Goal: Task Accomplishment & Management: Manage account settings

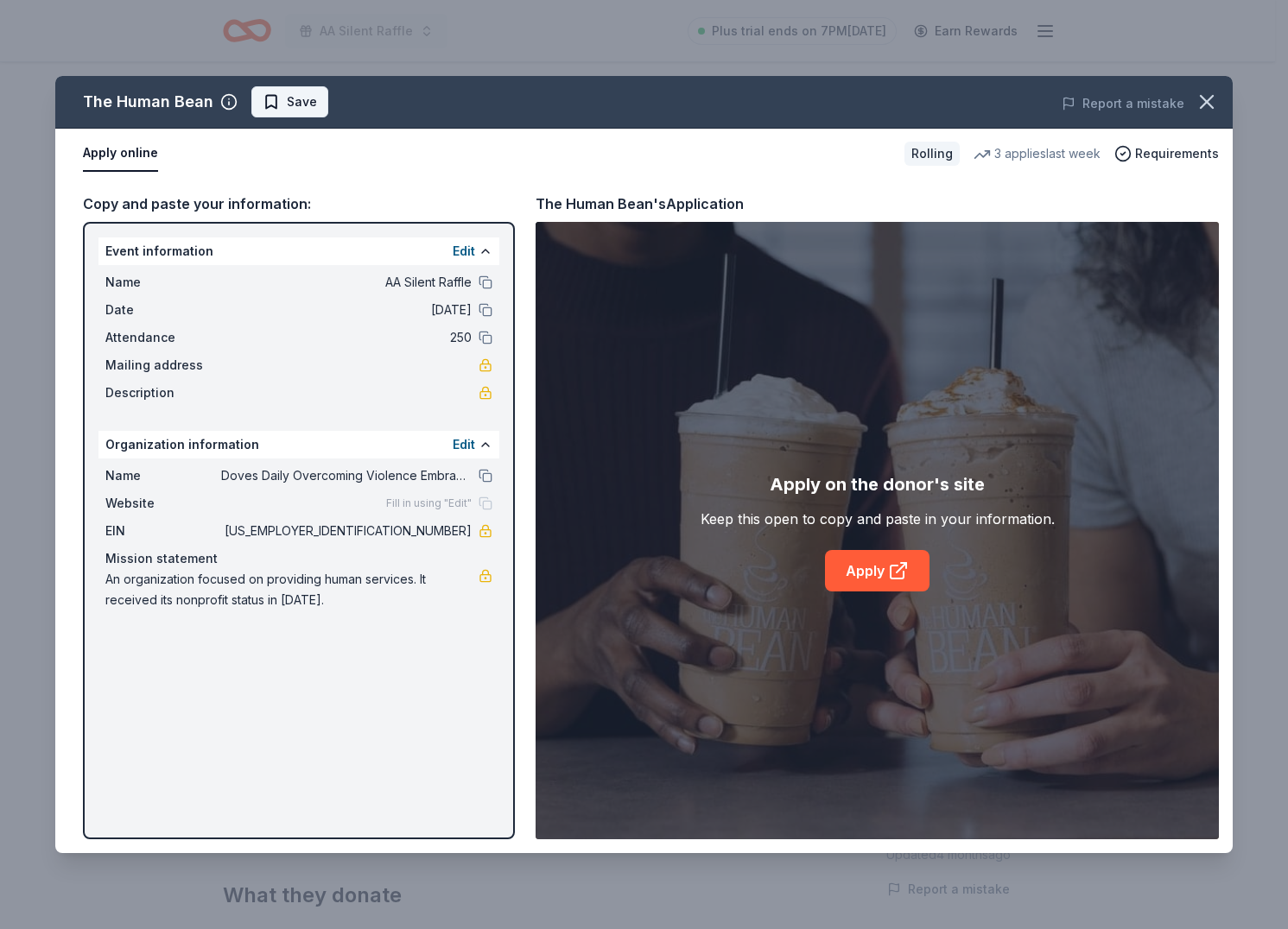
click at [269, 110] on span "Save" at bounding box center [290, 102] width 55 height 20
click at [305, 98] on html "AA Silent Raffle Plus trial ends on 7PM, 9/25 Earn Rewards Rolling Share The Hu…" at bounding box center [644, 464] width 1288 height 929
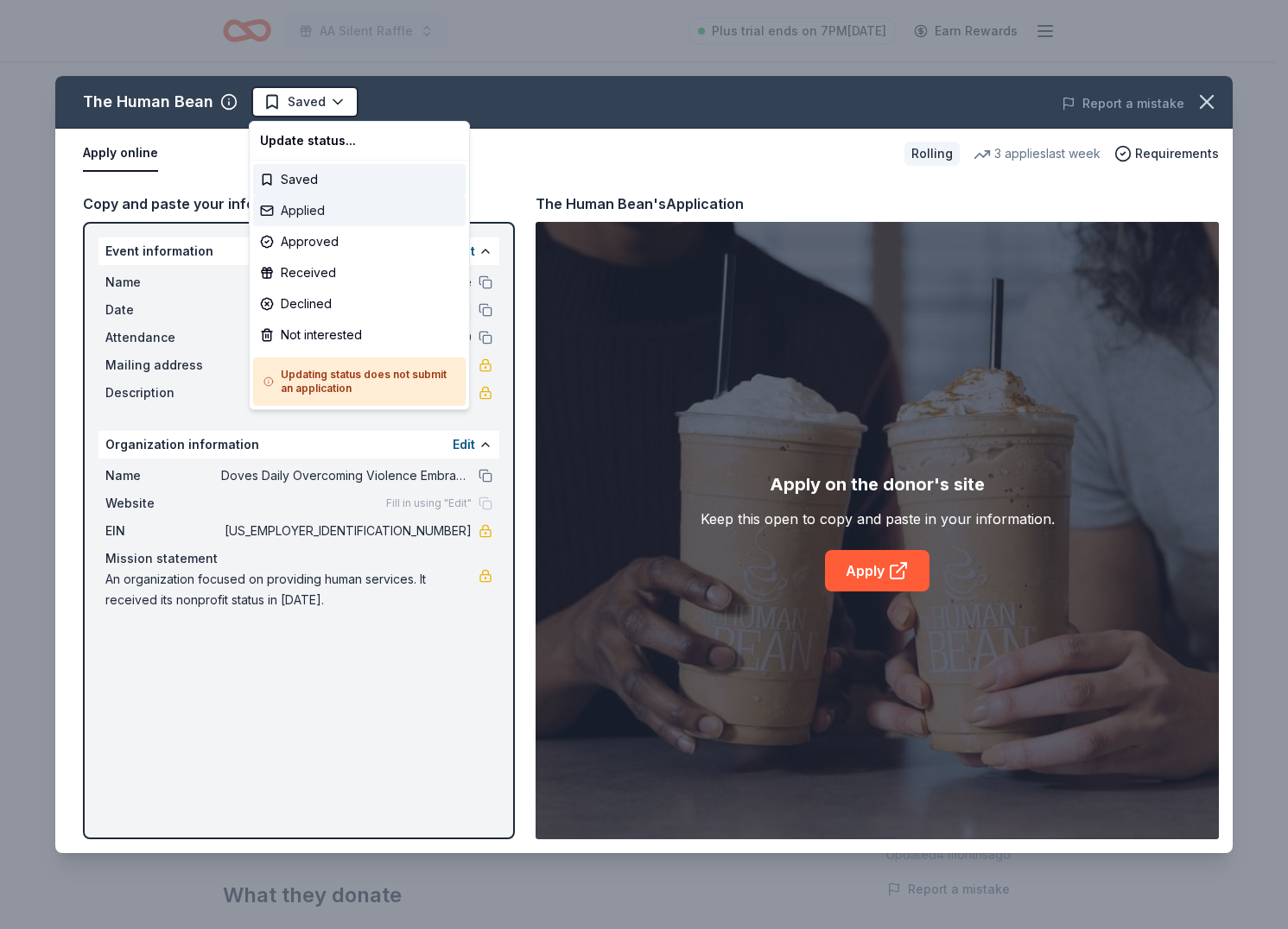
click at [324, 215] on div "Applied" at bounding box center [359, 210] width 213 height 31
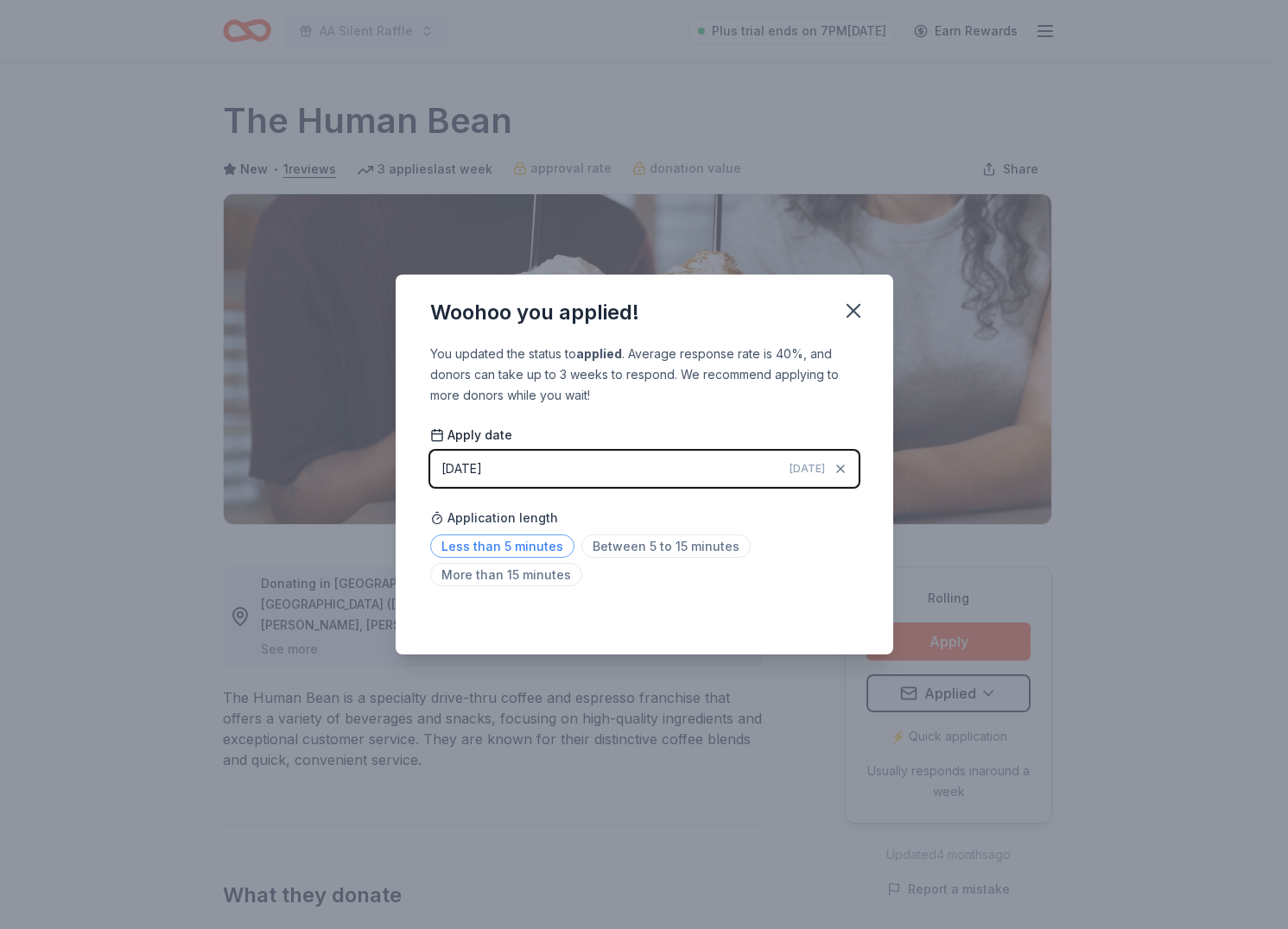
click at [551, 547] on span "Less than 5 minutes" at bounding box center [502, 545] width 144 height 23
click at [851, 315] on icon "button" at bounding box center [853, 311] width 24 height 24
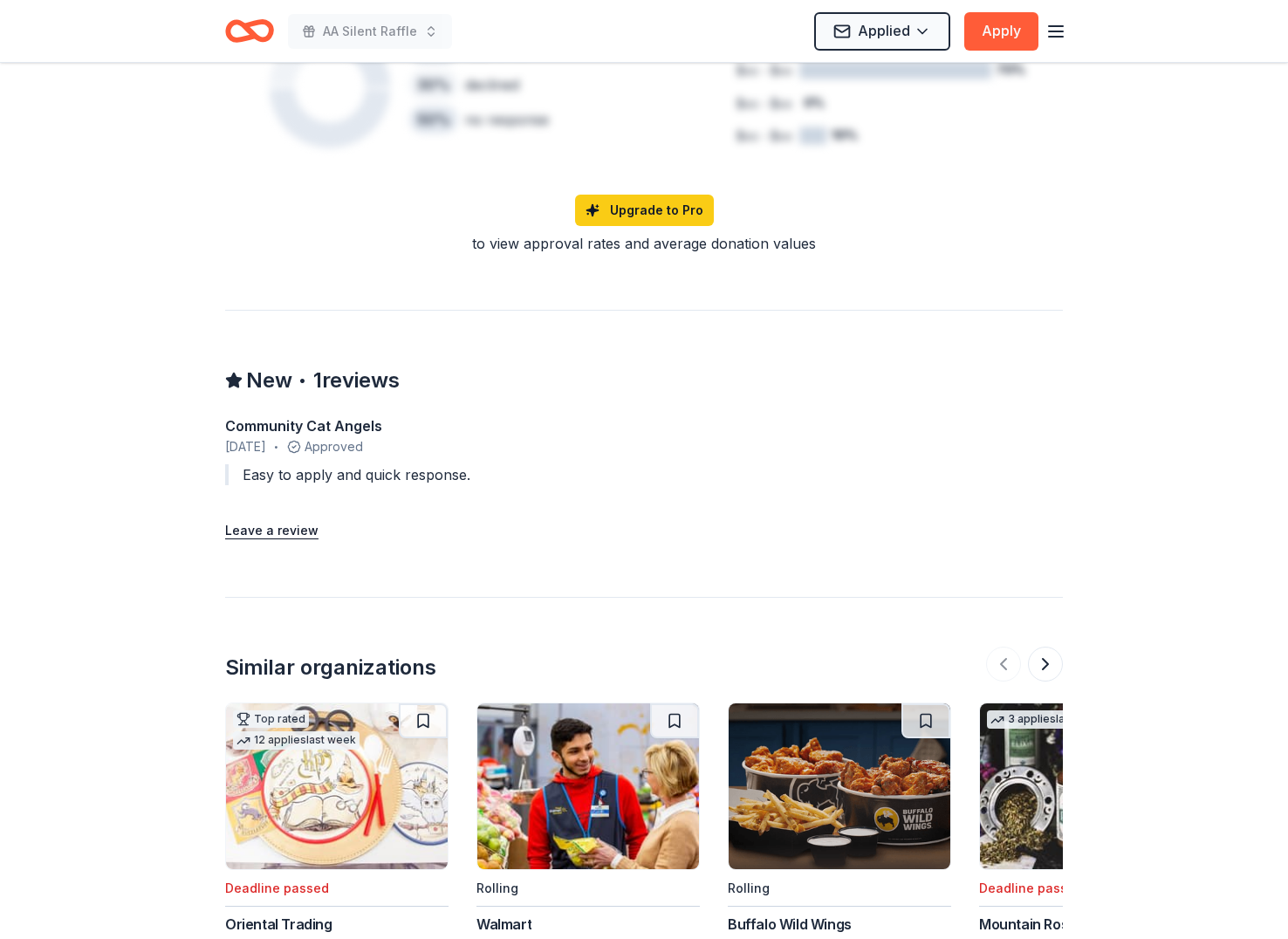
scroll to position [1655, 0]
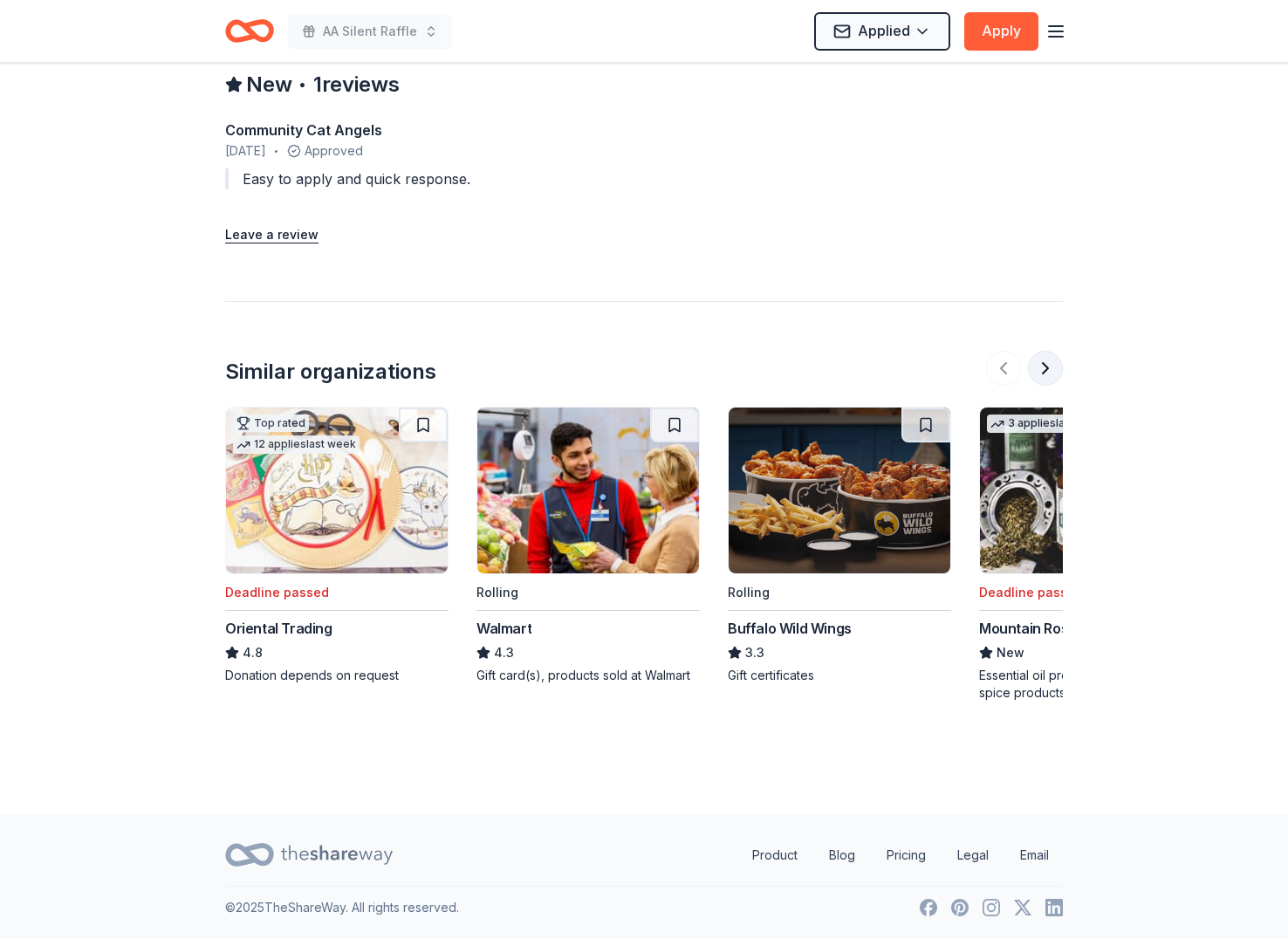
click at [1044, 374] on button at bounding box center [1045, 368] width 35 height 35
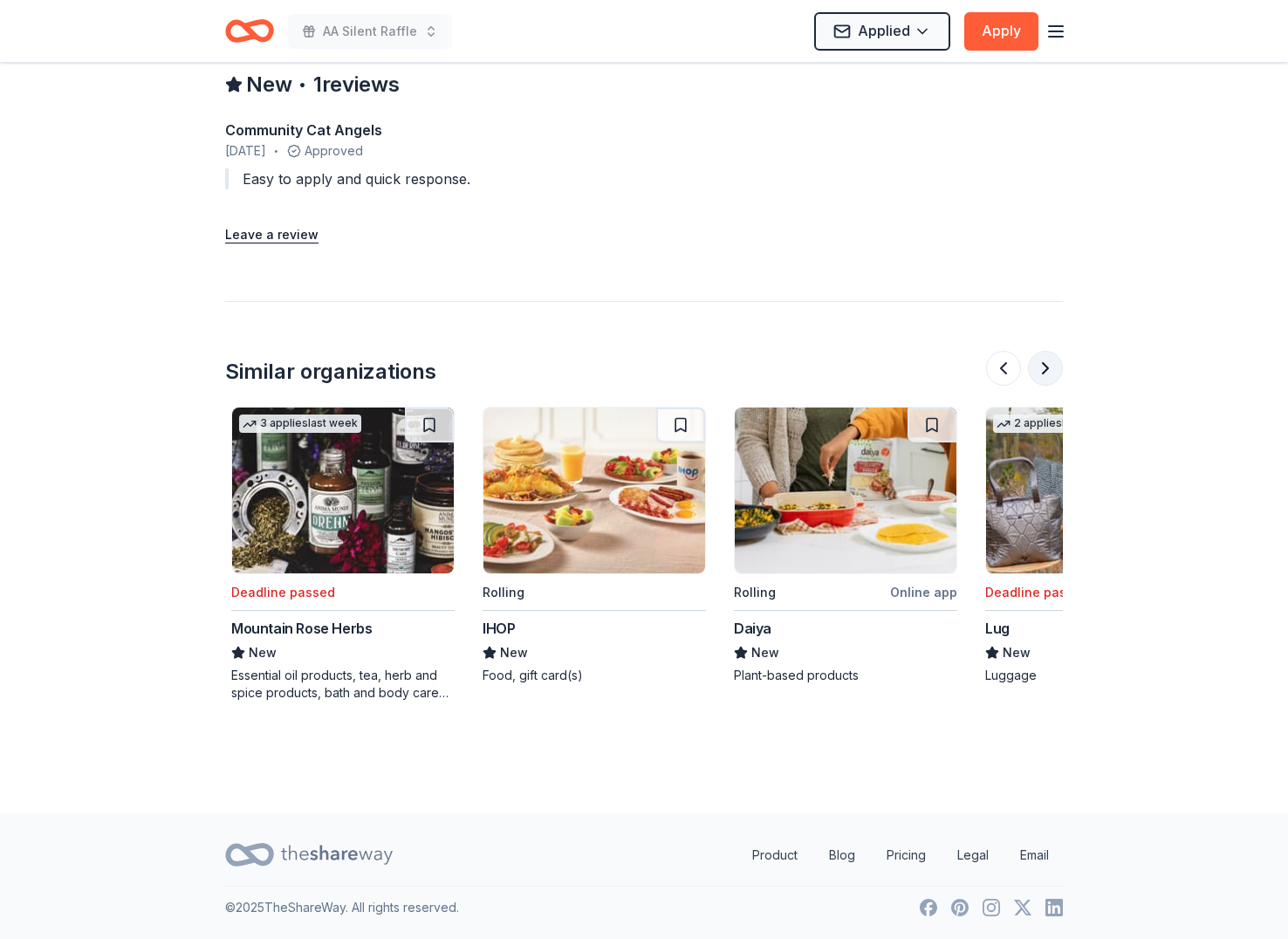
scroll to position [0, 754]
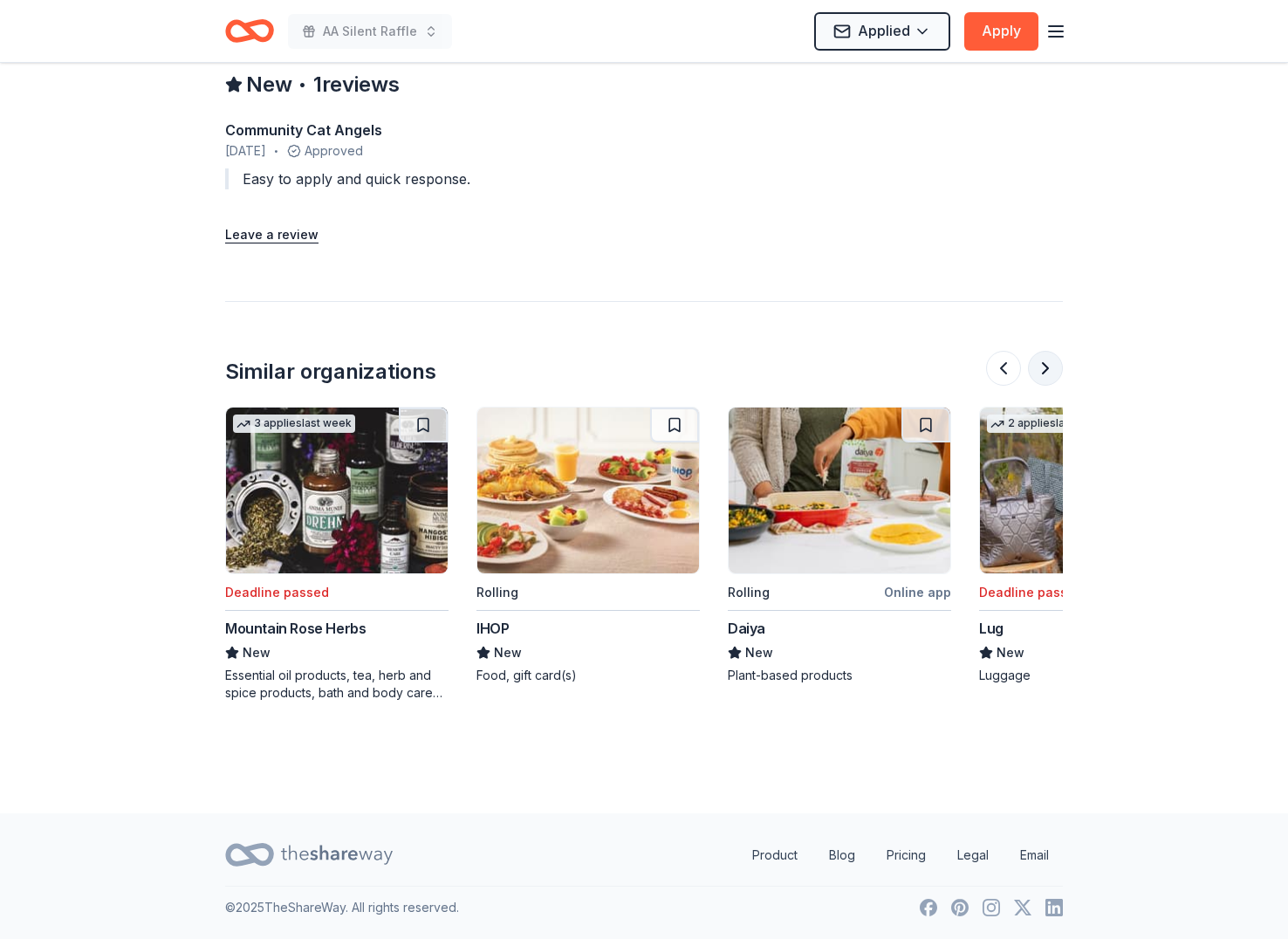
click at [1044, 374] on button at bounding box center [1045, 368] width 35 height 35
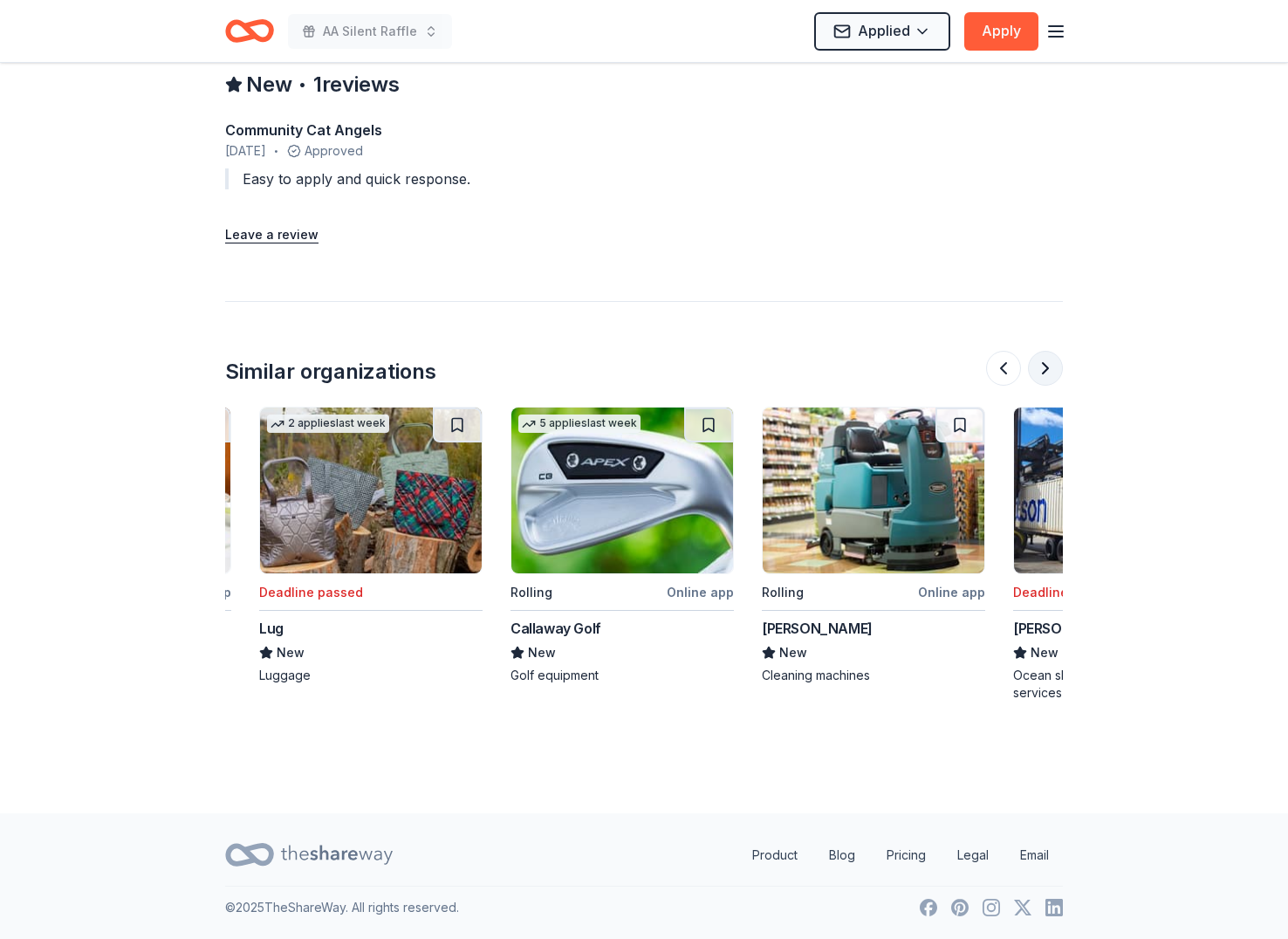
scroll to position [0, 1508]
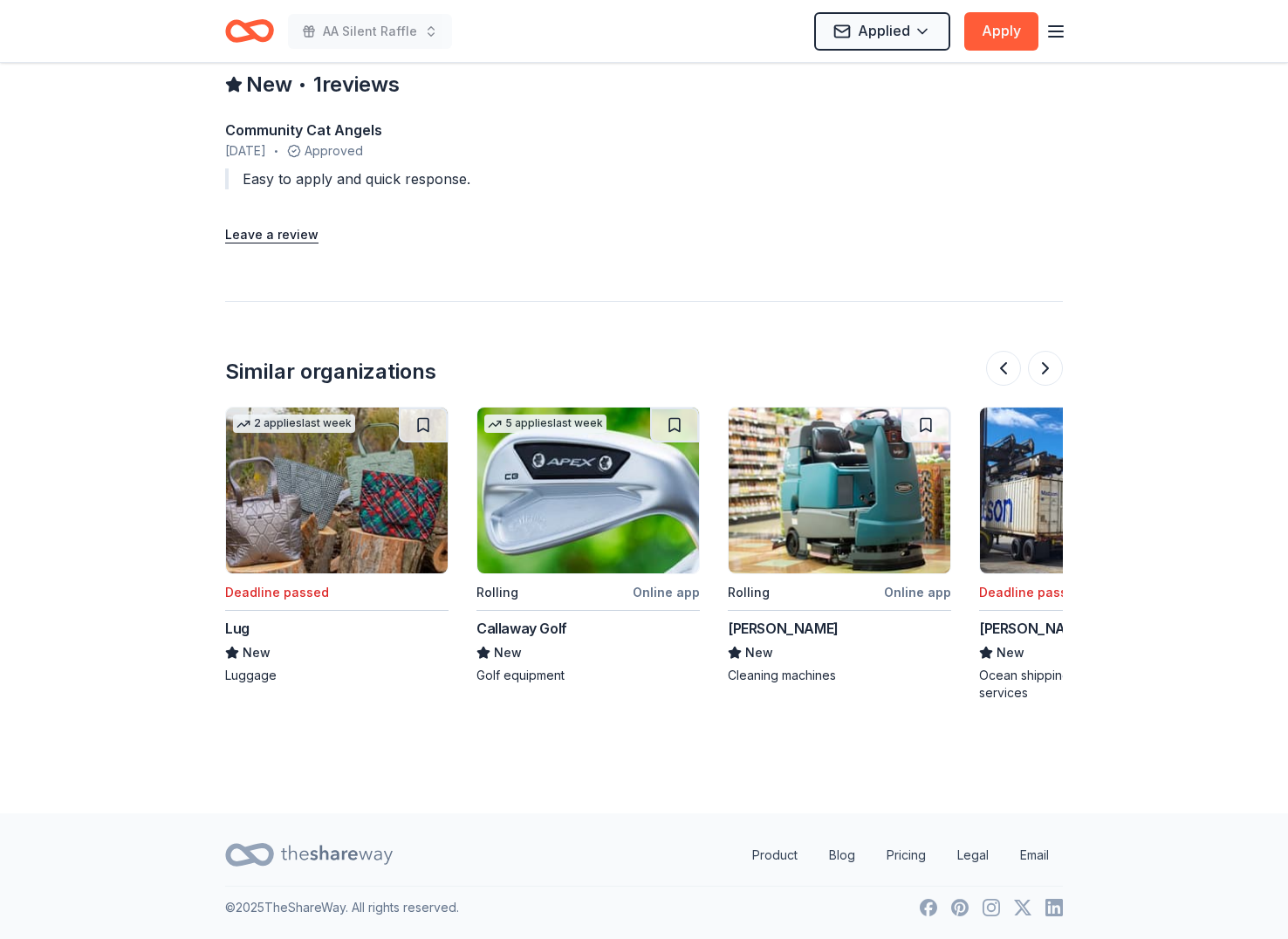
click at [640, 505] on img at bounding box center [588, 490] width 222 height 166
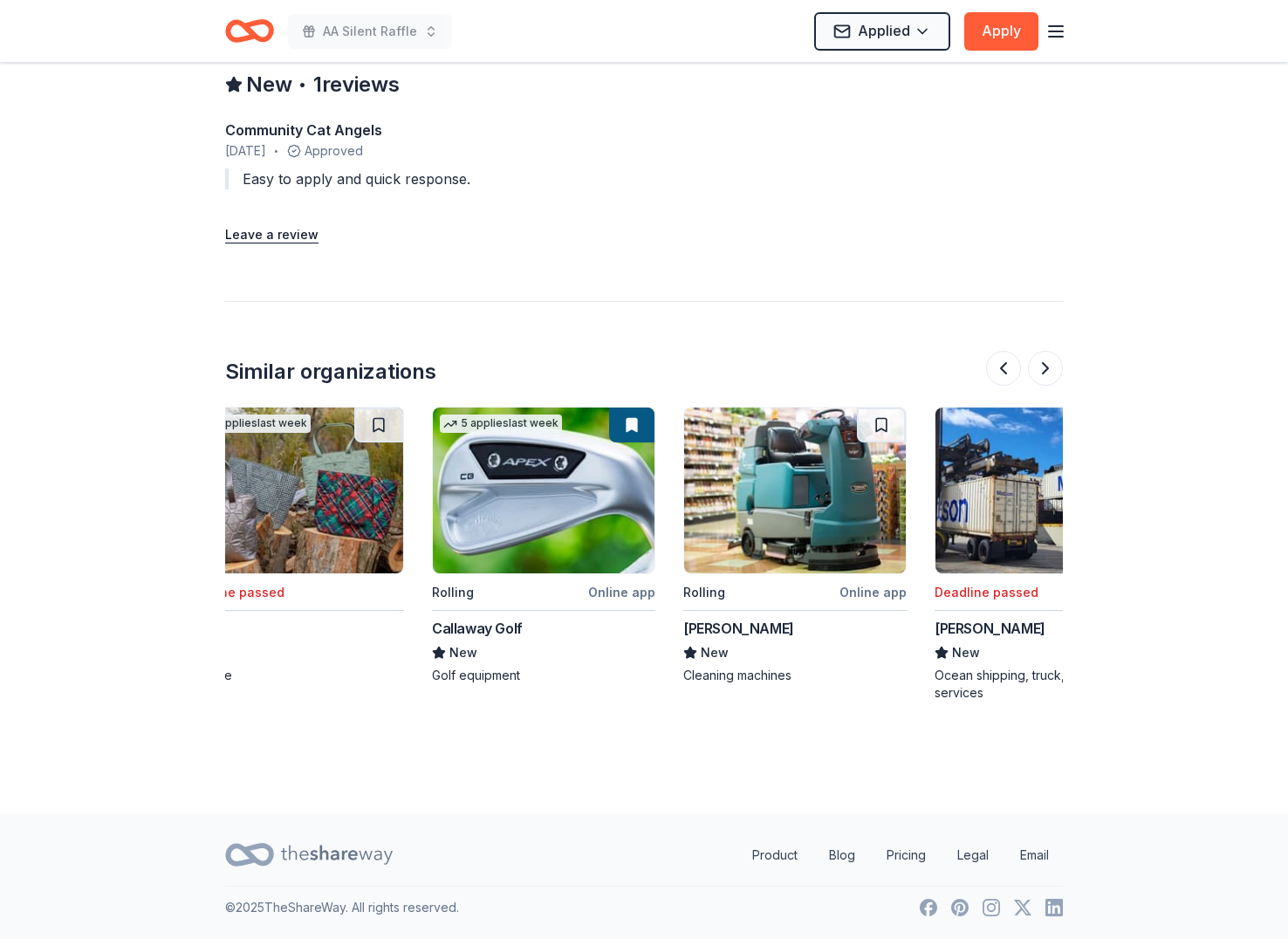
scroll to position [0, 1648]
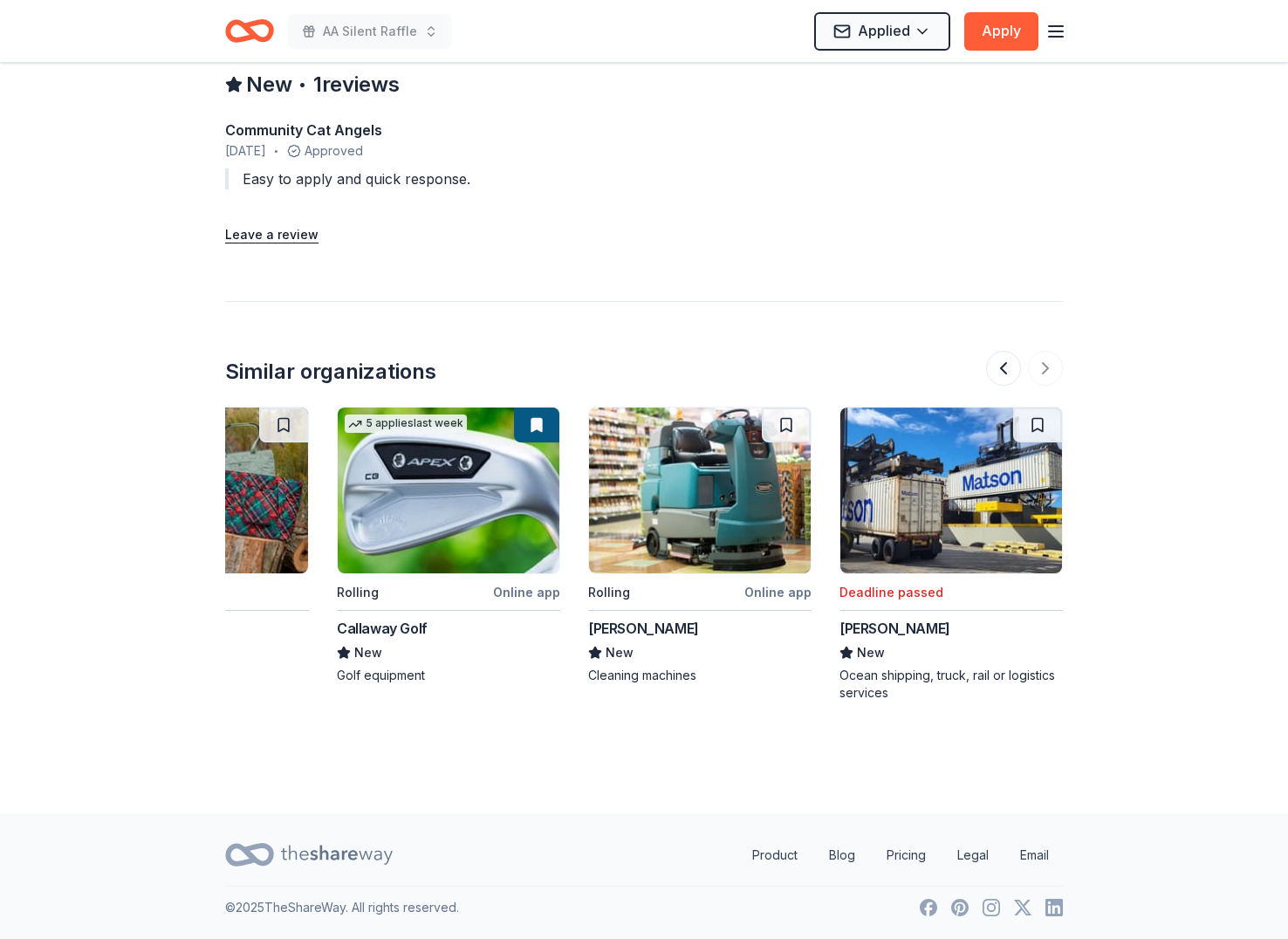
click at [761, 518] on img at bounding box center [699, 490] width 222 height 166
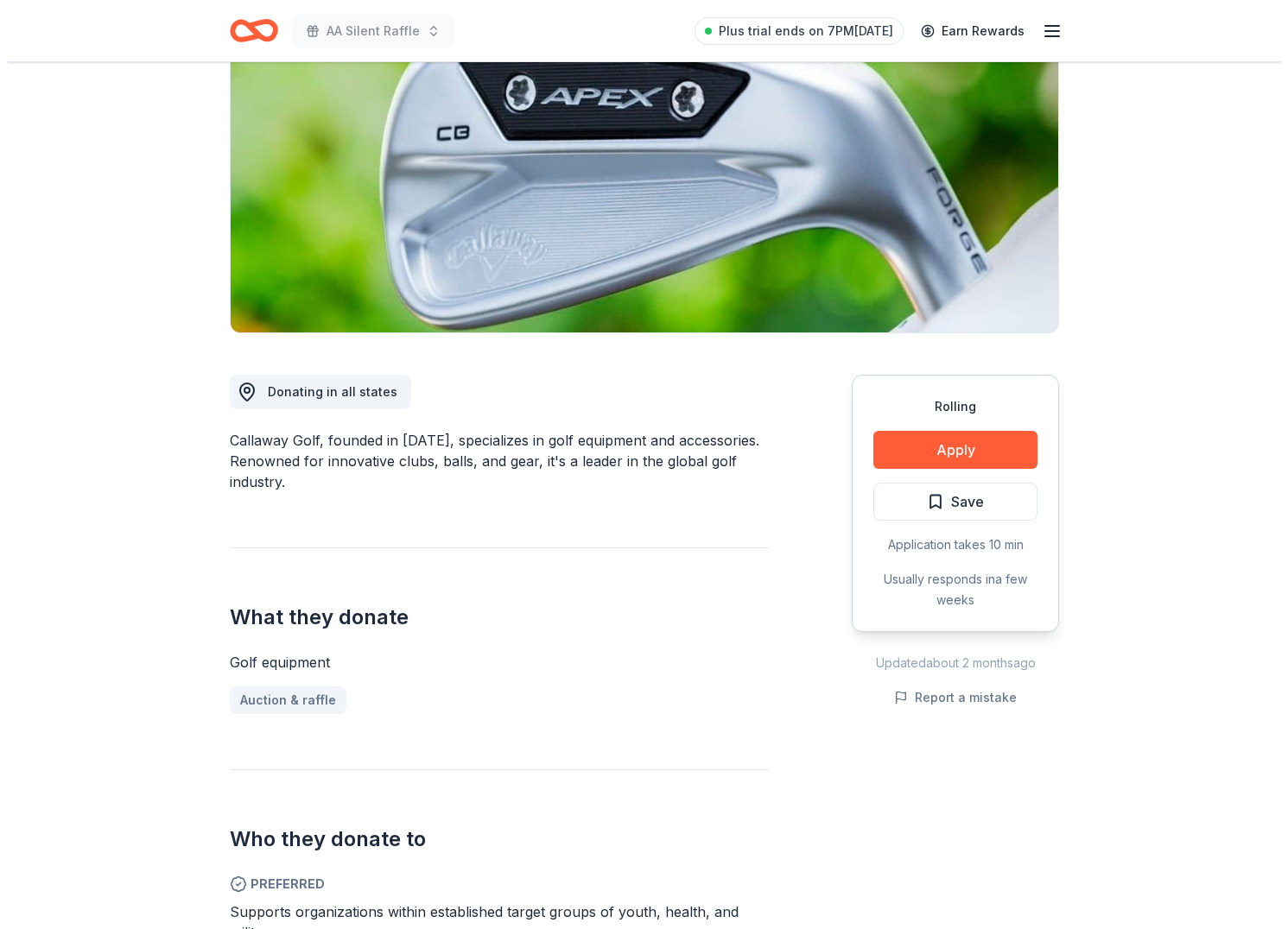
scroll to position [37, 0]
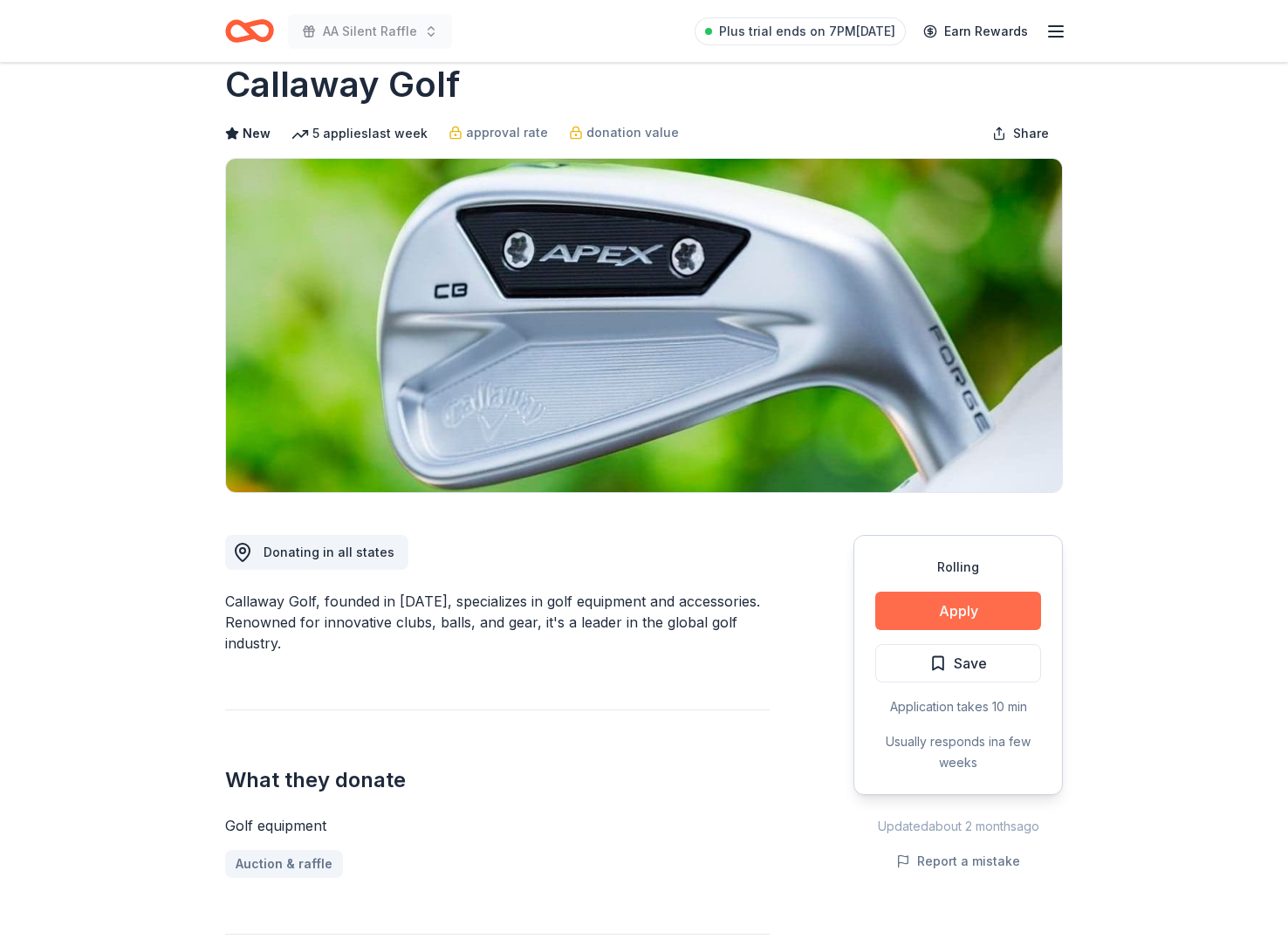
click at [951, 599] on button "Apply" at bounding box center [958, 610] width 166 height 38
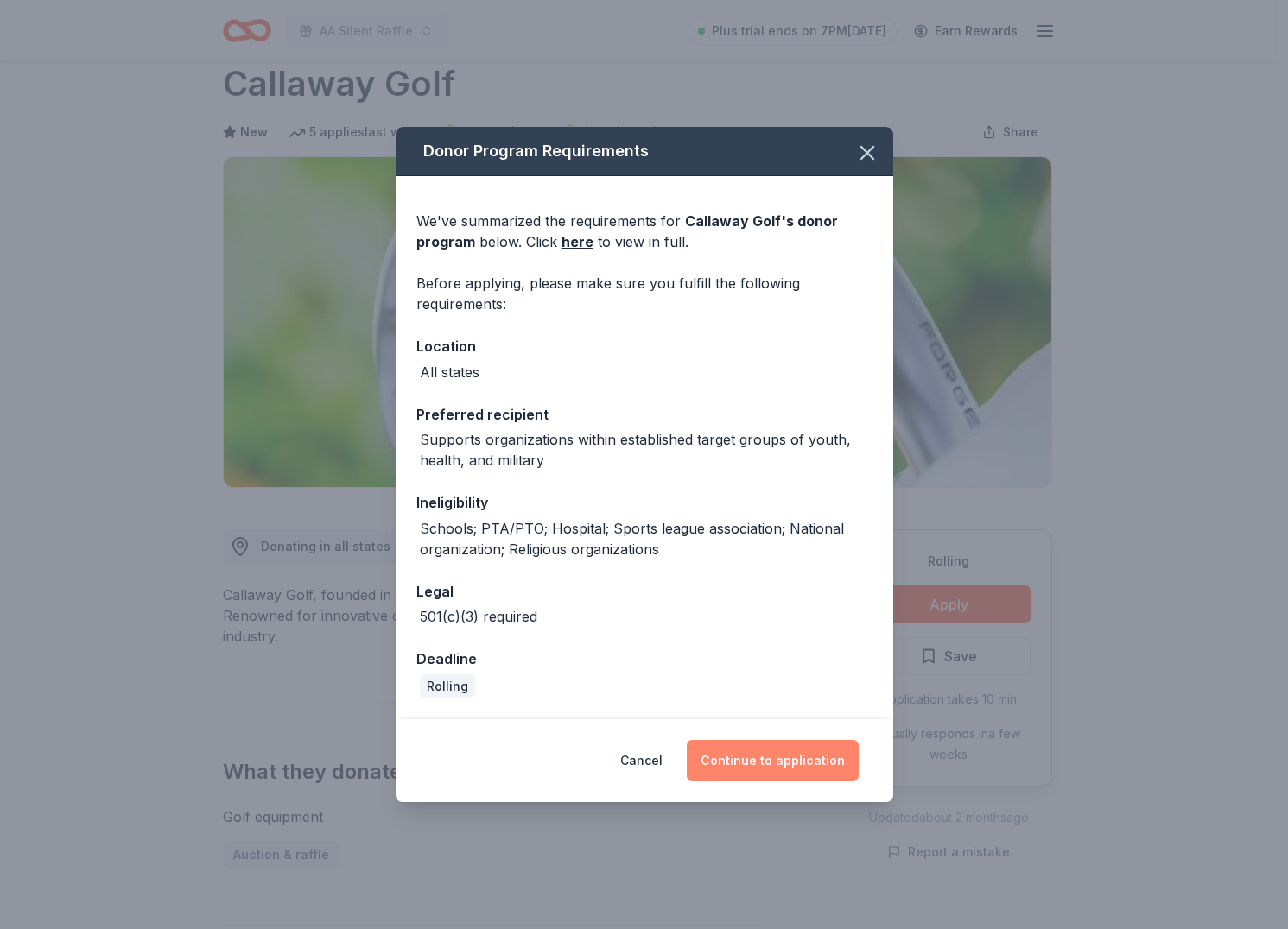
click at [764, 765] on button "Continue to application" at bounding box center [772, 760] width 172 height 42
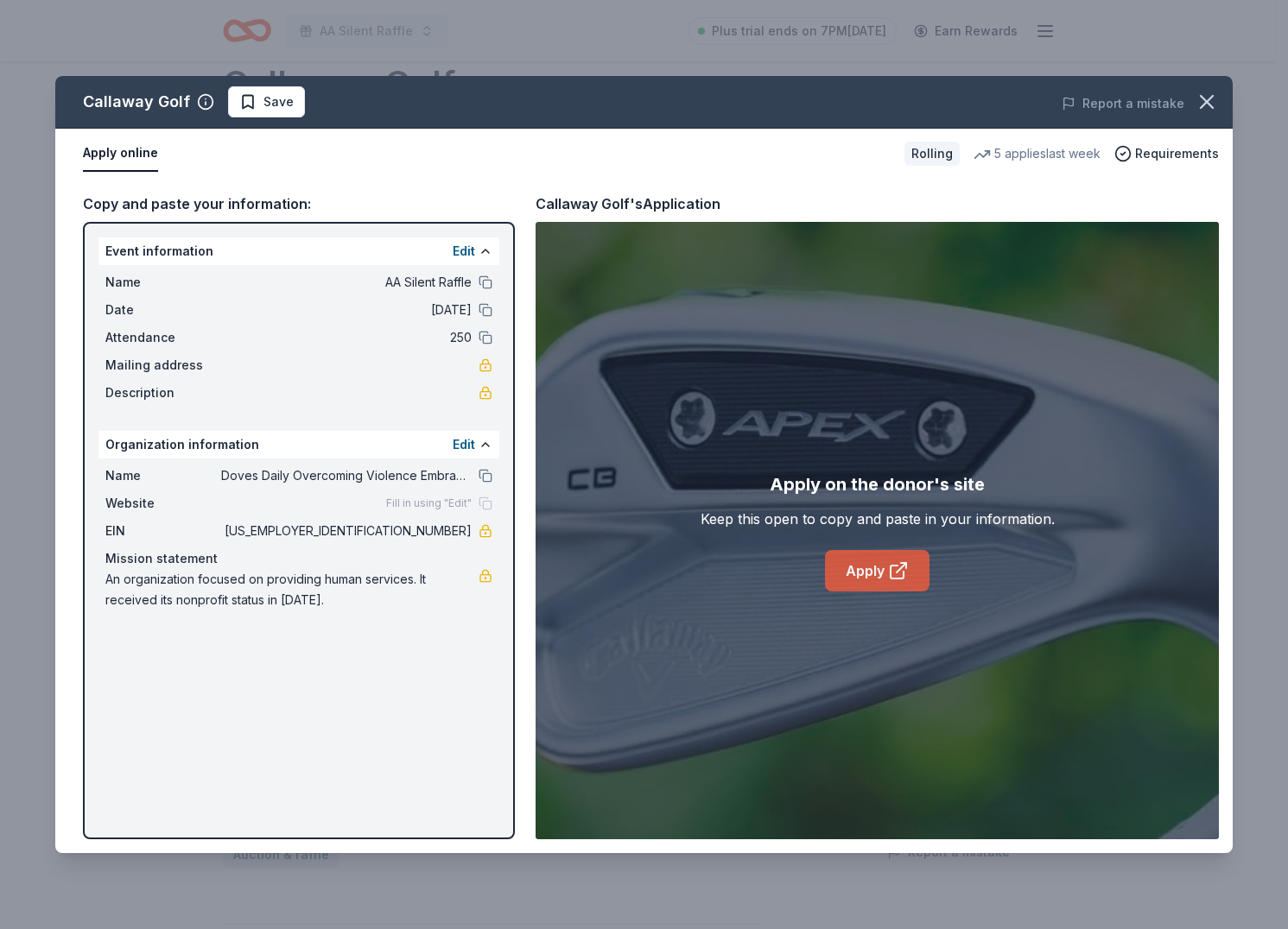
click at [865, 569] on link "Apply" at bounding box center [877, 570] width 104 height 42
click at [264, 110] on span "Save" at bounding box center [278, 102] width 31 height 20
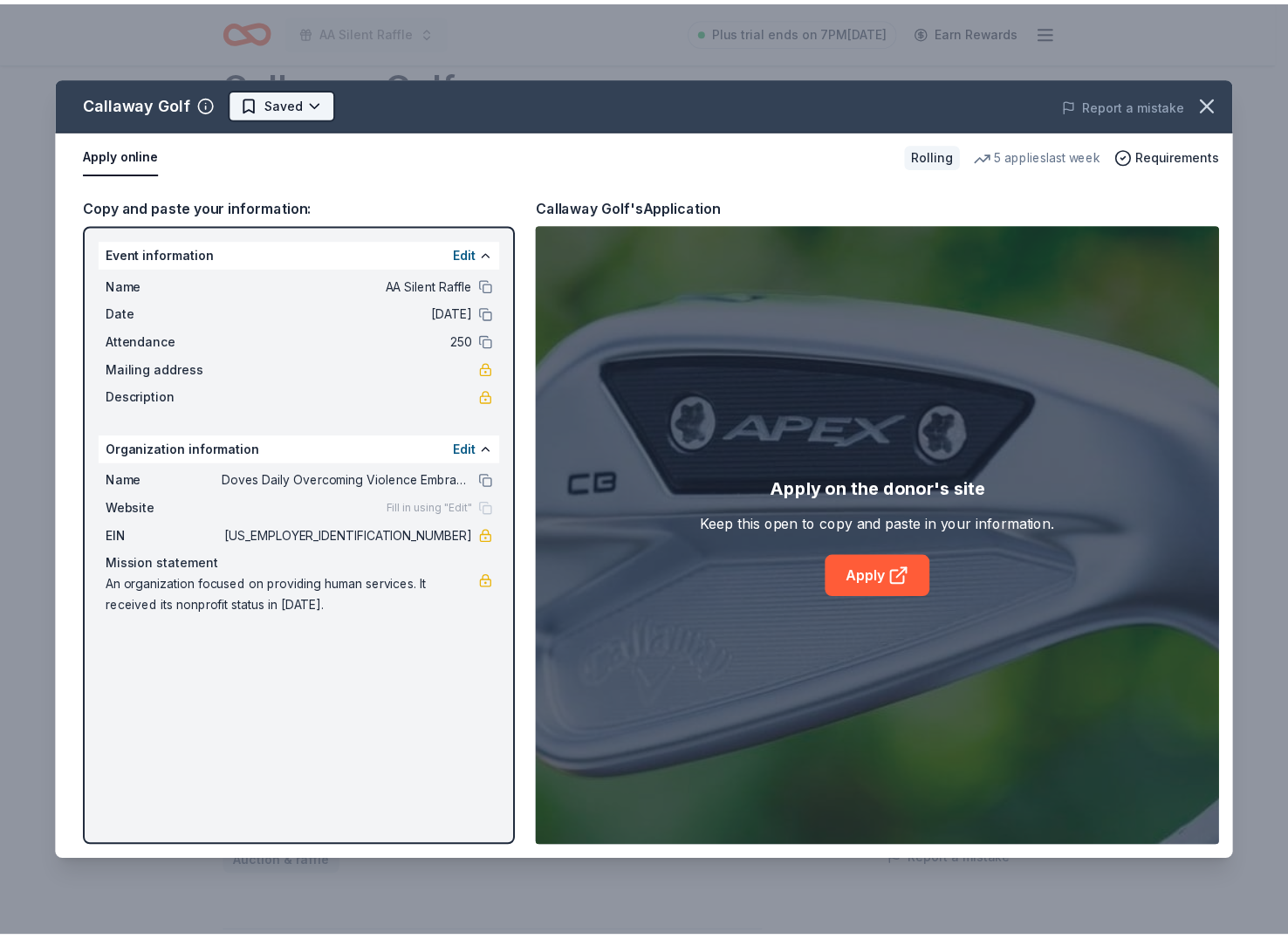
scroll to position [0, 0]
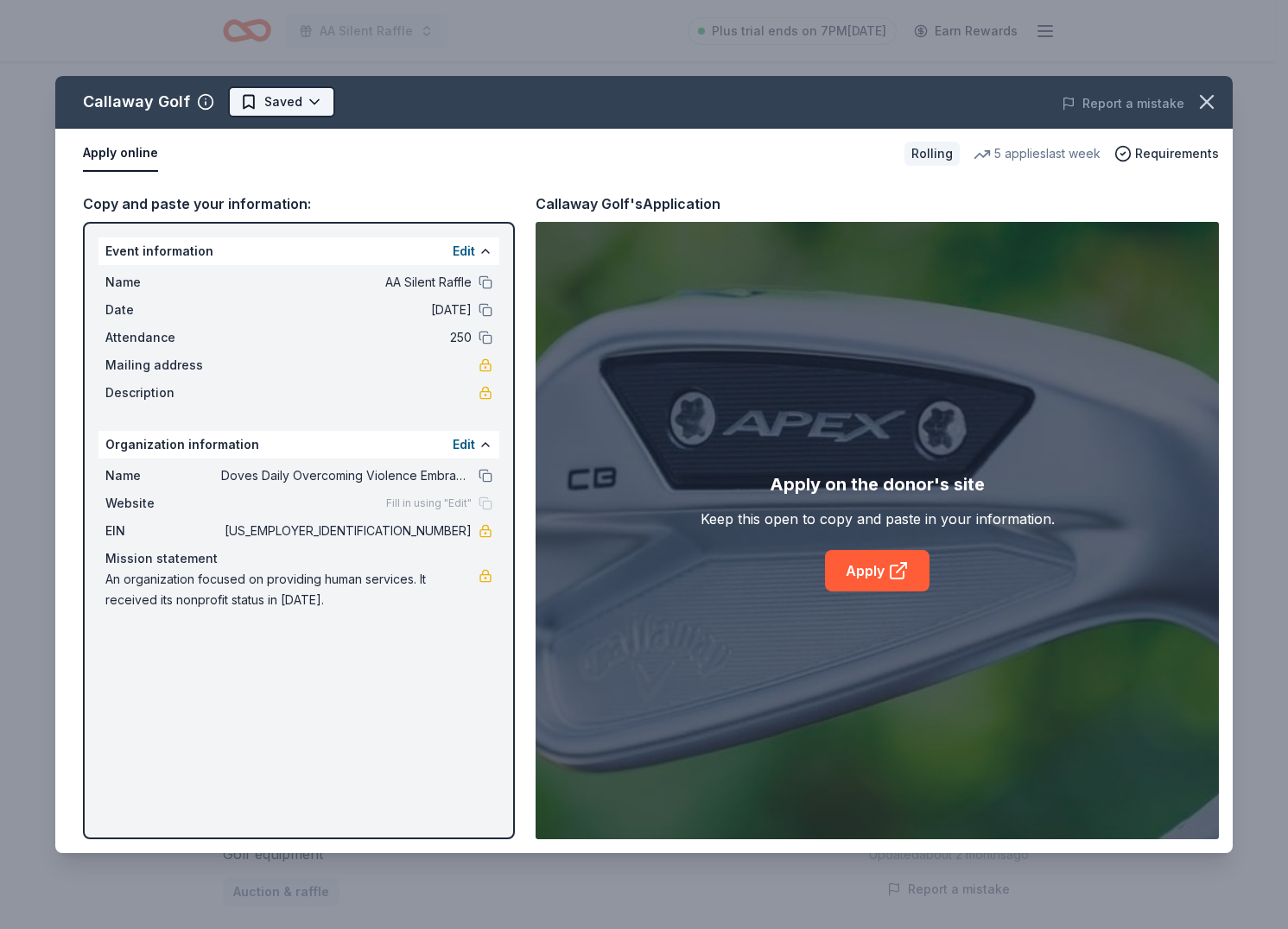
click at [249, 104] on html "AA Silent Raffle Plus trial ends on 7PM, 9/25 Earn Rewards Rolling Share Callaw…" at bounding box center [644, 464] width 1288 height 929
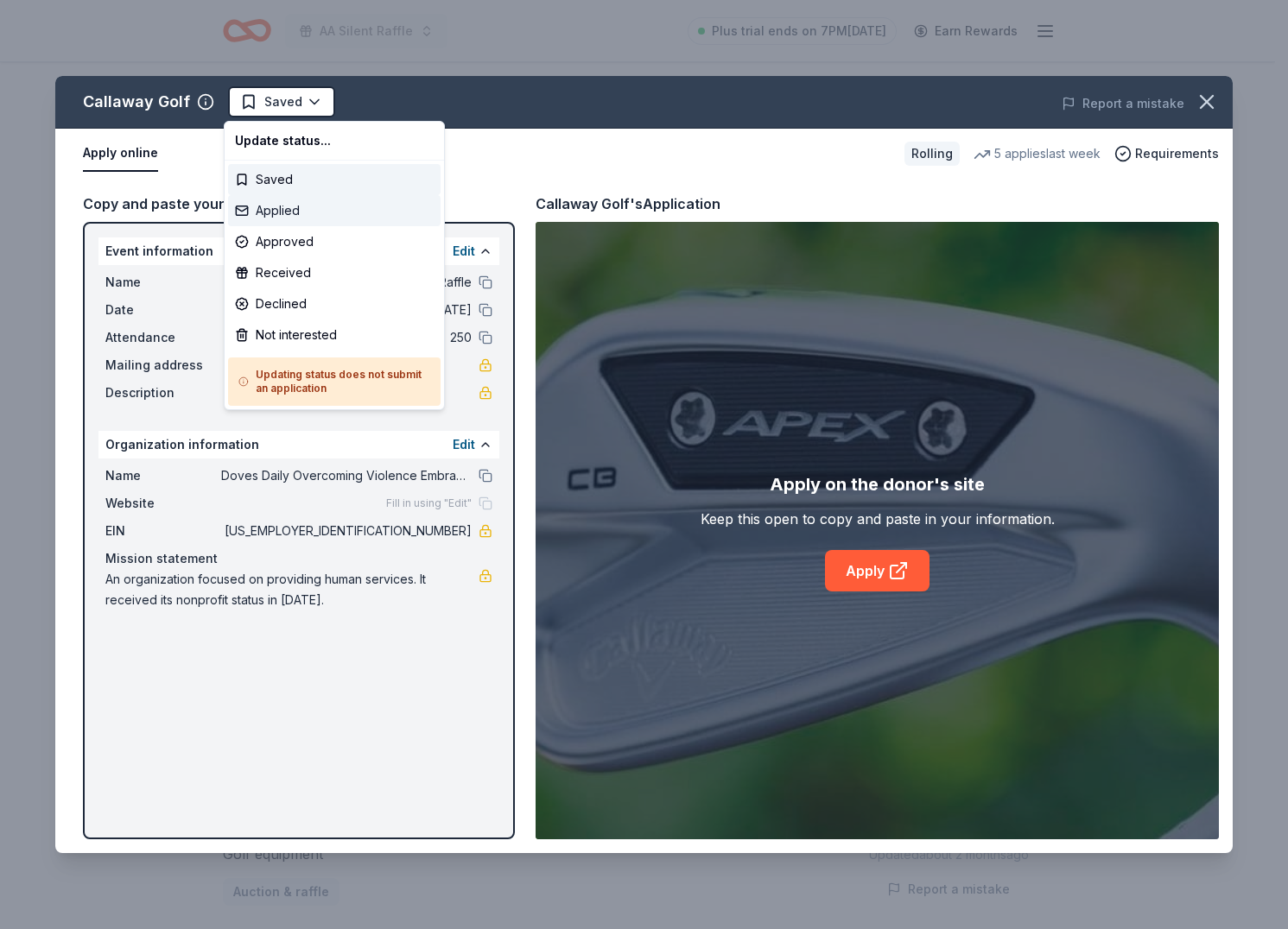
click at [309, 217] on div "Applied" at bounding box center [334, 210] width 213 height 31
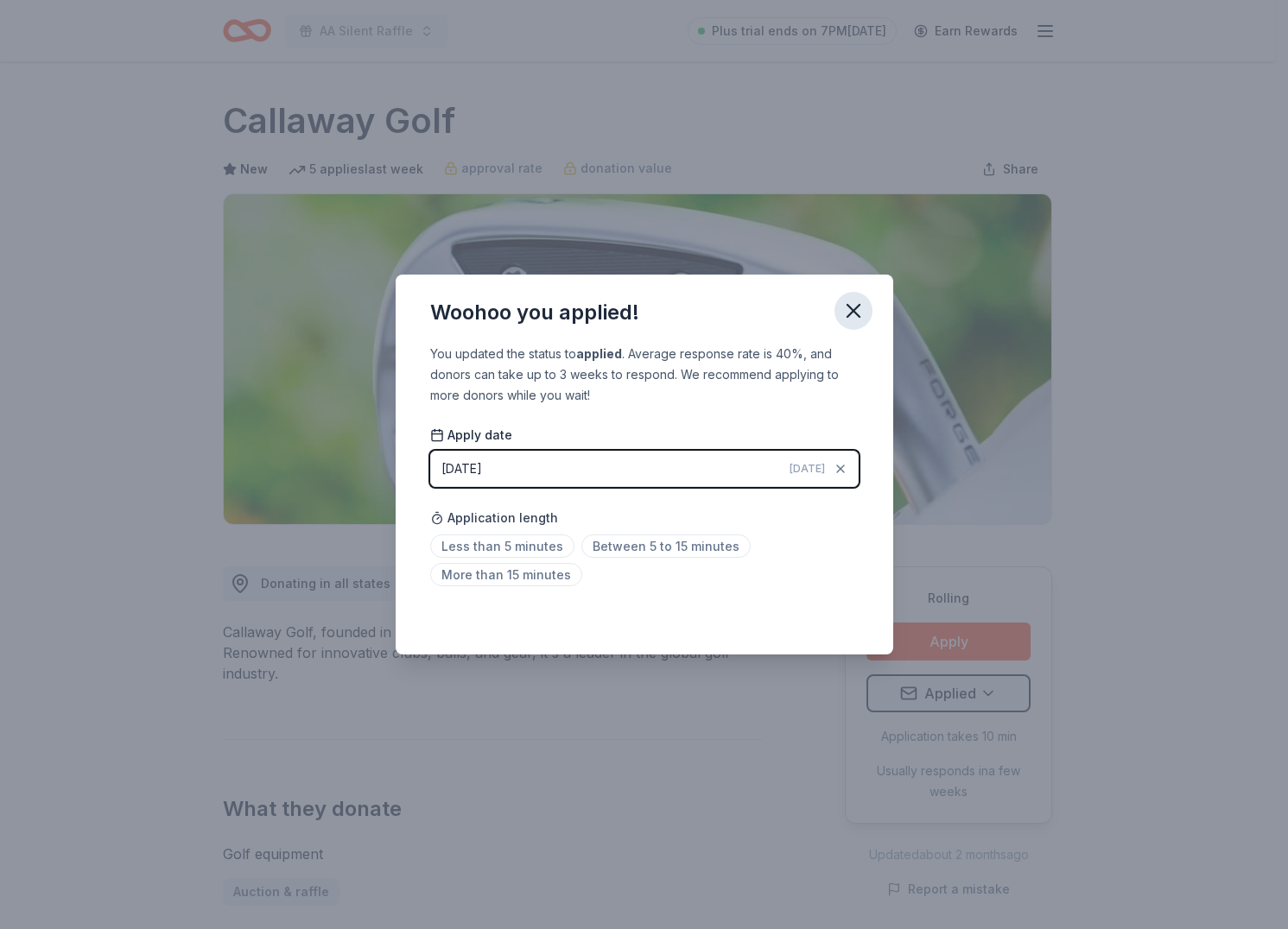
click at [855, 312] on icon "button" at bounding box center [853, 310] width 12 height 12
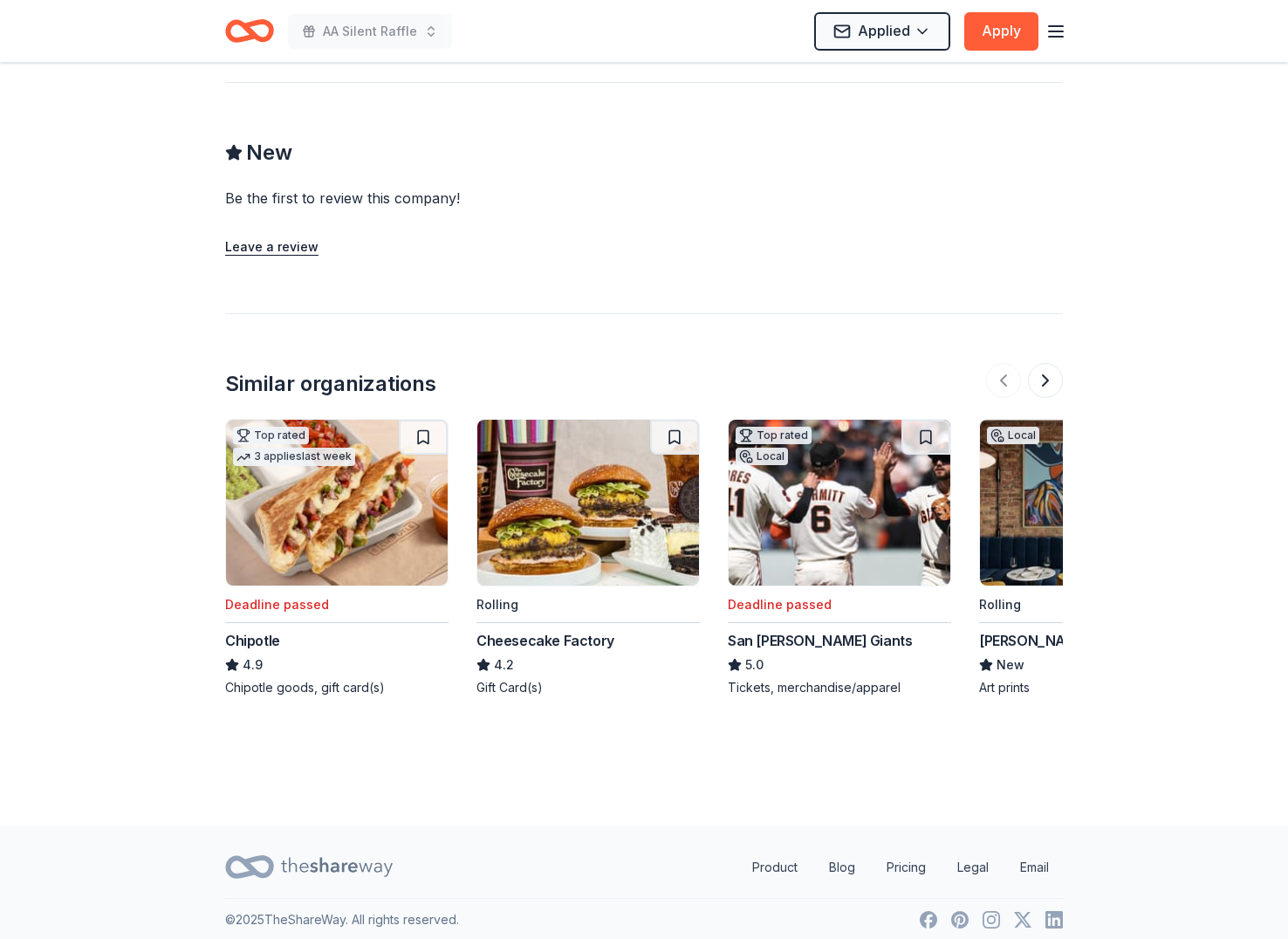
scroll to position [1757, 0]
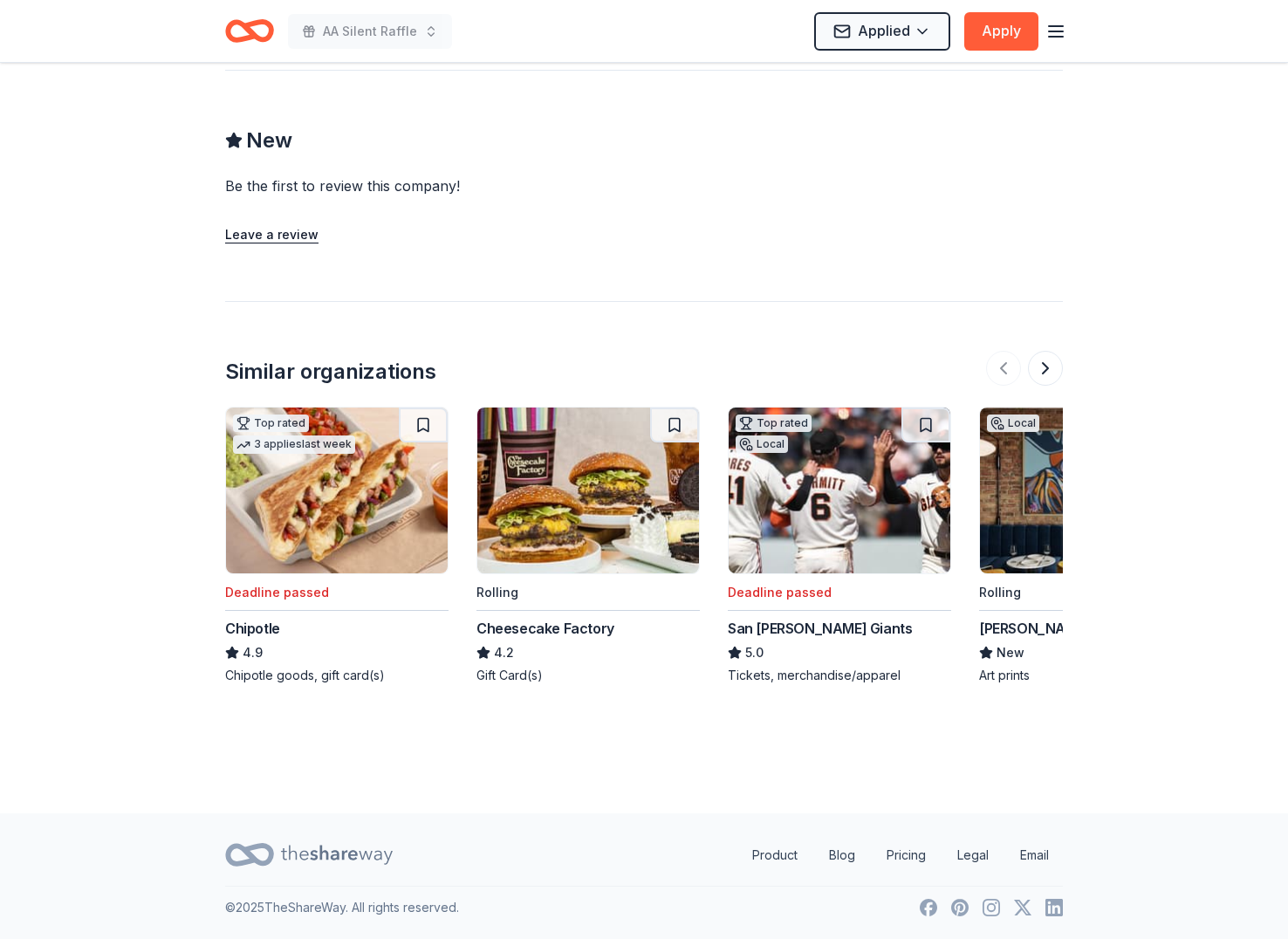
click at [613, 491] on img at bounding box center [588, 490] width 222 height 166
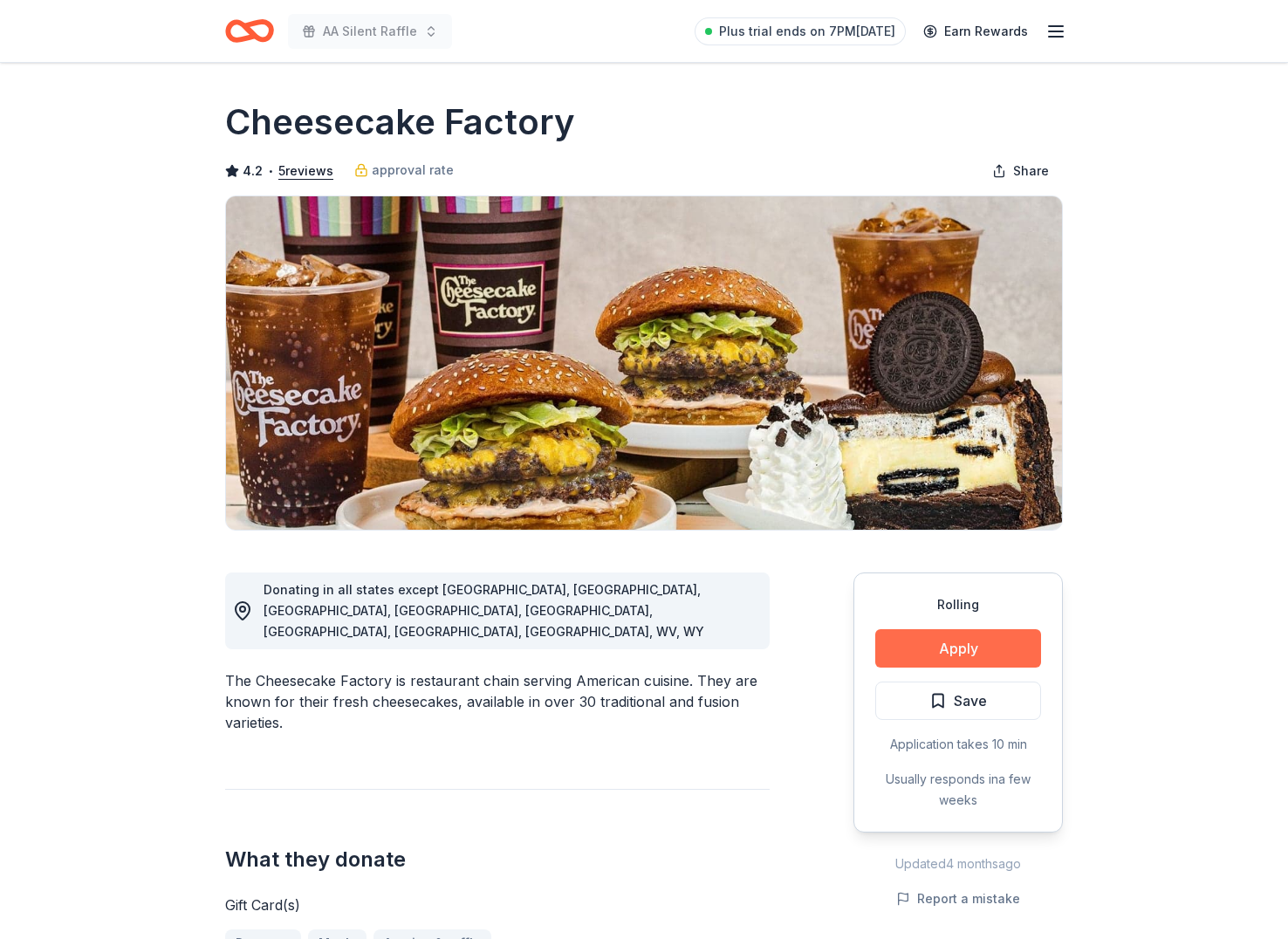
click at [928, 634] on button "Apply" at bounding box center [958, 648] width 166 height 38
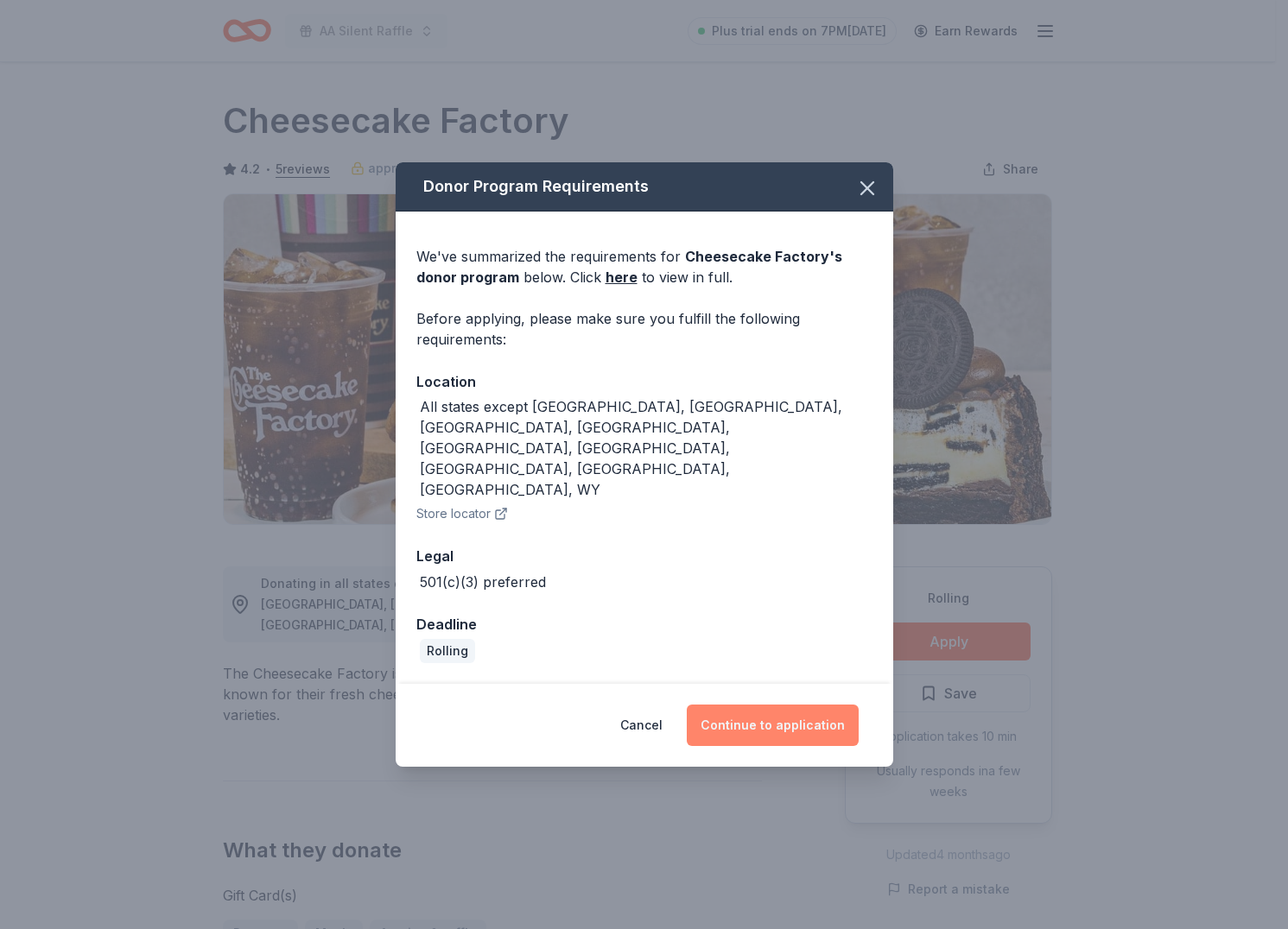
click at [745, 704] on button "Continue to application" at bounding box center [772, 725] width 172 height 42
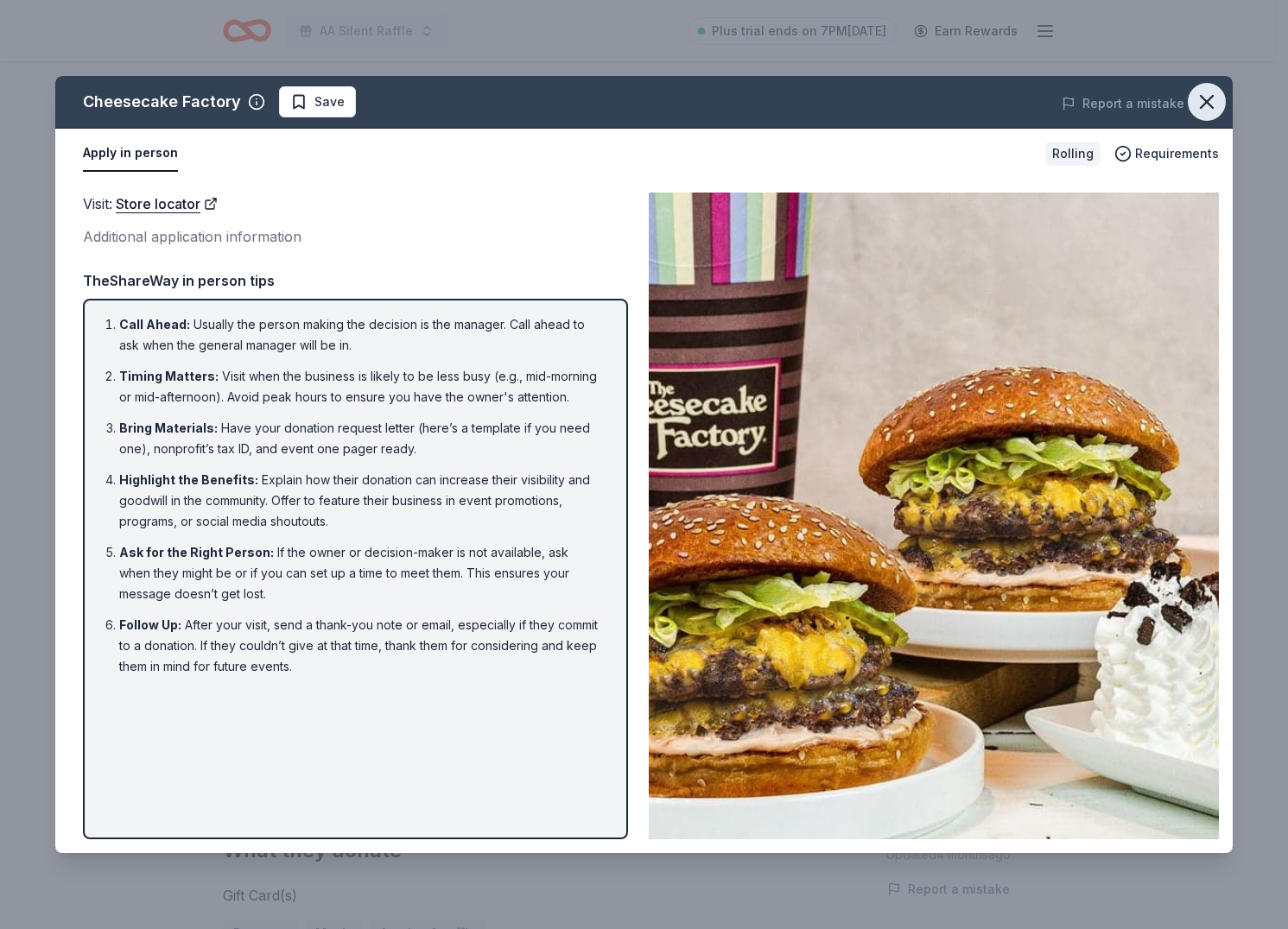
click at [1212, 105] on icon "button" at bounding box center [1206, 102] width 24 height 24
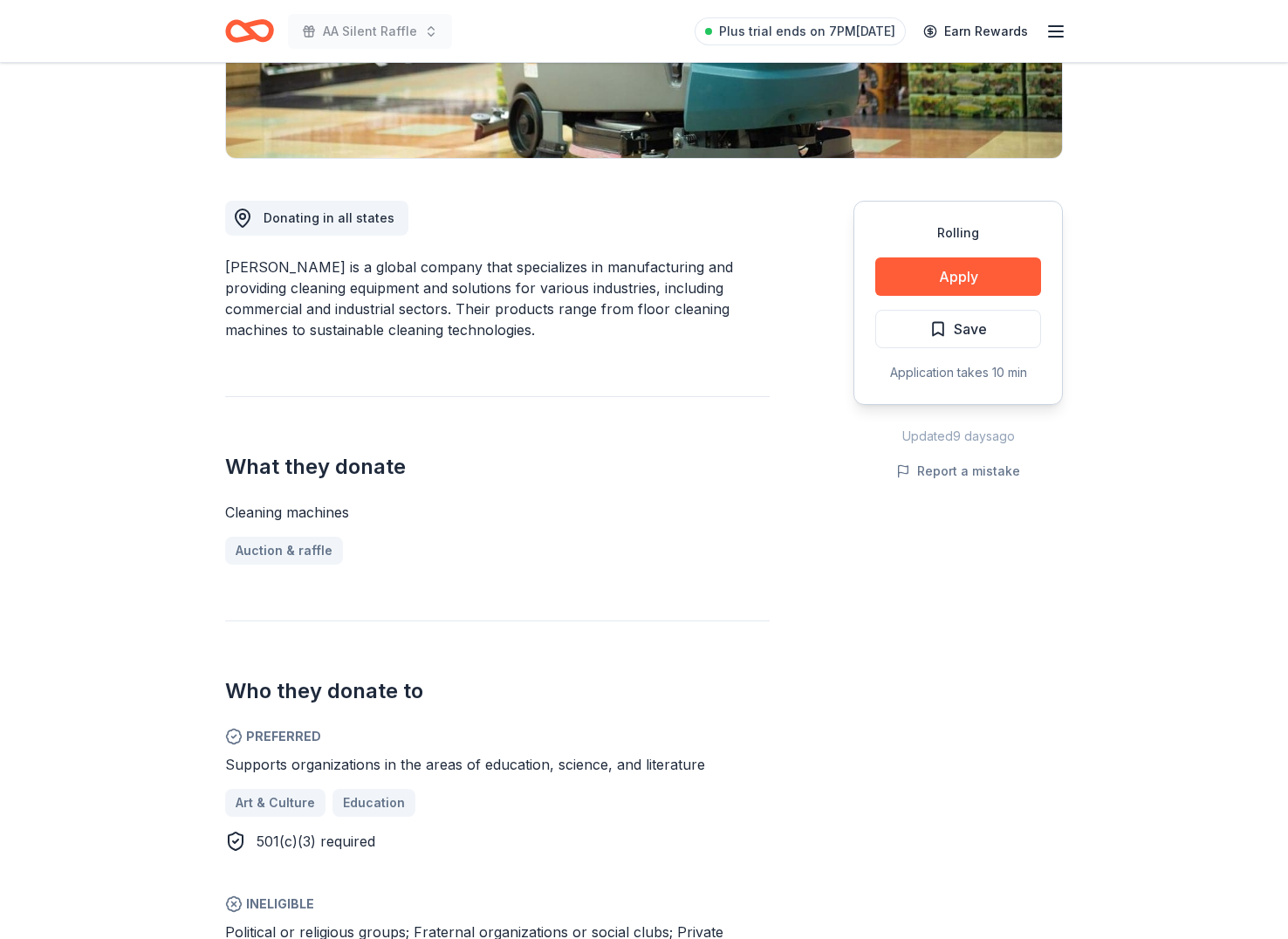
scroll to position [370, 0]
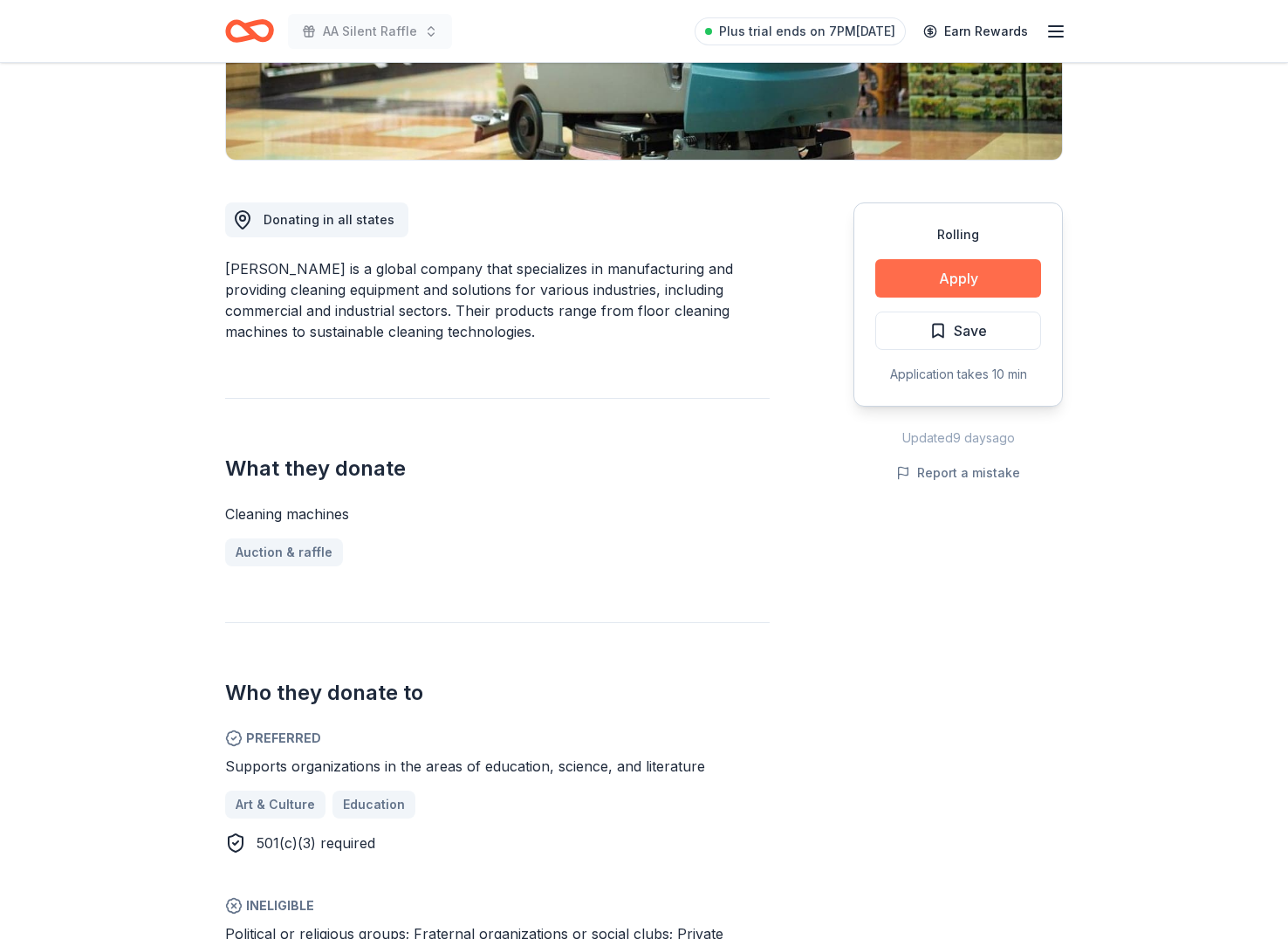
click at [959, 288] on button "Apply" at bounding box center [958, 278] width 166 height 38
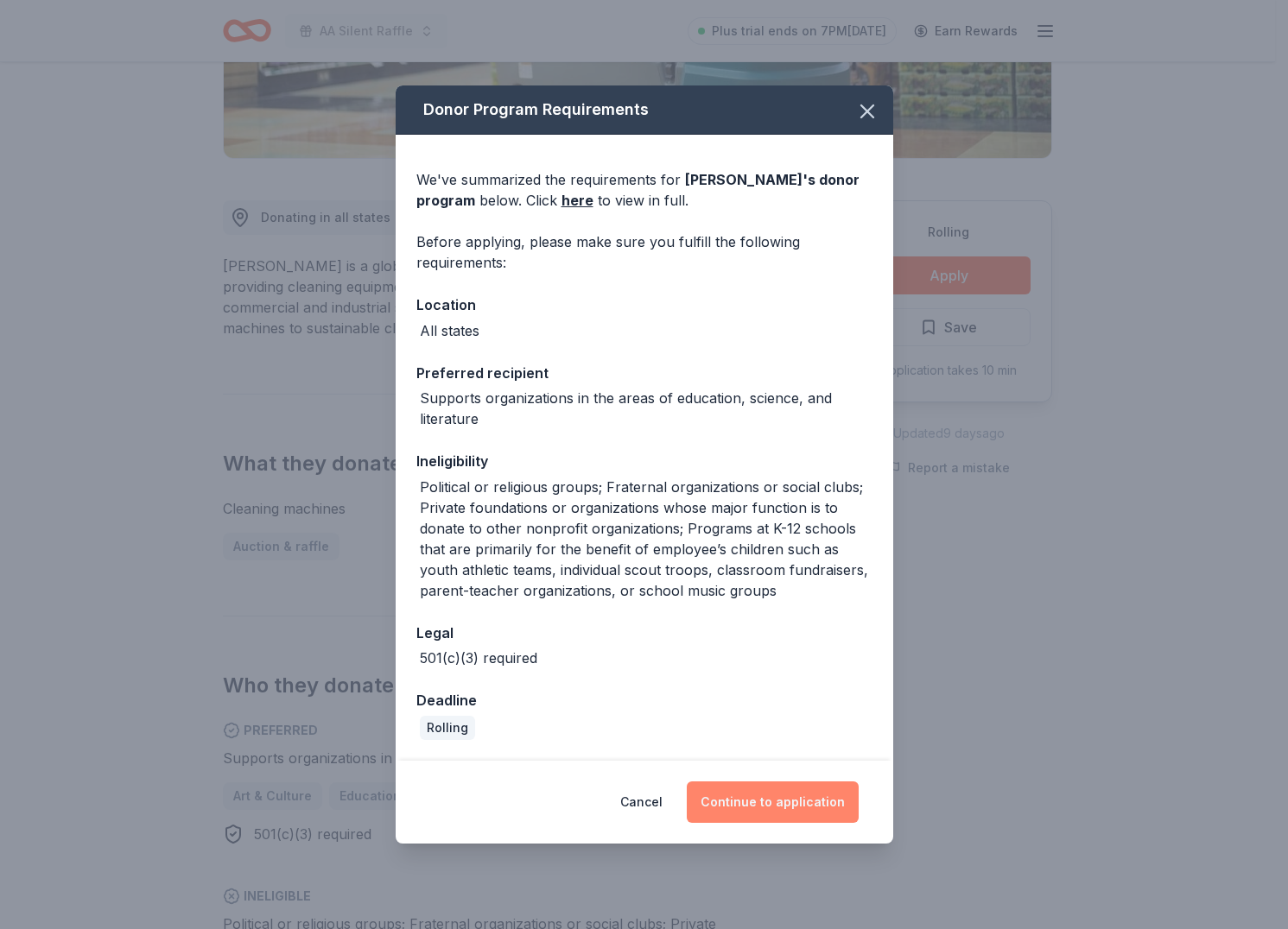
click at [778, 807] on button "Continue to application" at bounding box center [772, 802] width 172 height 42
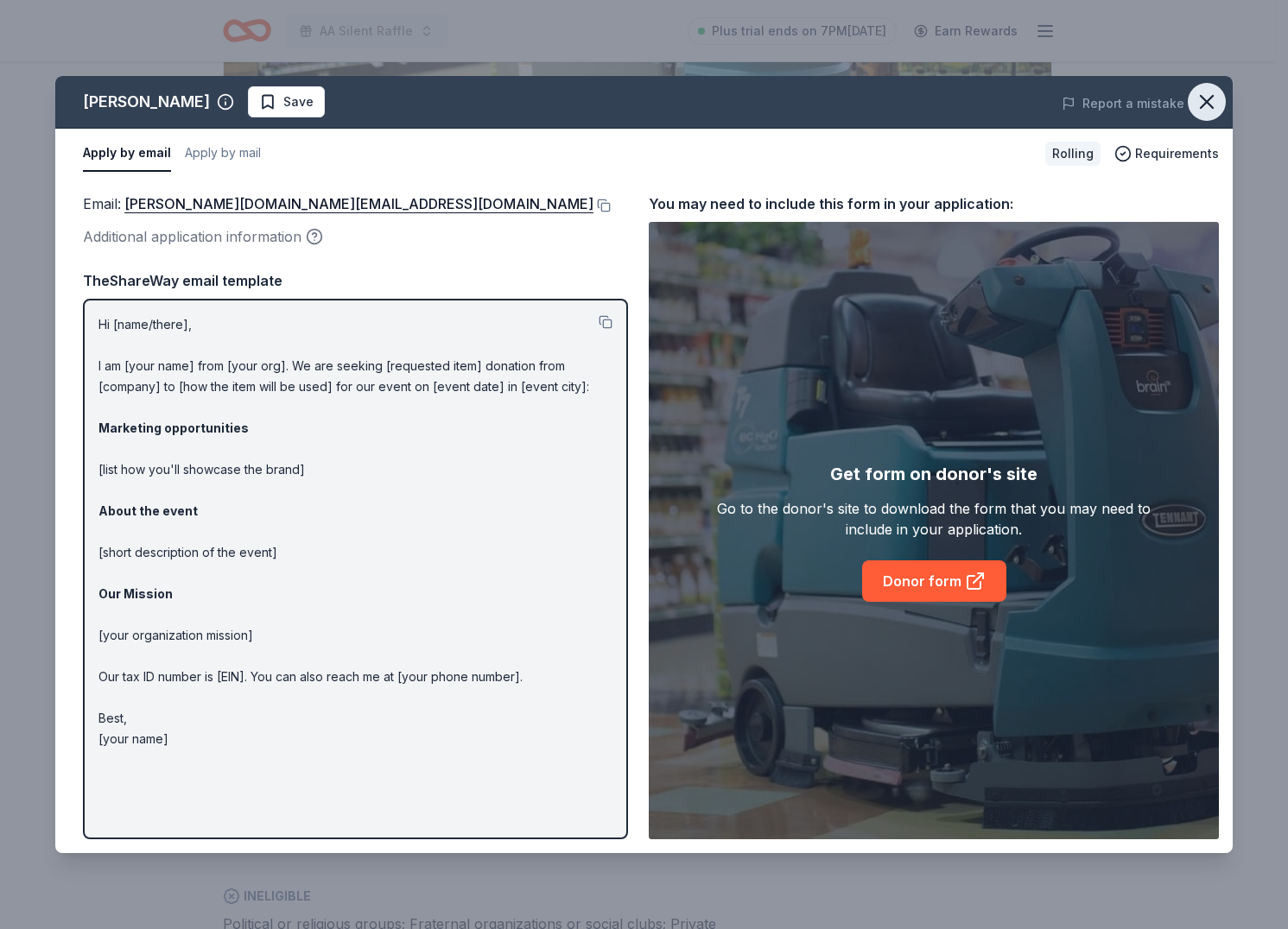
click at [1210, 99] on icon "button" at bounding box center [1206, 102] width 24 height 24
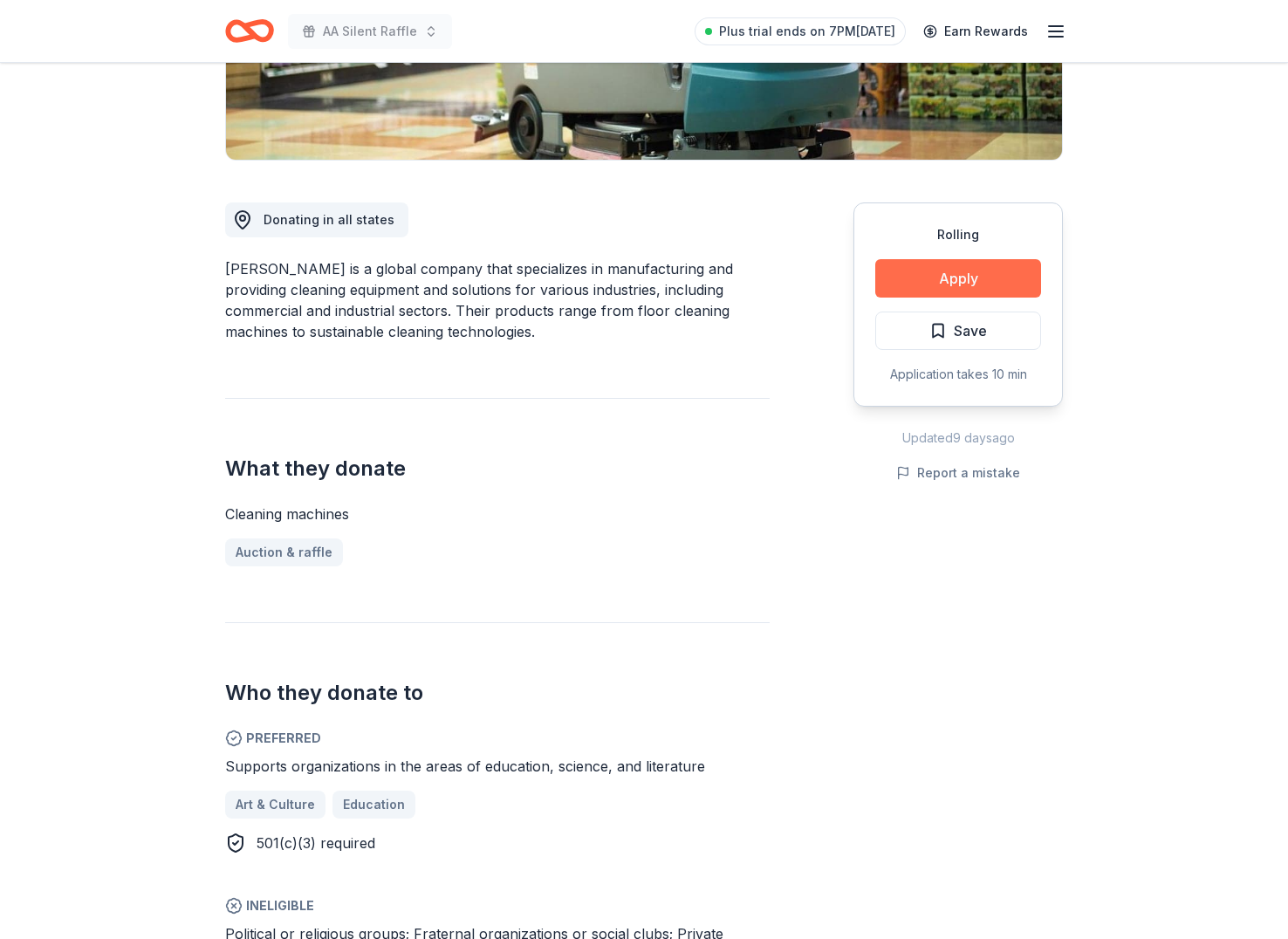
click at [1006, 275] on button "Apply" at bounding box center [958, 278] width 166 height 38
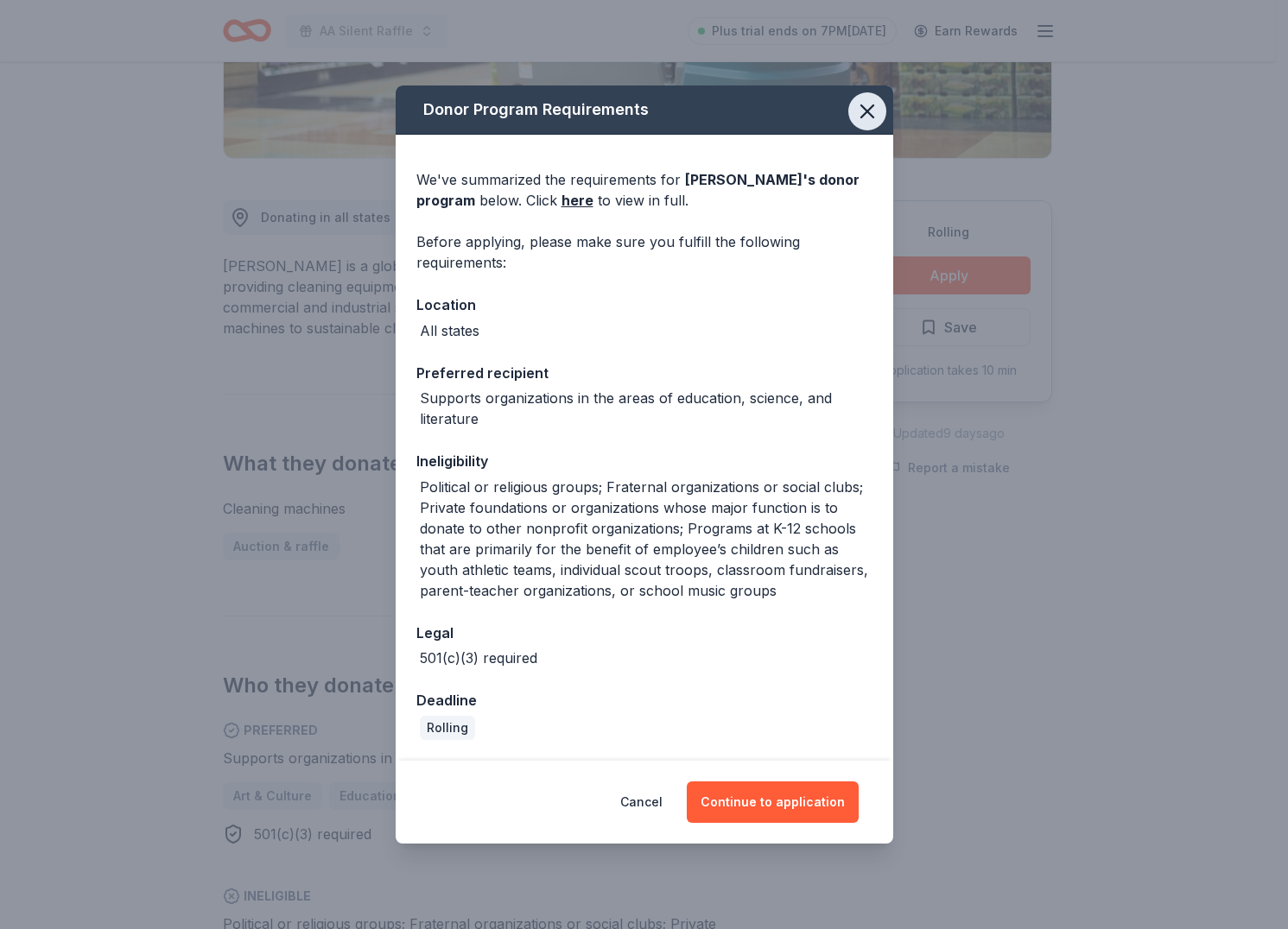
click at [870, 99] on icon "button" at bounding box center [867, 111] width 24 height 24
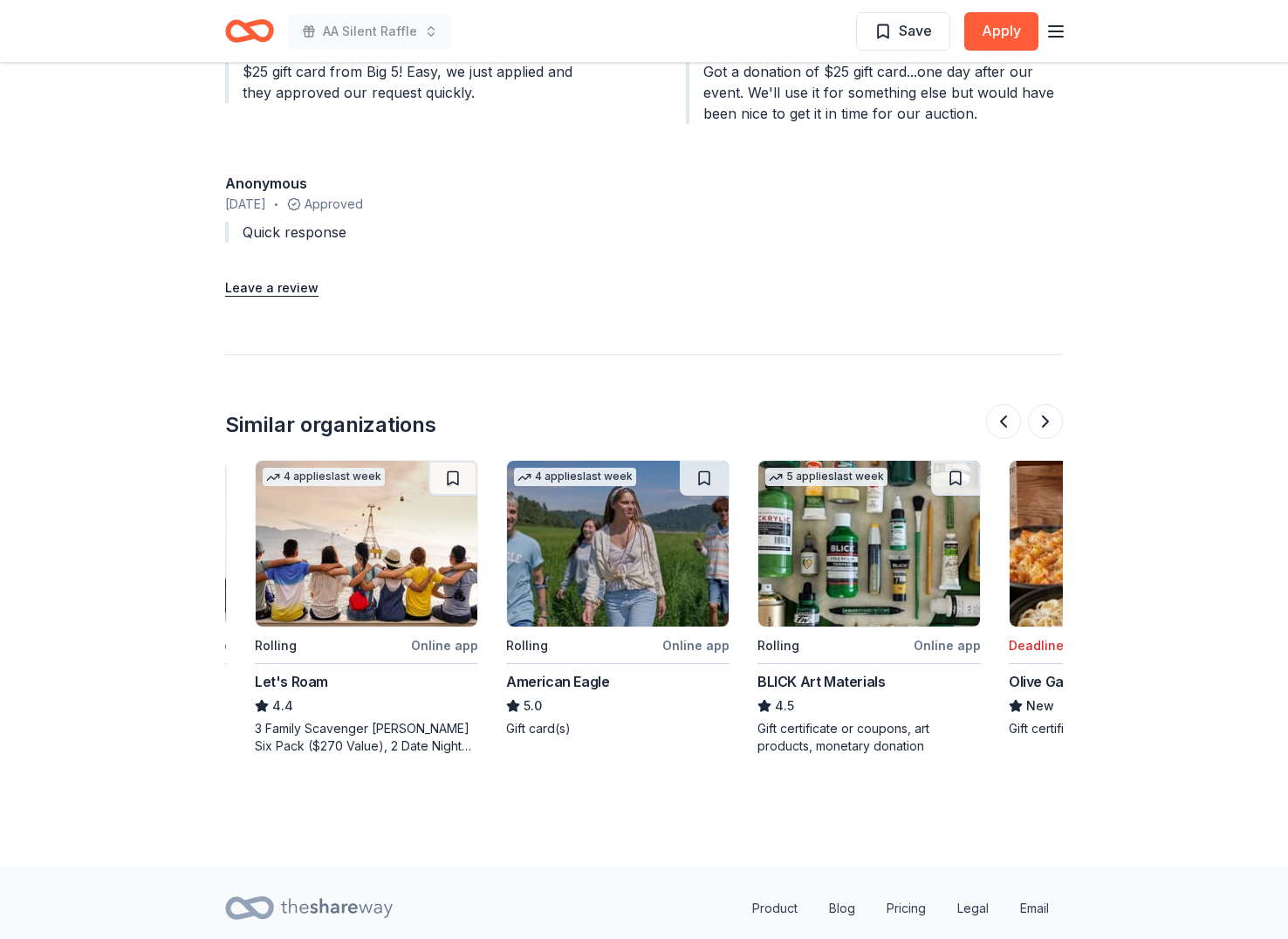
scroll to position [1901, 0]
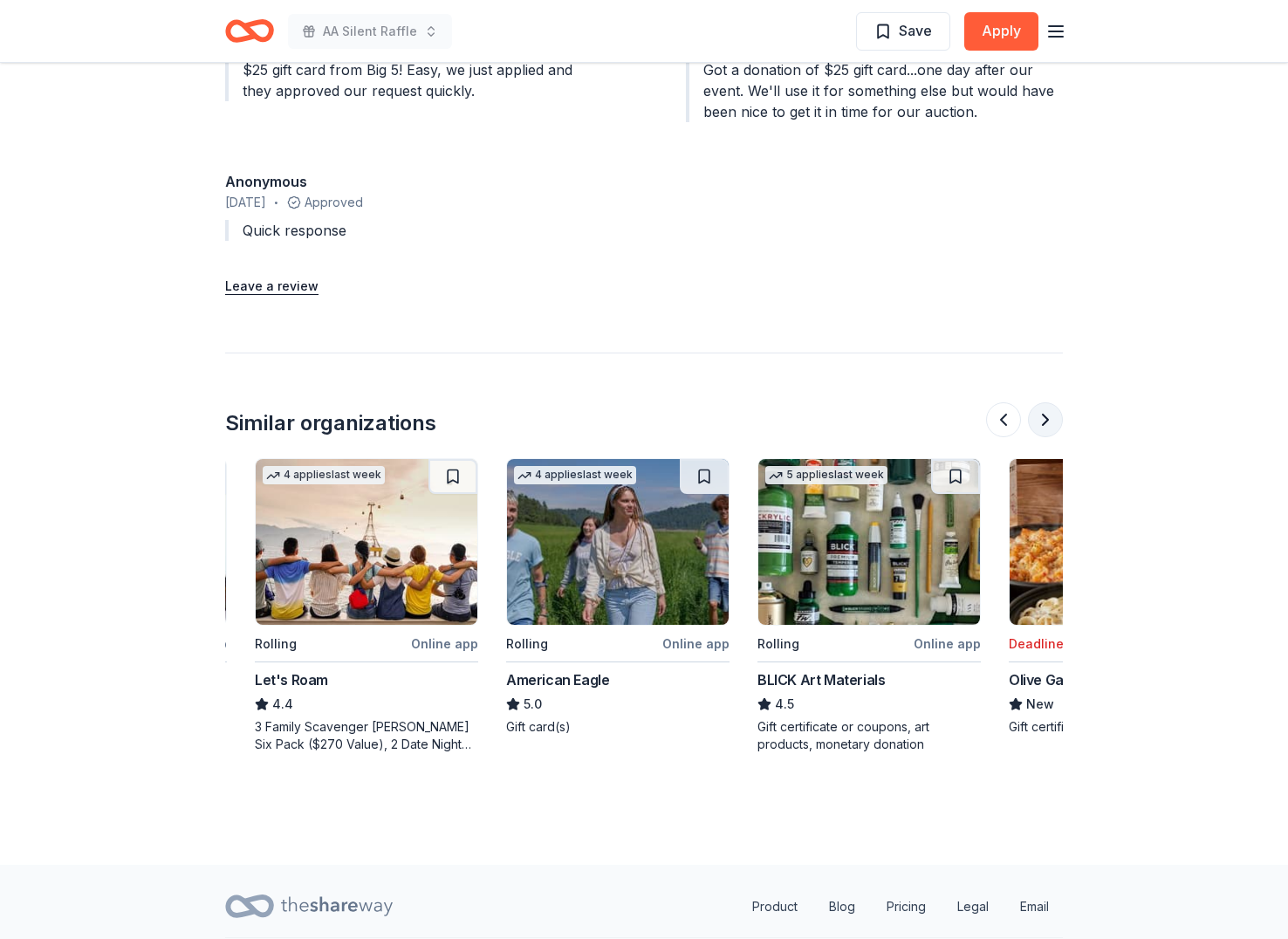
click at [1047, 402] on button at bounding box center [1045, 419] width 35 height 35
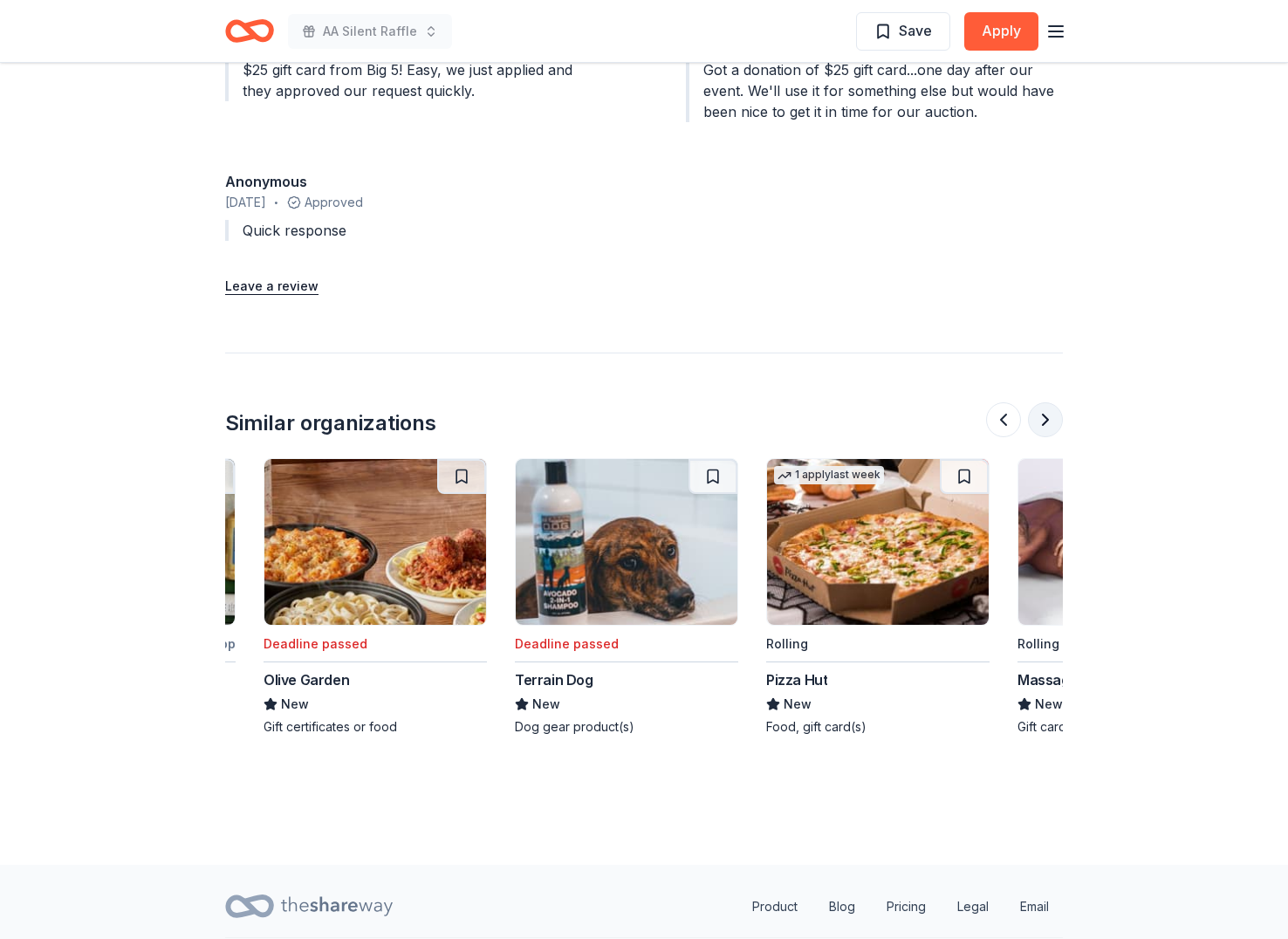
scroll to position [0, 1256]
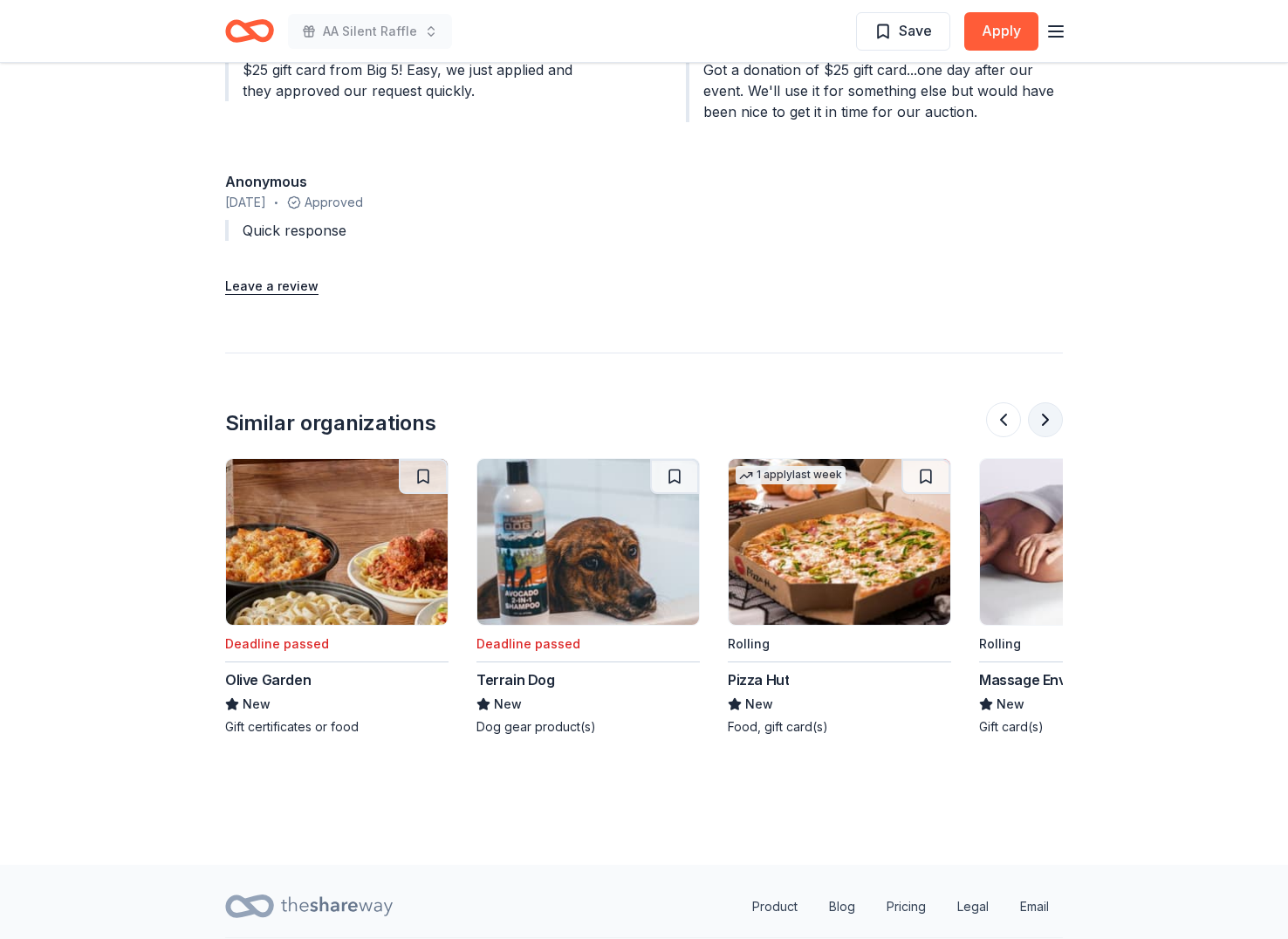
click at [1047, 402] on button at bounding box center [1045, 419] width 35 height 35
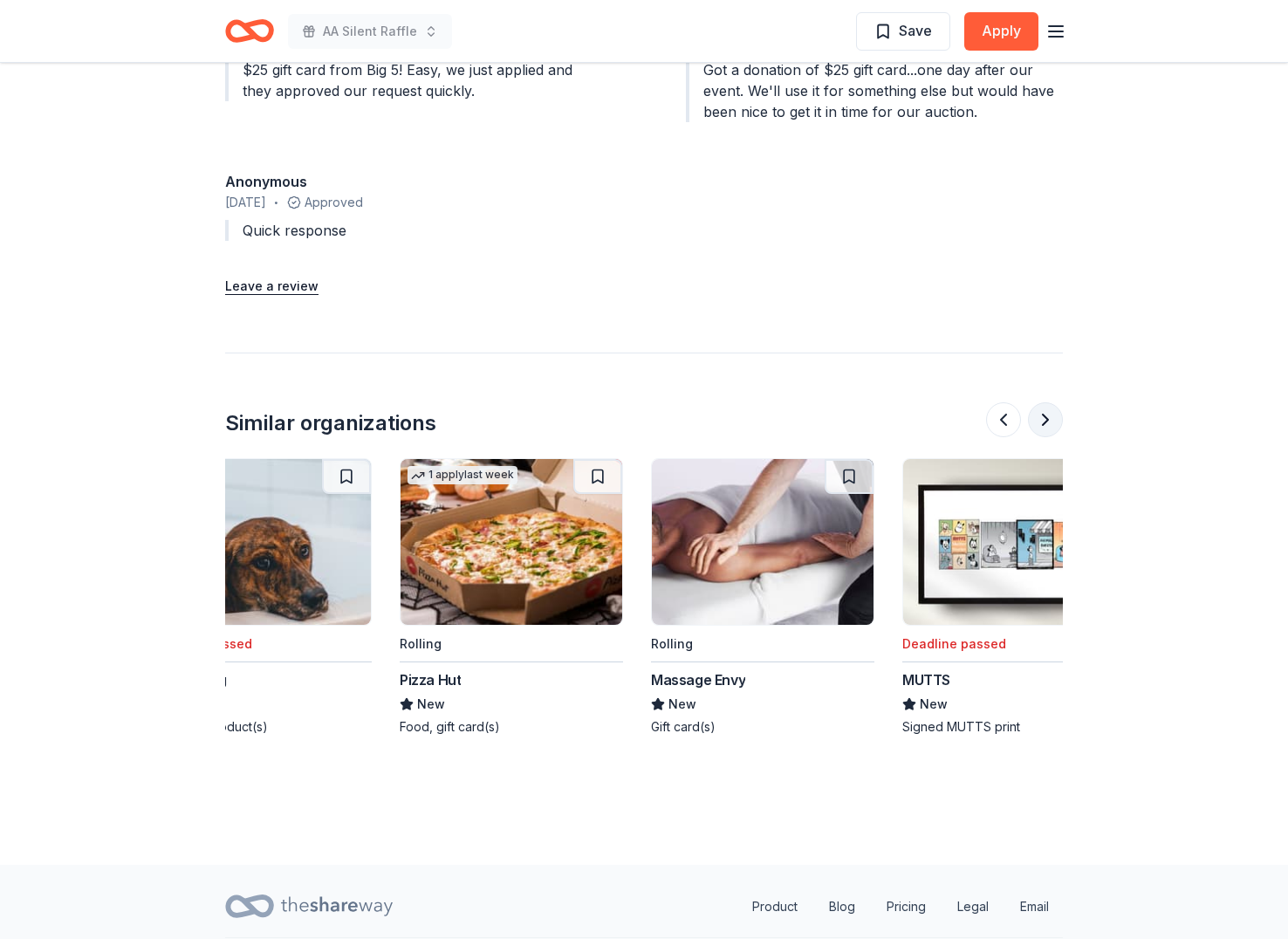
scroll to position [0, 1648]
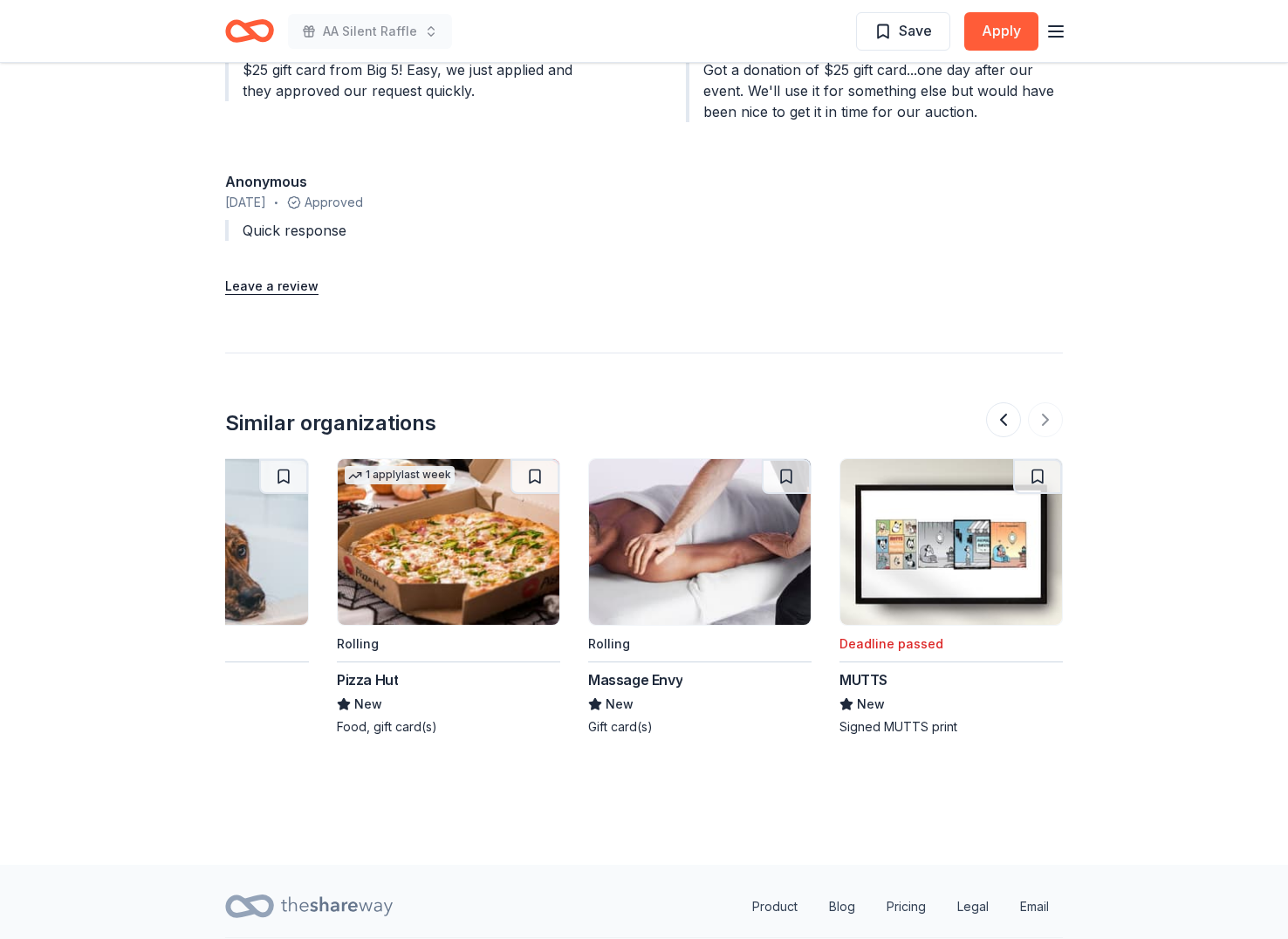
click at [681, 530] on img at bounding box center [699, 542] width 222 height 166
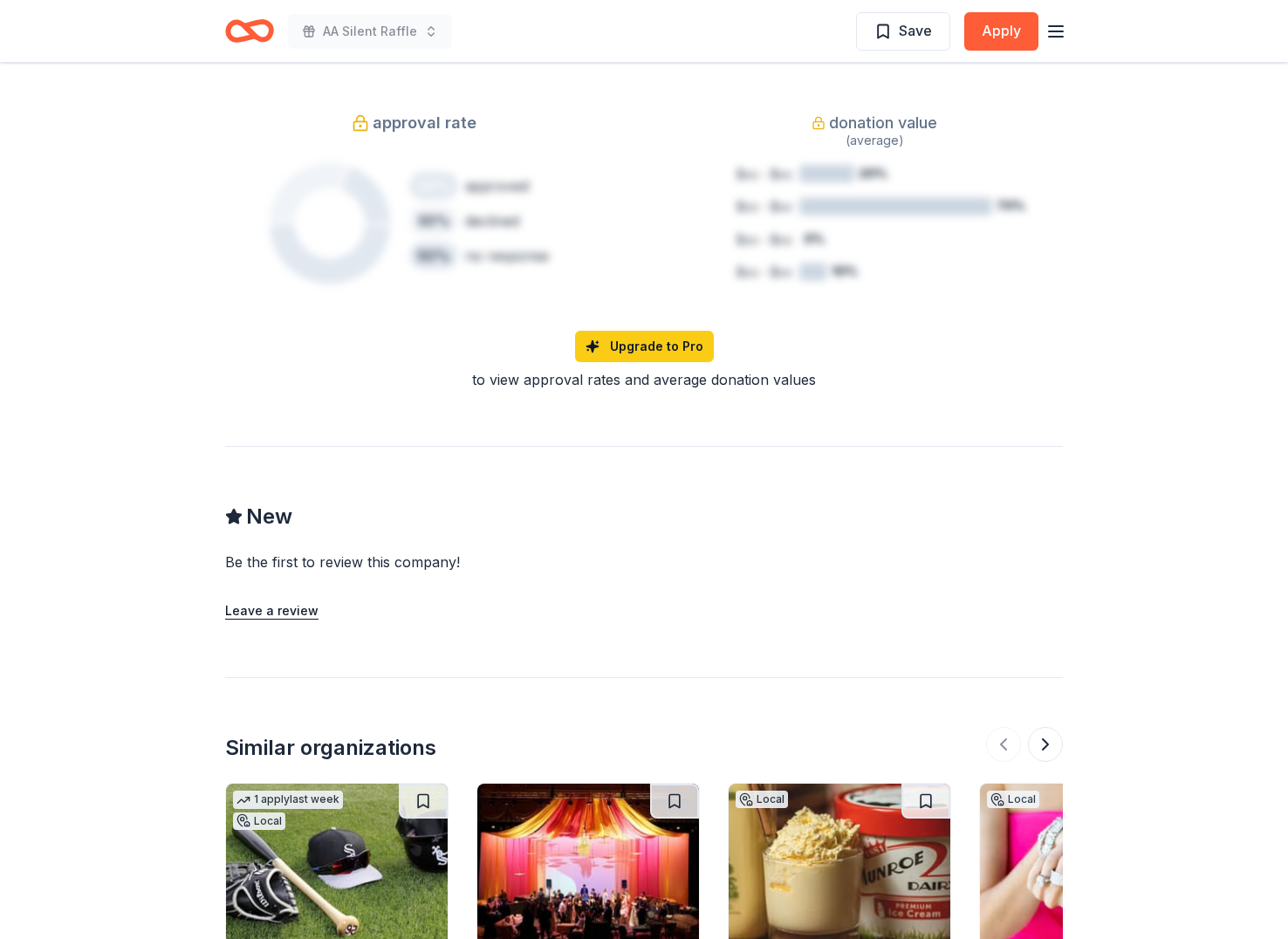
scroll to position [1495, 0]
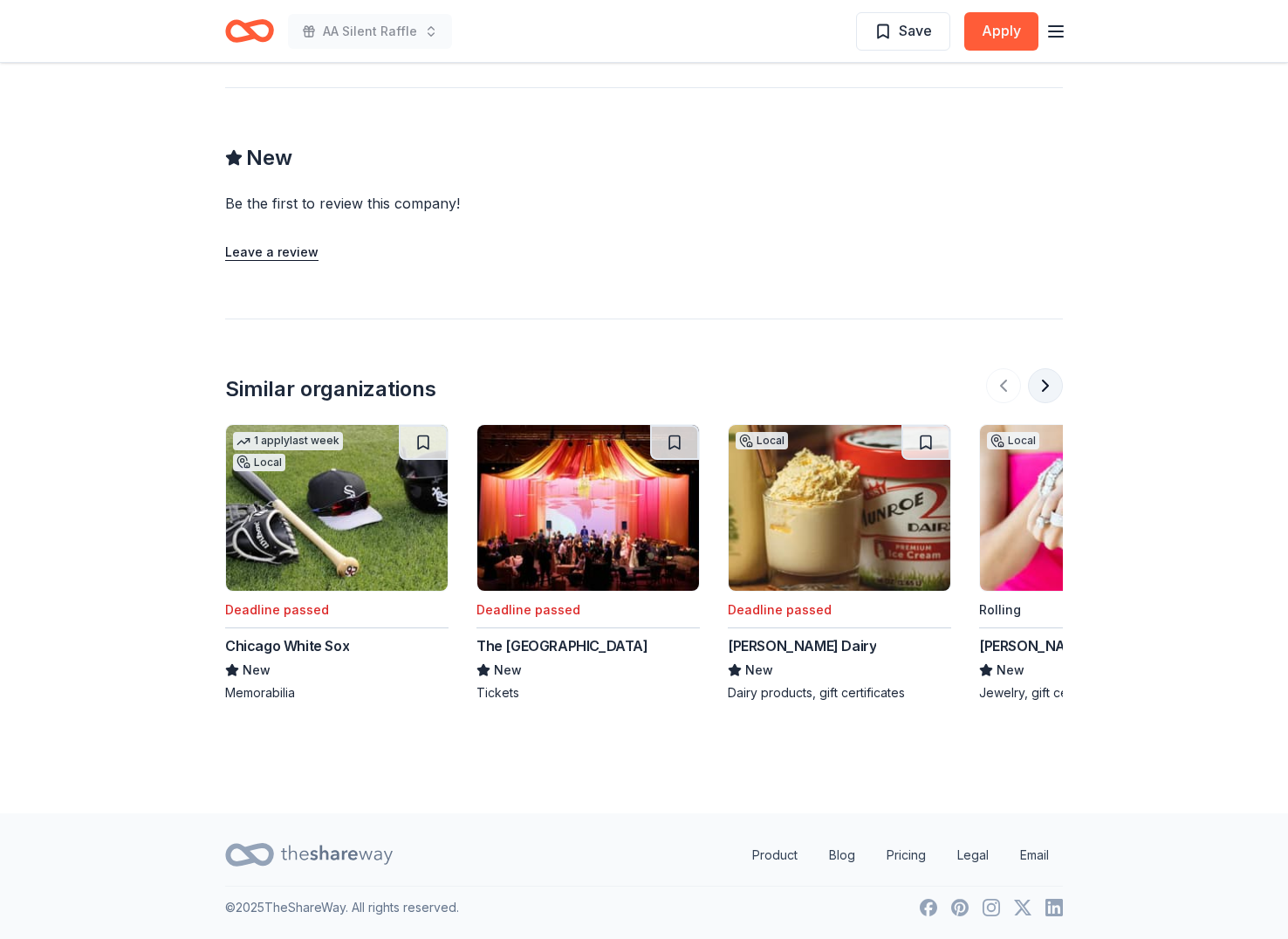
click at [1052, 383] on button at bounding box center [1045, 385] width 35 height 35
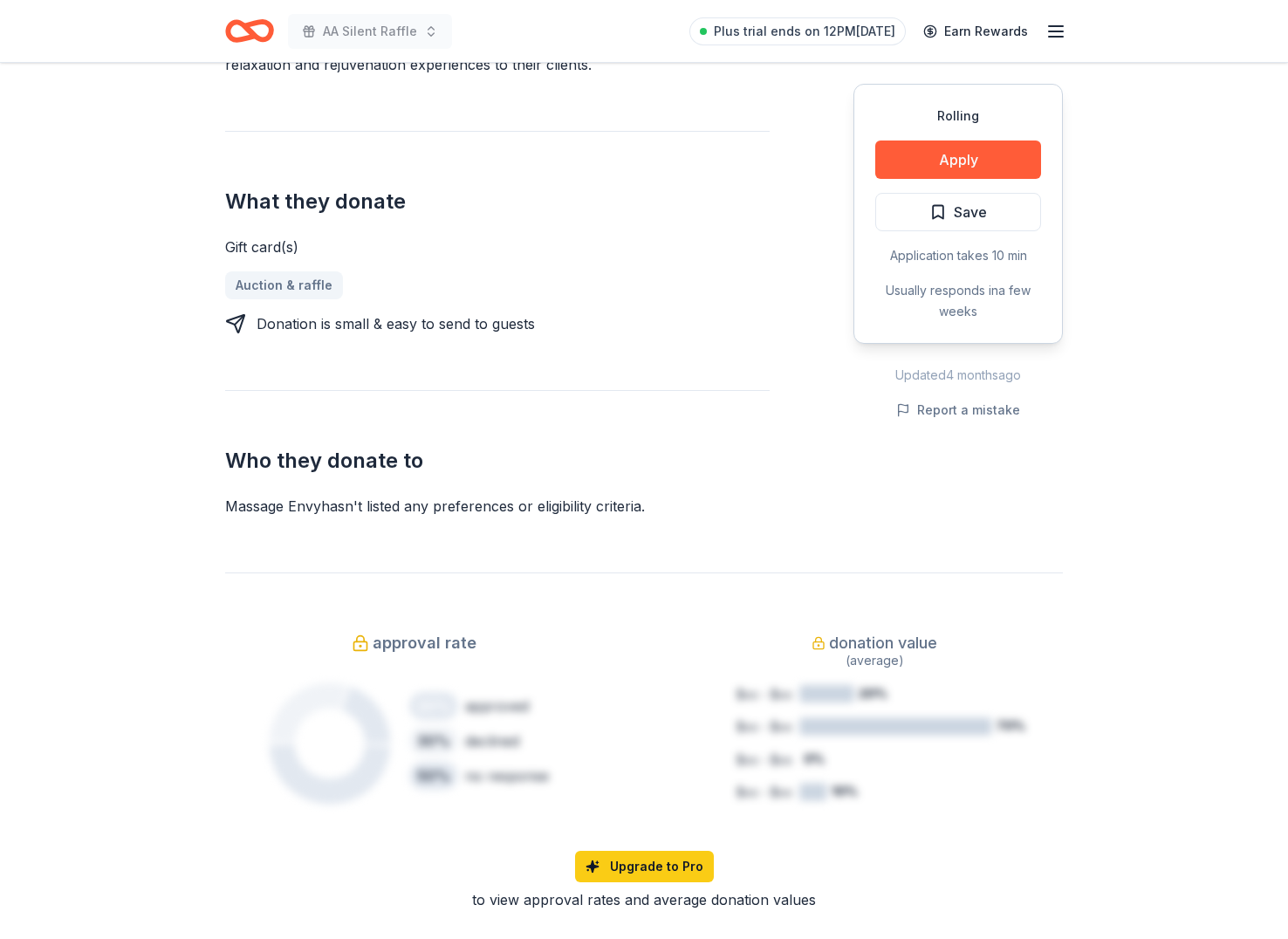
scroll to position [235, 0]
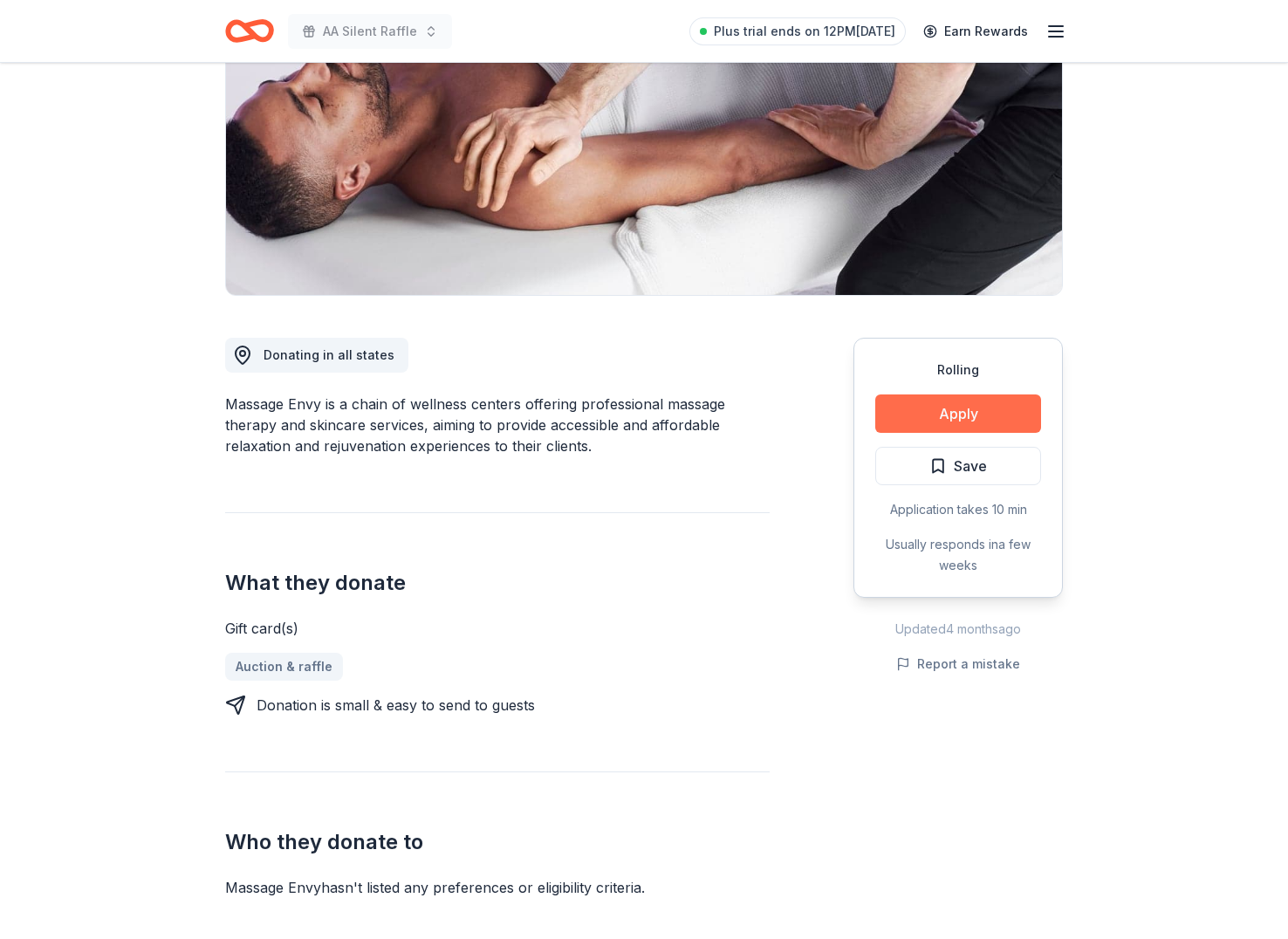
click at [981, 423] on button "Apply" at bounding box center [958, 413] width 166 height 38
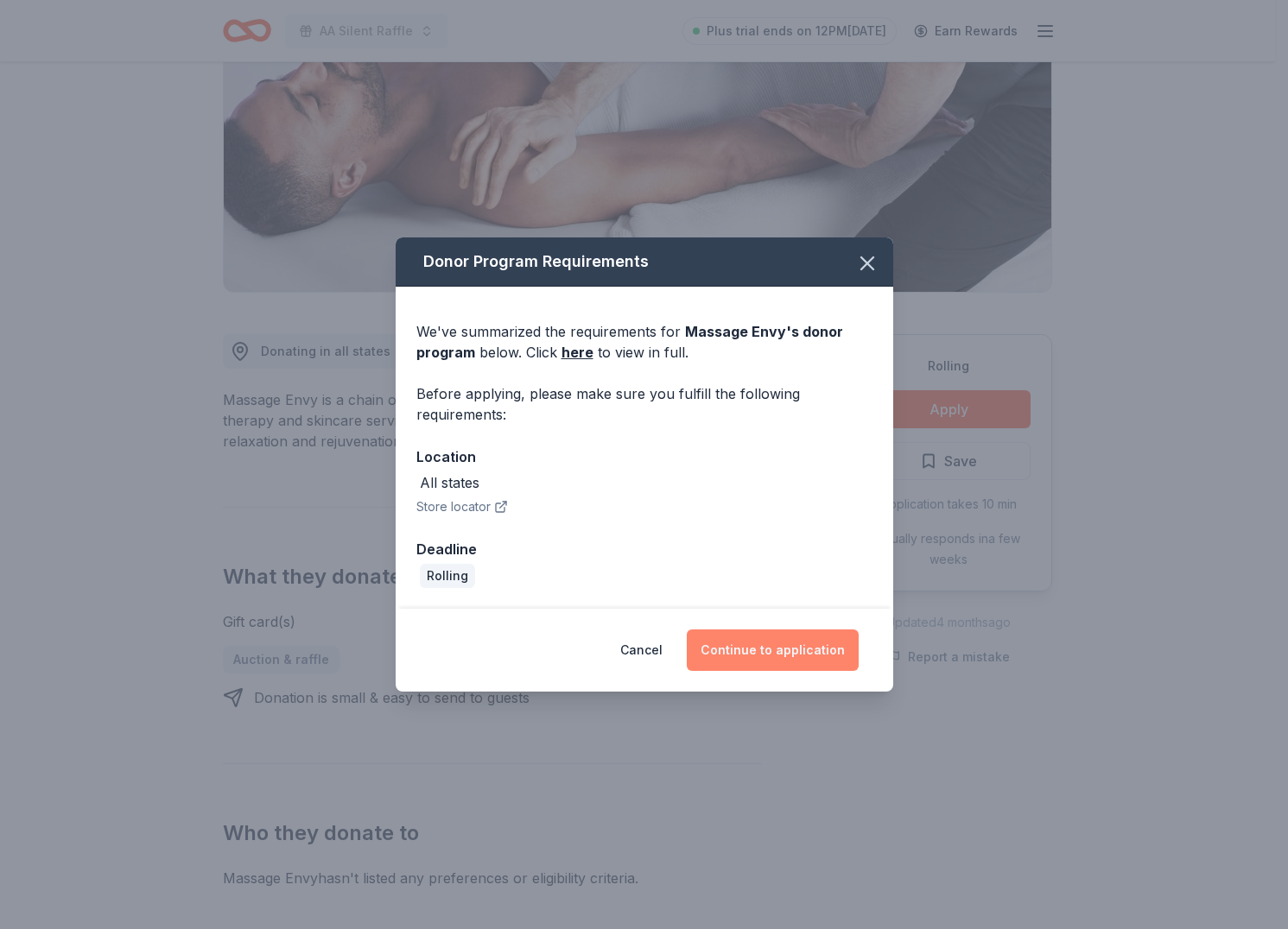
click at [782, 642] on button "Continue to application" at bounding box center [772, 650] width 172 height 42
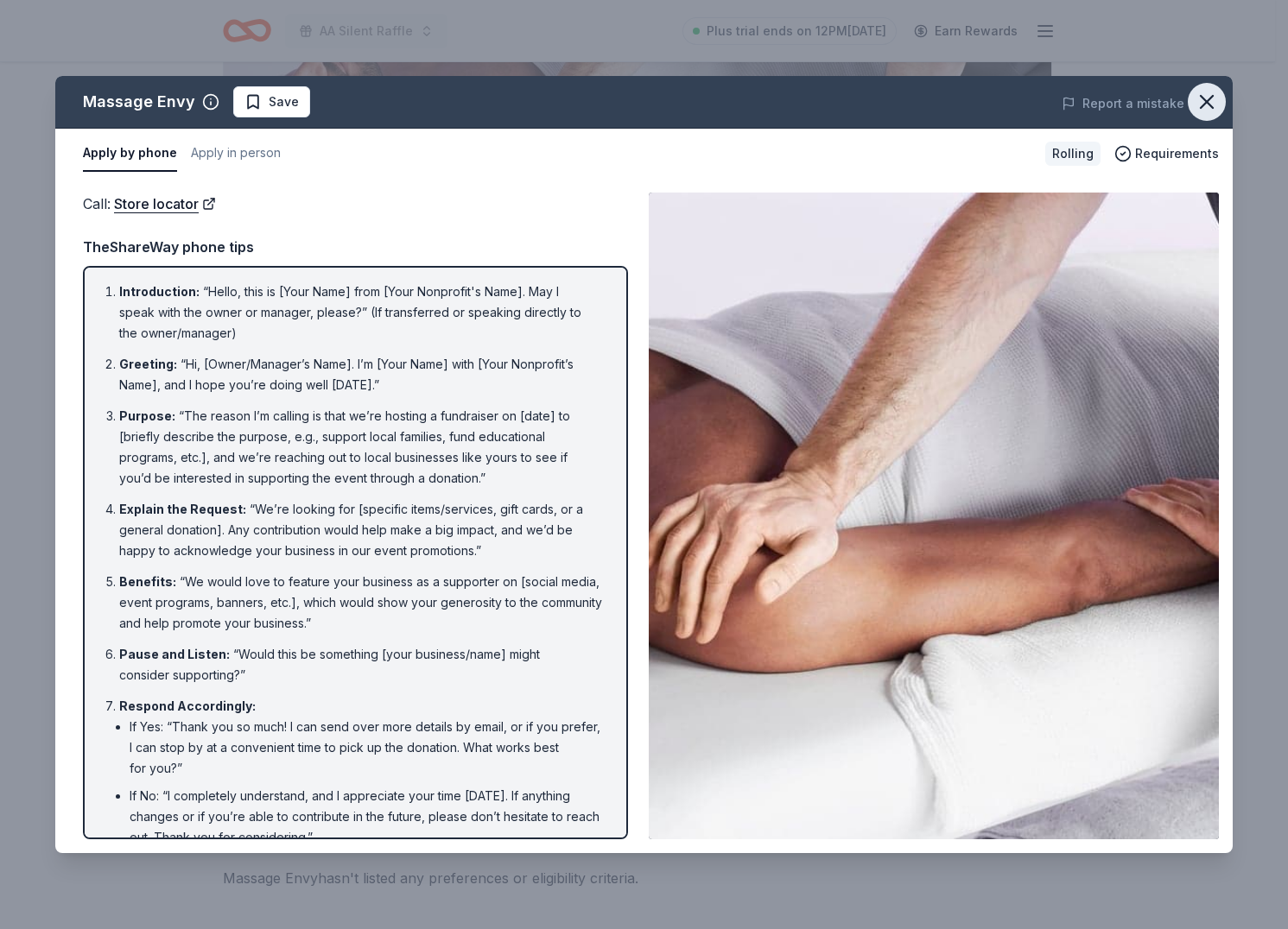
click at [1195, 108] on icon "button" at bounding box center [1206, 102] width 24 height 24
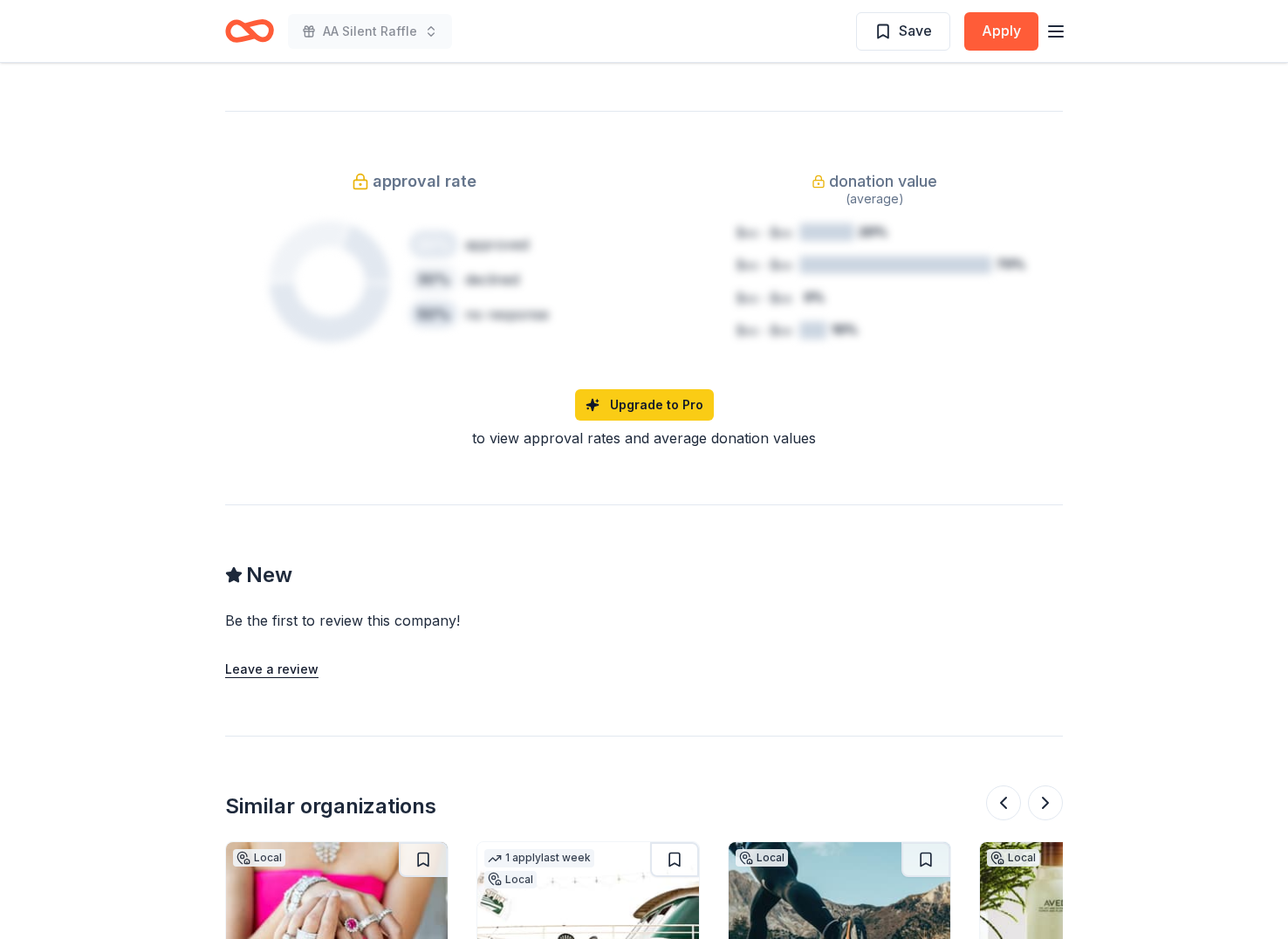
scroll to position [1495, 0]
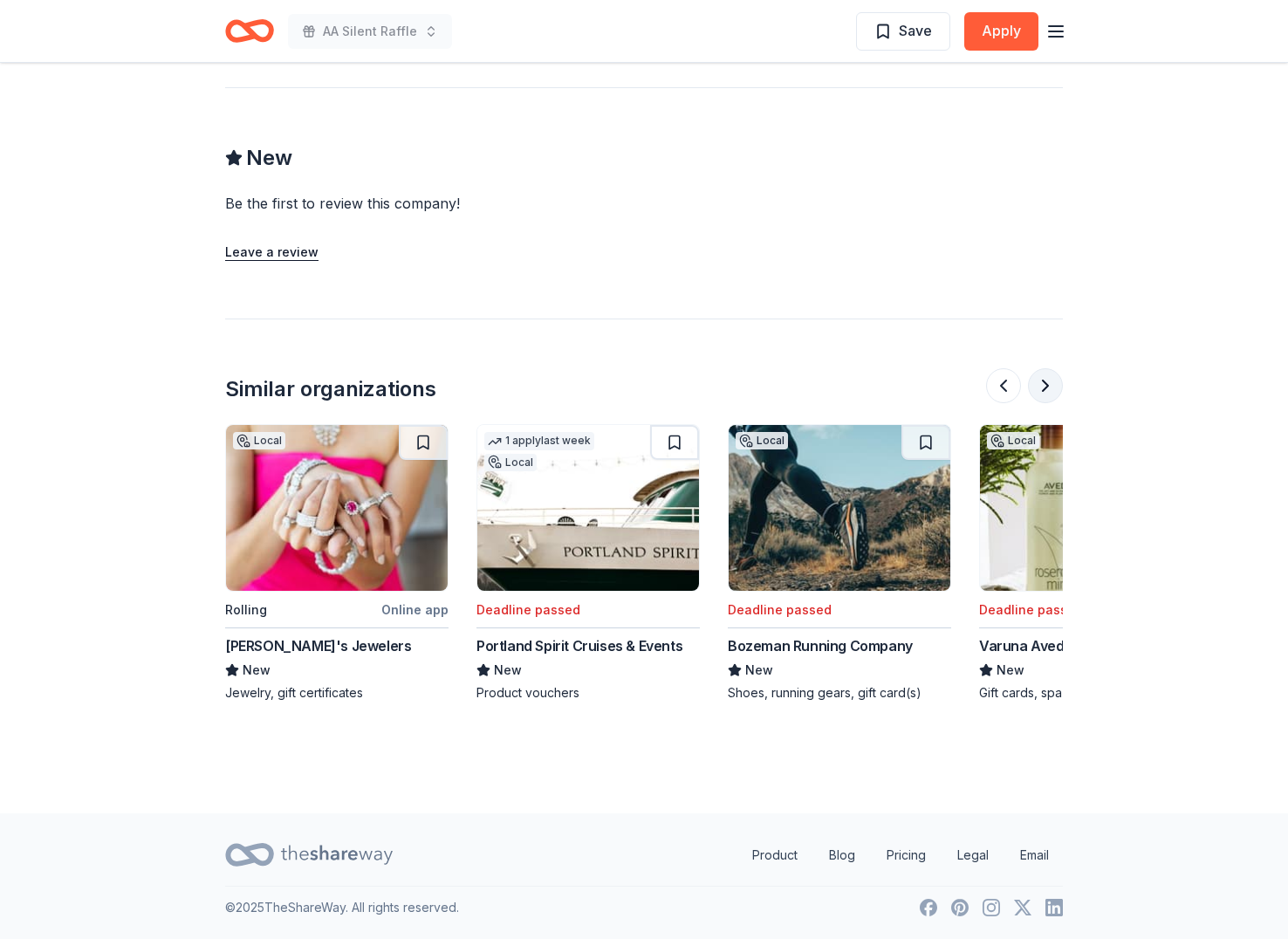
click at [1054, 385] on button at bounding box center [1045, 385] width 35 height 35
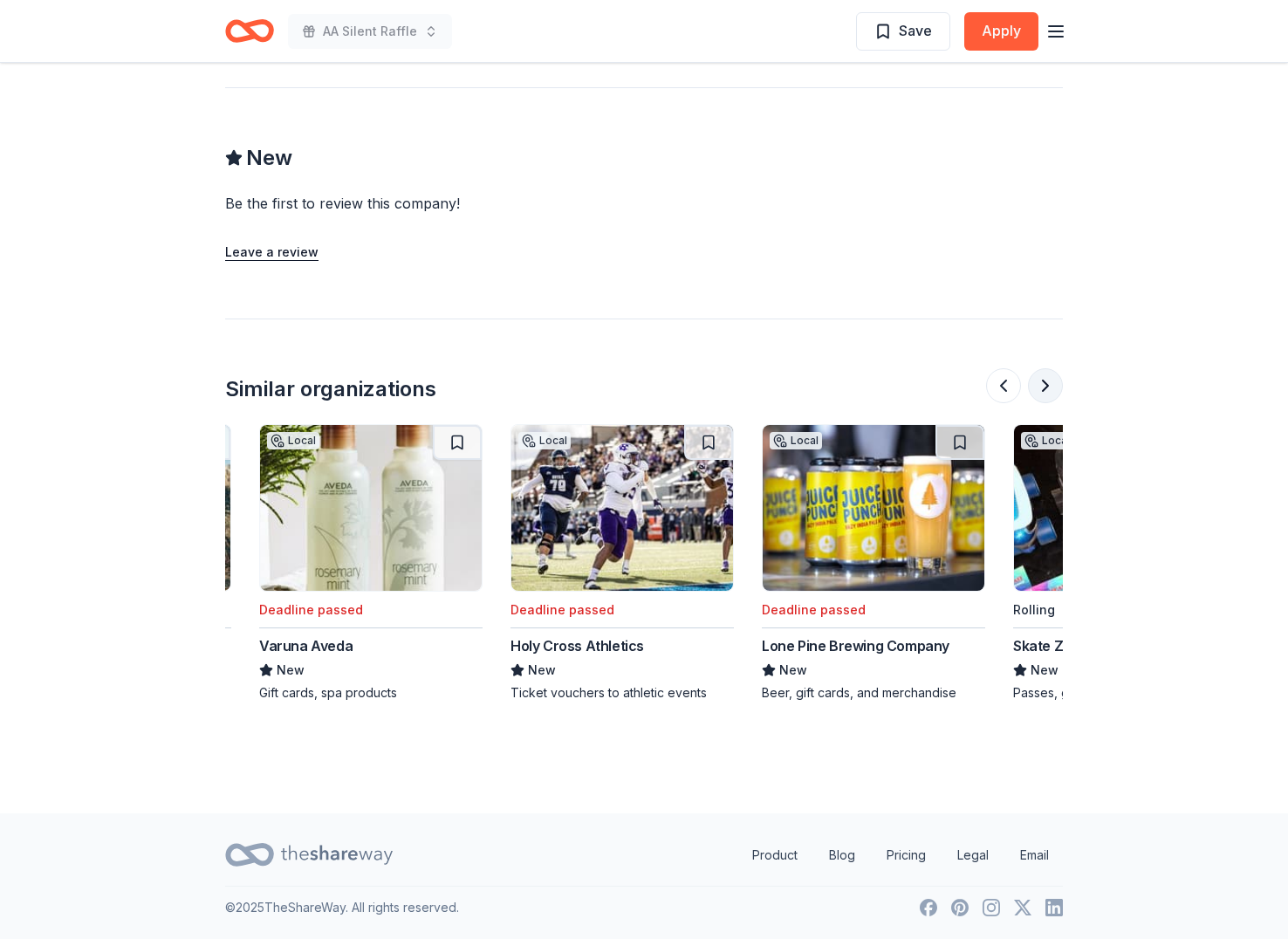
scroll to position [0, 1508]
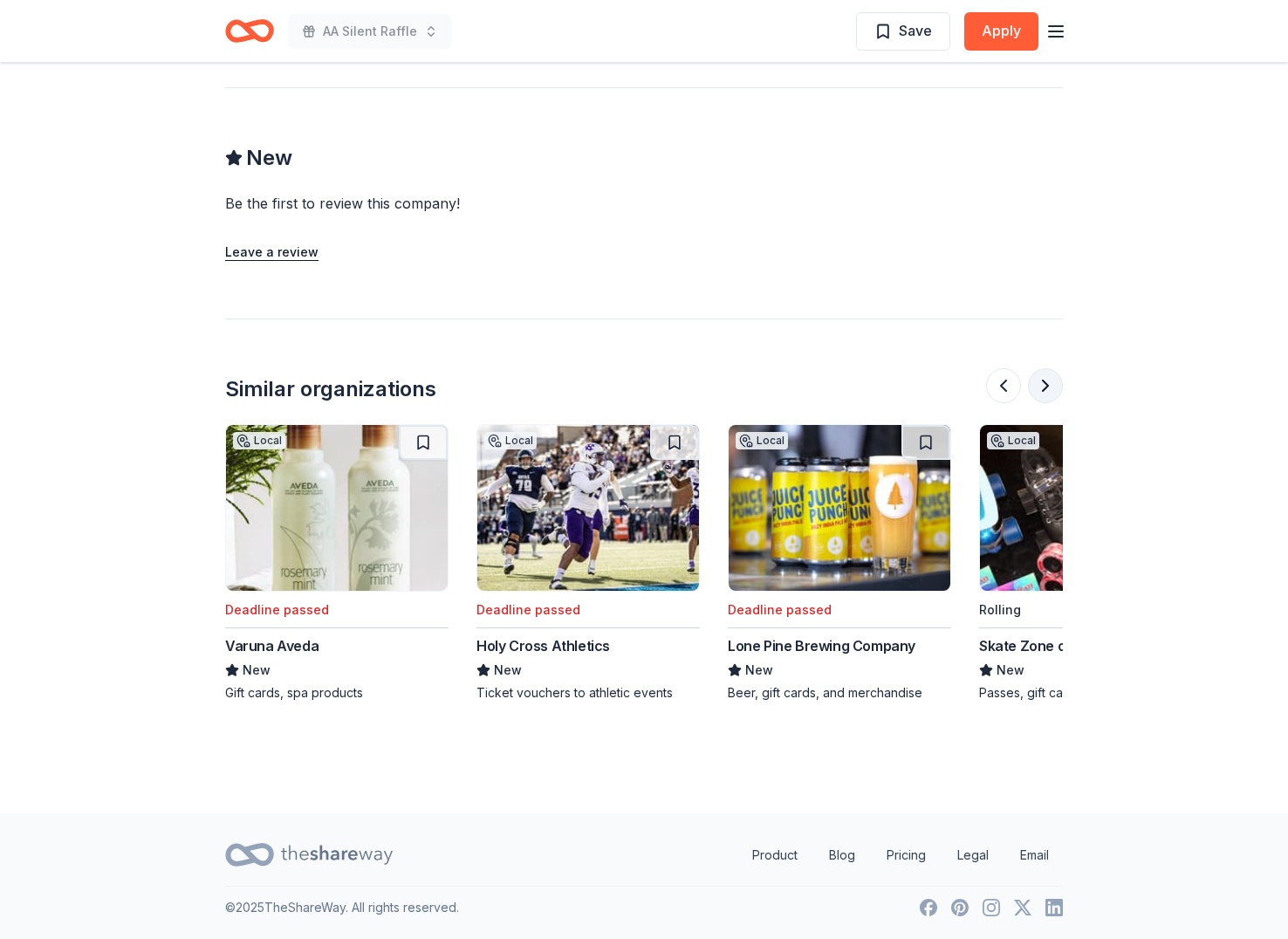
click at [1054, 386] on button at bounding box center [1045, 385] width 35 height 35
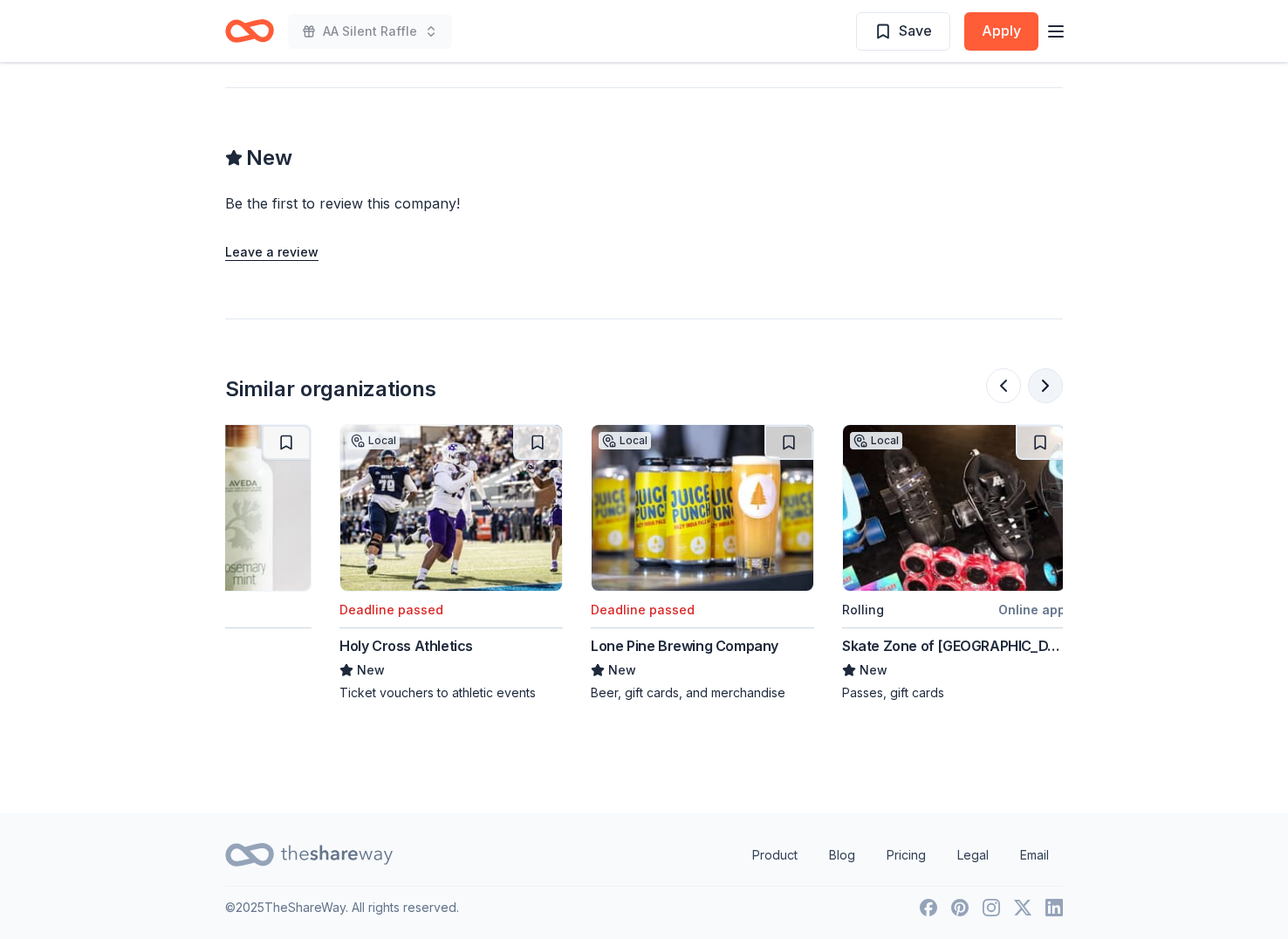
scroll to position [0, 1648]
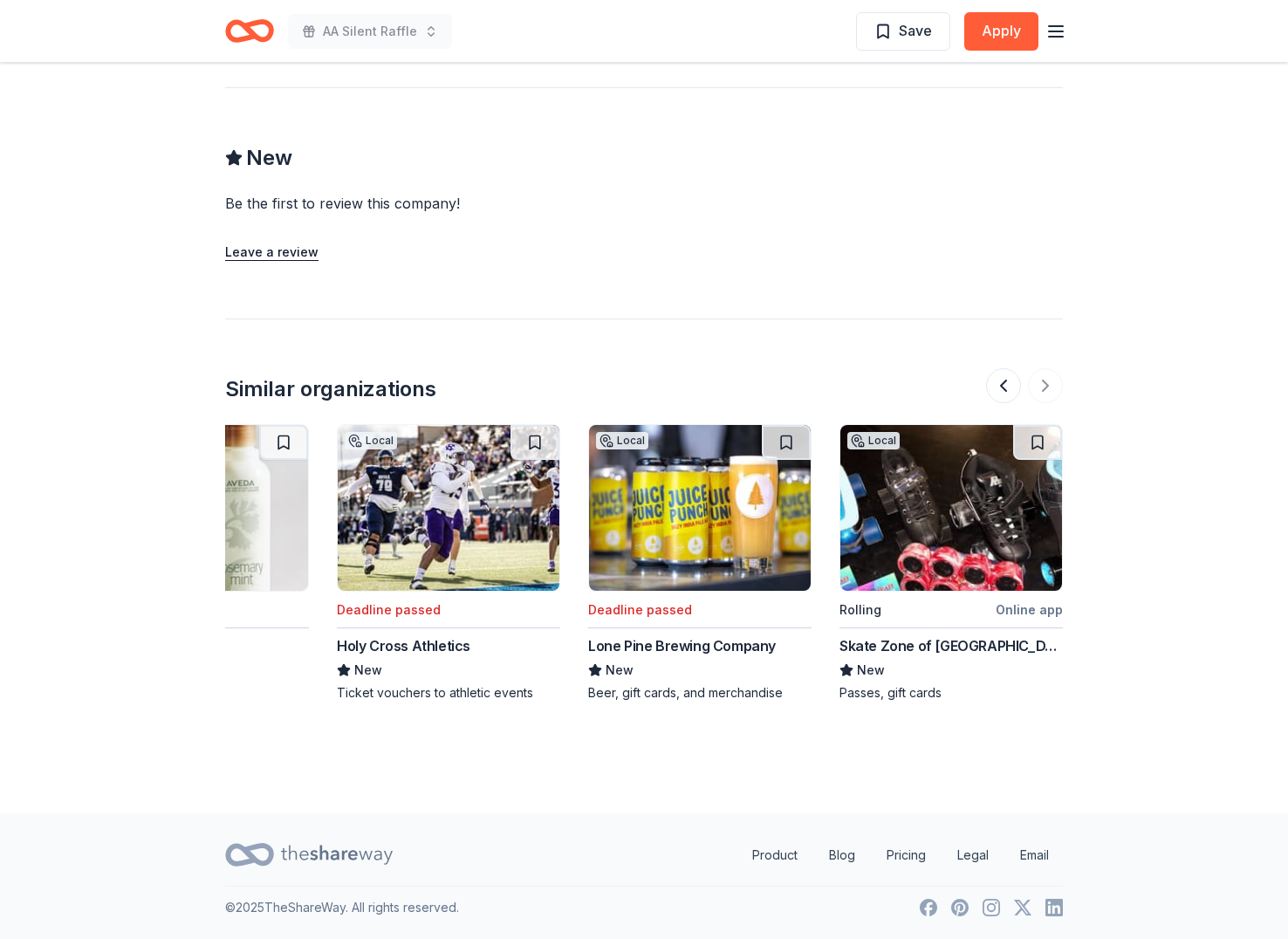
click at [932, 557] on img at bounding box center [951, 508] width 222 height 166
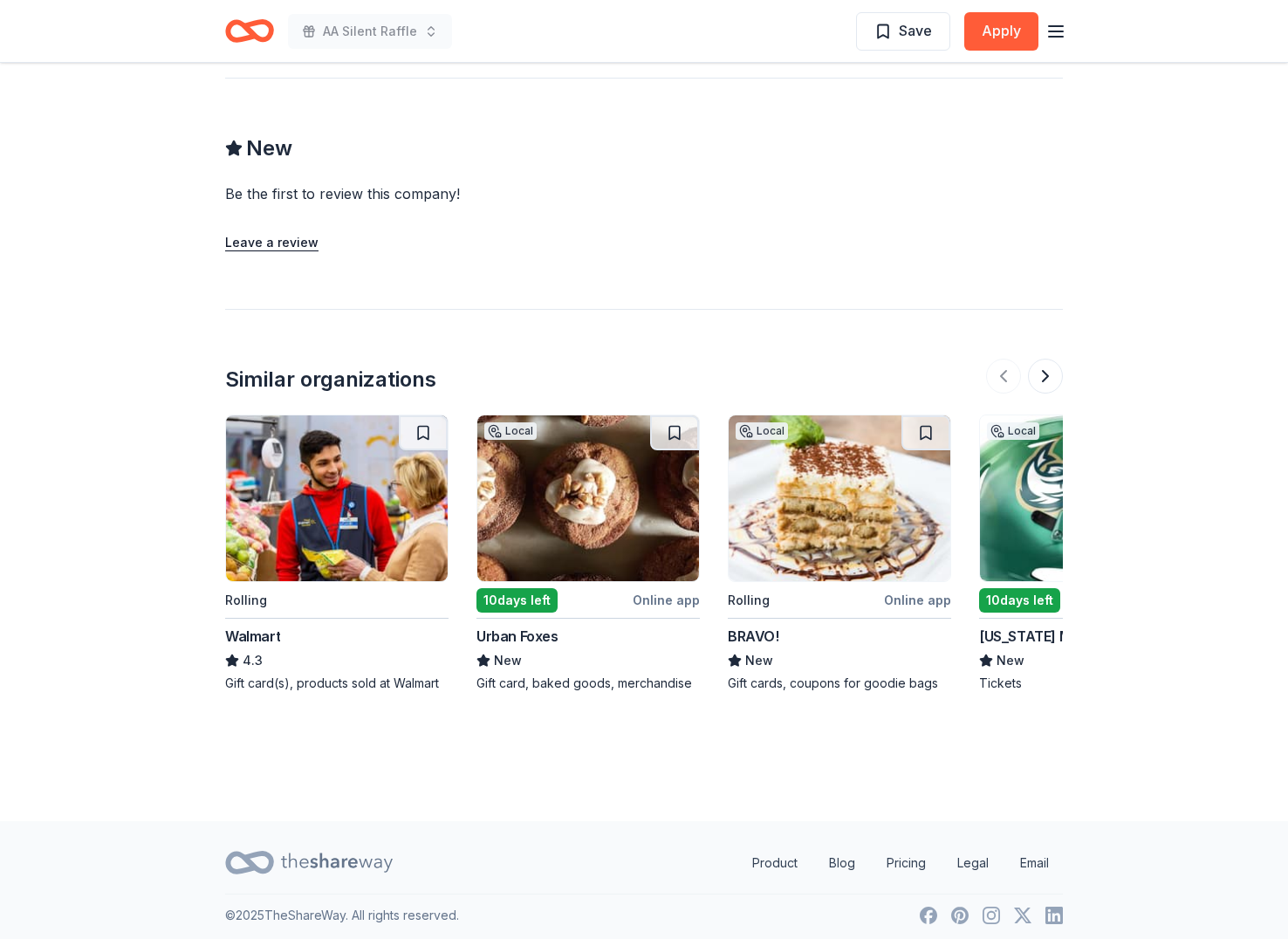
scroll to position [1424, 0]
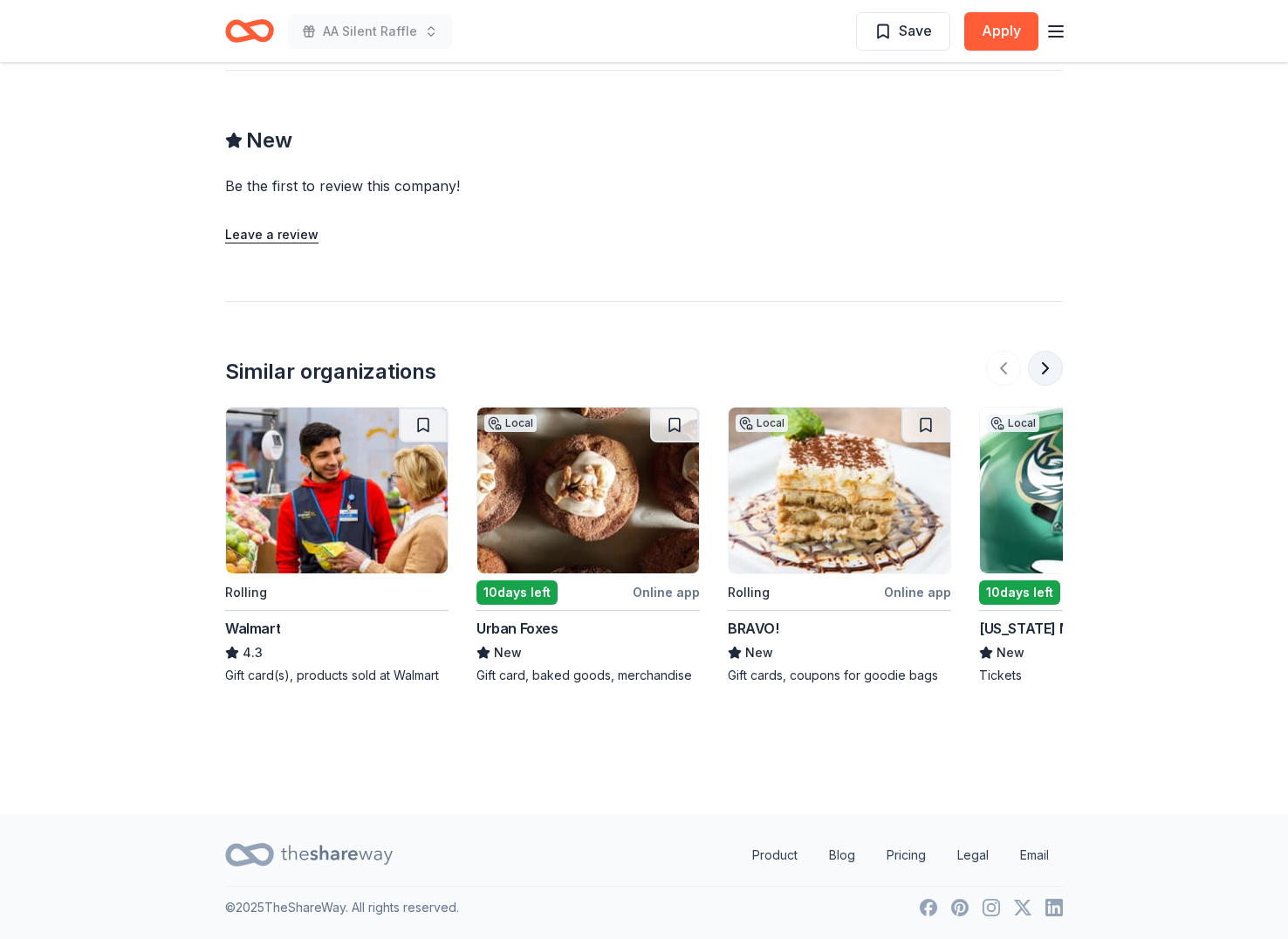
click at [1044, 369] on button at bounding box center [1045, 368] width 35 height 35
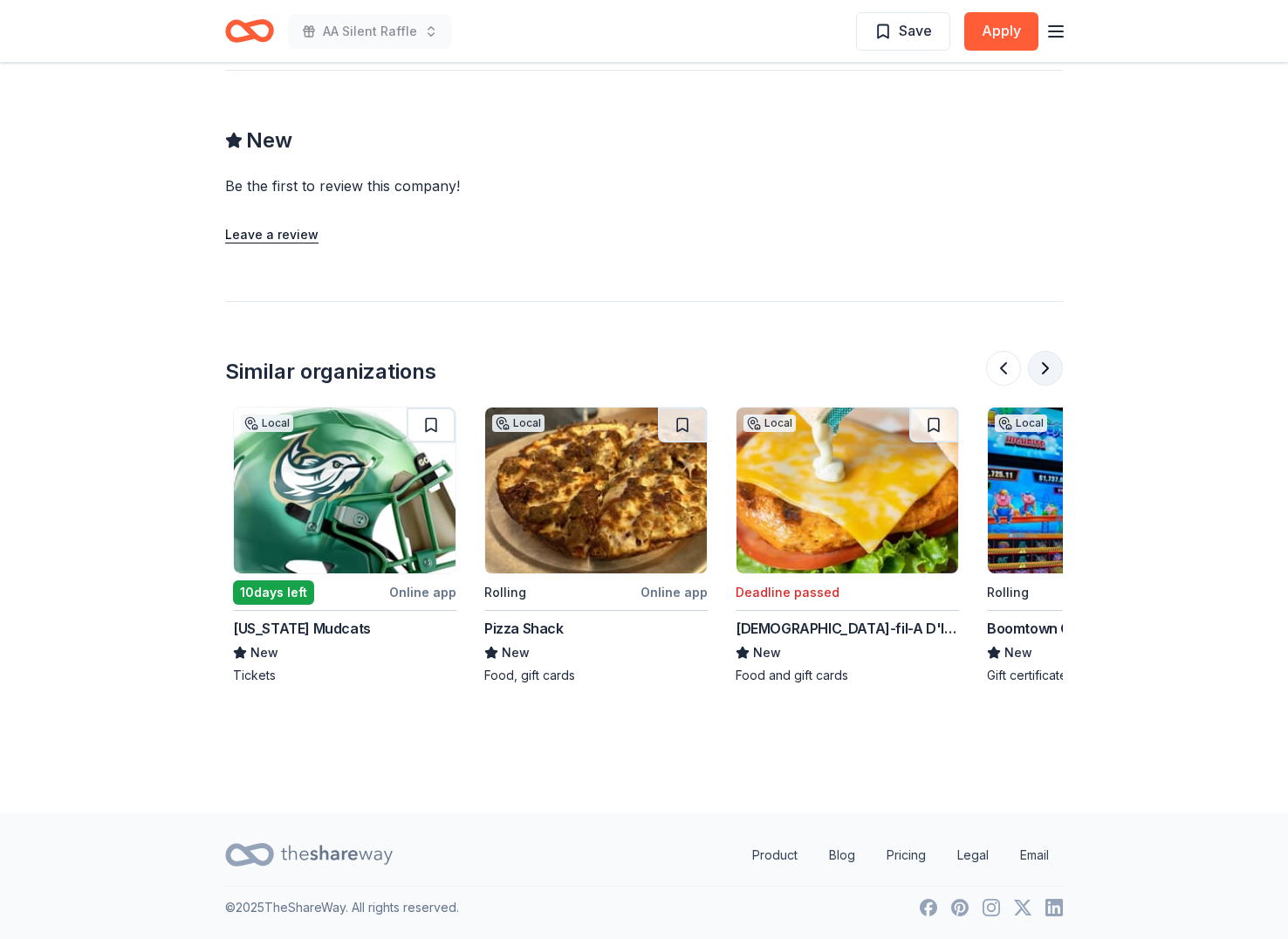
scroll to position [0, 754]
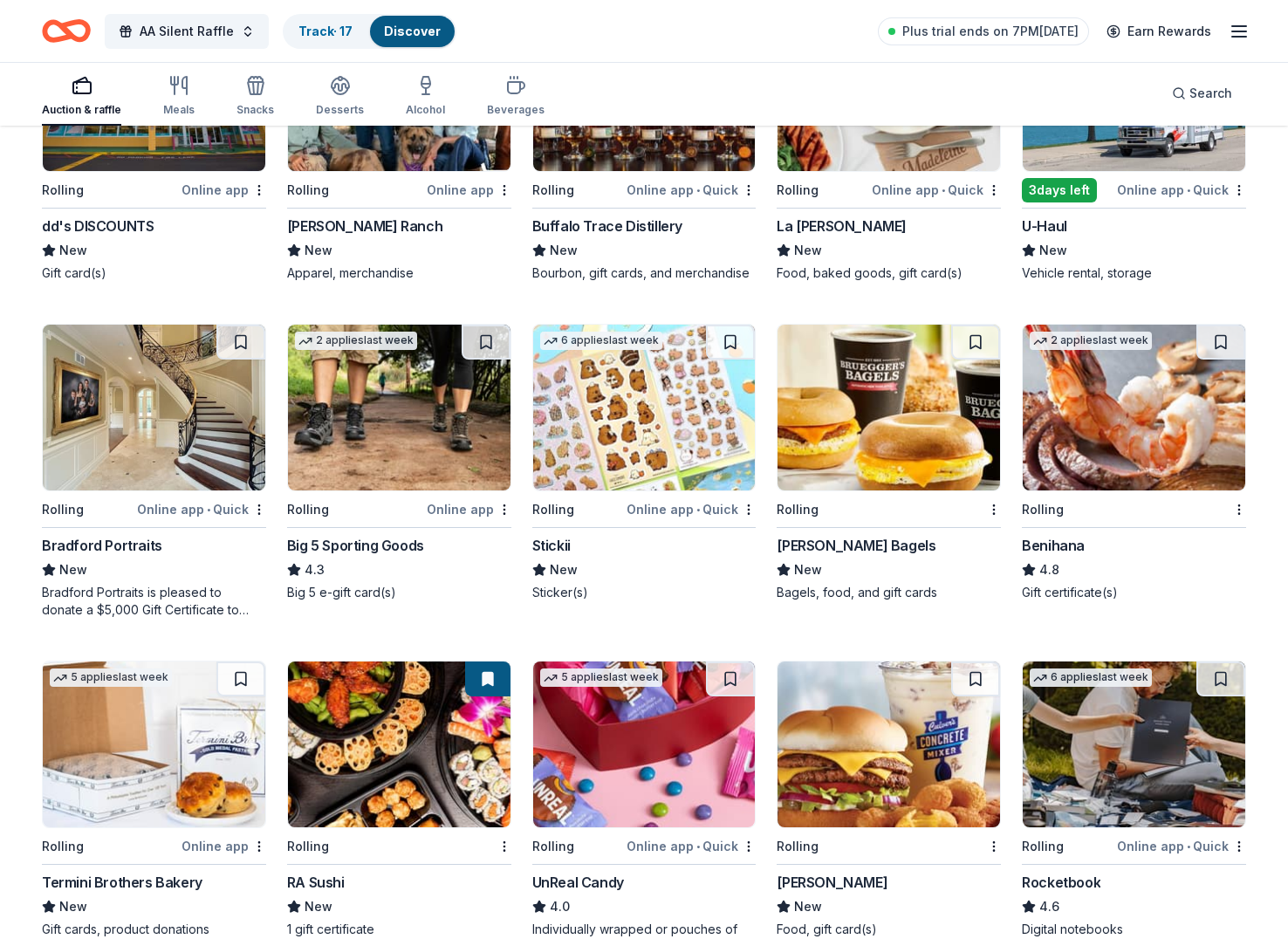
scroll to position [3368, 0]
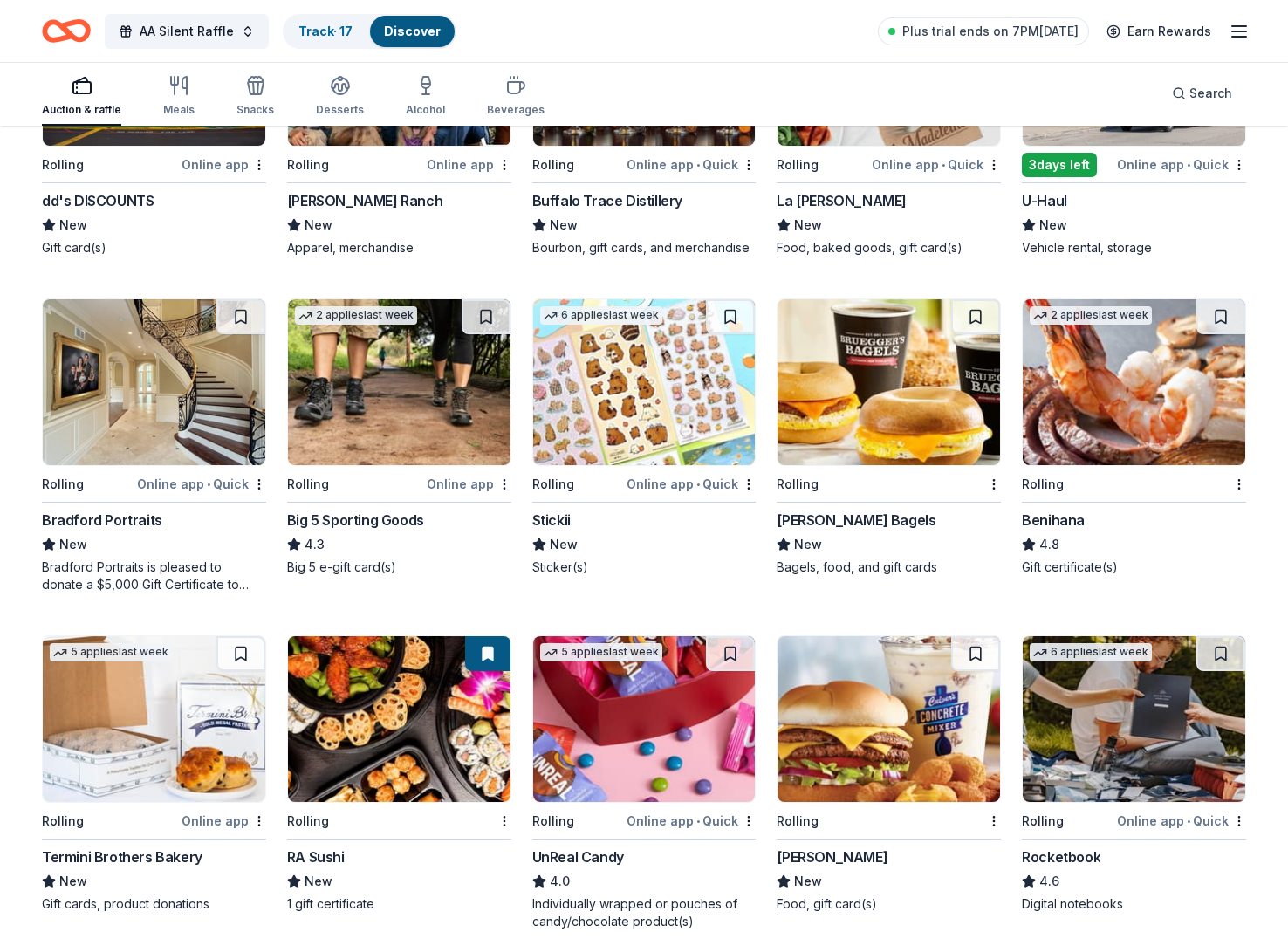
click at [145, 405] on img at bounding box center [154, 382] width 222 height 166
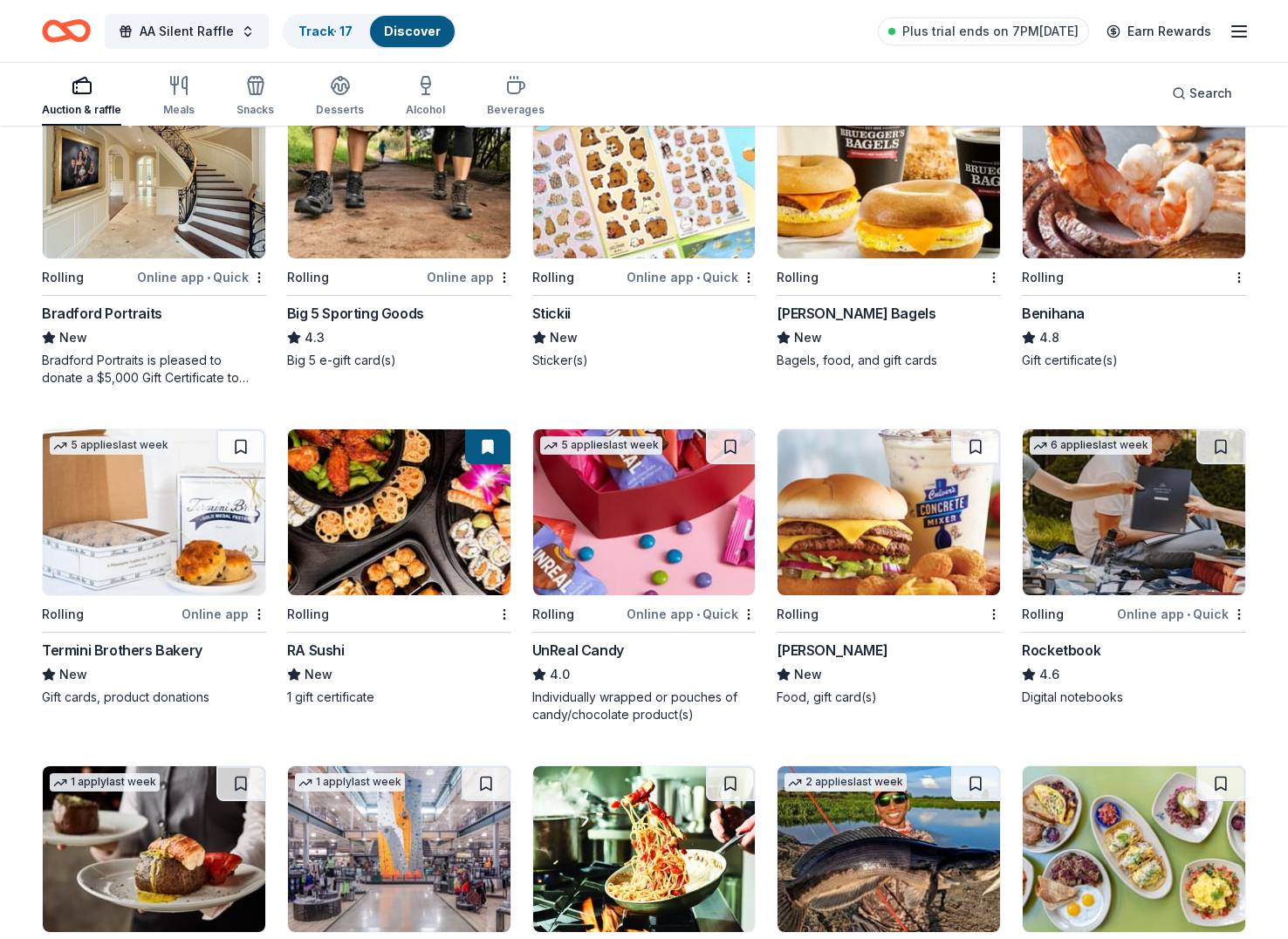
scroll to position [3478, 0]
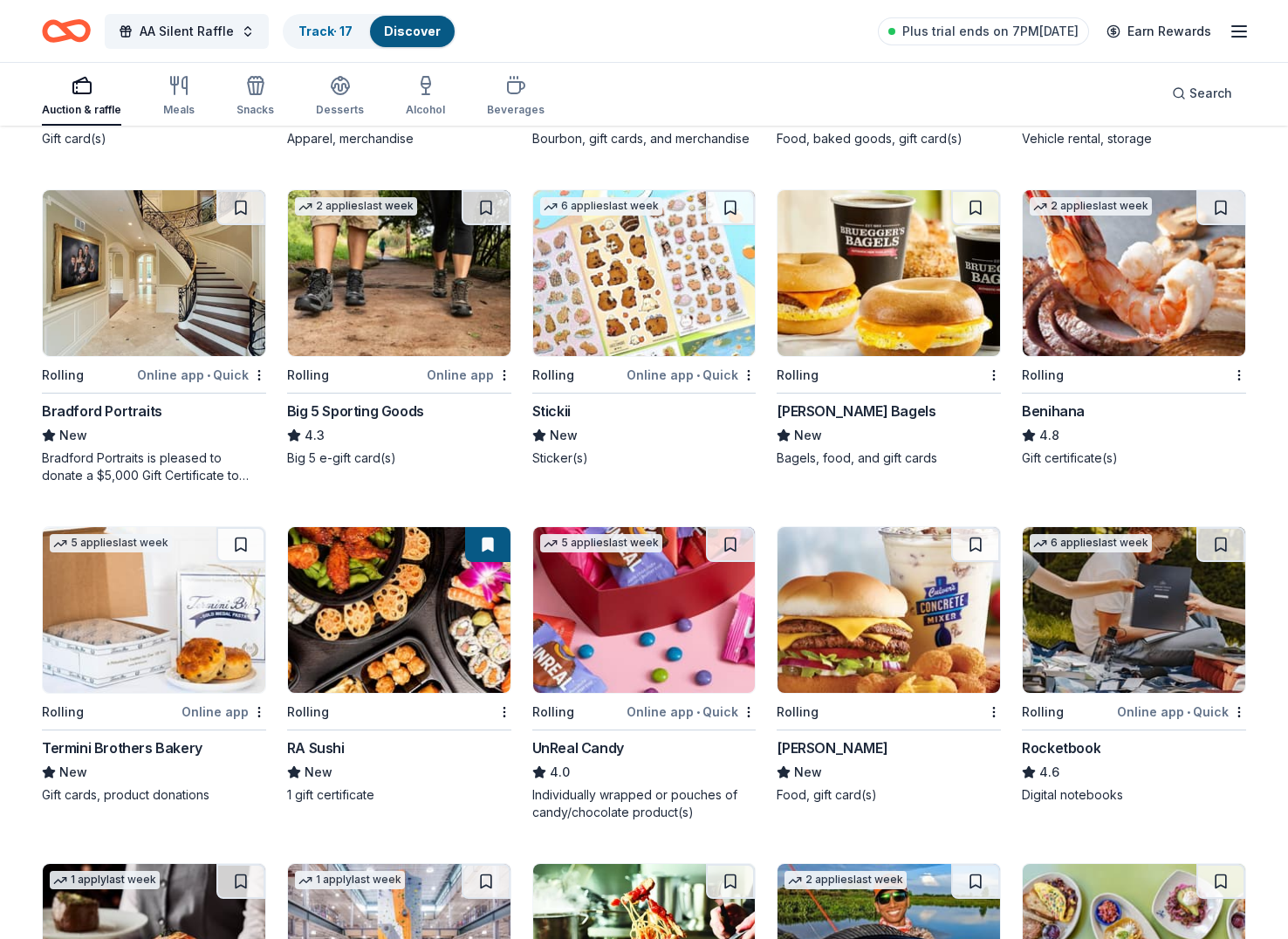
click at [333, 598] on img at bounding box center [399, 609] width 222 height 166
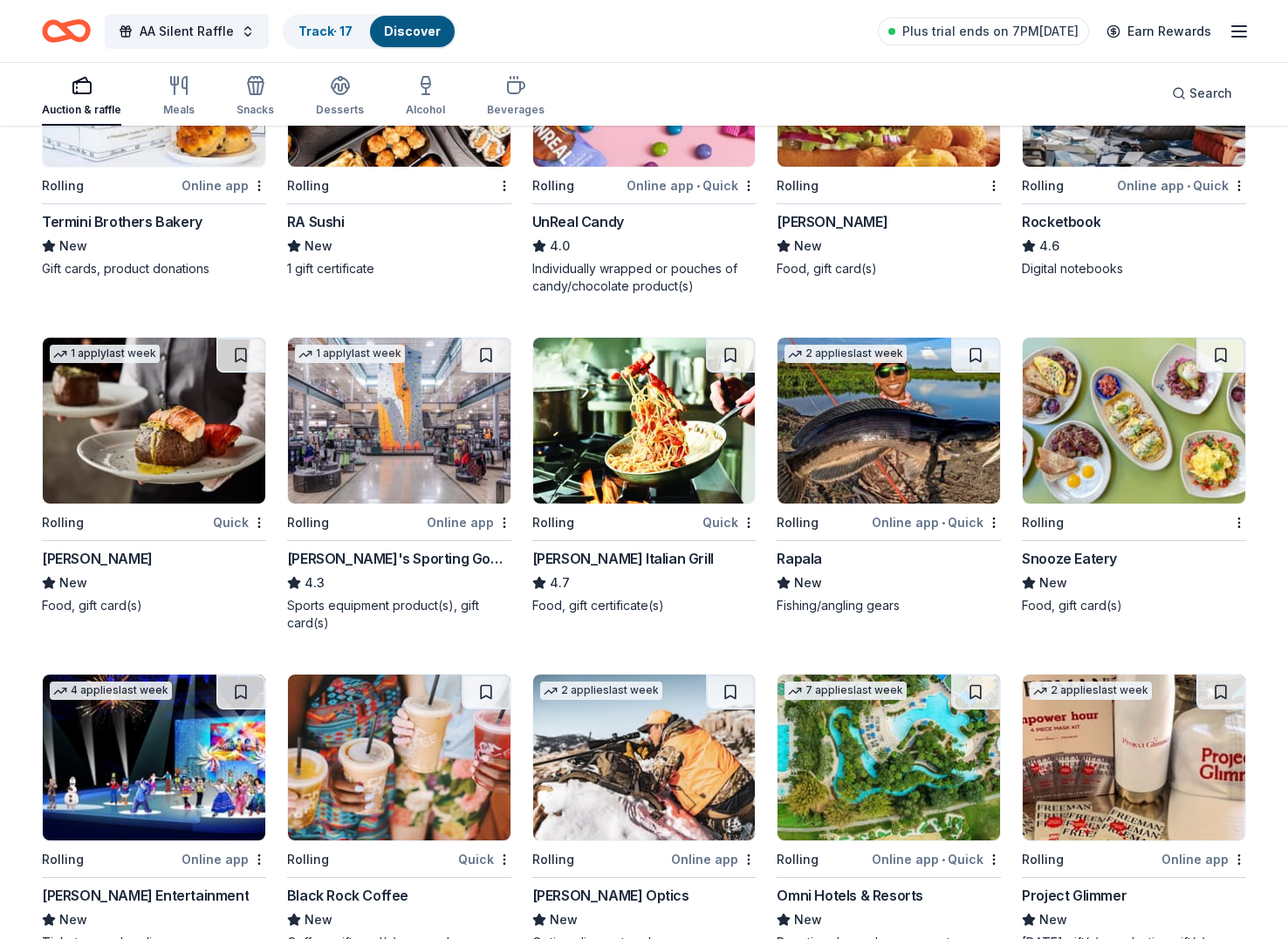
scroll to position [4005, 0]
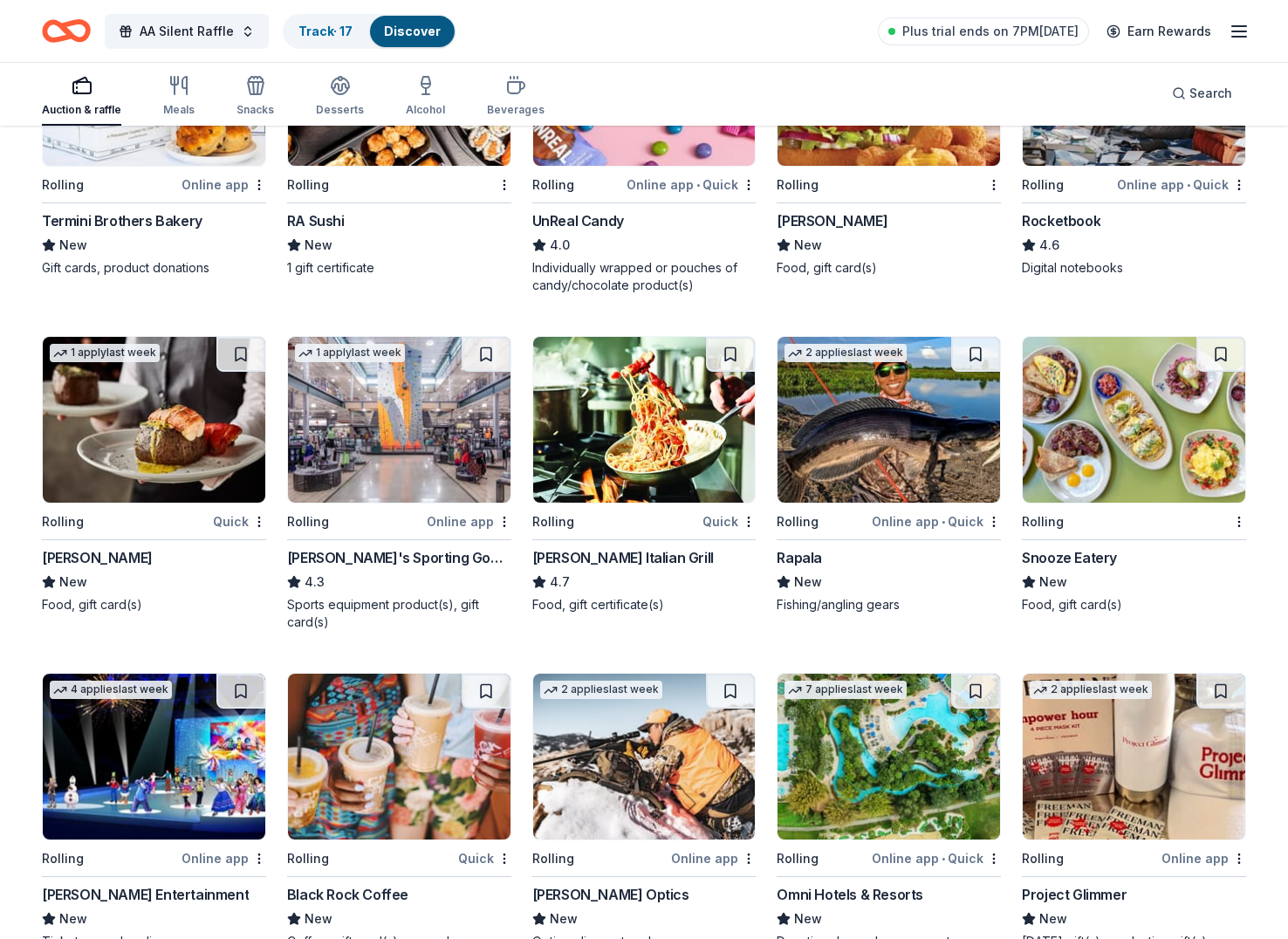
click at [155, 422] on img at bounding box center [154, 420] width 222 height 166
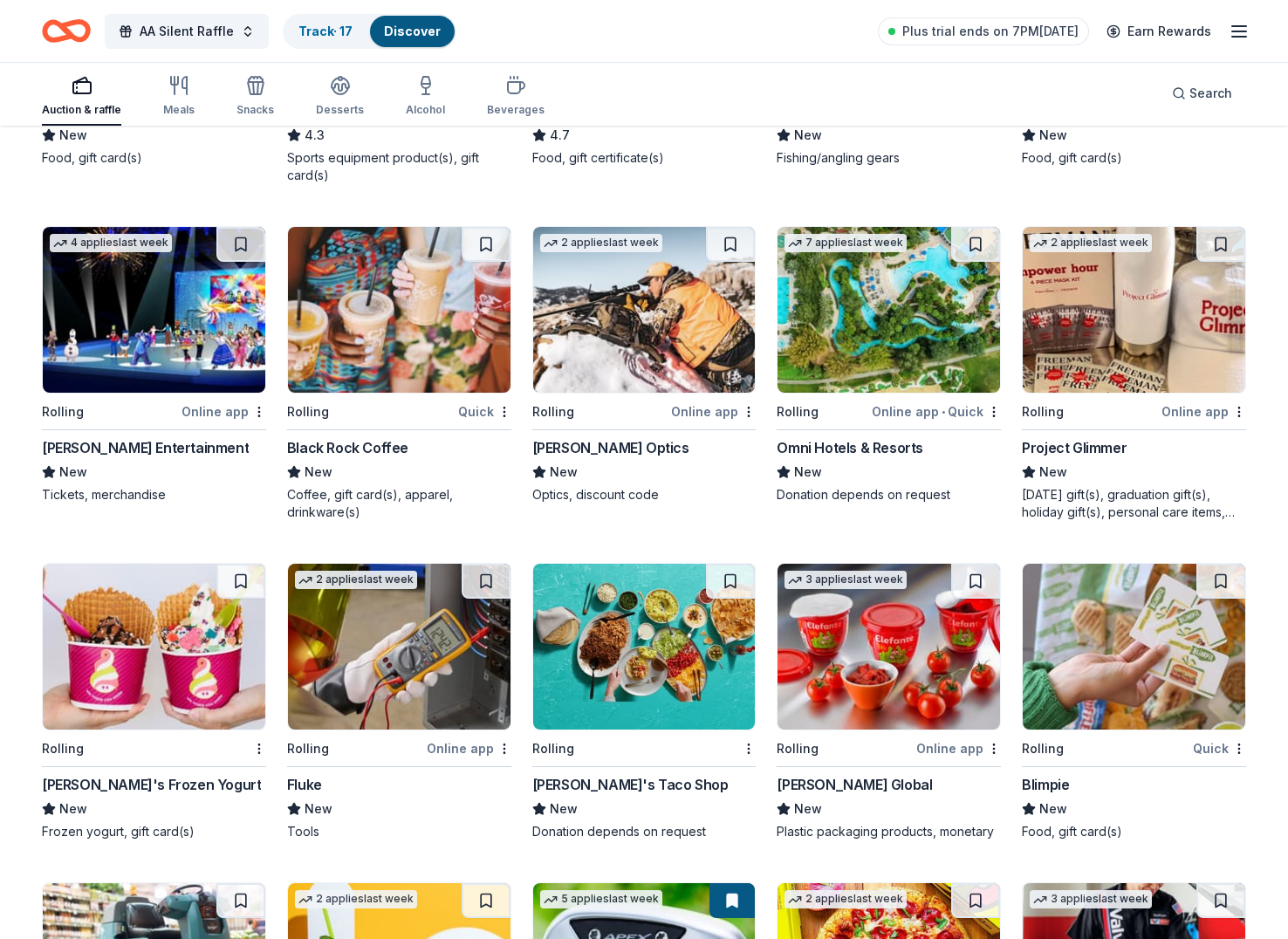
scroll to position [4453, 0]
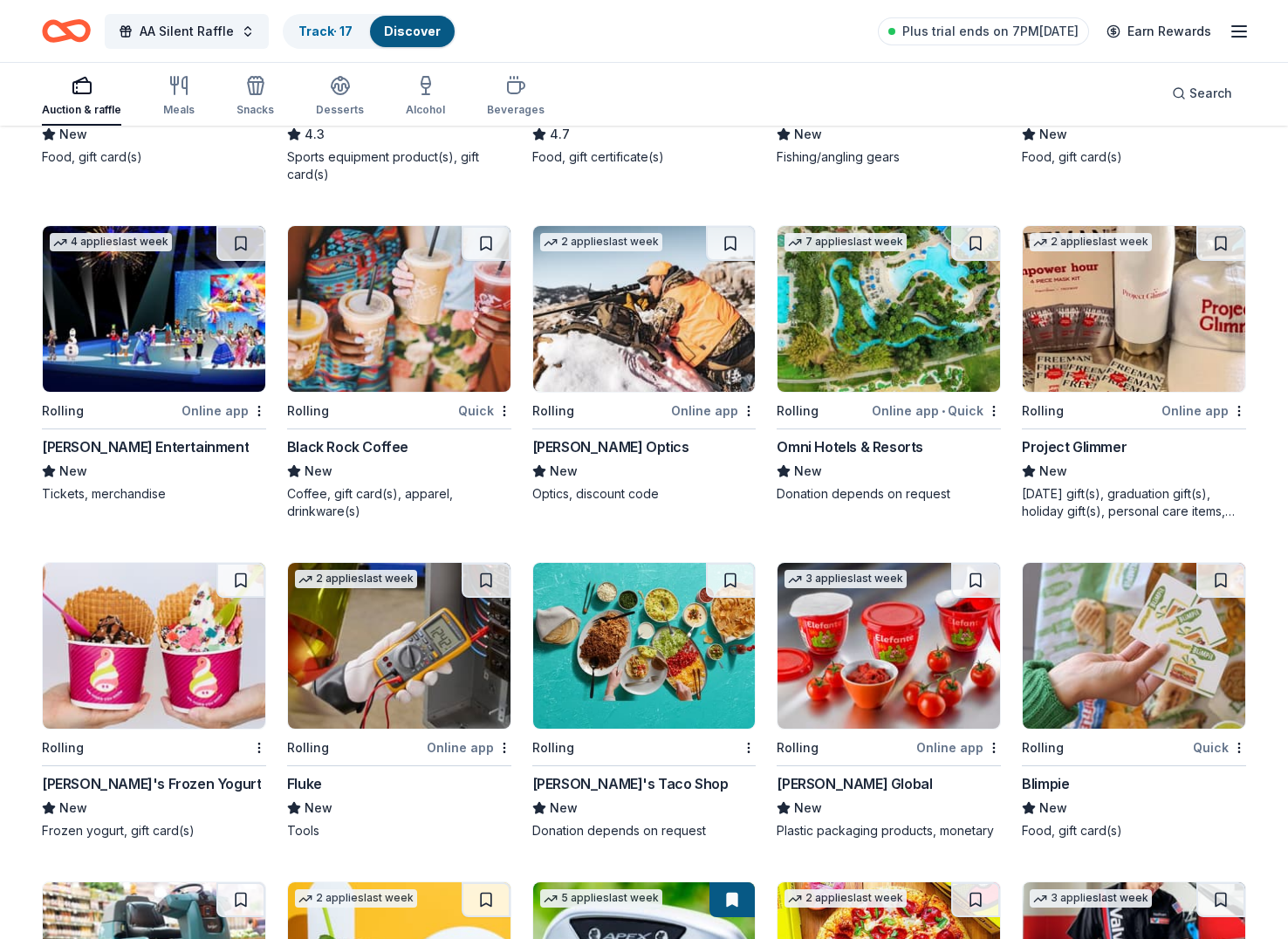
click at [858, 309] on img at bounding box center [888, 309] width 222 height 166
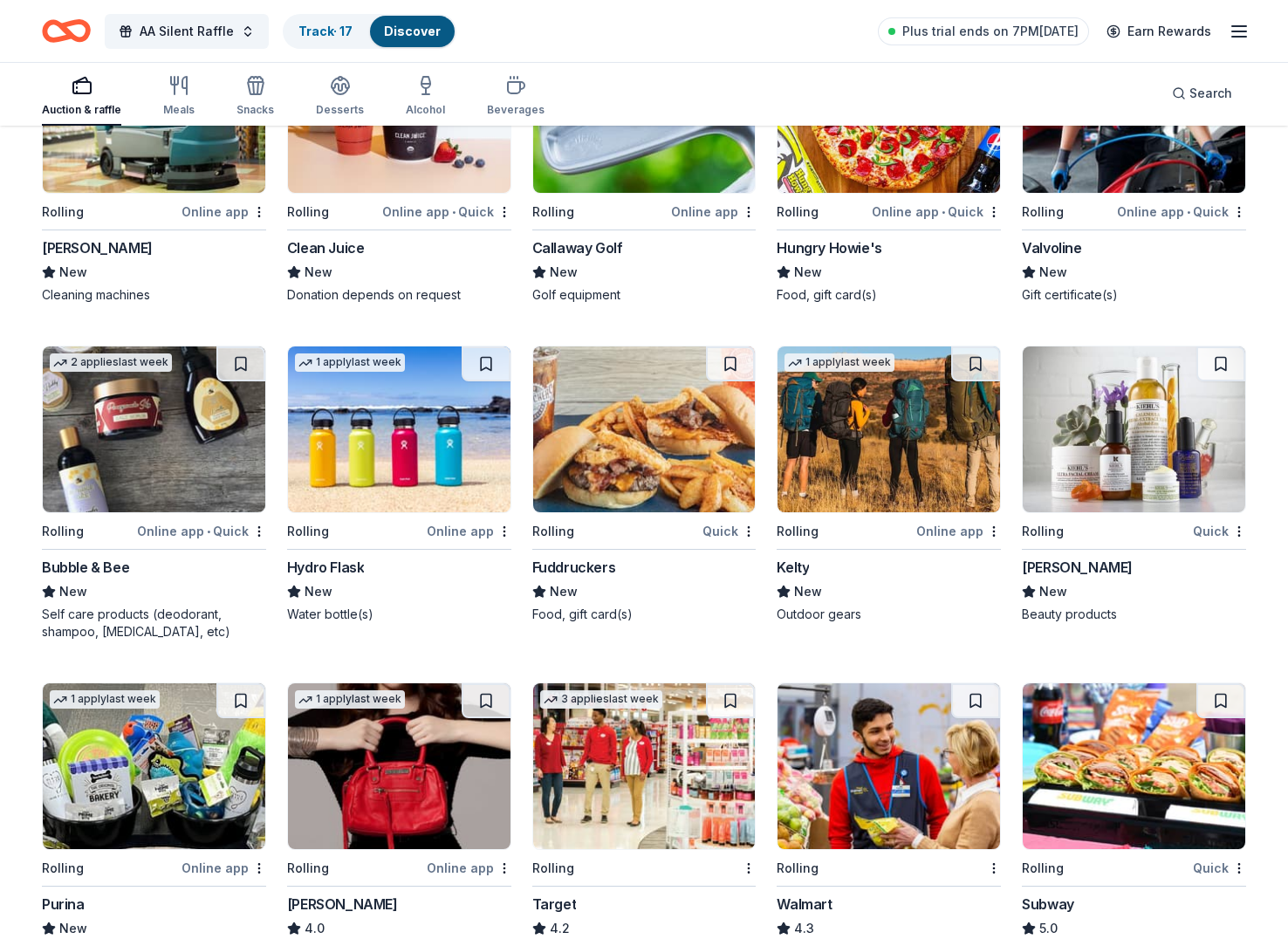
scroll to position [5354, 0]
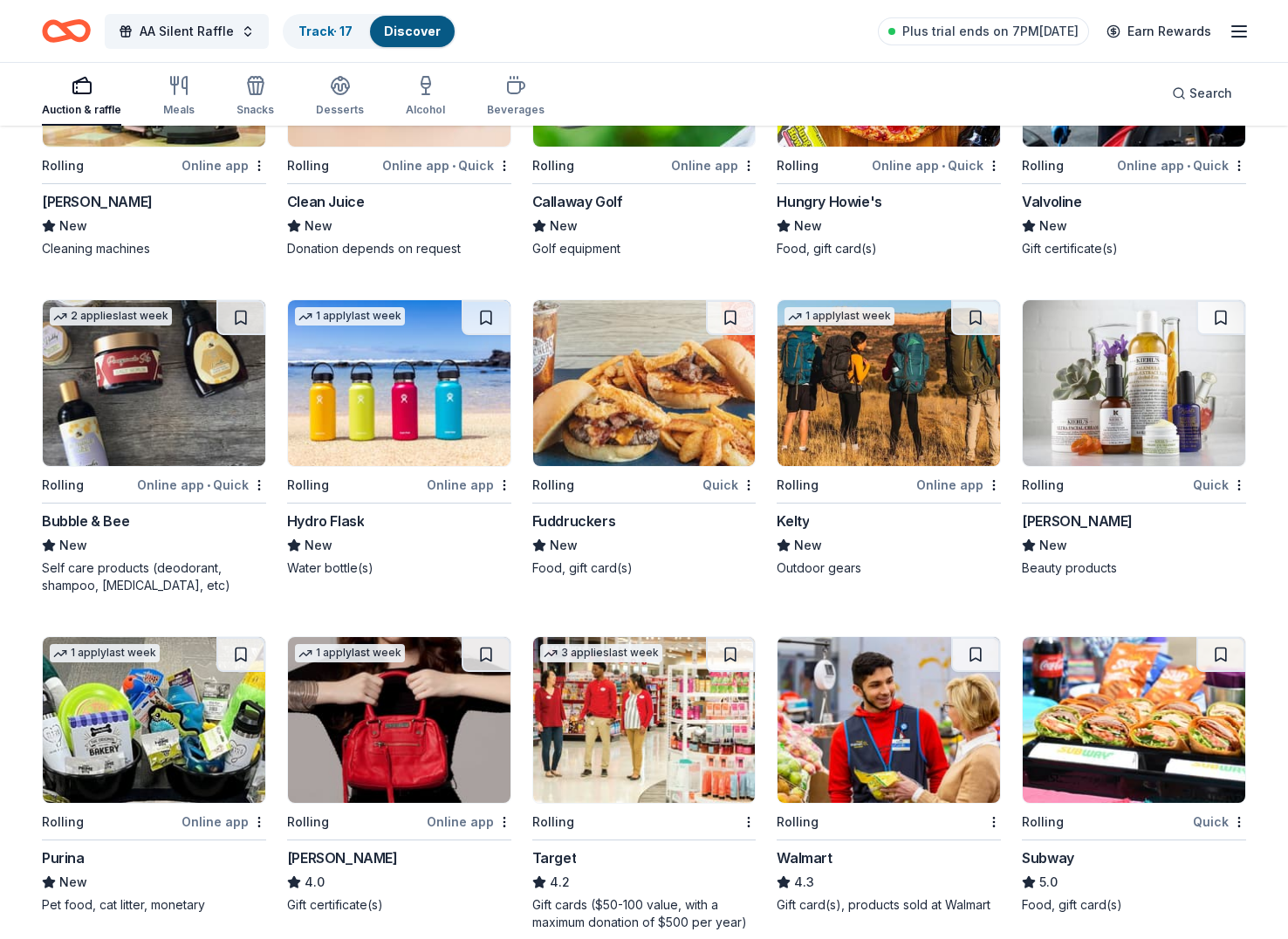
click at [368, 392] on img at bounding box center [399, 383] width 222 height 166
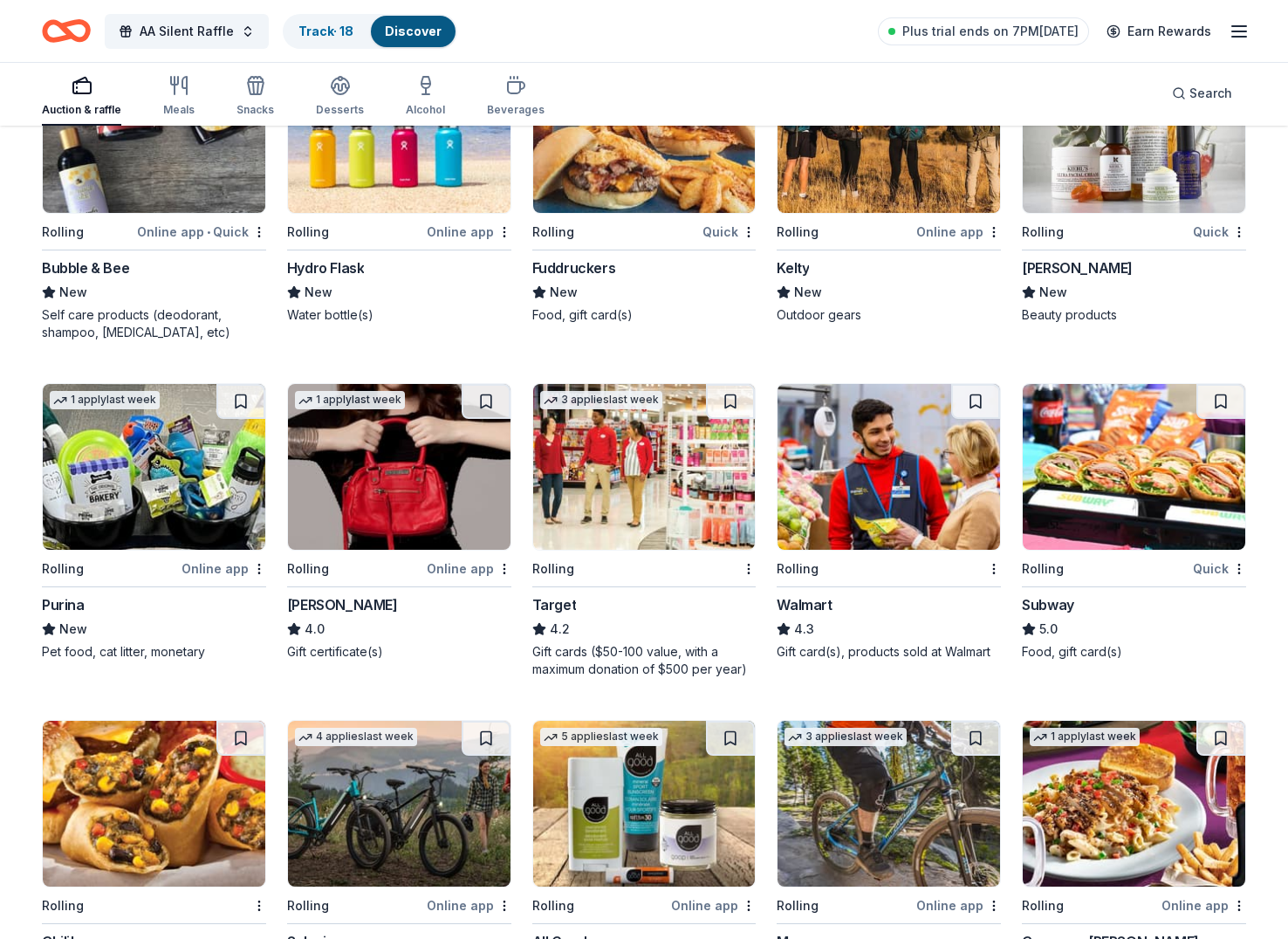
scroll to position [5620, 0]
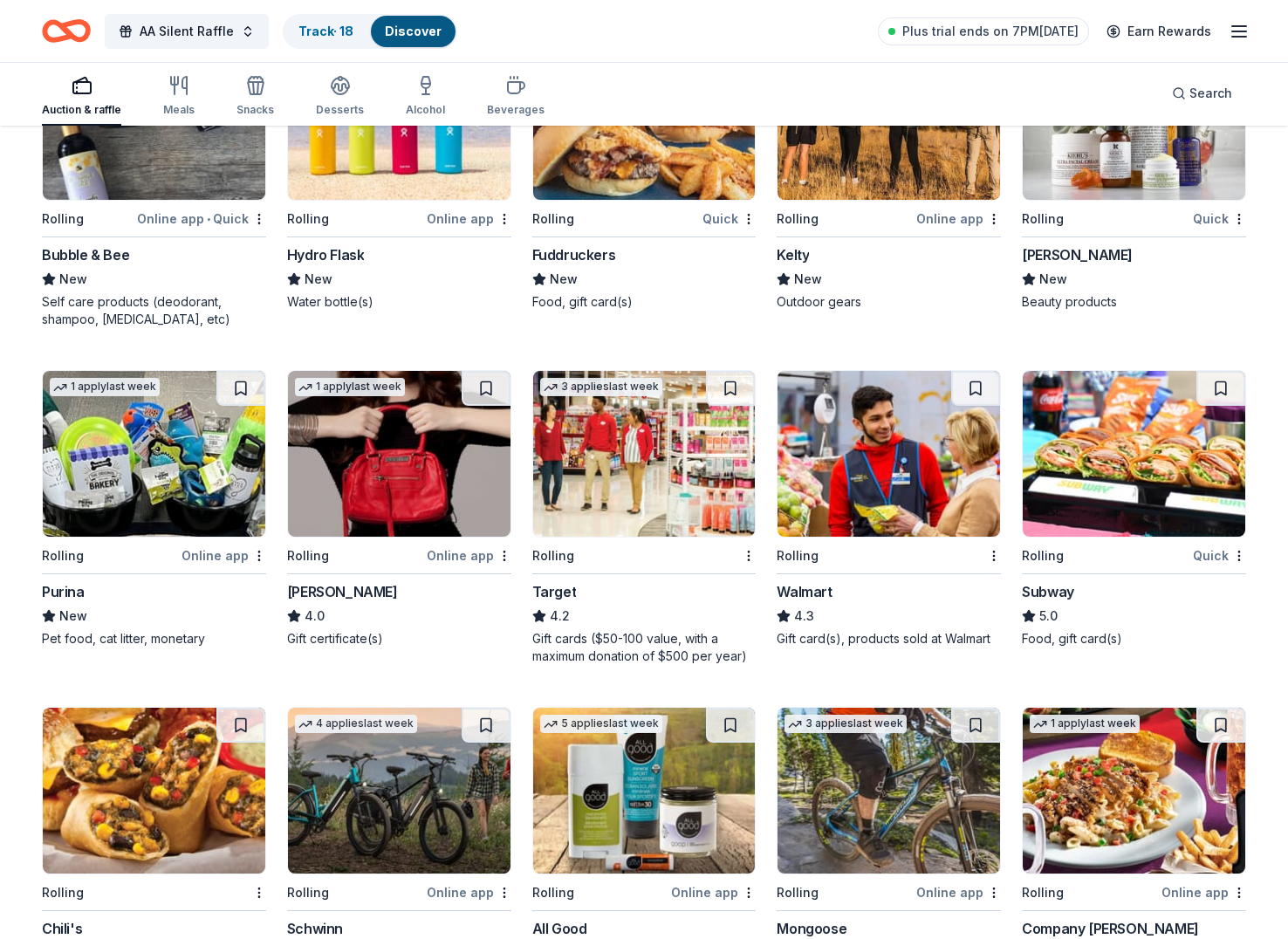
click at [1093, 176] on img at bounding box center [1133, 116] width 222 height 166
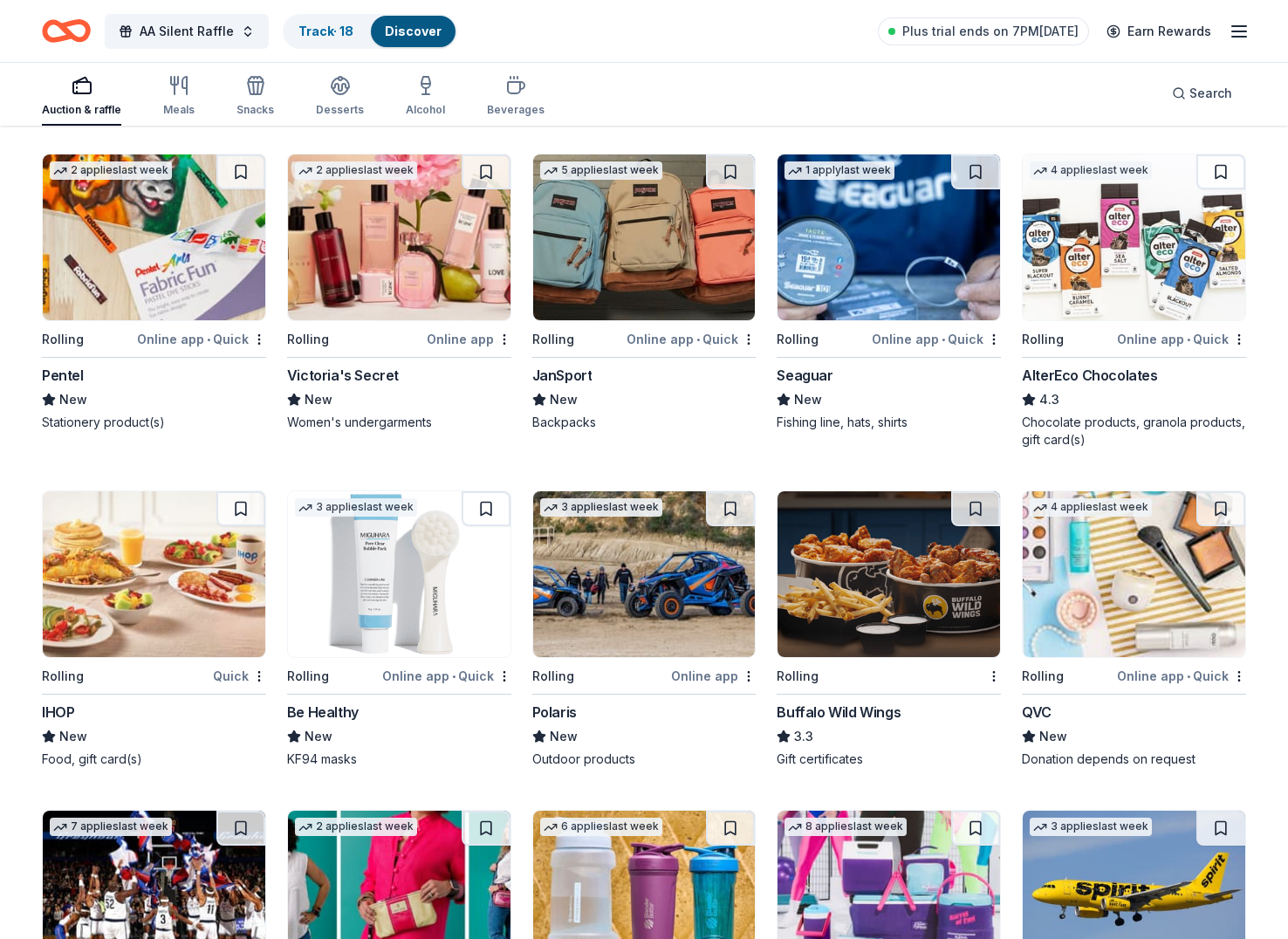
scroll to position [6507, 0]
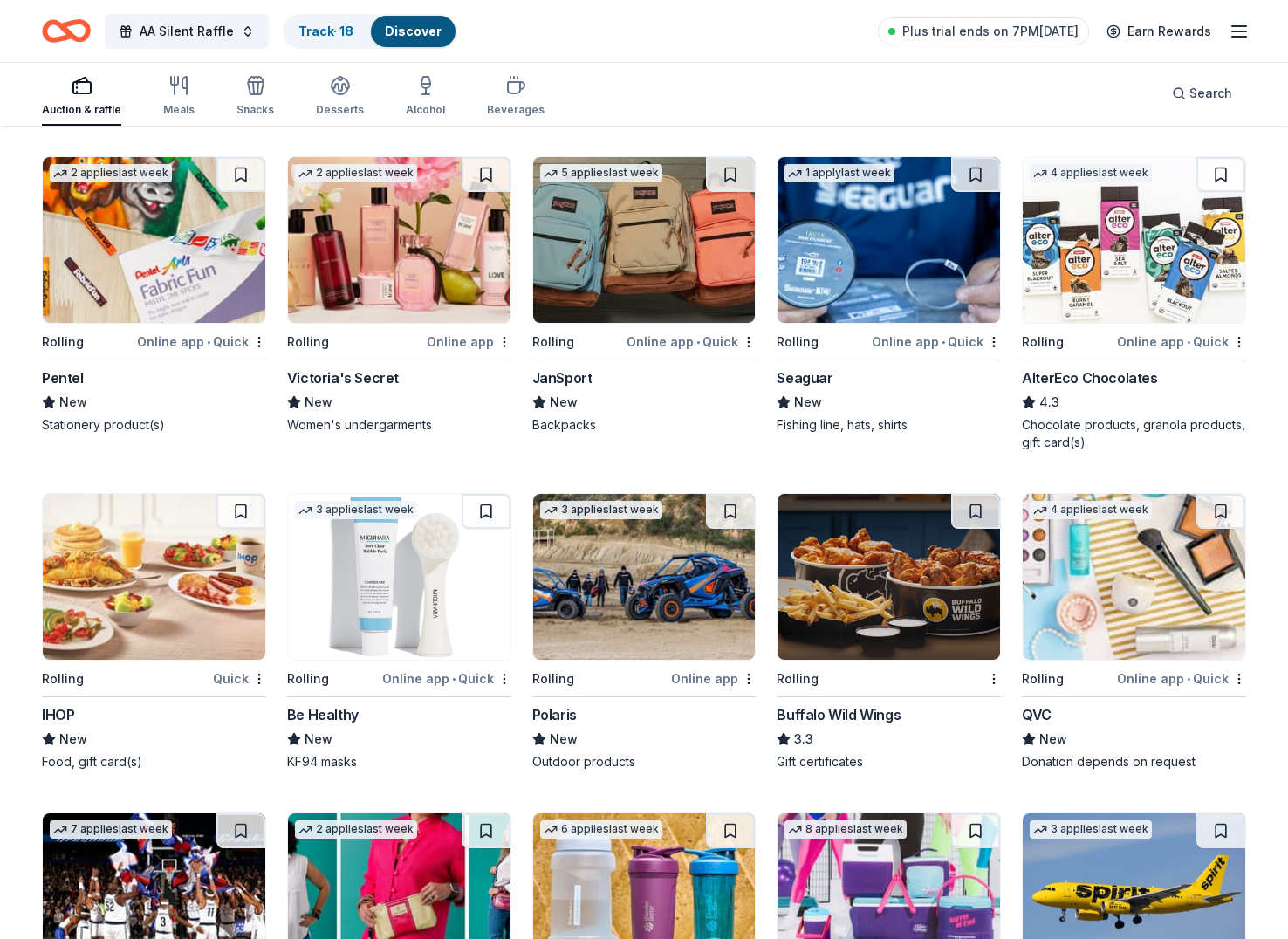
click at [438, 258] on img at bounding box center [399, 239] width 222 height 166
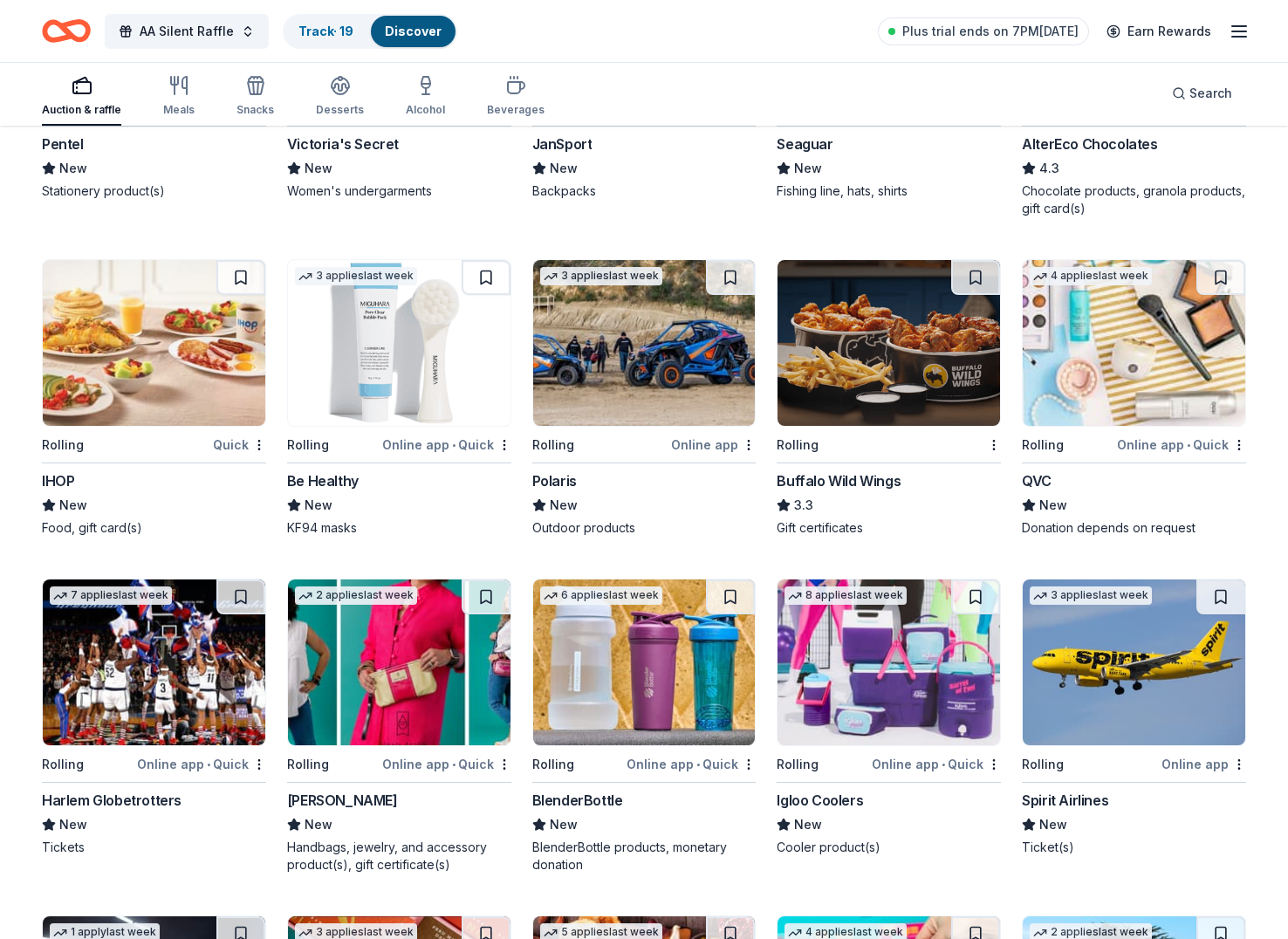
scroll to position [6853, 0]
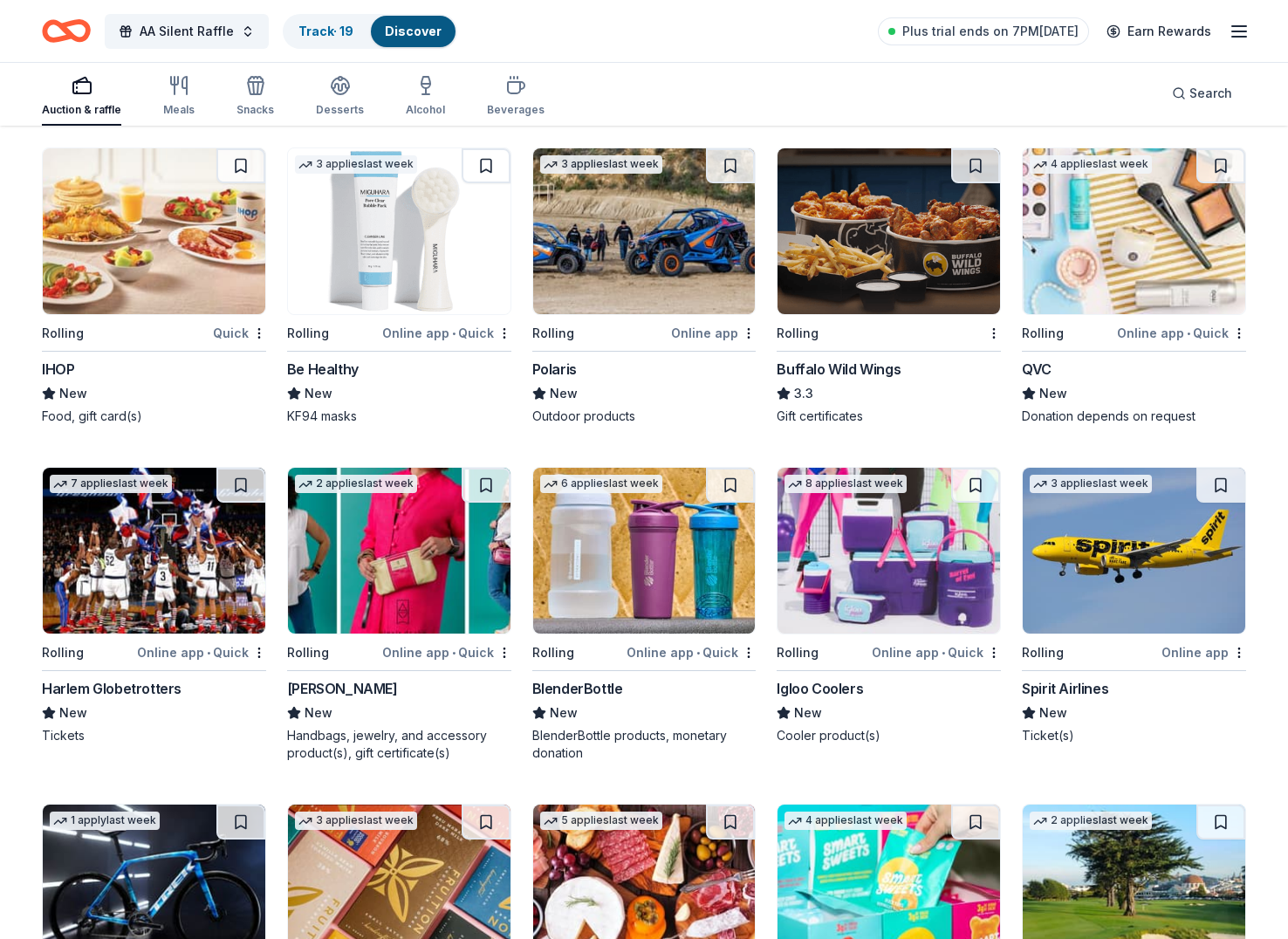
click at [1096, 223] on img at bounding box center [1133, 231] width 222 height 166
click at [641, 528] on img at bounding box center [644, 550] width 222 height 166
click at [369, 564] on img at bounding box center [399, 550] width 222 height 166
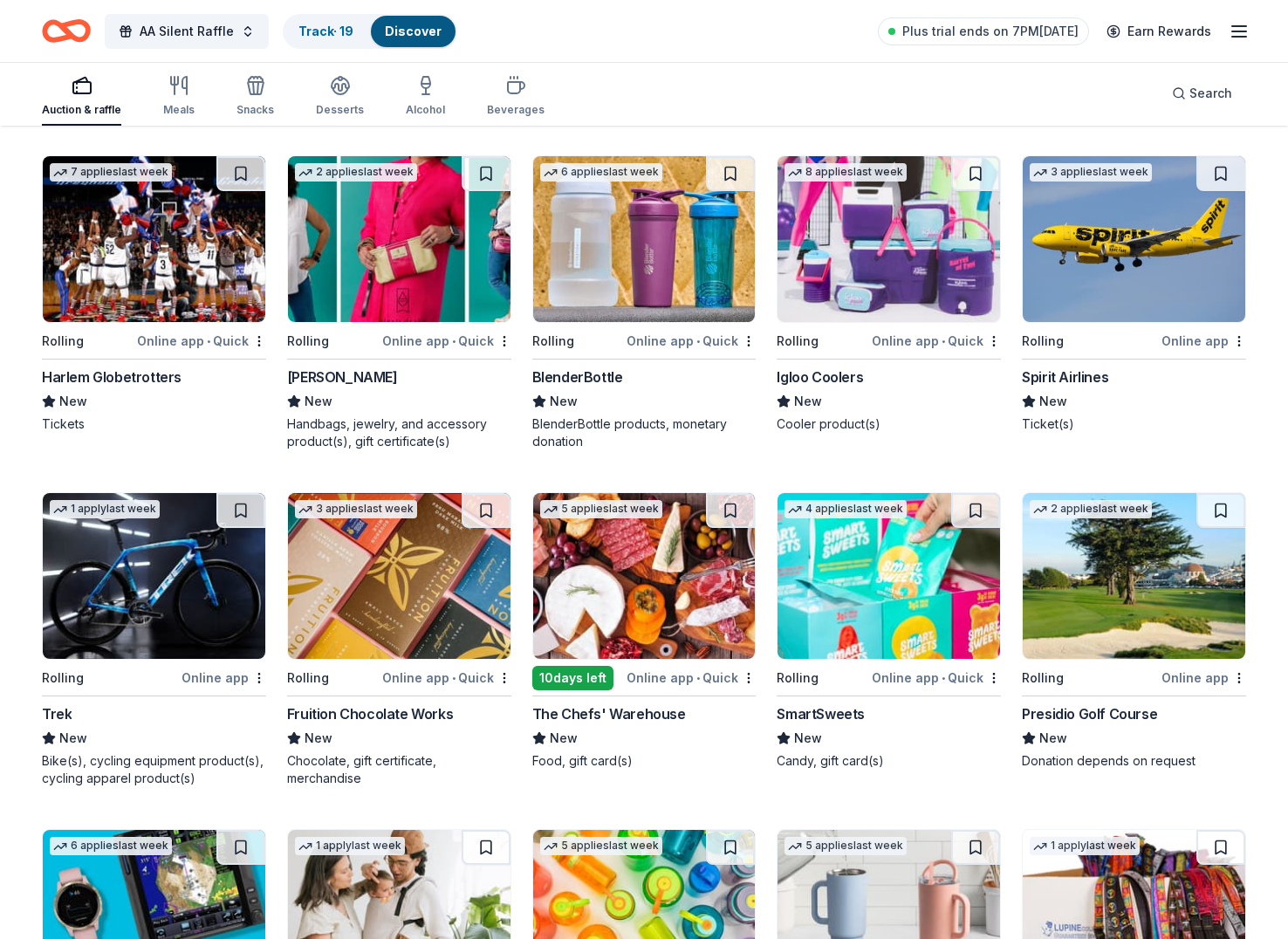
scroll to position [7166, 0]
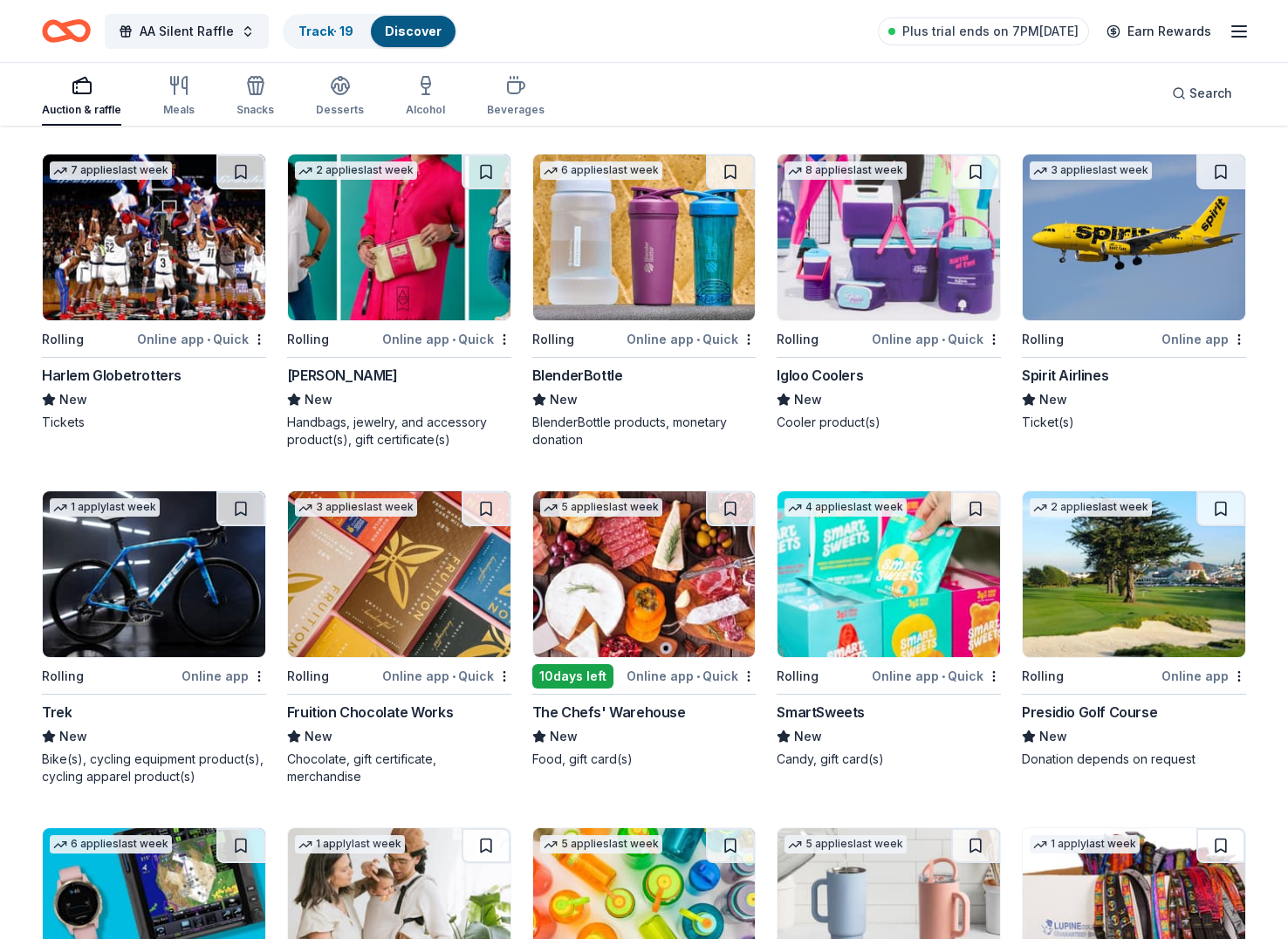
click at [835, 259] on img at bounding box center [888, 237] width 222 height 166
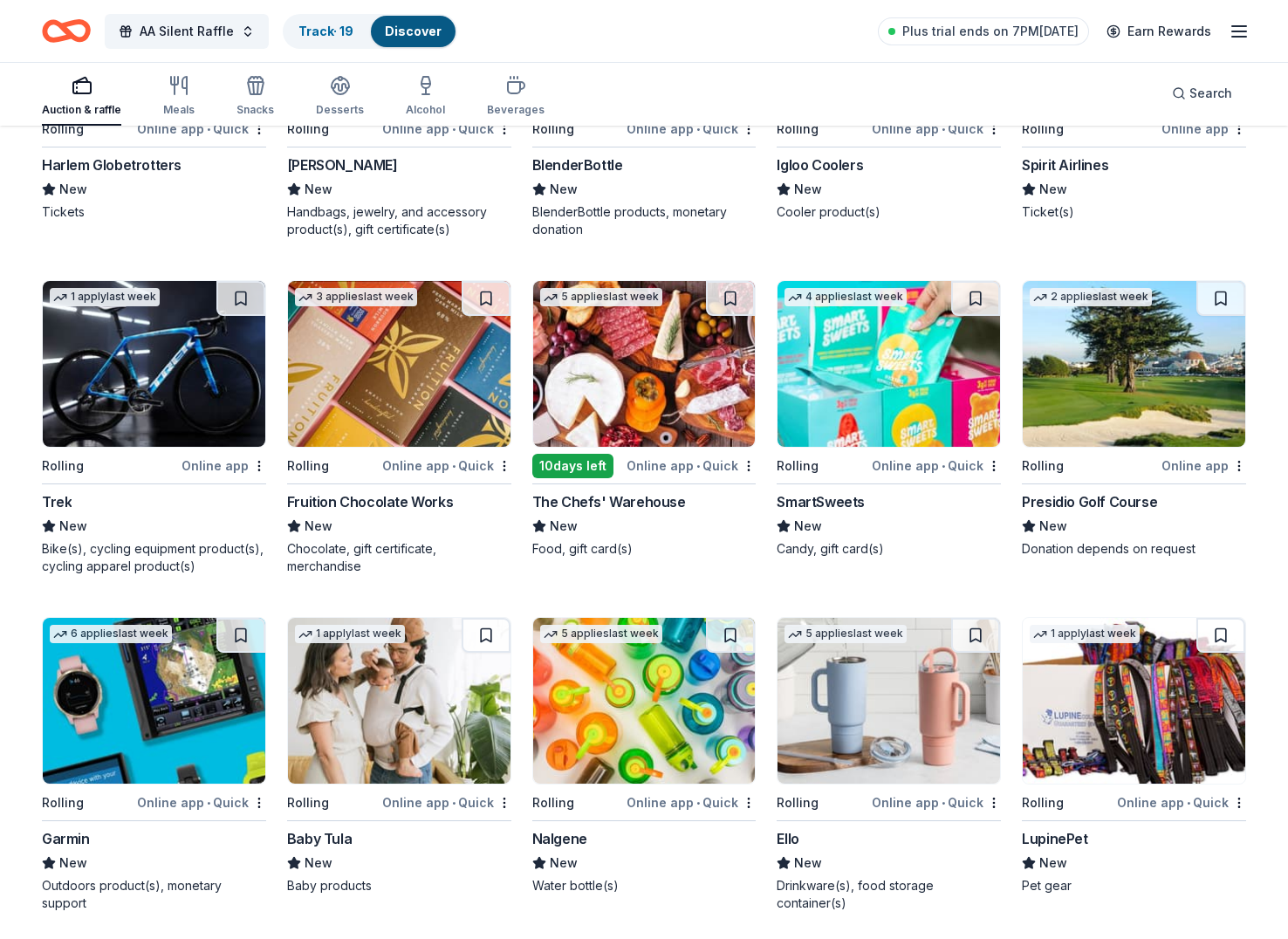
scroll to position [7391, 0]
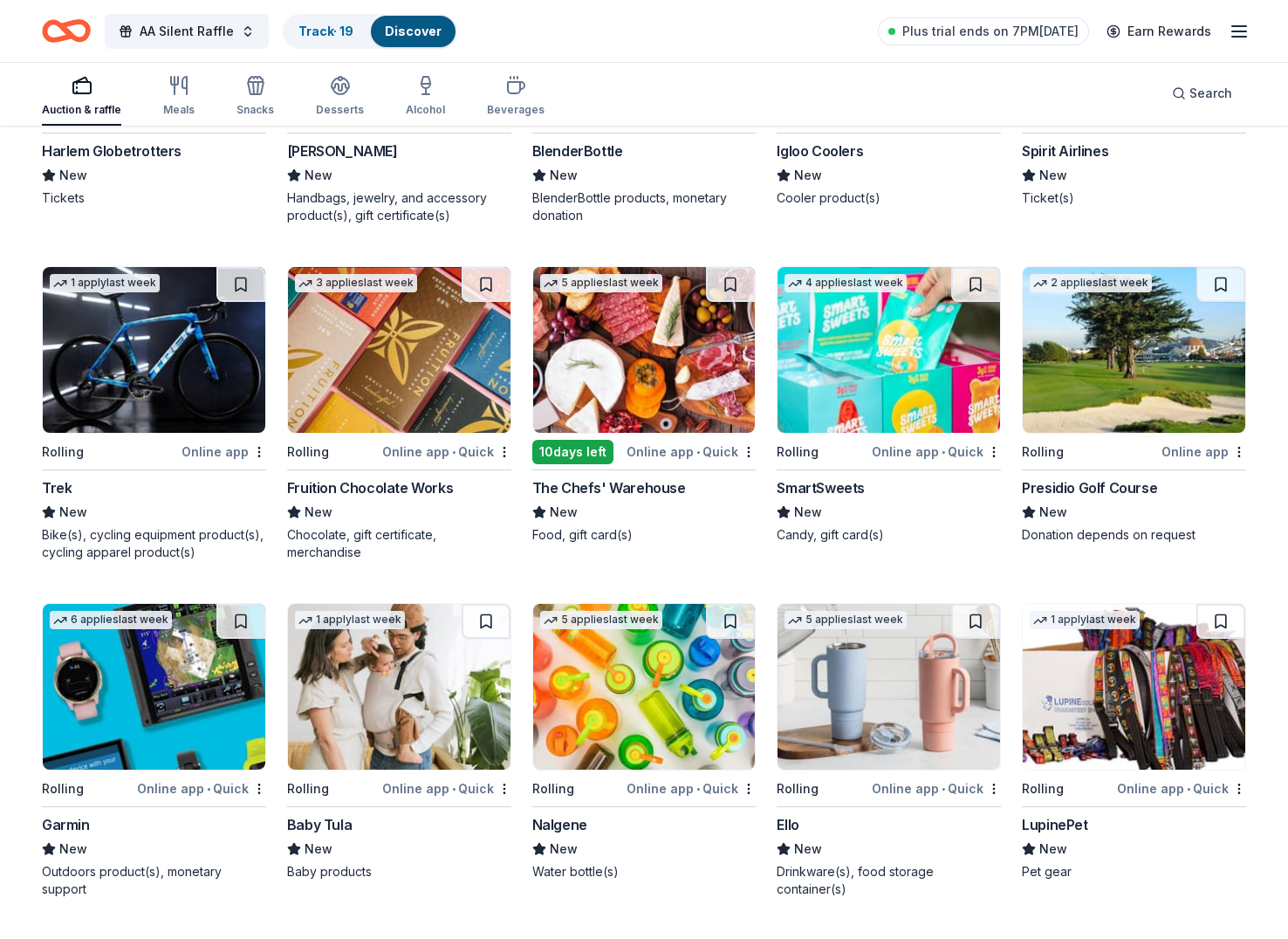
click at [630, 349] on img at bounding box center [644, 349] width 222 height 166
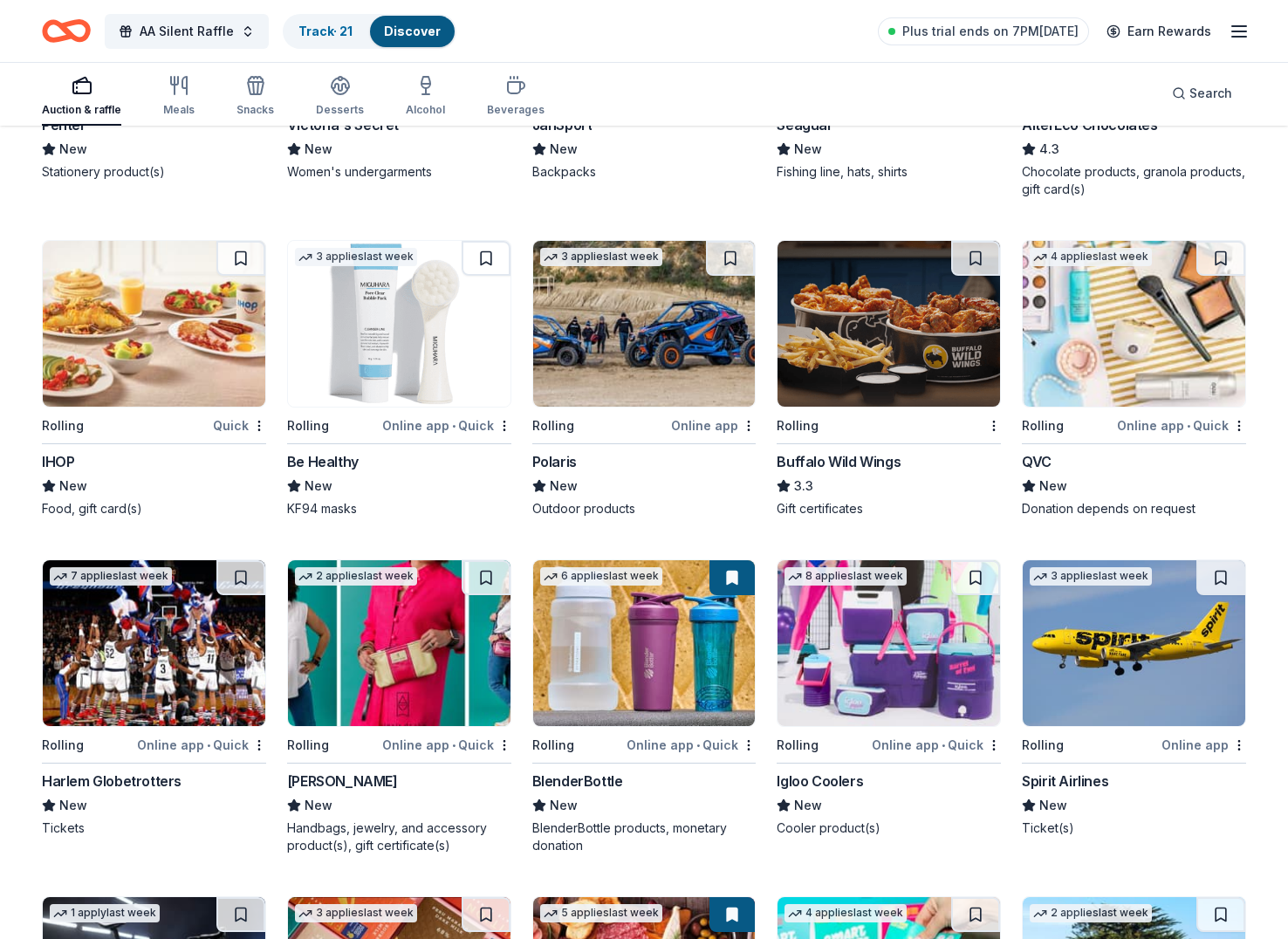
scroll to position [6073, 0]
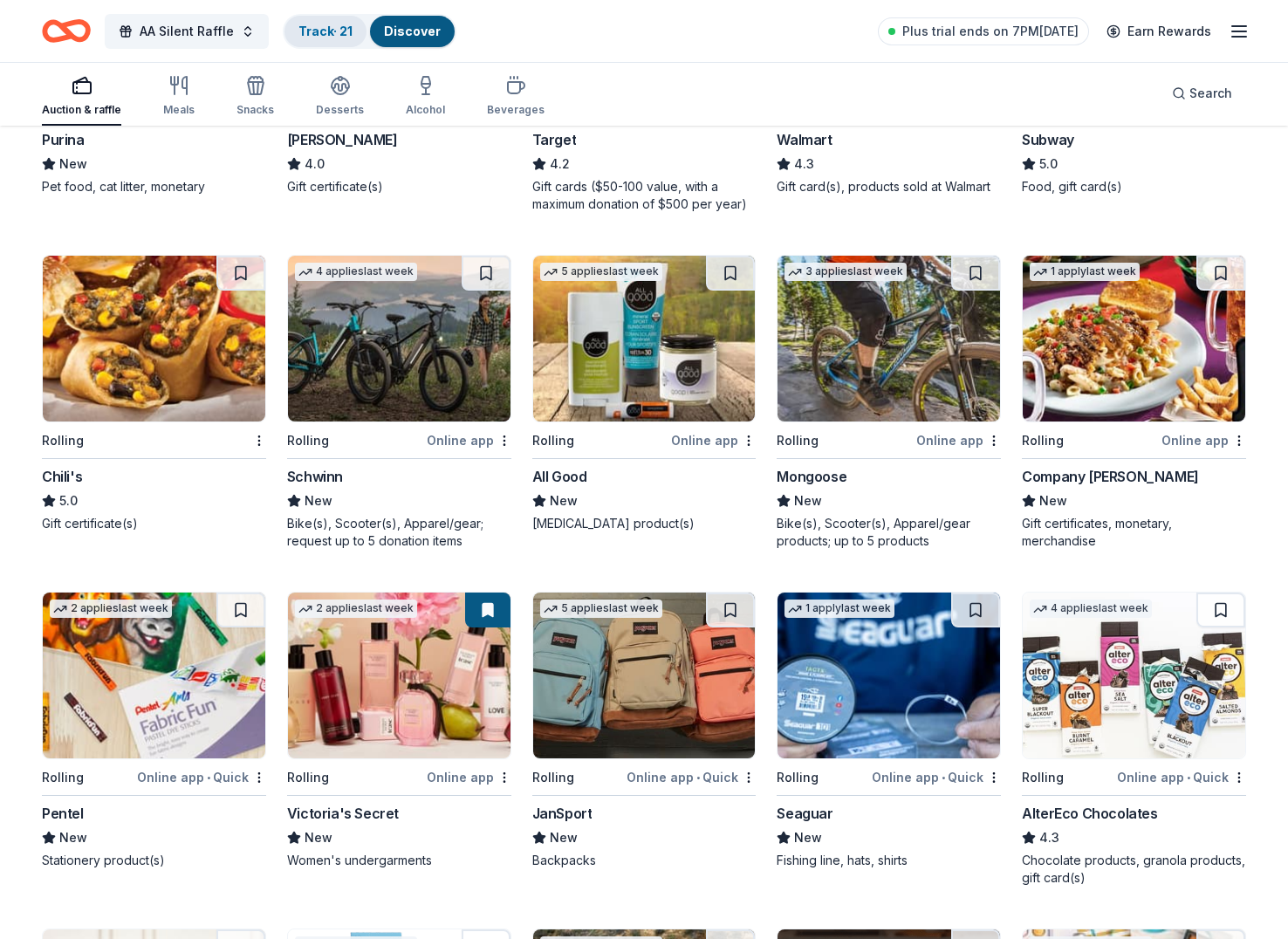
click at [302, 23] on link "Track · 21" at bounding box center [326, 31] width 54 height 15
click at [328, 27] on link "Track · 21" at bounding box center [326, 31] width 54 height 15
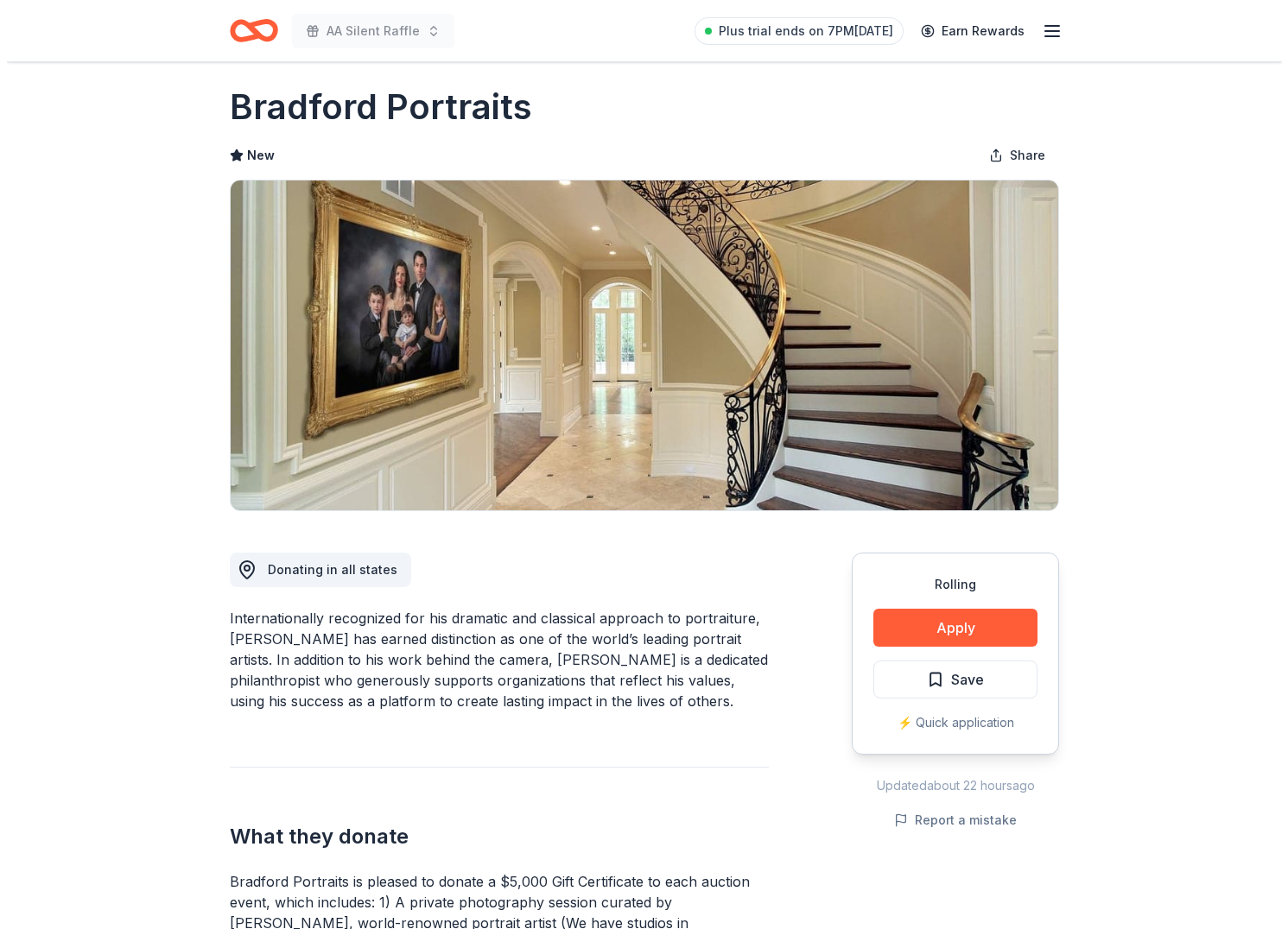
scroll to position [94, 0]
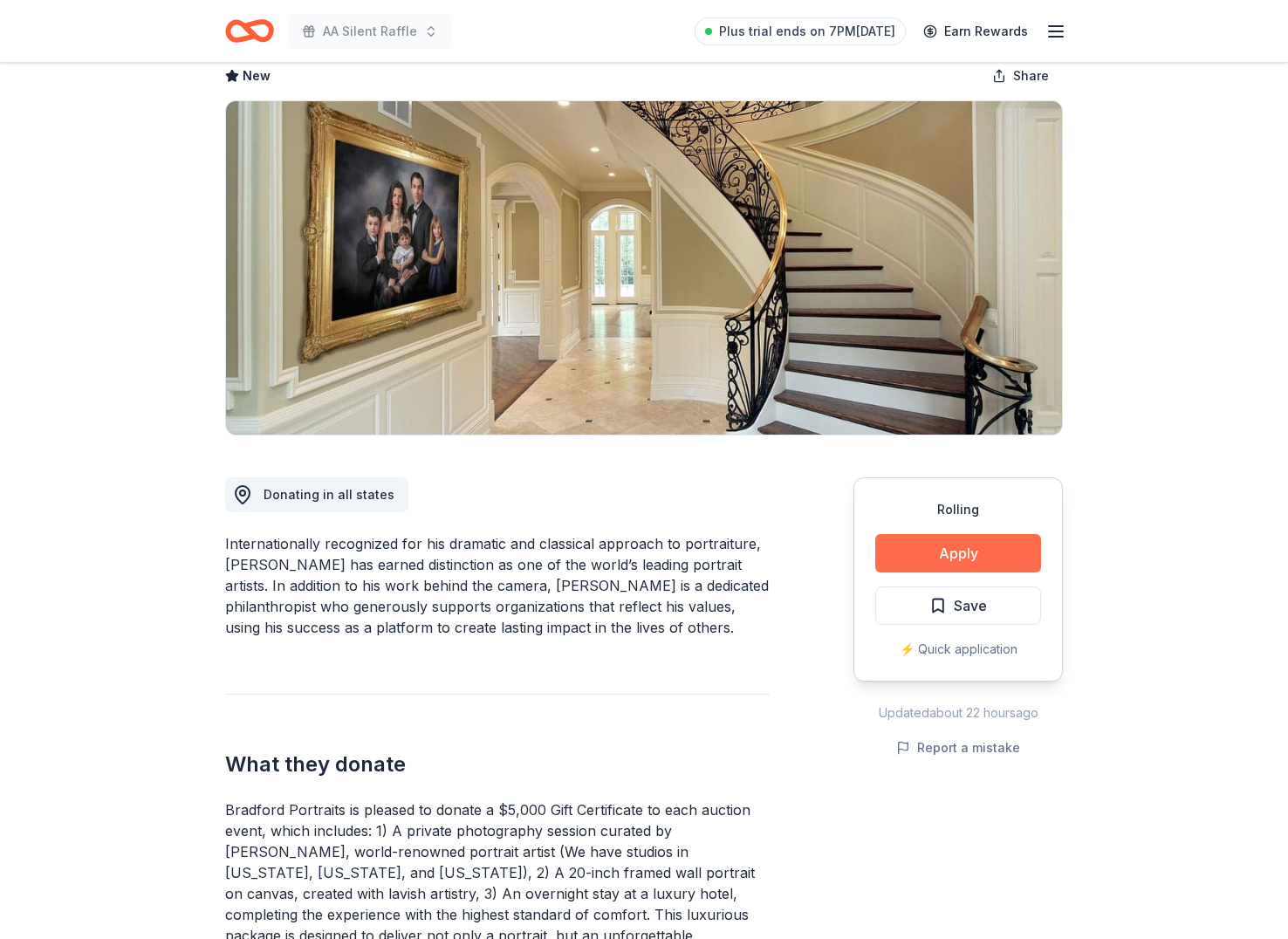
click at [975, 546] on button "Apply" at bounding box center [958, 553] width 166 height 38
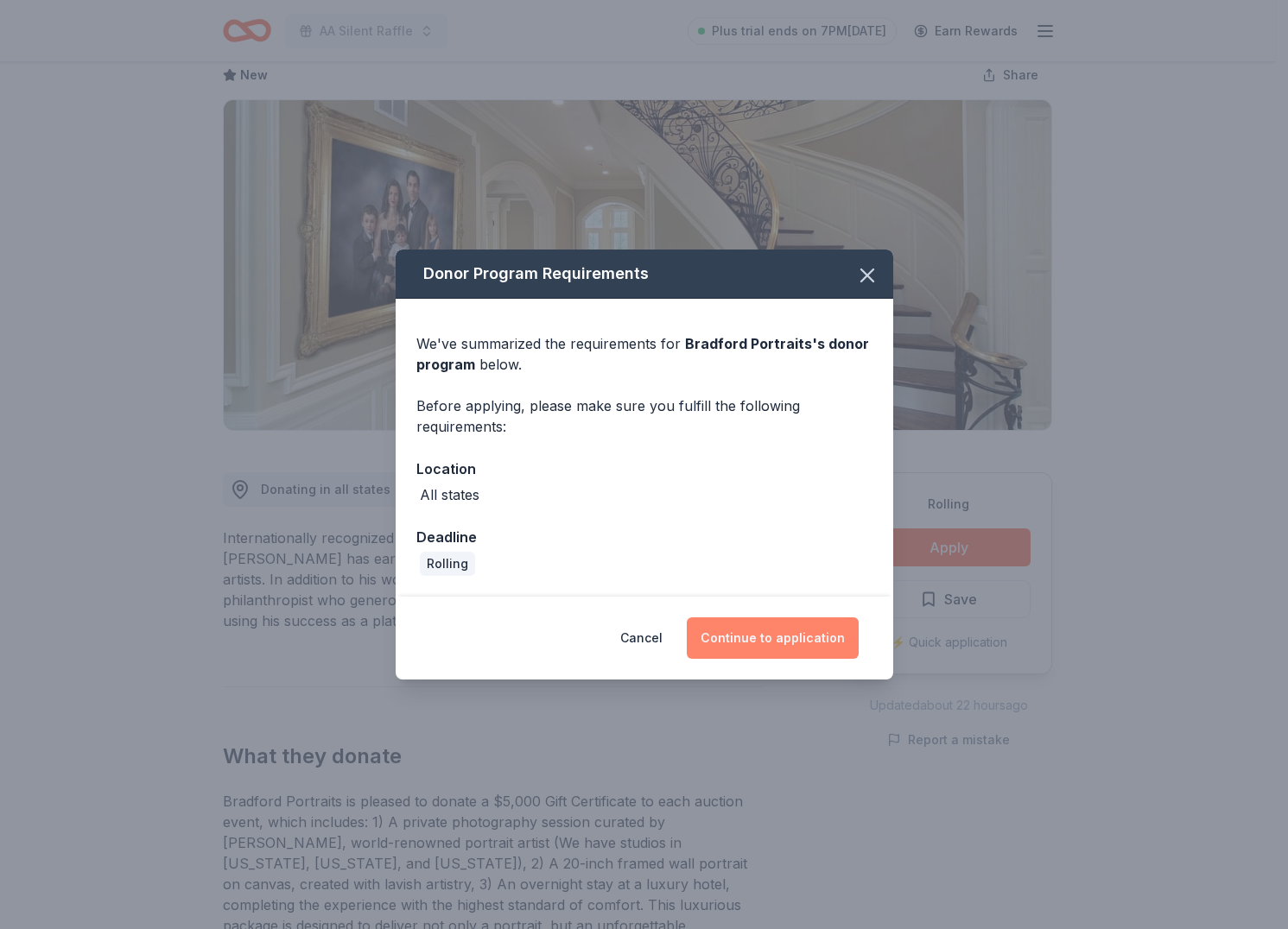
click at [800, 639] on button "Continue to application" at bounding box center [772, 637] width 172 height 42
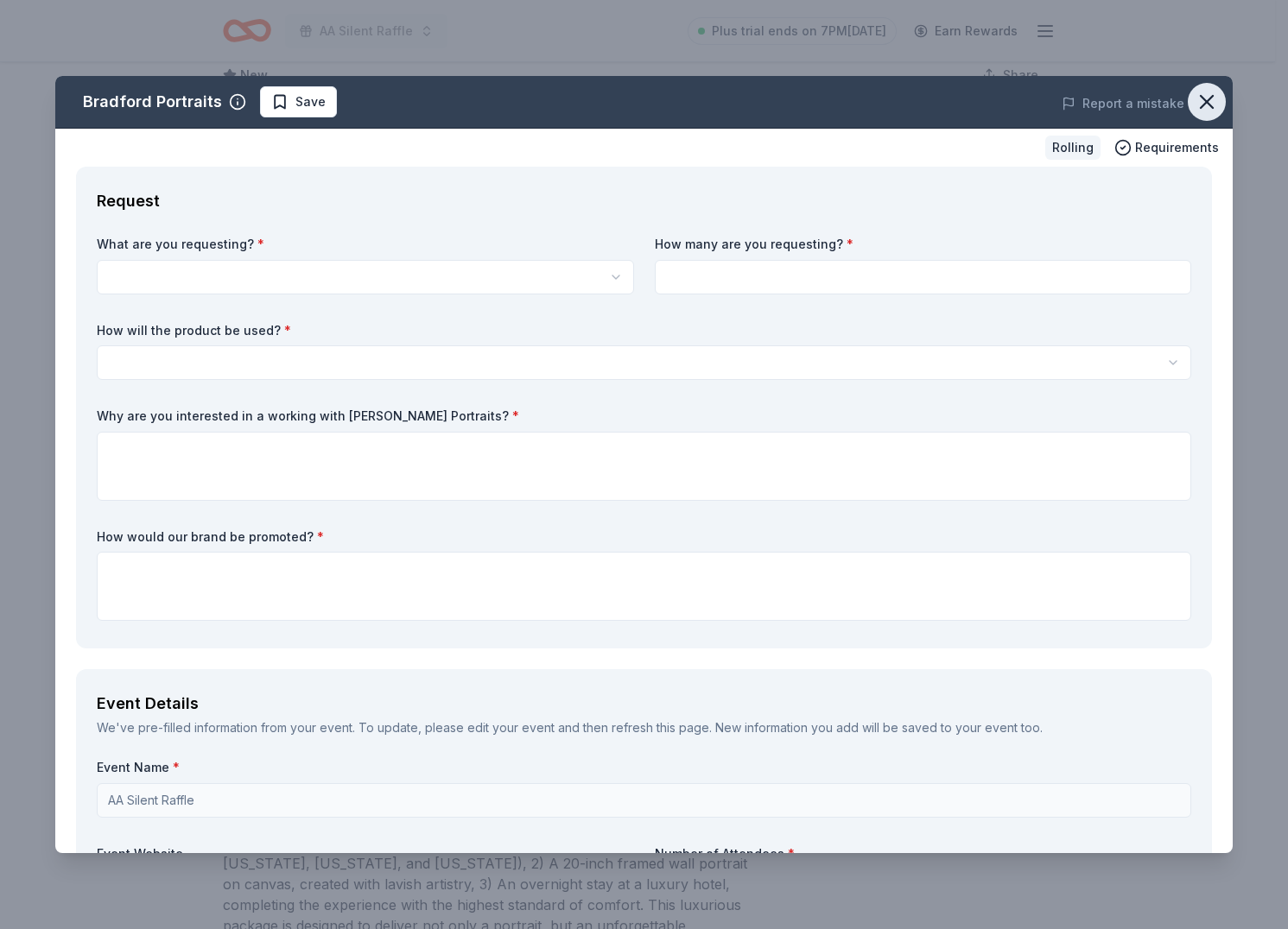
click at [1202, 98] on icon "button" at bounding box center [1206, 102] width 24 height 24
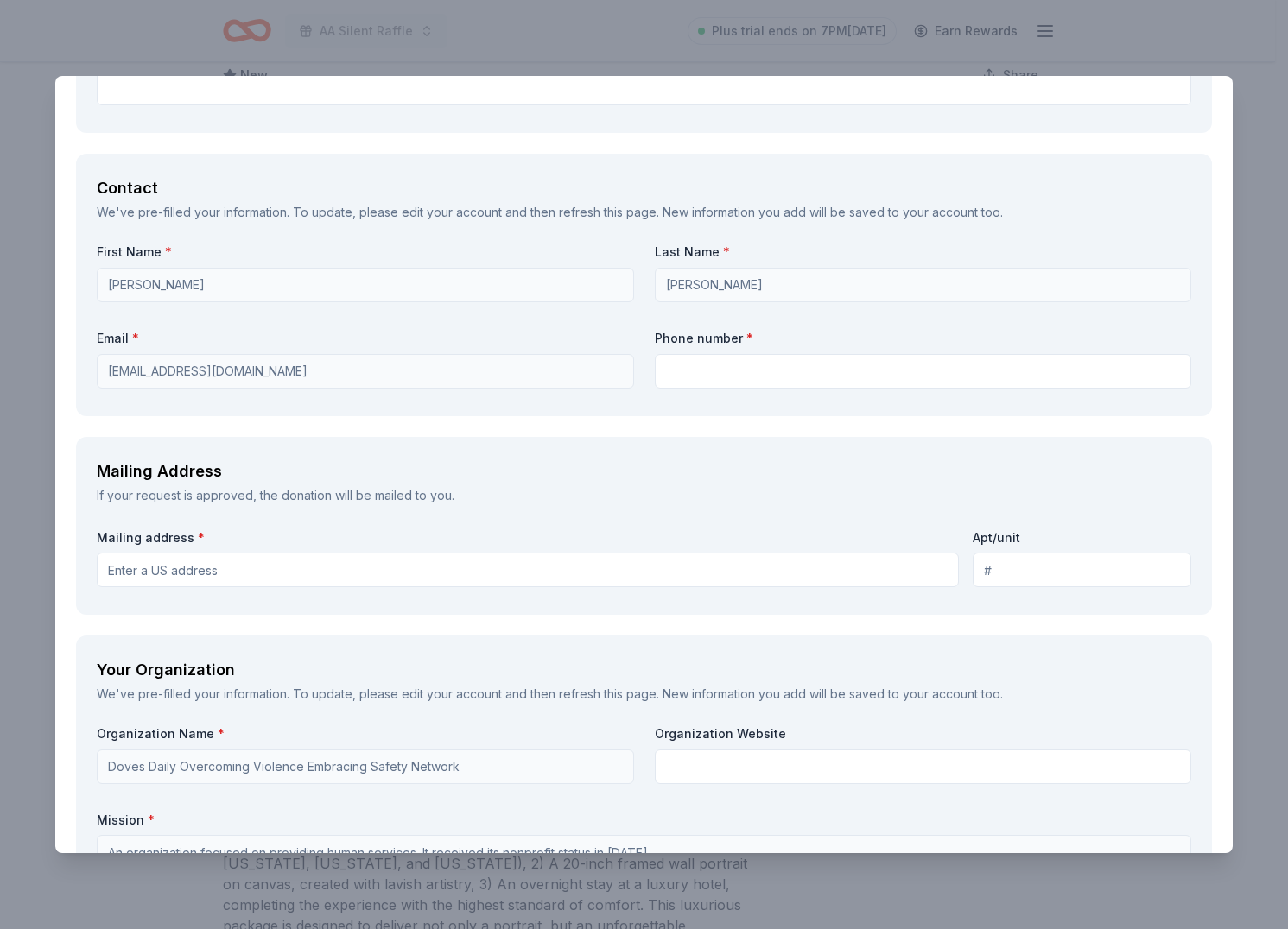
scroll to position [1119, 0]
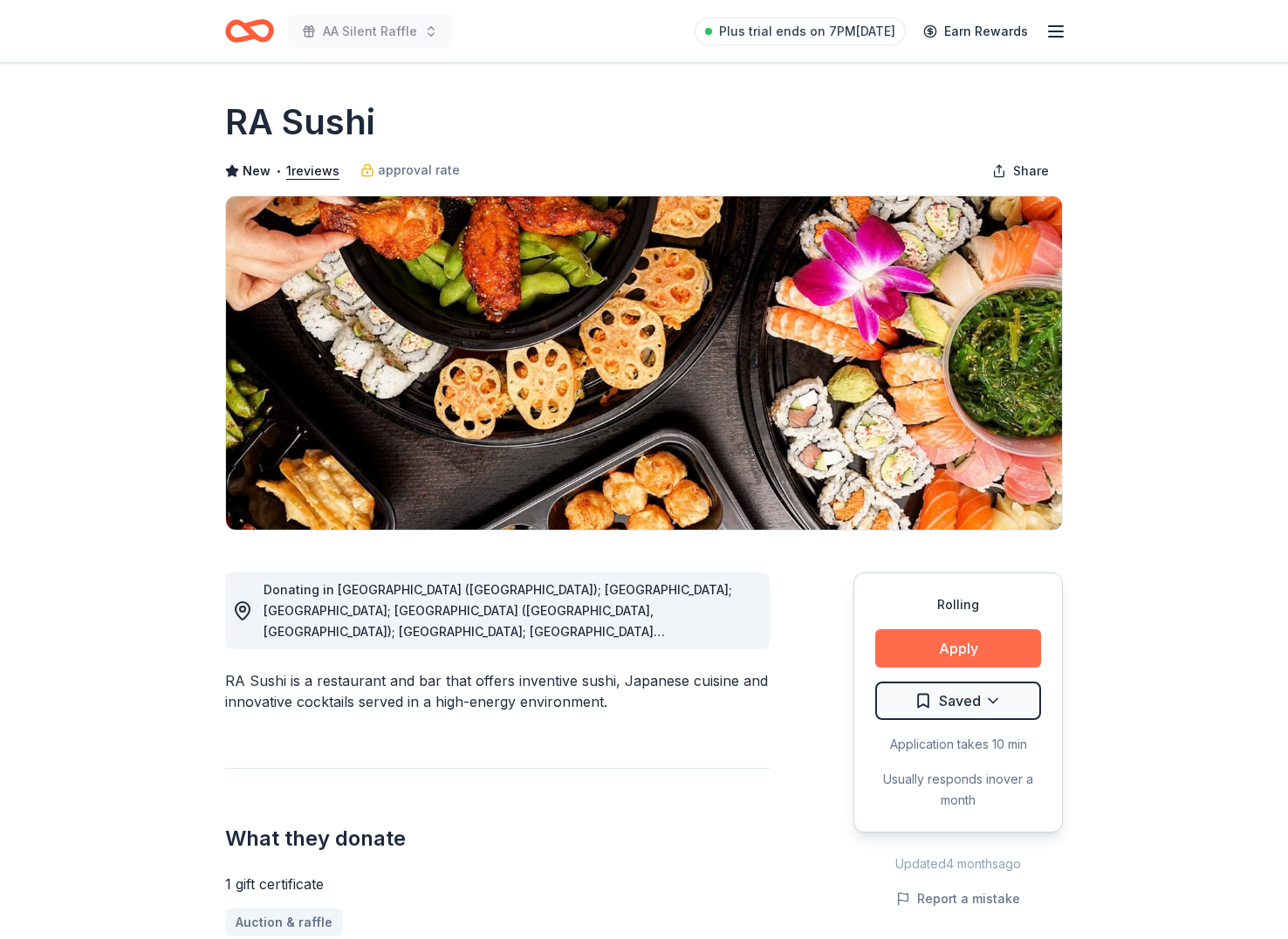
click at [928, 655] on button "Apply" at bounding box center [958, 648] width 166 height 38
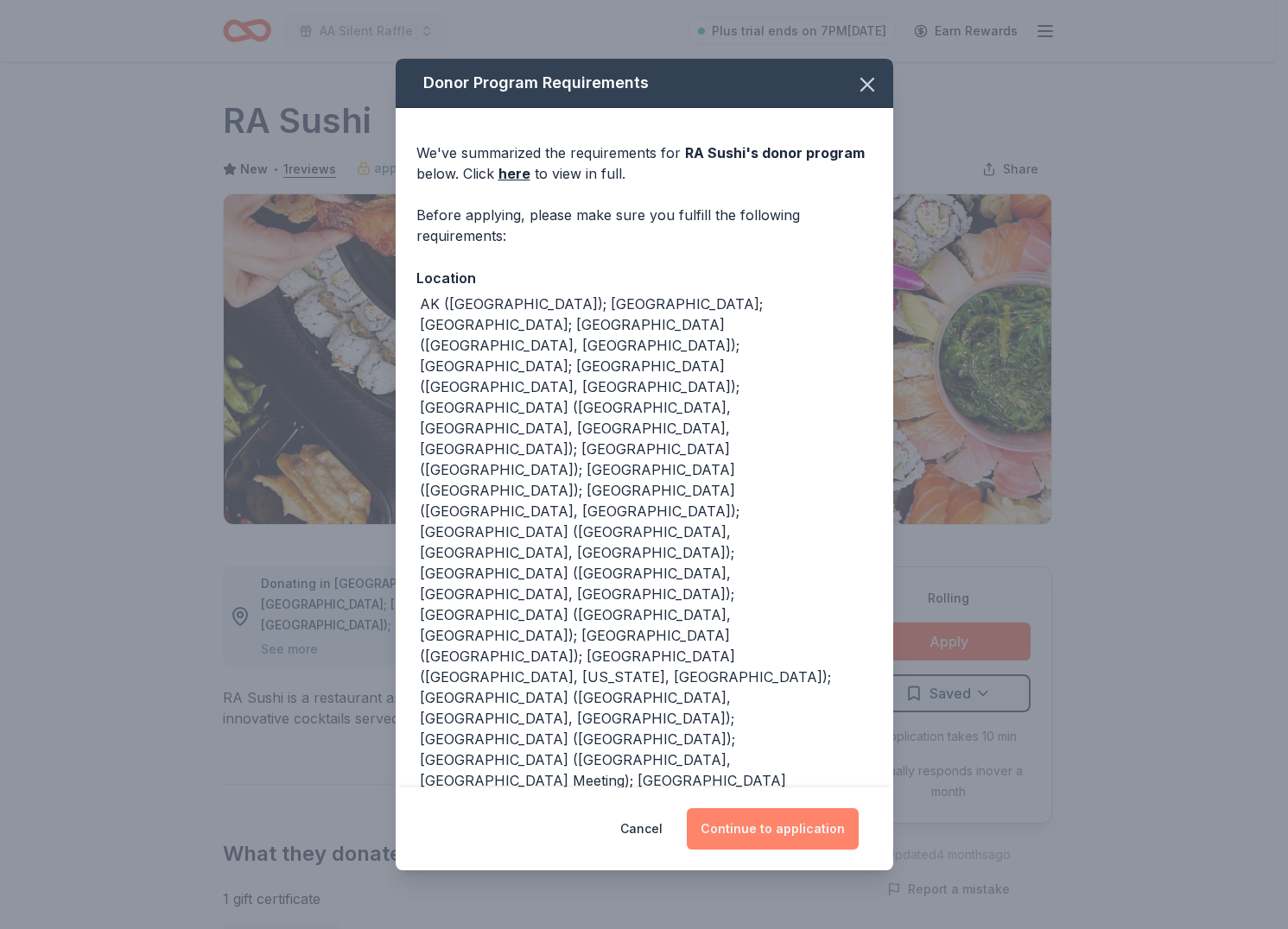
click at [815, 813] on button "Continue to application" at bounding box center [772, 829] width 172 height 42
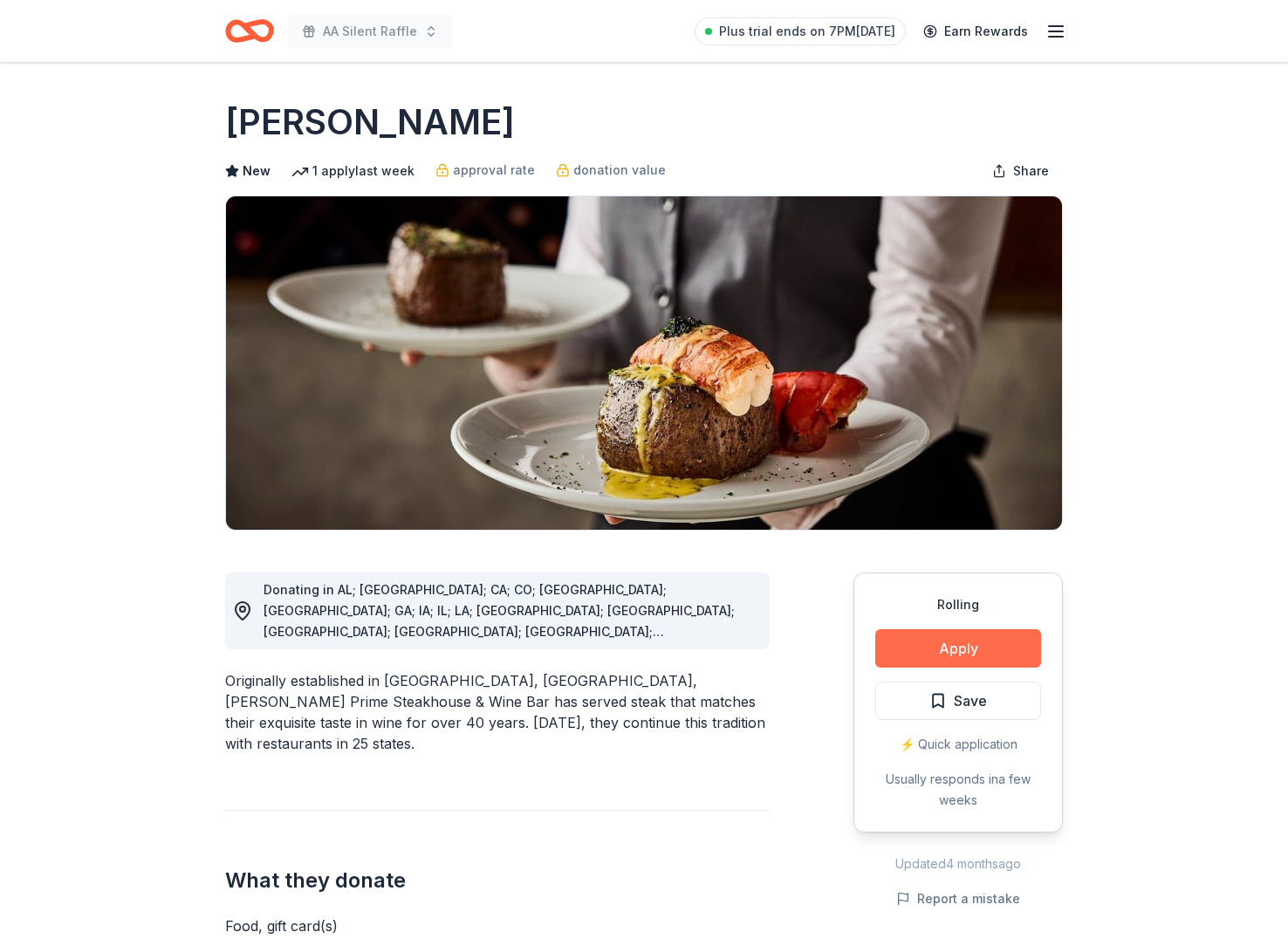
click at [971, 650] on button "Apply" at bounding box center [958, 648] width 166 height 38
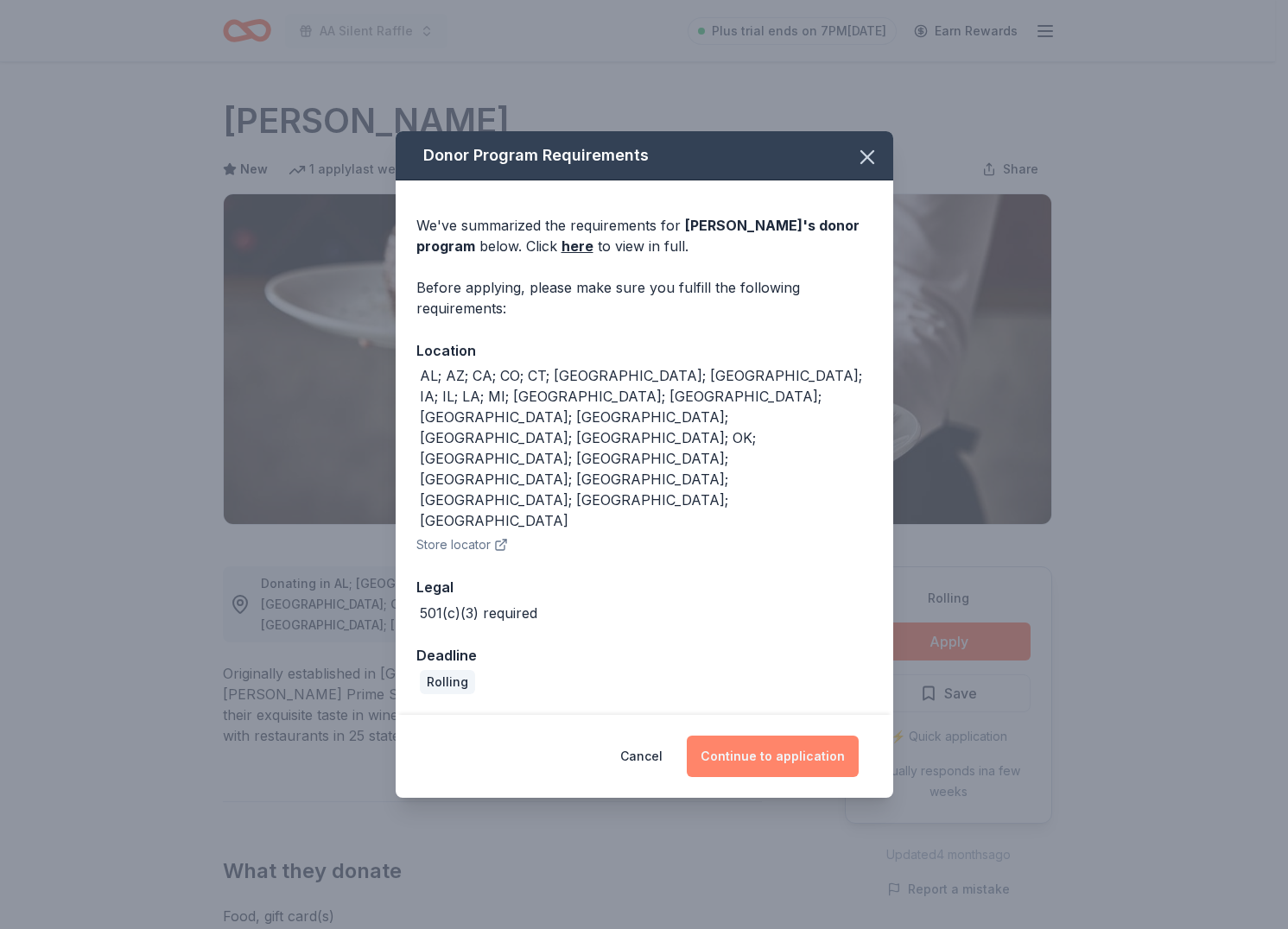
click at [784, 736] on button "Continue to application" at bounding box center [772, 756] width 172 height 42
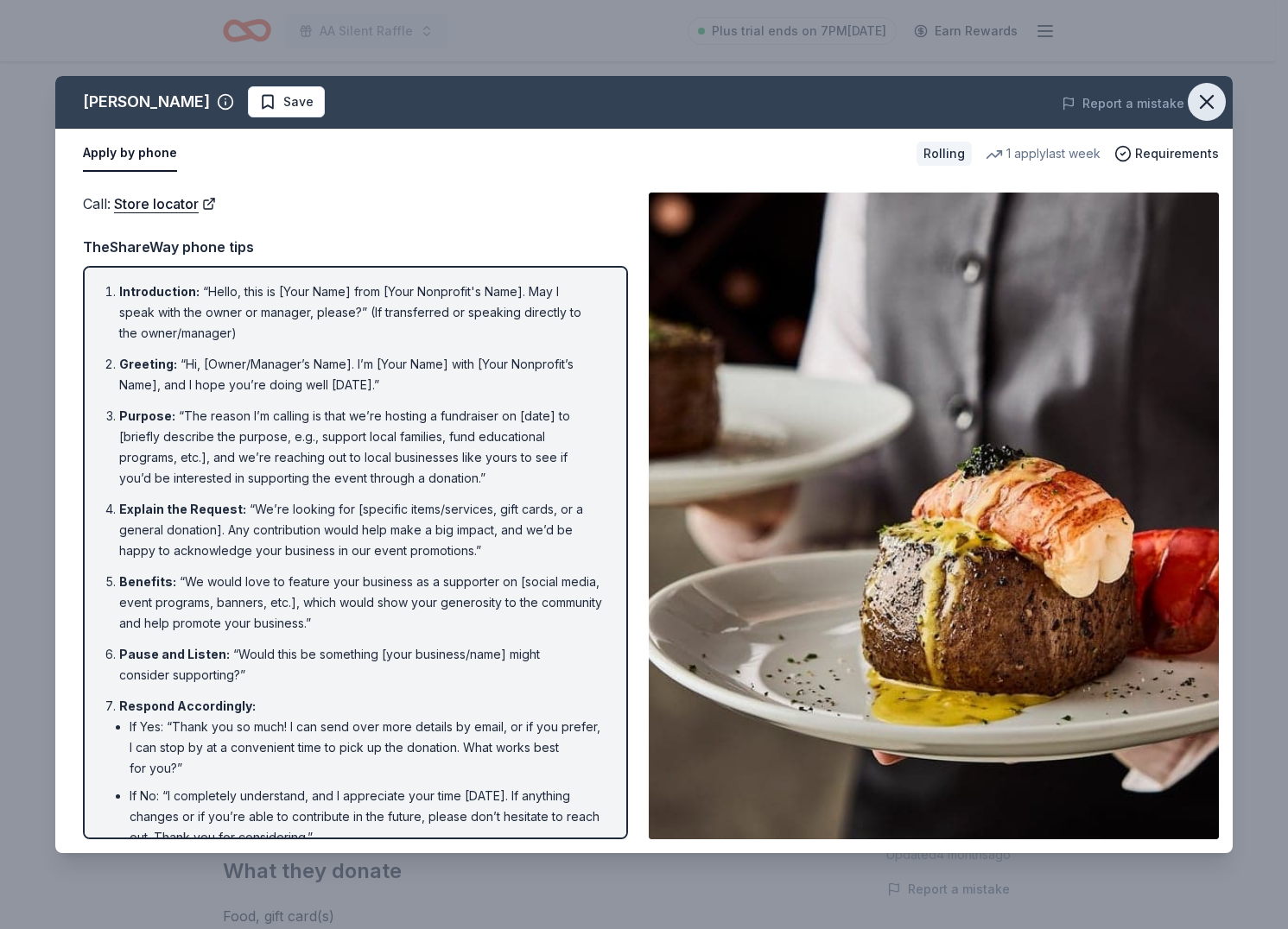
click at [1209, 101] on icon "button" at bounding box center [1206, 102] width 24 height 24
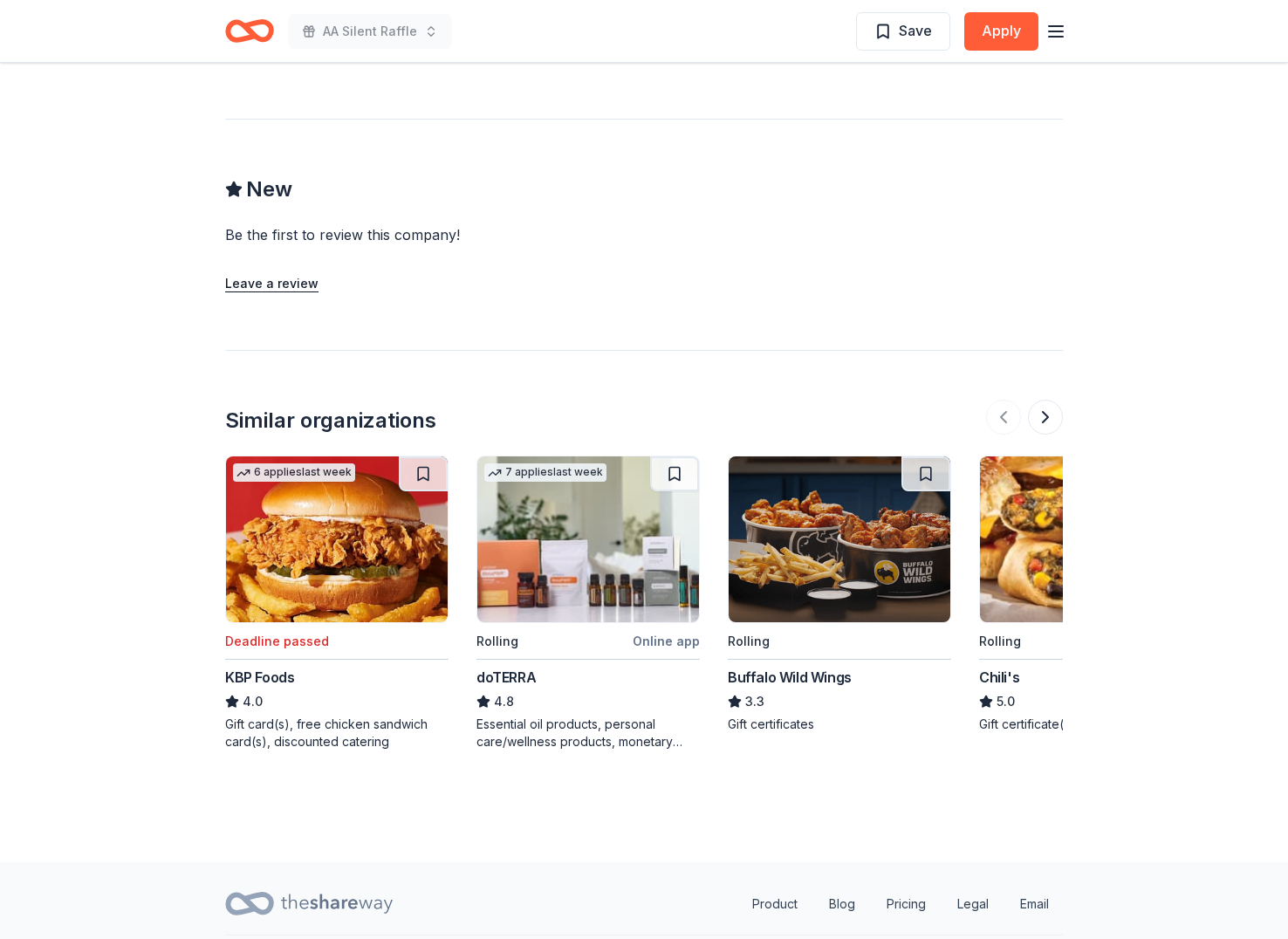
scroll to position [1547, 0]
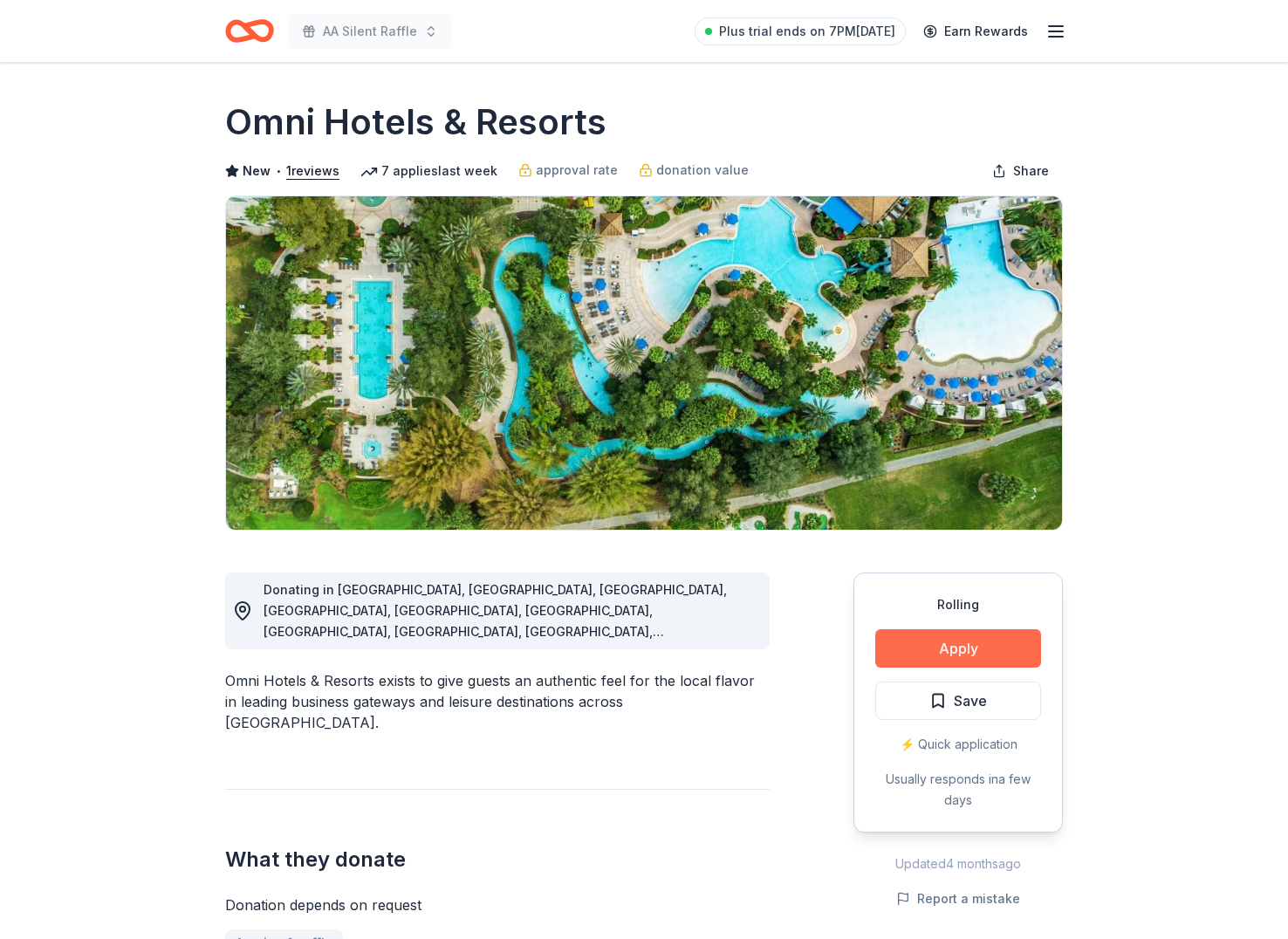
click at [917, 650] on button "Apply" at bounding box center [958, 648] width 166 height 38
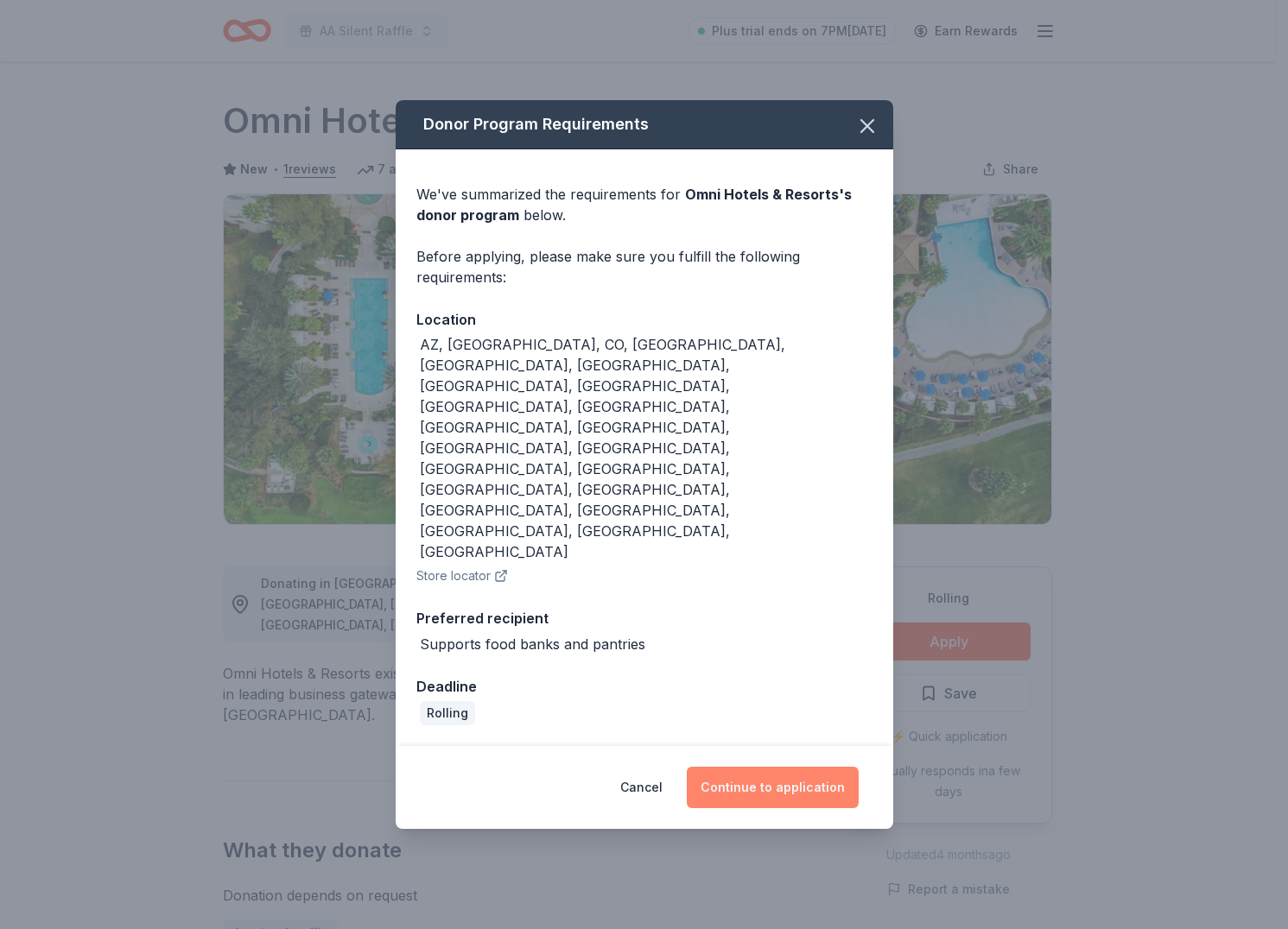
click at [793, 766] on button "Continue to application" at bounding box center [772, 787] width 172 height 42
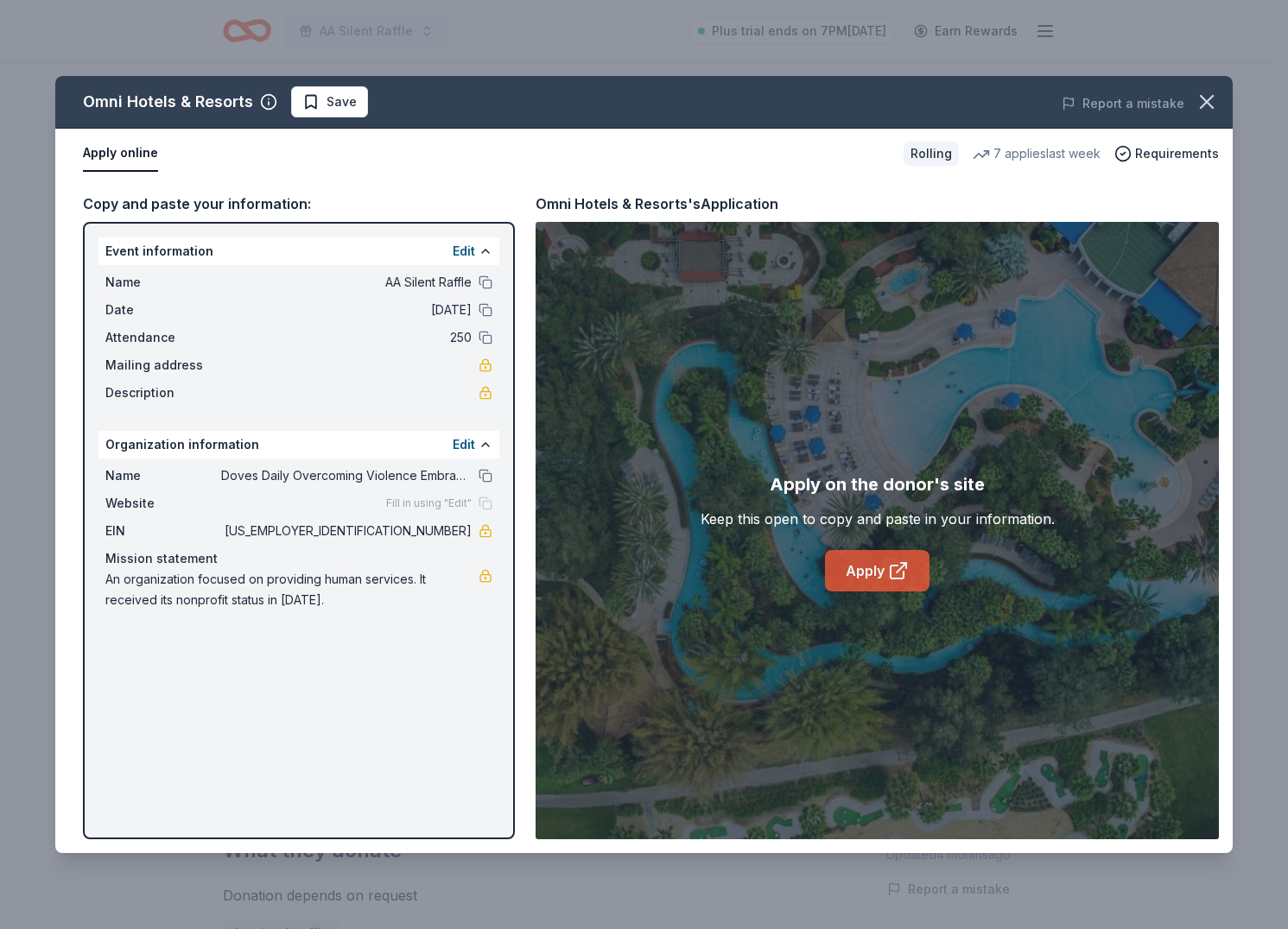
click at [861, 569] on link "Apply" at bounding box center [877, 570] width 104 height 42
click at [348, 97] on span "Save" at bounding box center [341, 102] width 31 height 20
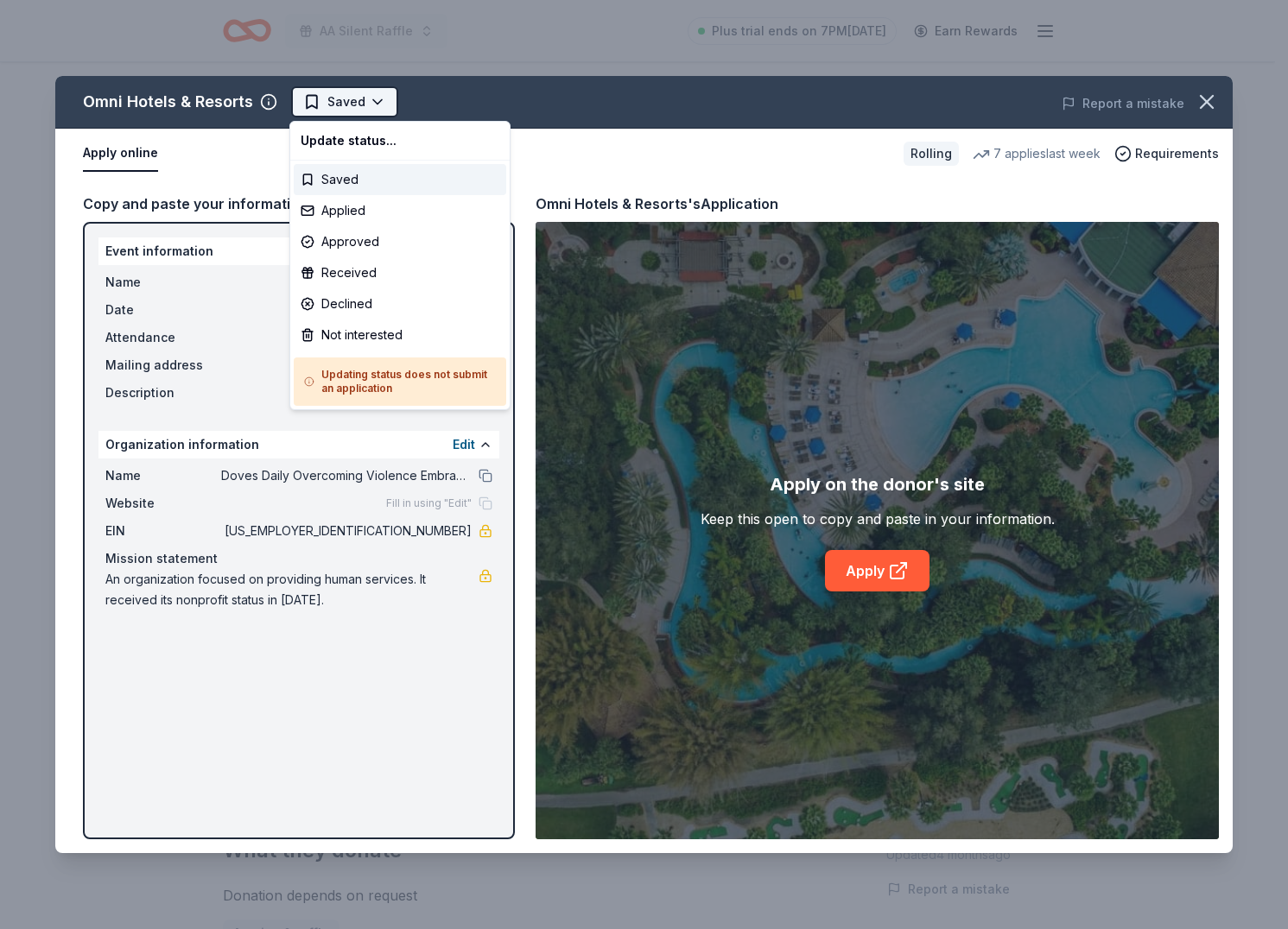
click at [328, 104] on html "AA Silent Raffle Plus trial ends on 7PM, 9/25 Earn Rewards Rolling Share Omni H…" at bounding box center [644, 464] width 1288 height 929
click at [348, 211] on div "Applied" at bounding box center [400, 210] width 213 height 31
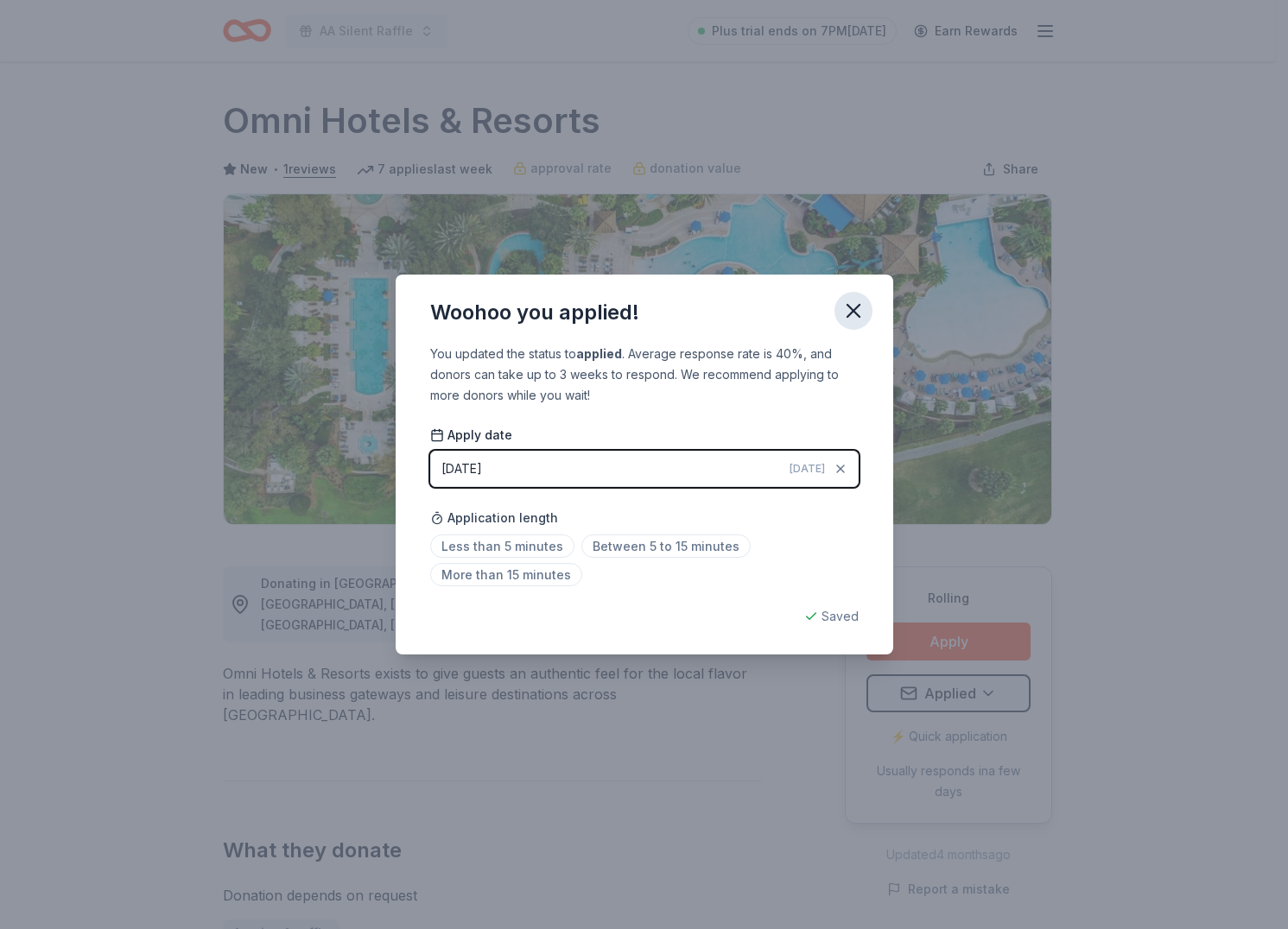
click at [857, 307] on icon "button" at bounding box center [853, 310] width 12 height 12
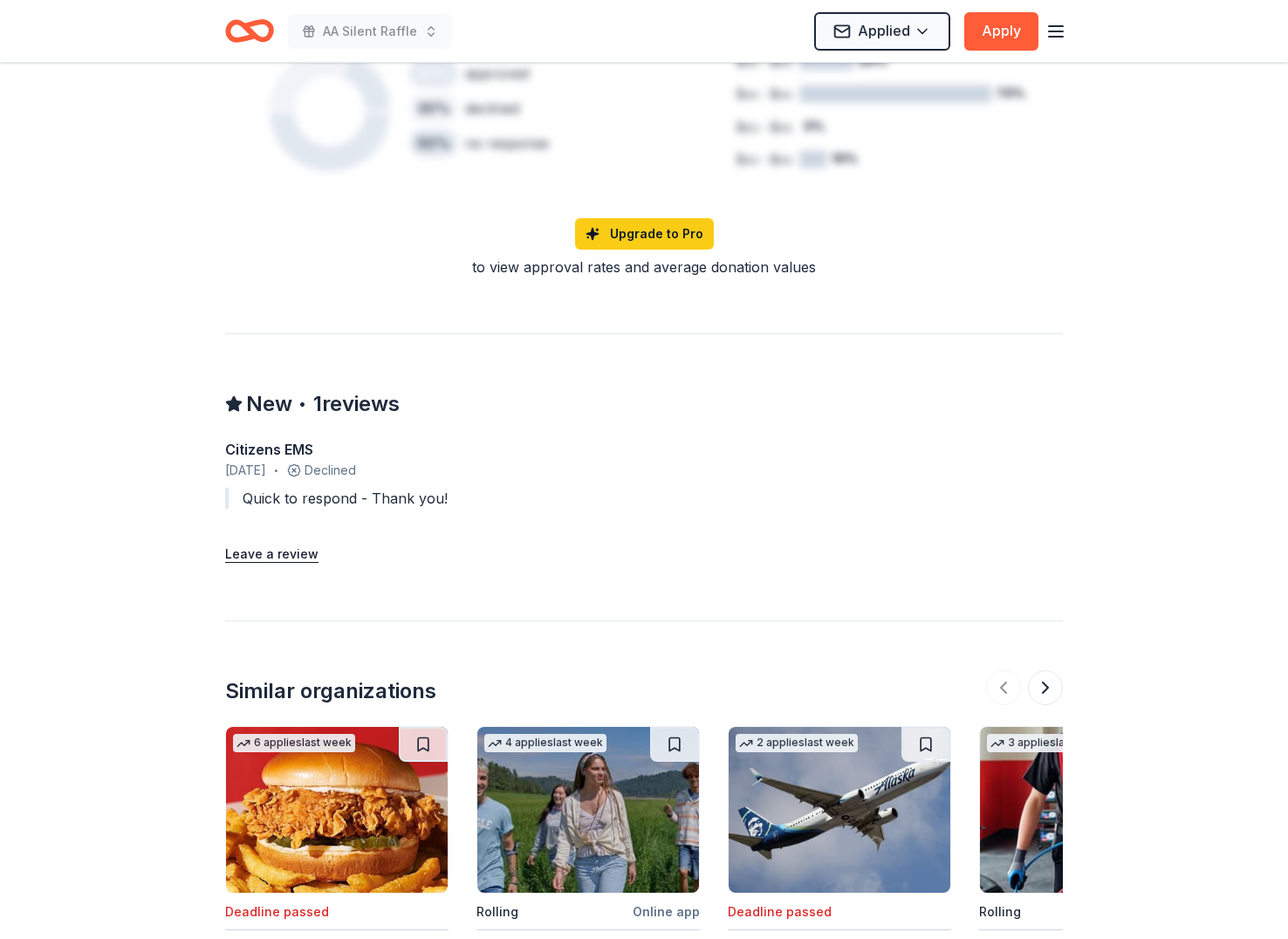
scroll to position [1652, 0]
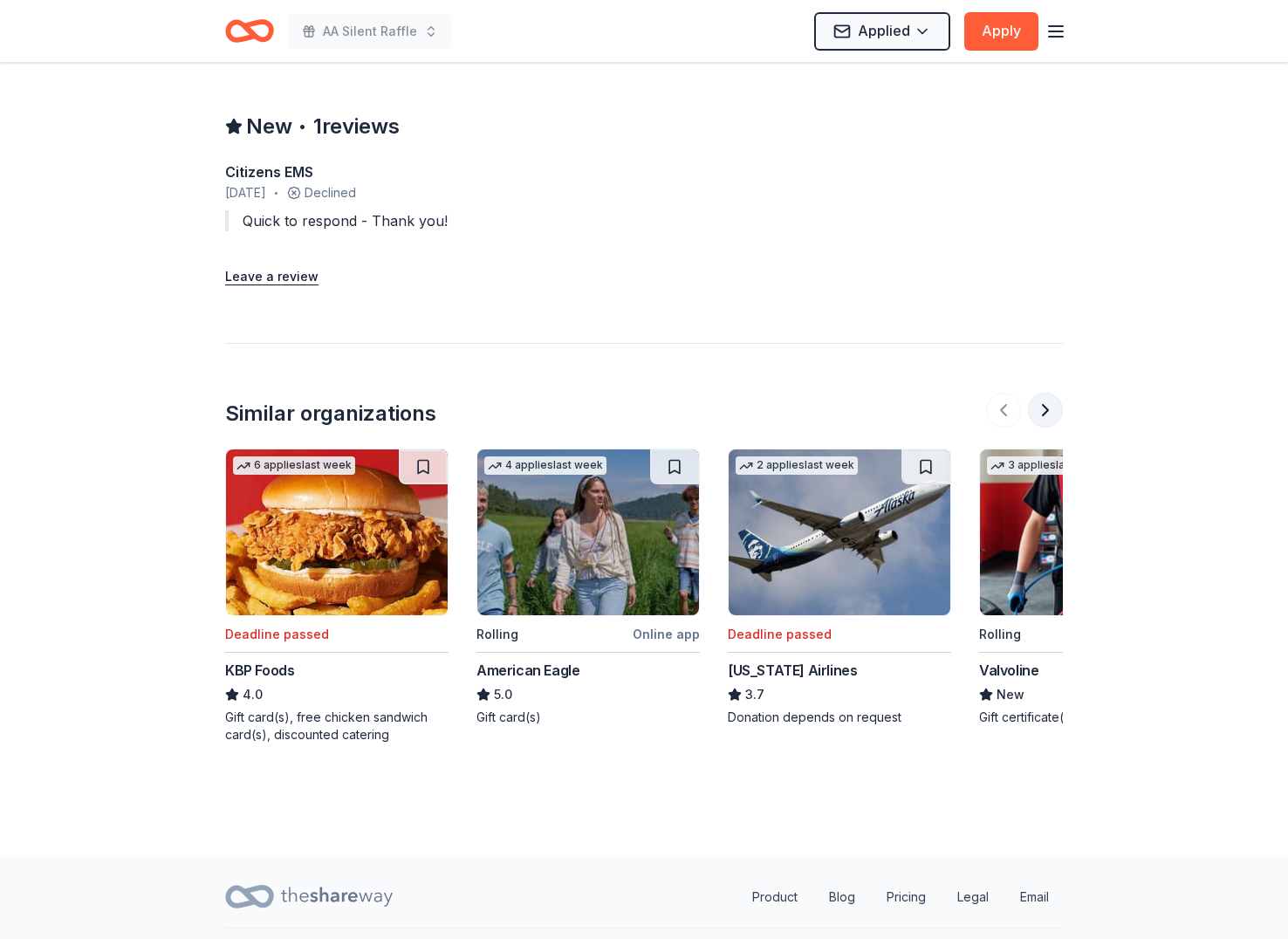
click at [1046, 393] on button at bounding box center [1045, 409] width 35 height 35
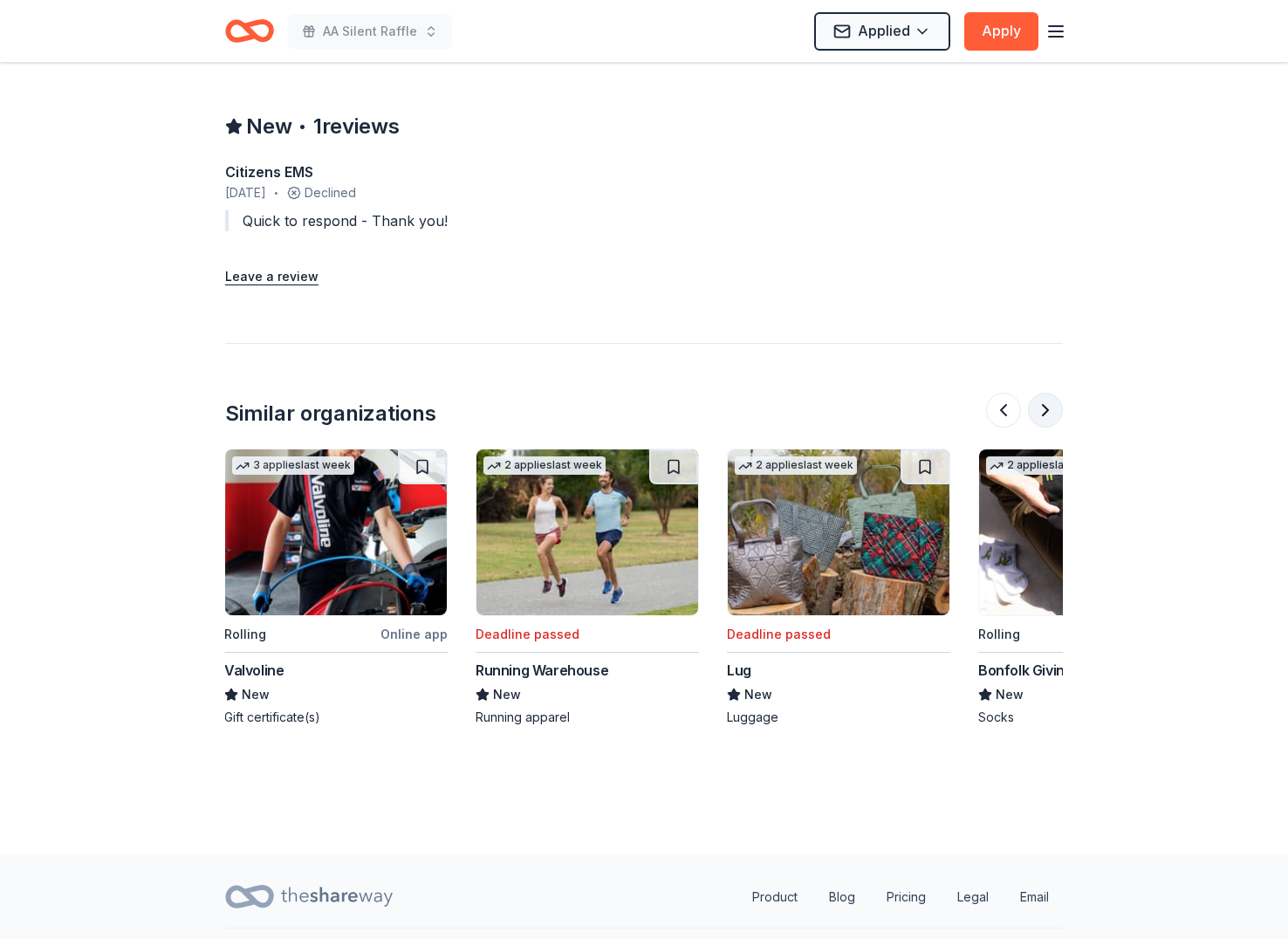
click at [1045, 393] on button at bounding box center [1045, 409] width 35 height 35
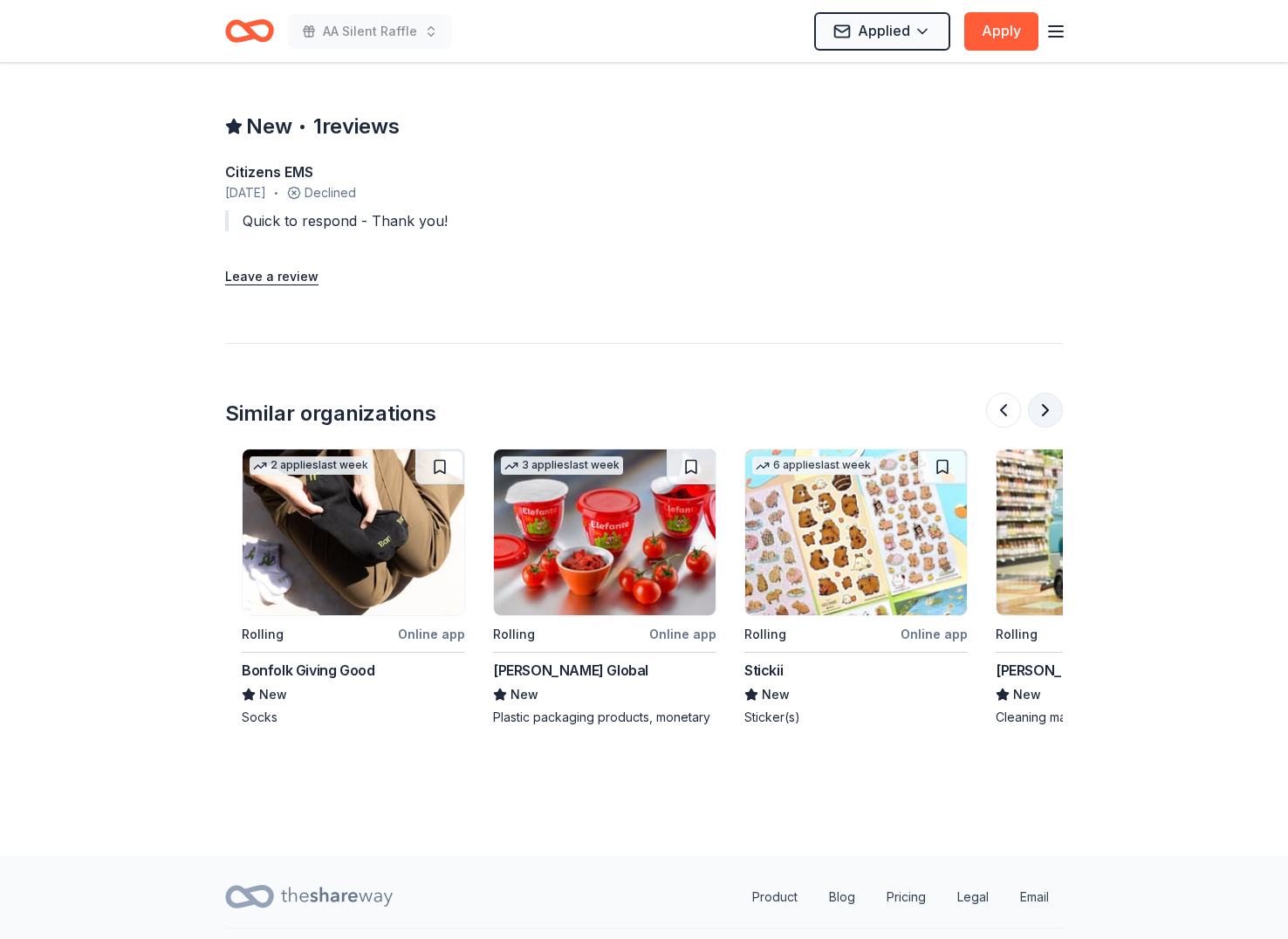
scroll to position [0, 1508]
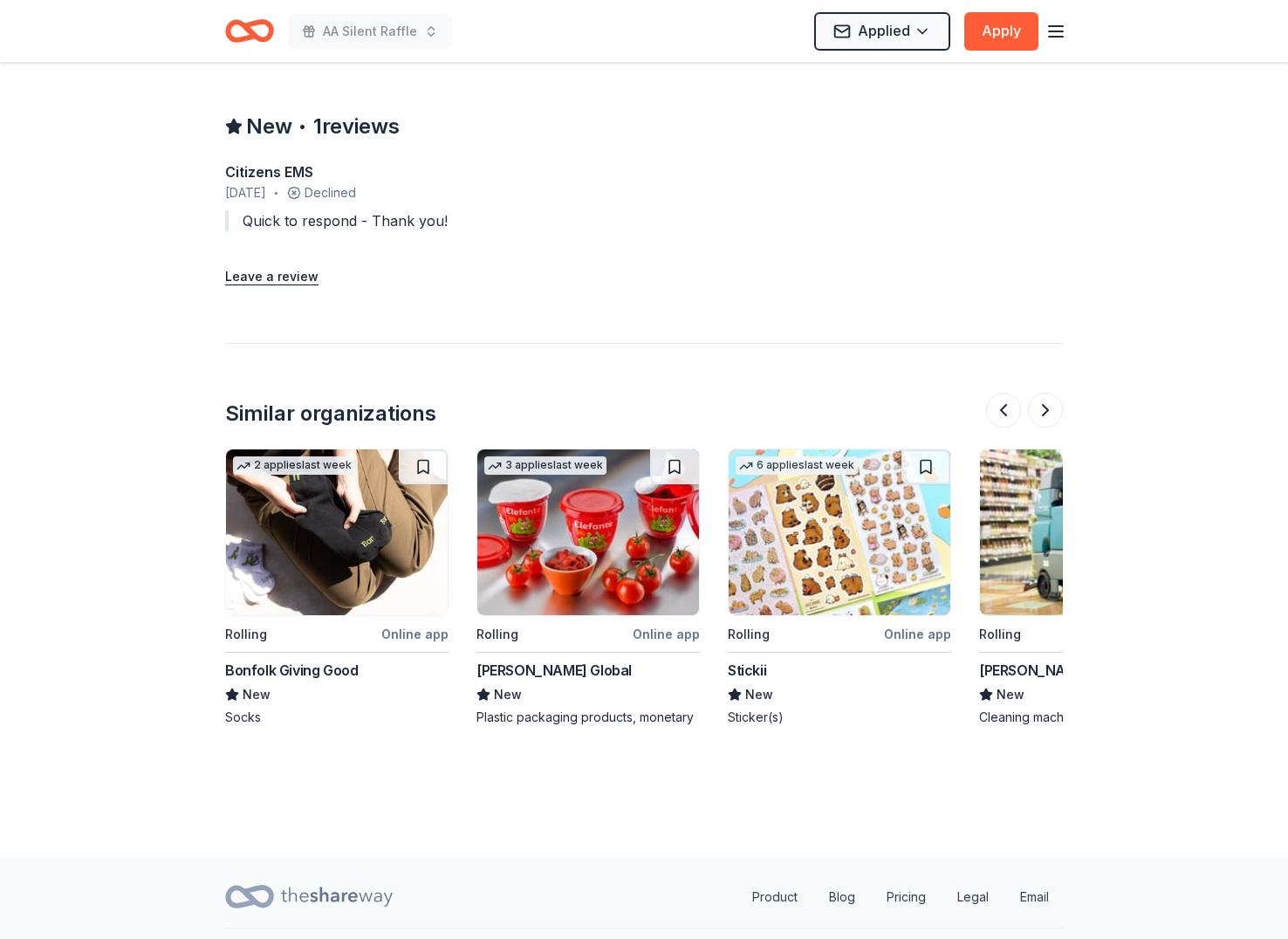
click at [1020, 393] on div at bounding box center [1024, 409] width 77 height 35
click at [1000, 393] on button at bounding box center [1003, 409] width 35 height 35
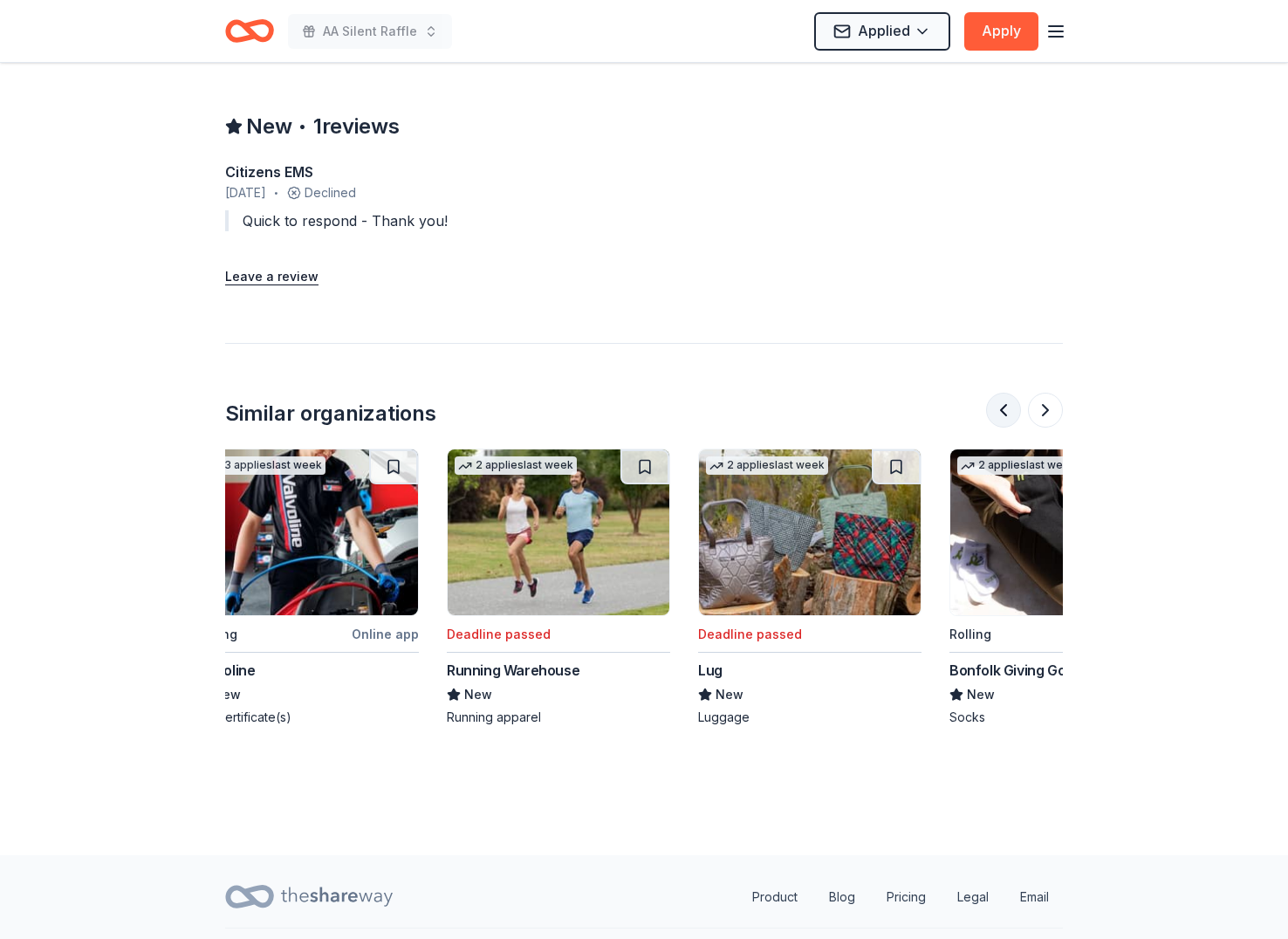
scroll to position [0, 754]
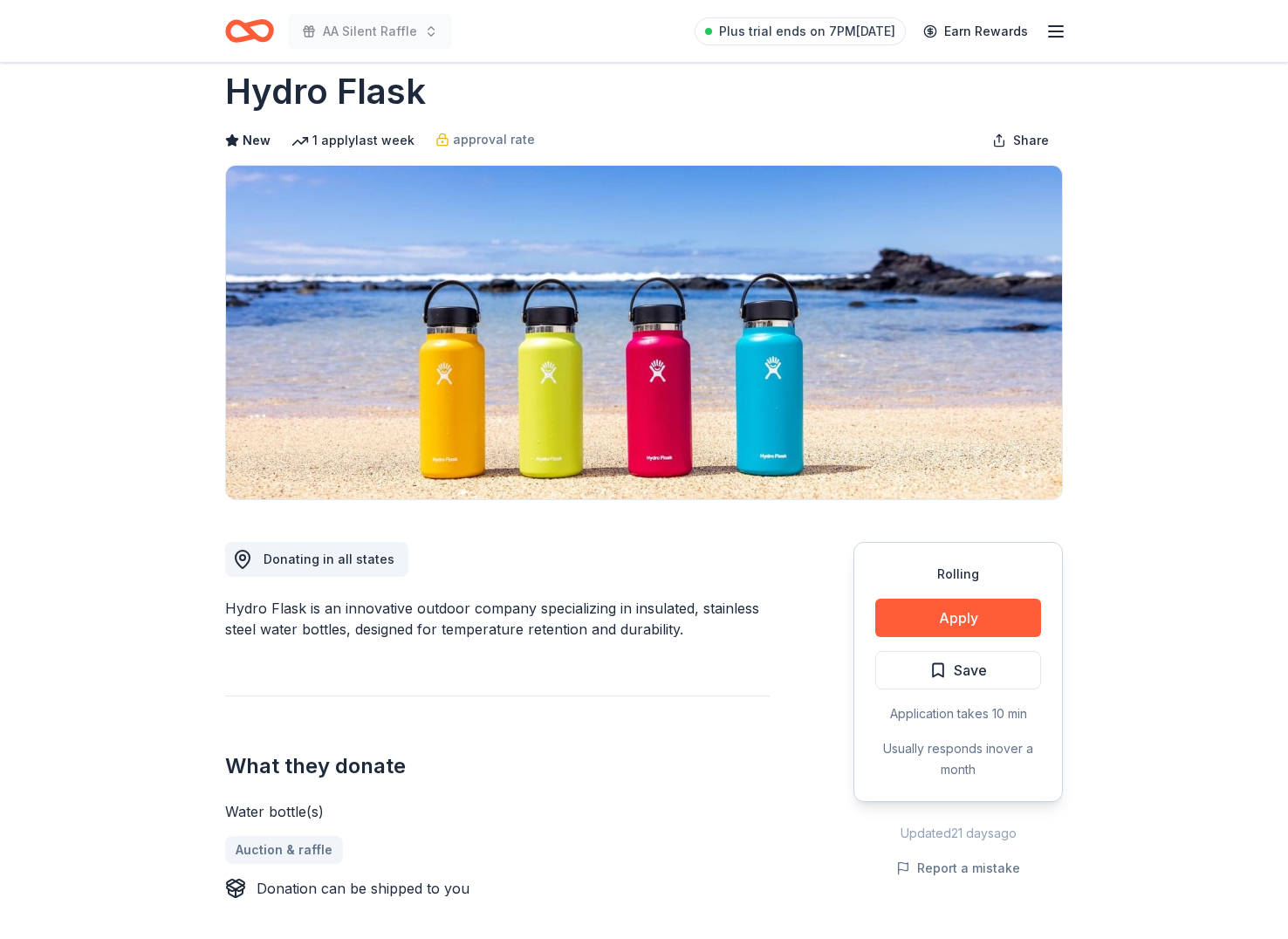
scroll to position [33, 0]
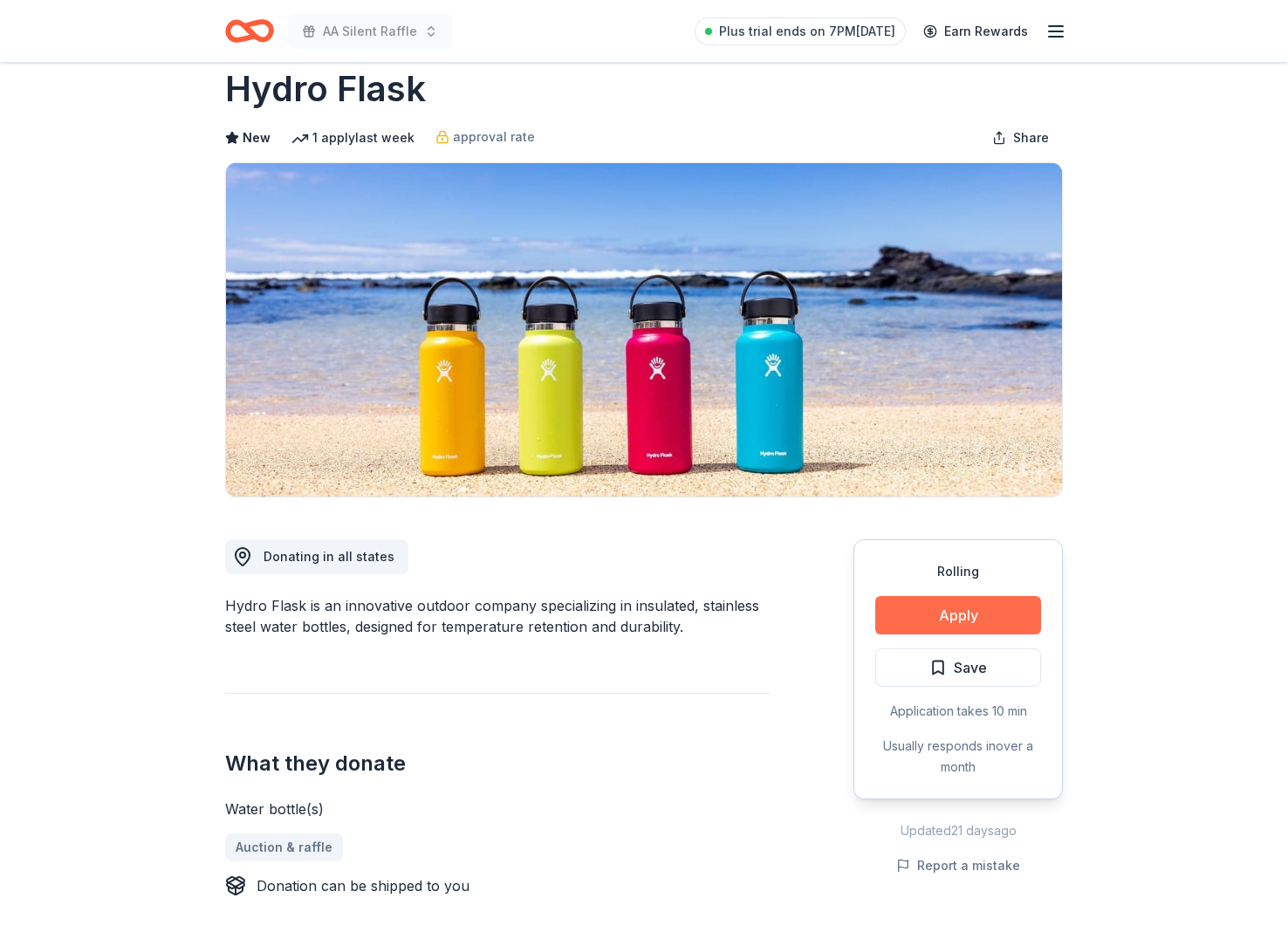
click at [953, 609] on button "Apply" at bounding box center [958, 615] width 166 height 38
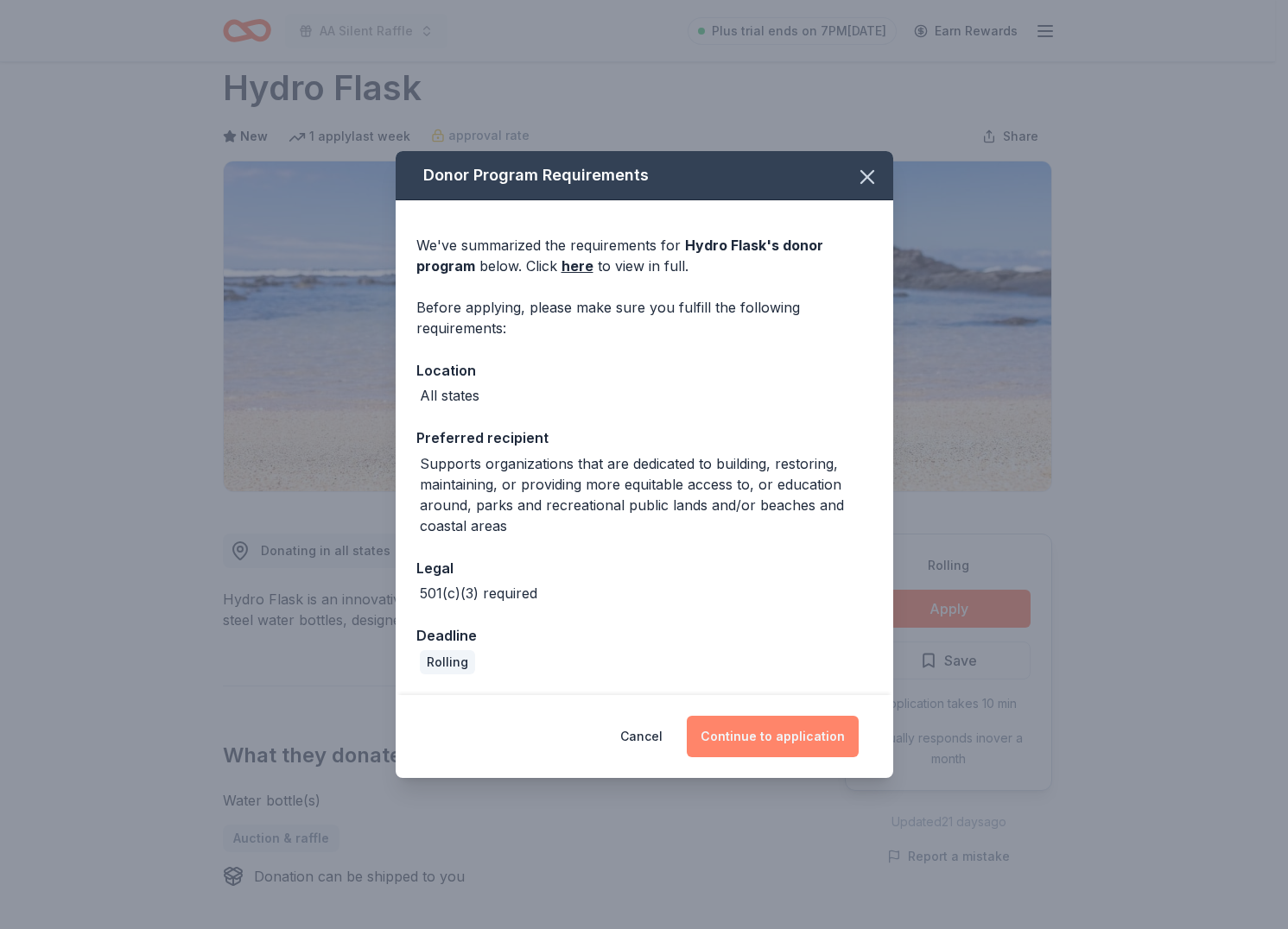
click at [782, 729] on button "Continue to application" at bounding box center [772, 736] width 172 height 42
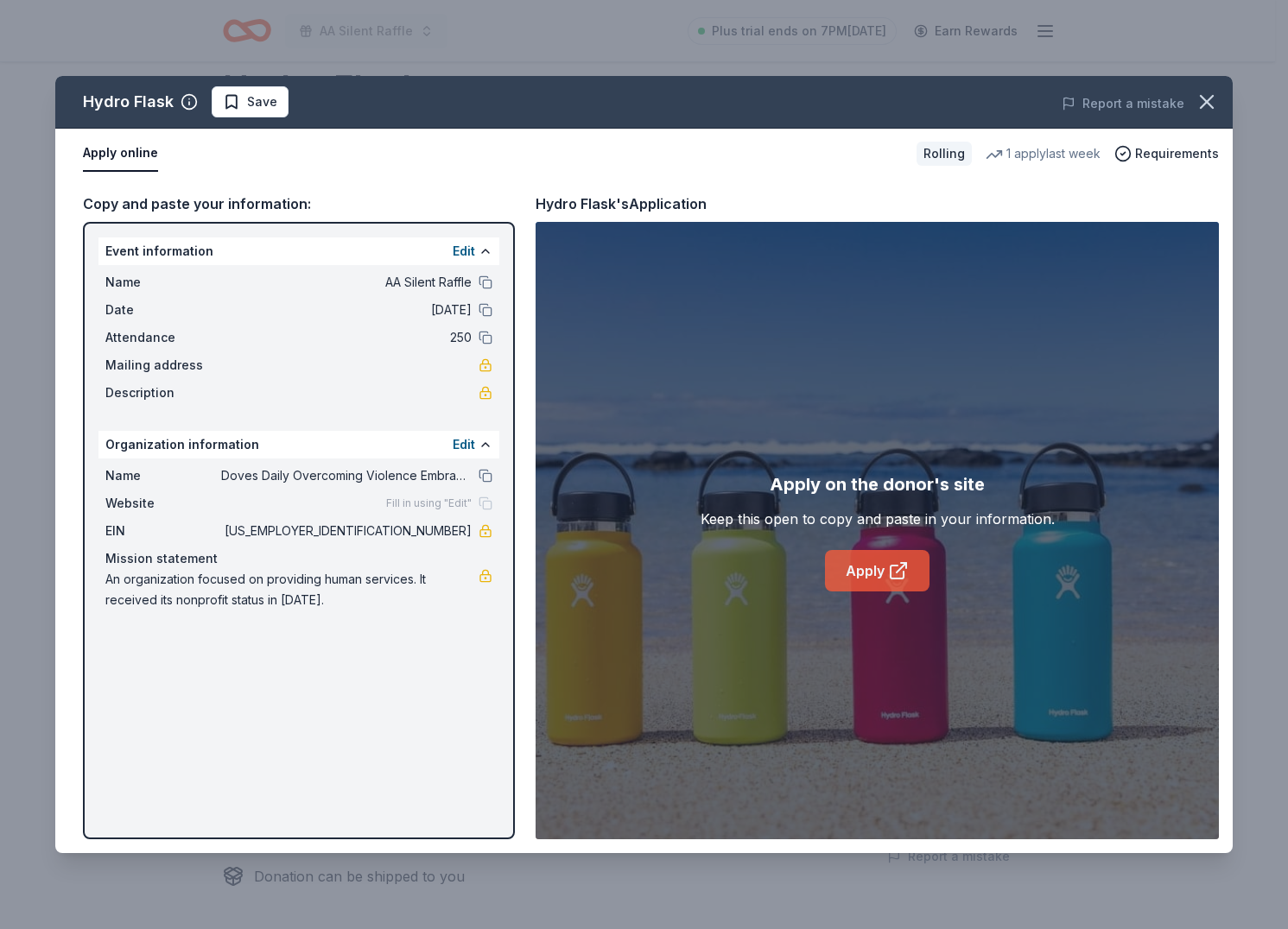
click at [870, 564] on link "Apply" at bounding box center [877, 570] width 104 height 42
click at [1191, 105] on button "button" at bounding box center [1206, 101] width 38 height 38
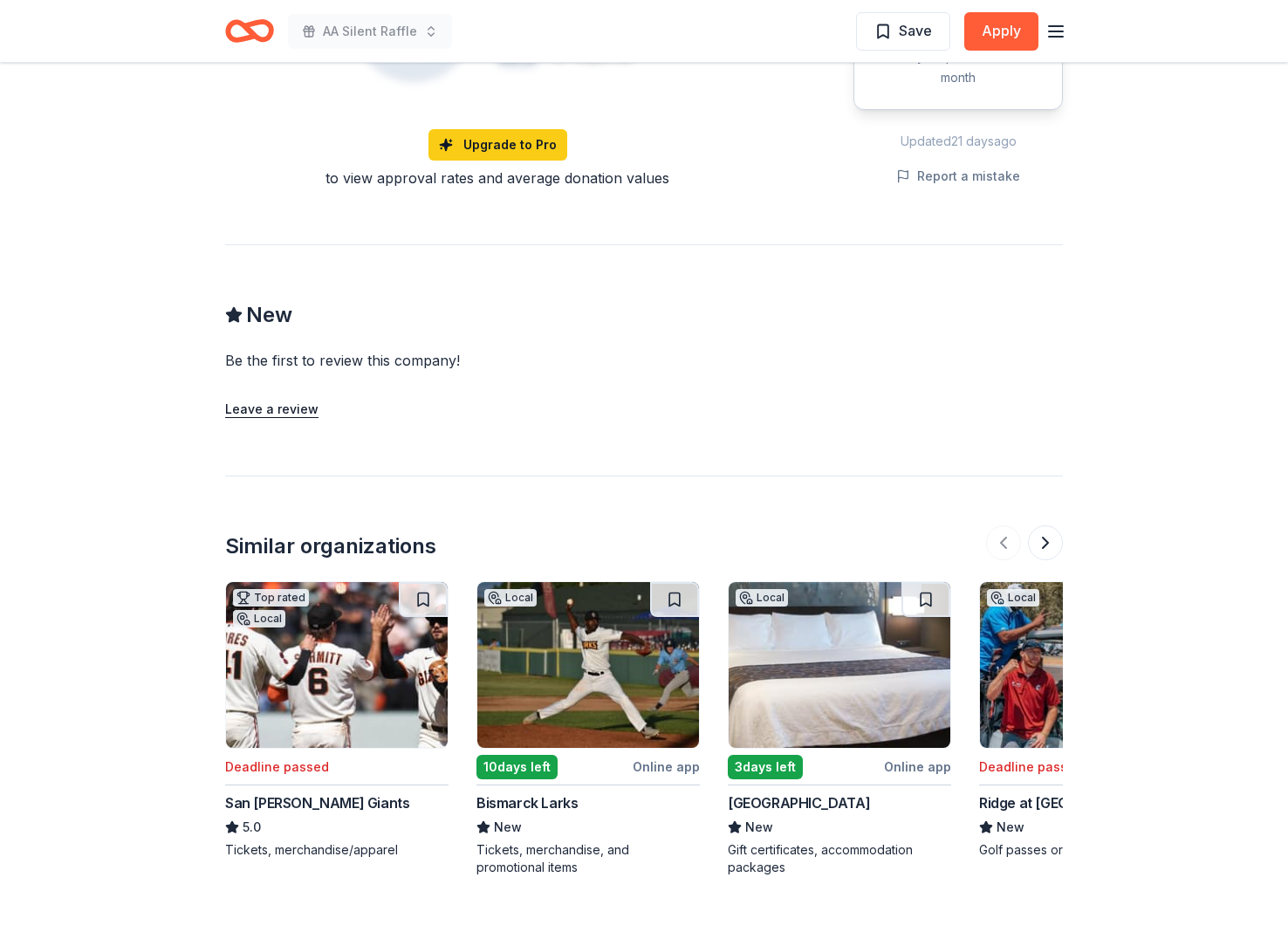
scroll to position [1638, 0]
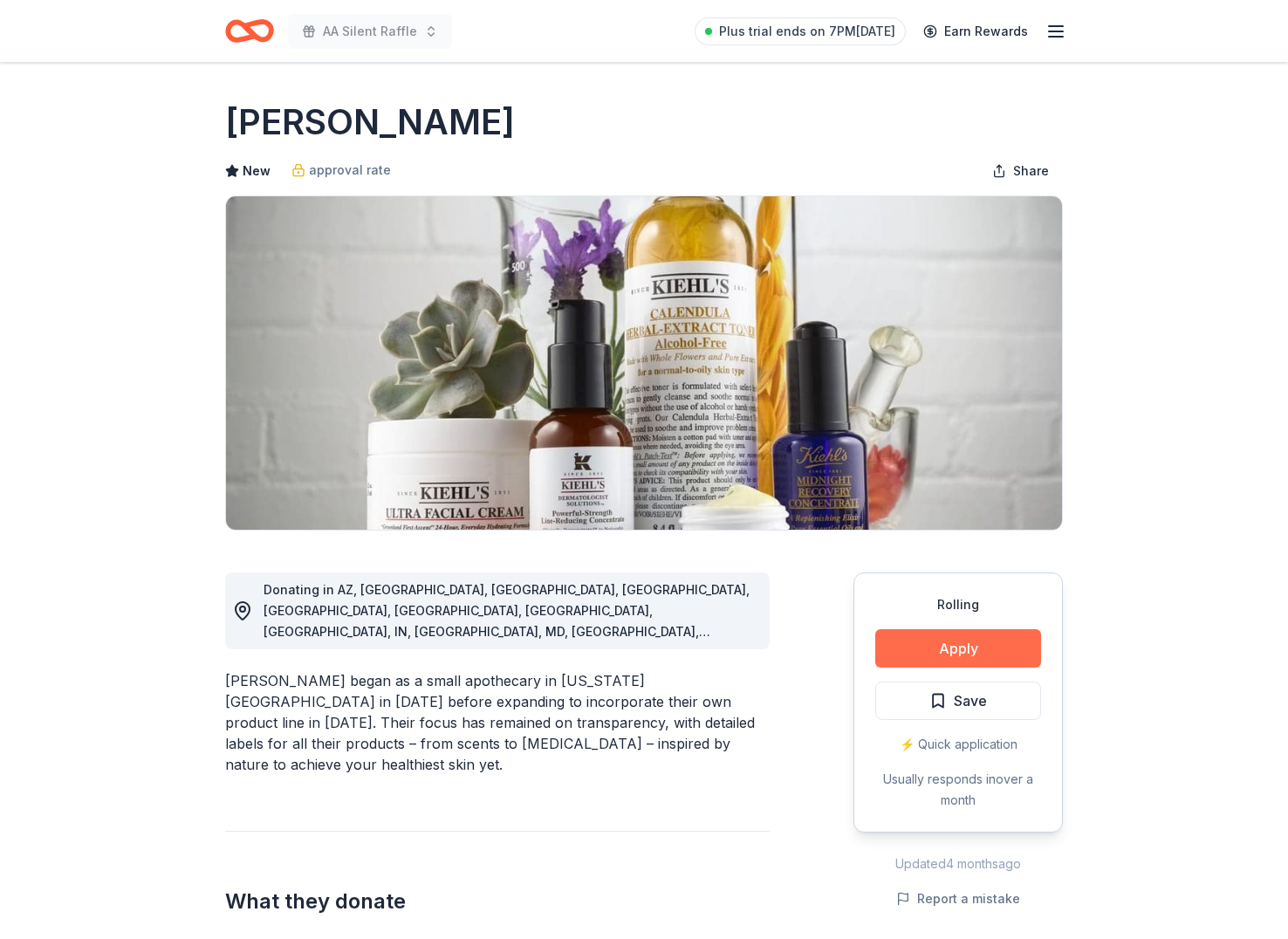
click at [972, 641] on button "Apply" at bounding box center [958, 648] width 166 height 38
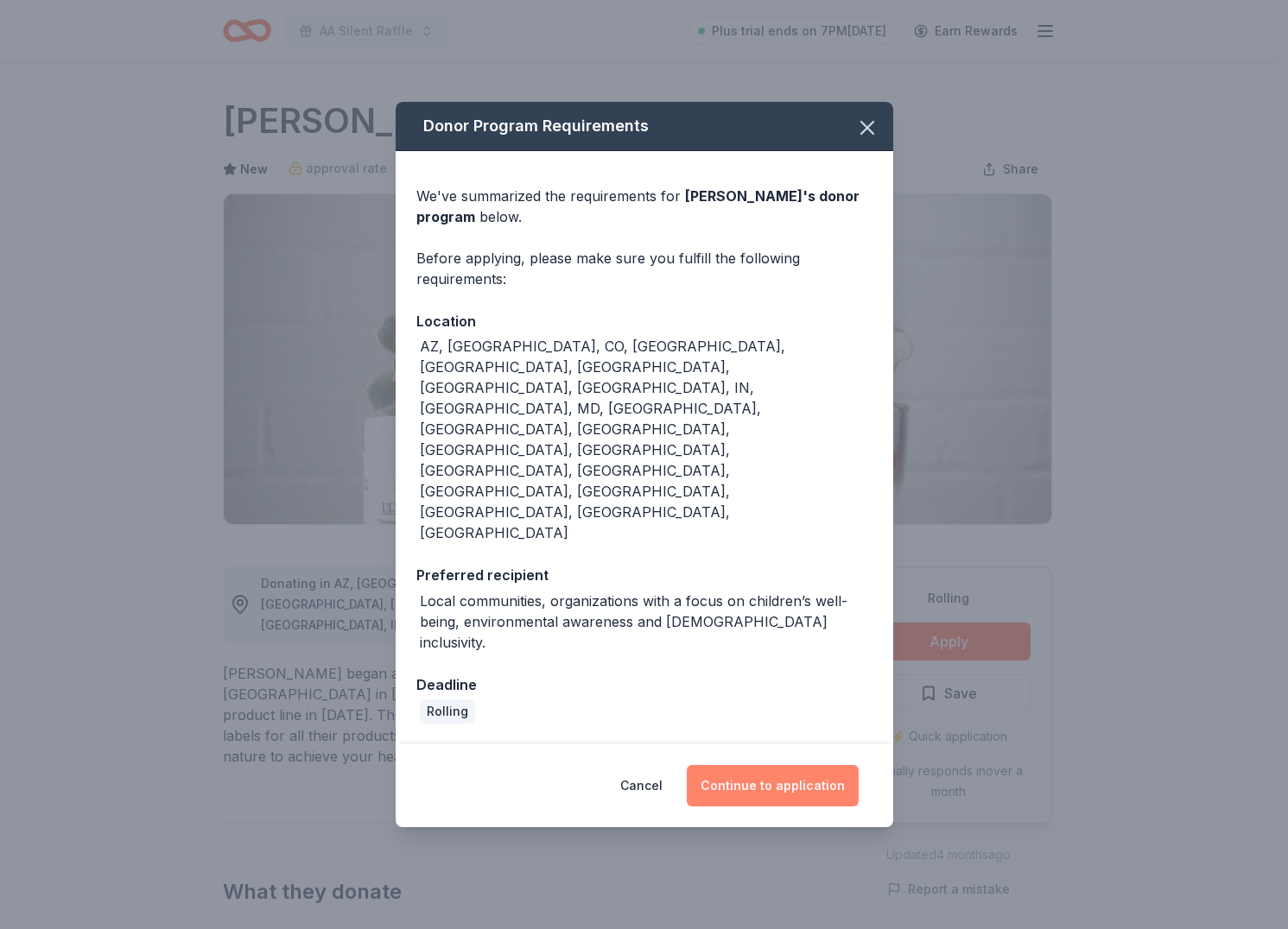
click at [801, 765] on button "Continue to application" at bounding box center [772, 785] width 172 height 42
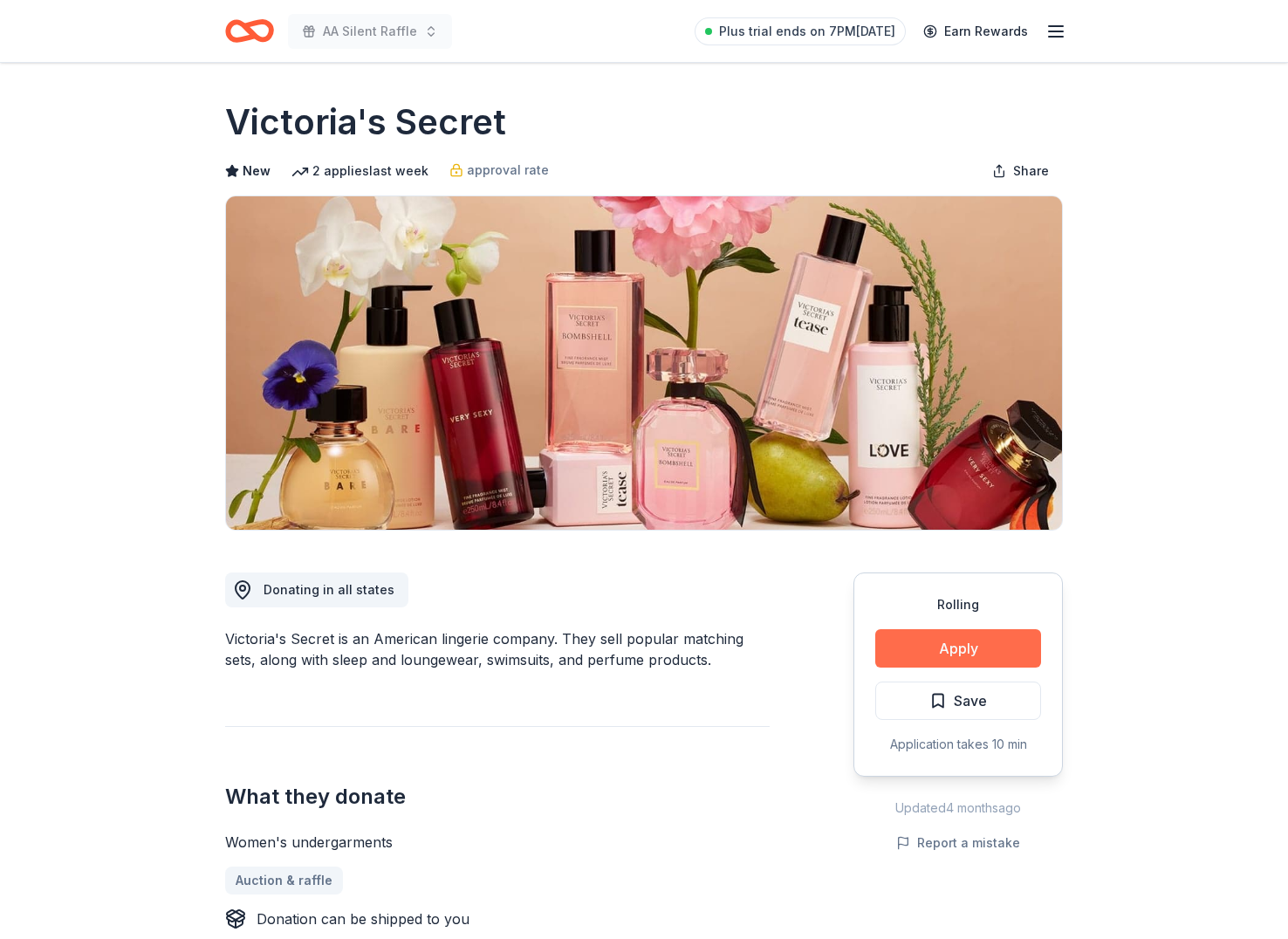
click at [931, 649] on button "Apply" at bounding box center [958, 648] width 166 height 38
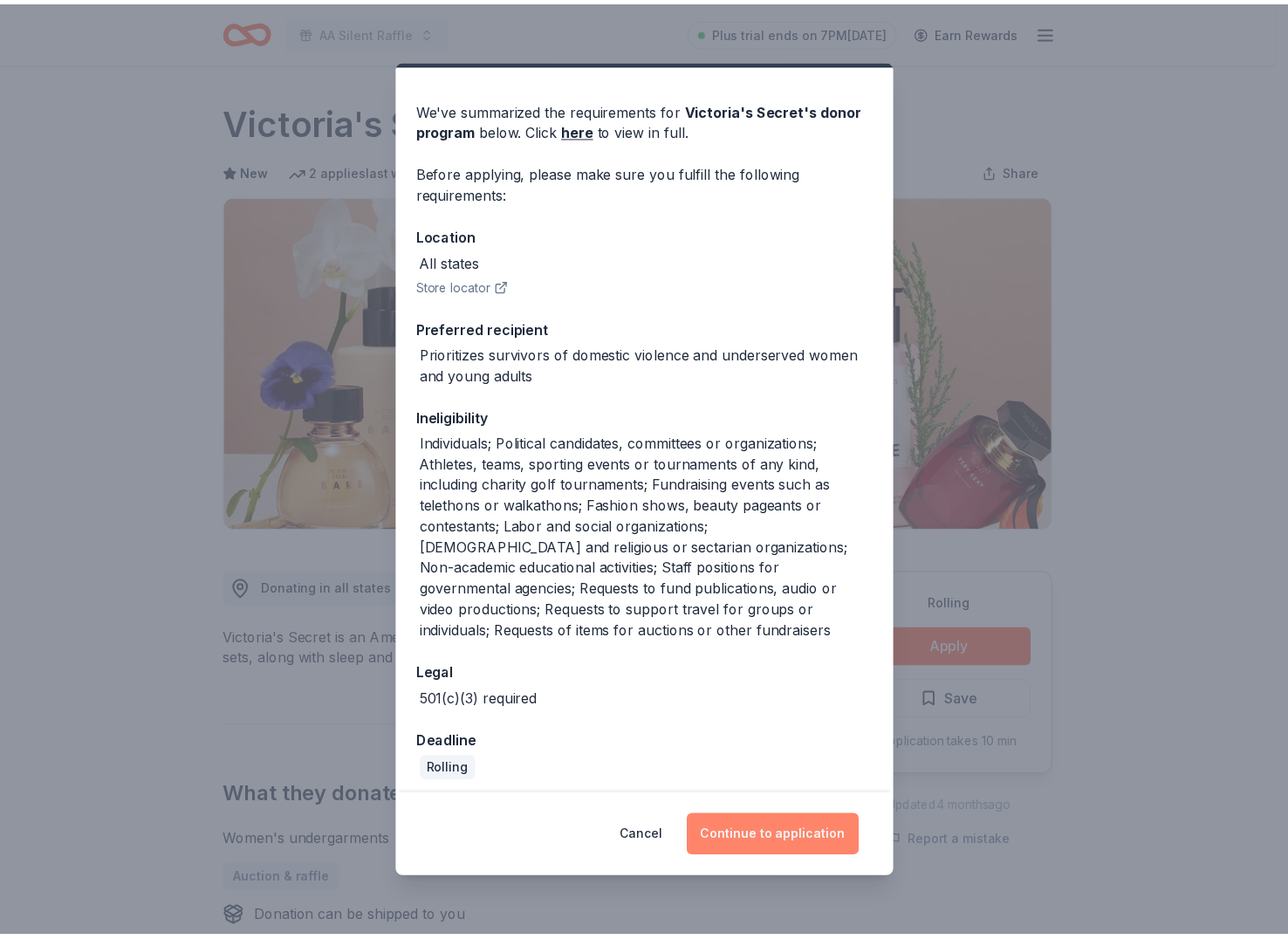
scroll to position [54, 0]
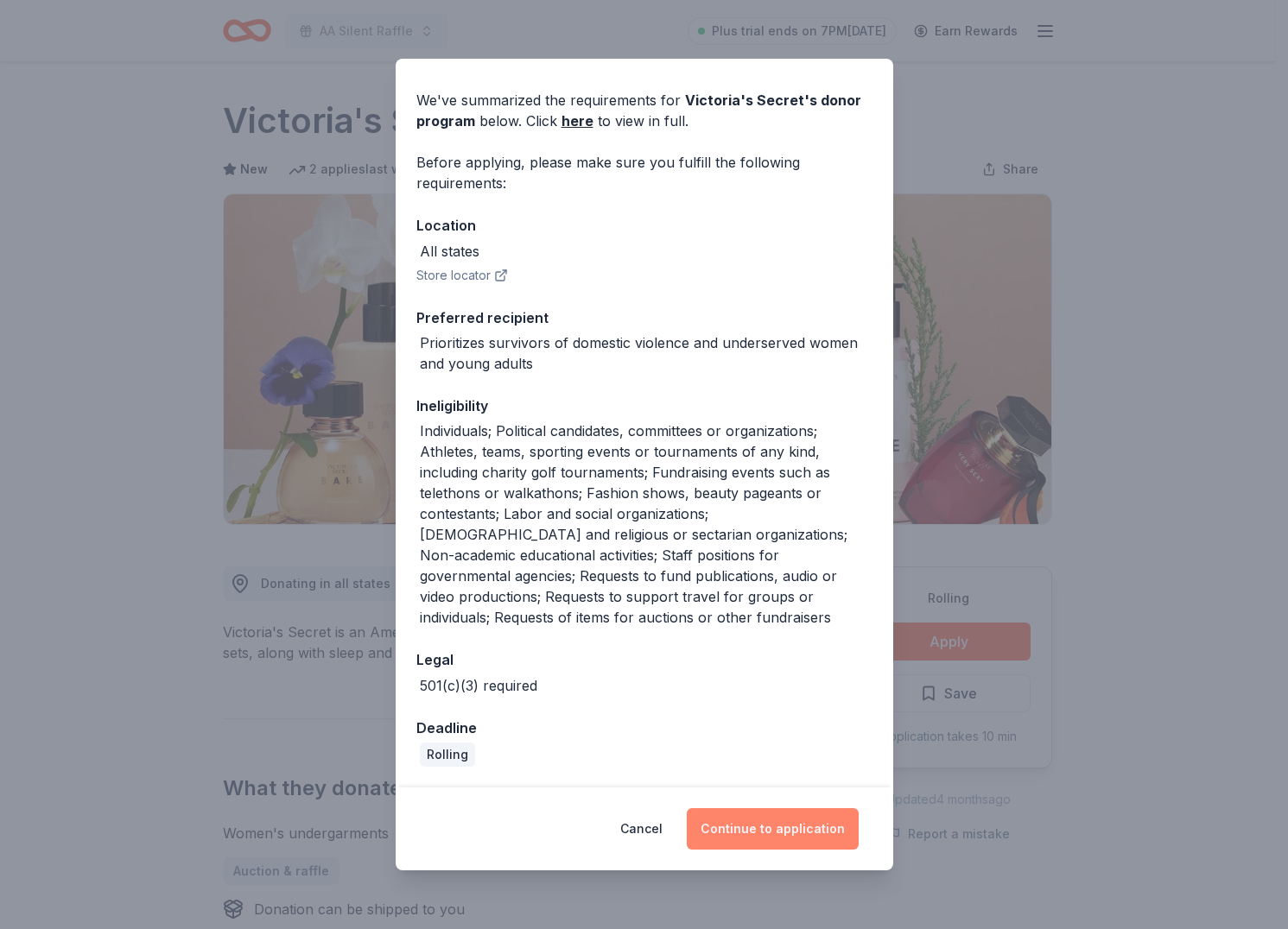
click at [751, 828] on button "Continue to application" at bounding box center [772, 829] width 172 height 42
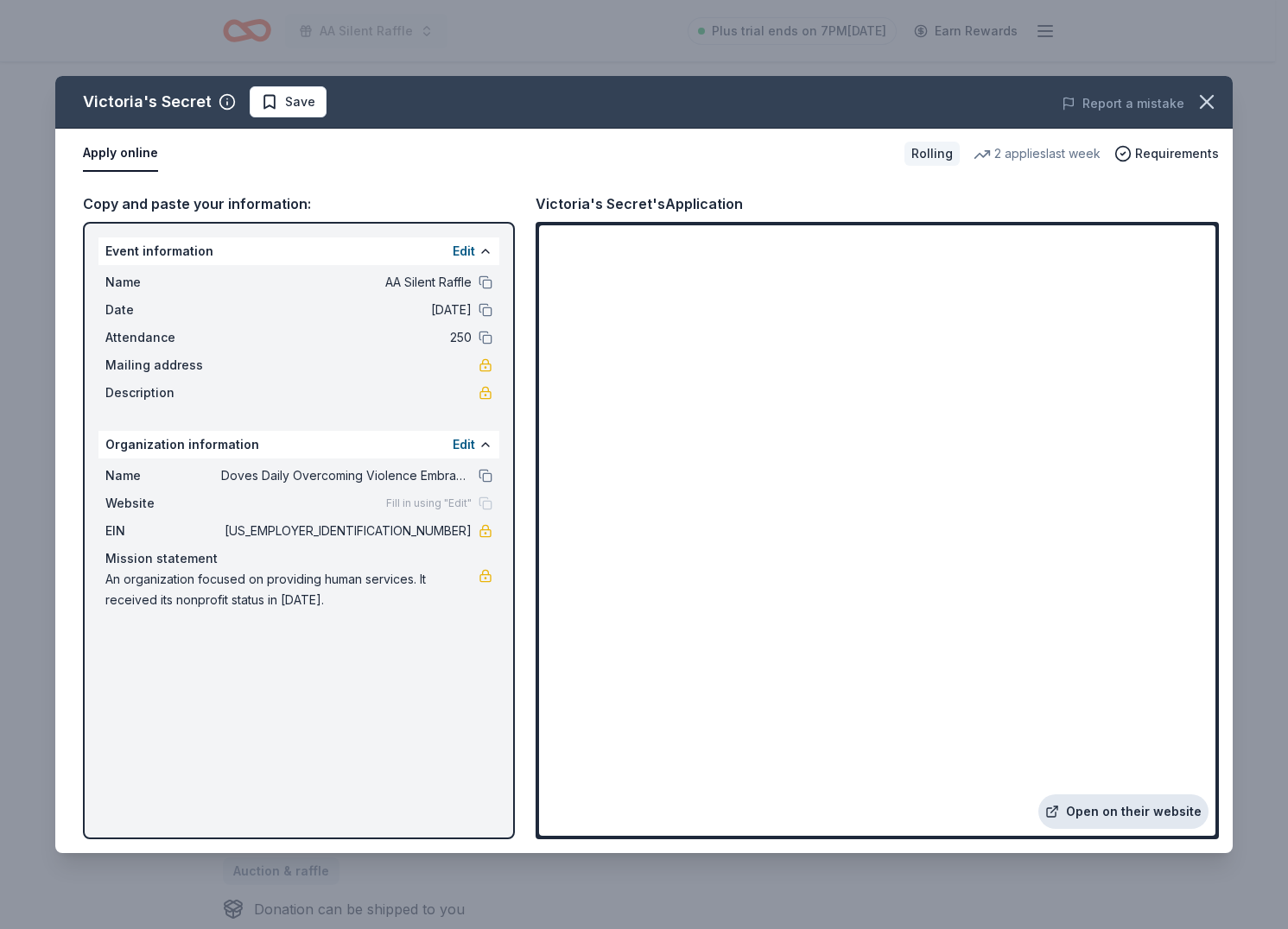
click at [1058, 805] on icon at bounding box center [1052, 811] width 14 height 14
click at [303, 110] on span "Save" at bounding box center [300, 102] width 31 height 20
click at [289, 109] on div "Victoria's Secret Save" at bounding box center [408, 101] width 706 height 31
click at [294, 103] on html "AA Silent Raffle Plus trial ends on 7PM, 9/25 Earn Rewards Rolling Share Victor…" at bounding box center [644, 464] width 1288 height 929
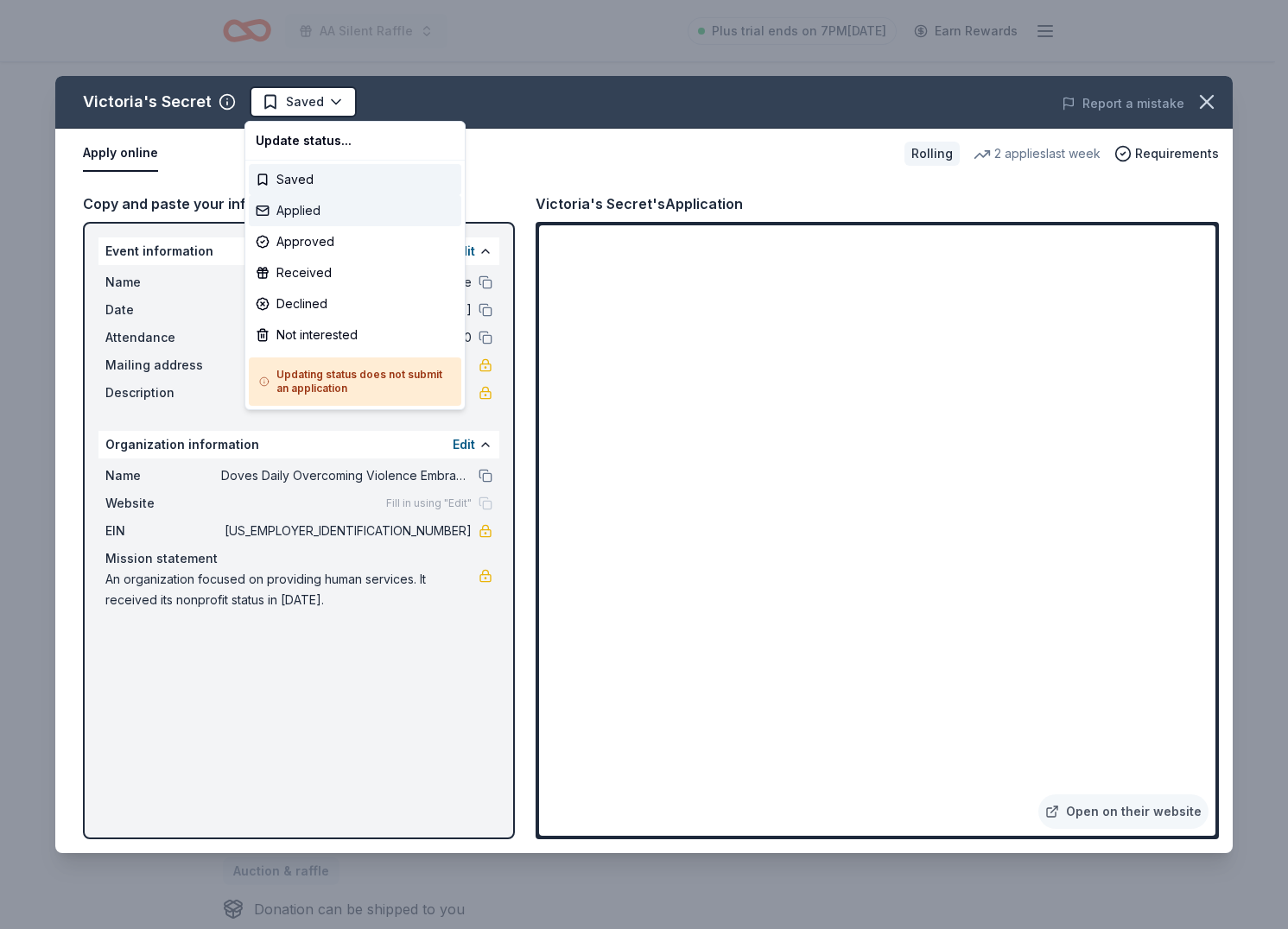
click at [329, 216] on div "Applied" at bounding box center [355, 210] width 213 height 31
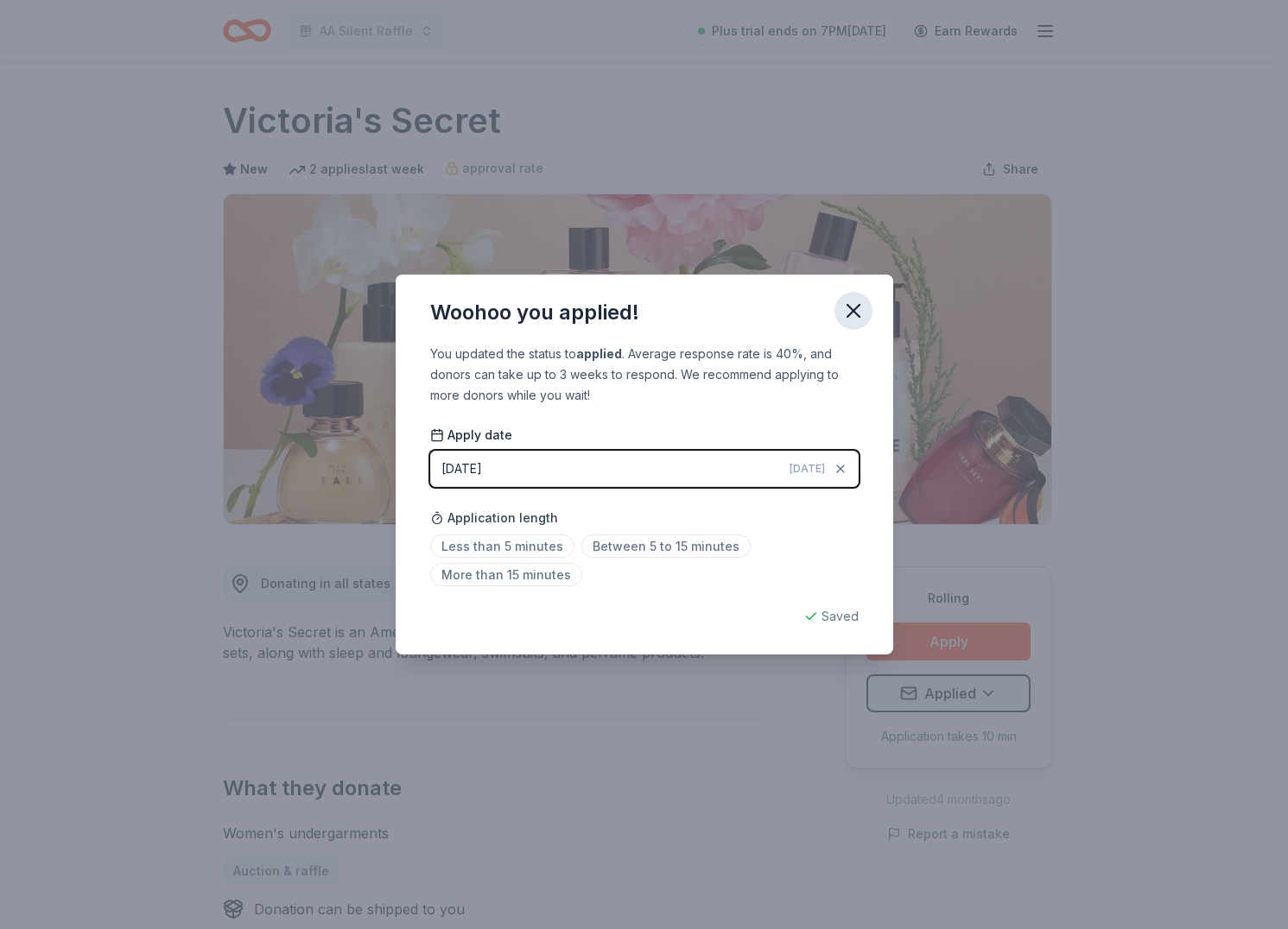
click at [853, 317] on icon "button" at bounding box center [853, 311] width 24 height 24
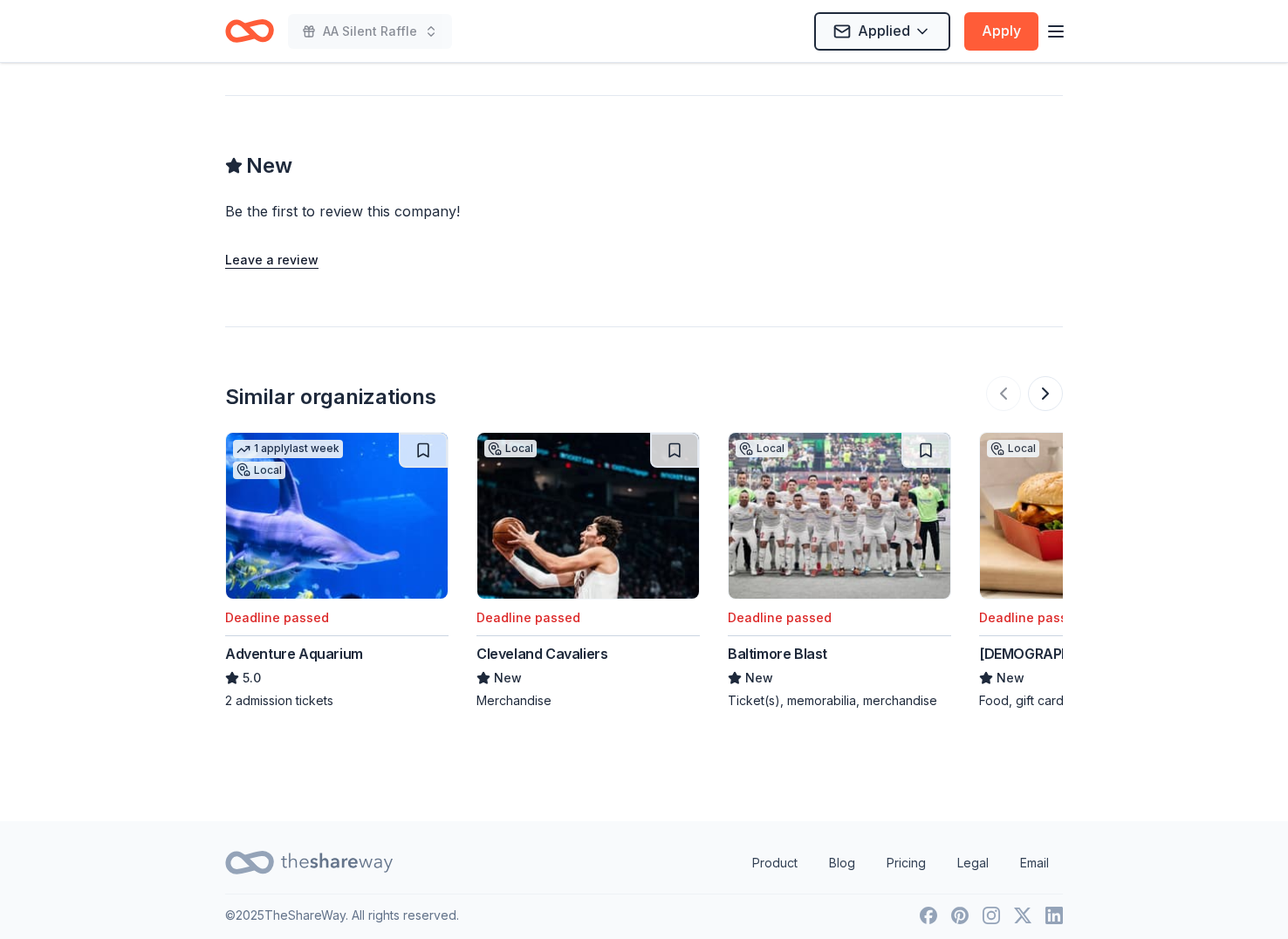
scroll to position [1910, 0]
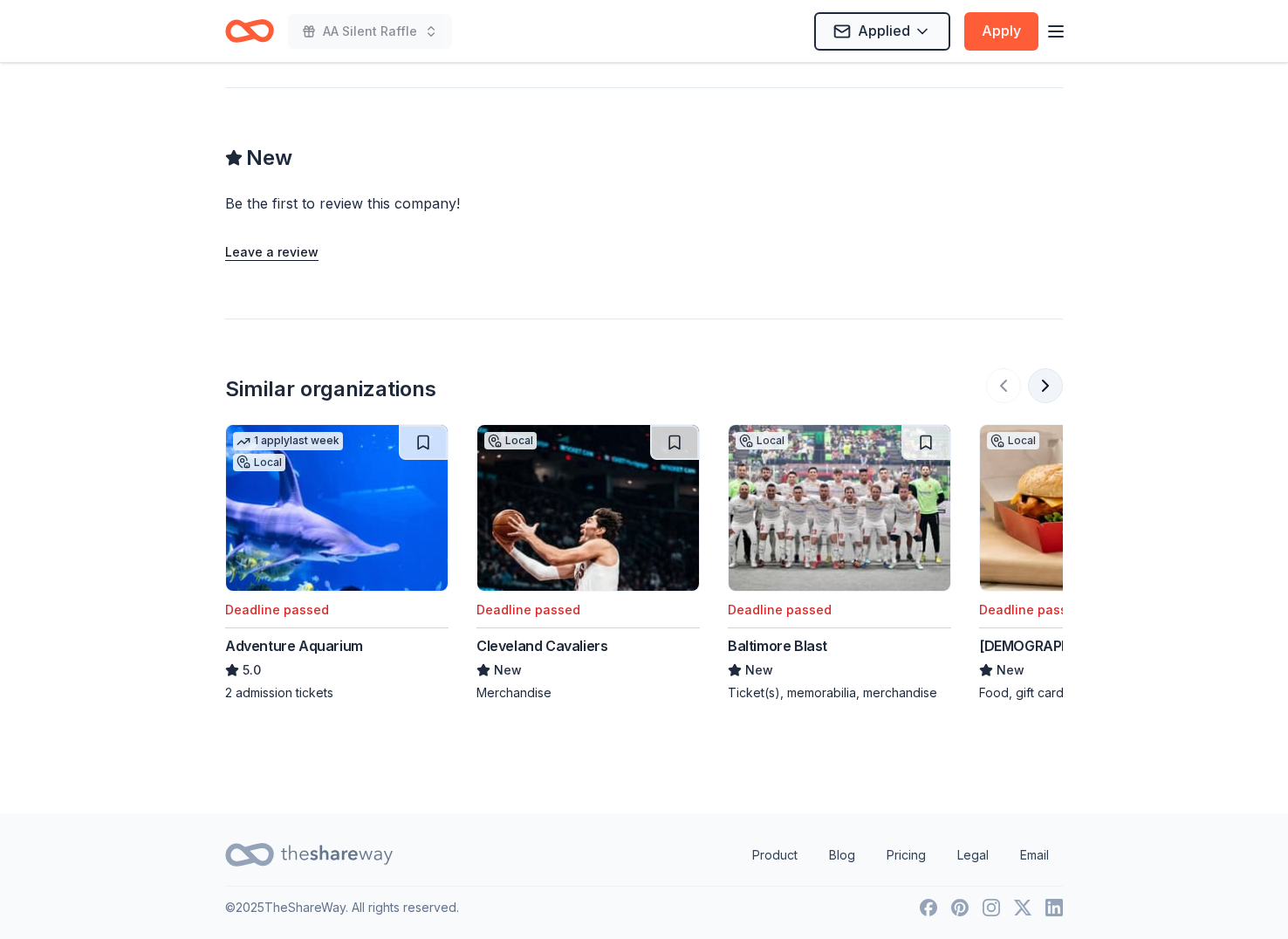
click at [1043, 393] on button at bounding box center [1045, 385] width 35 height 35
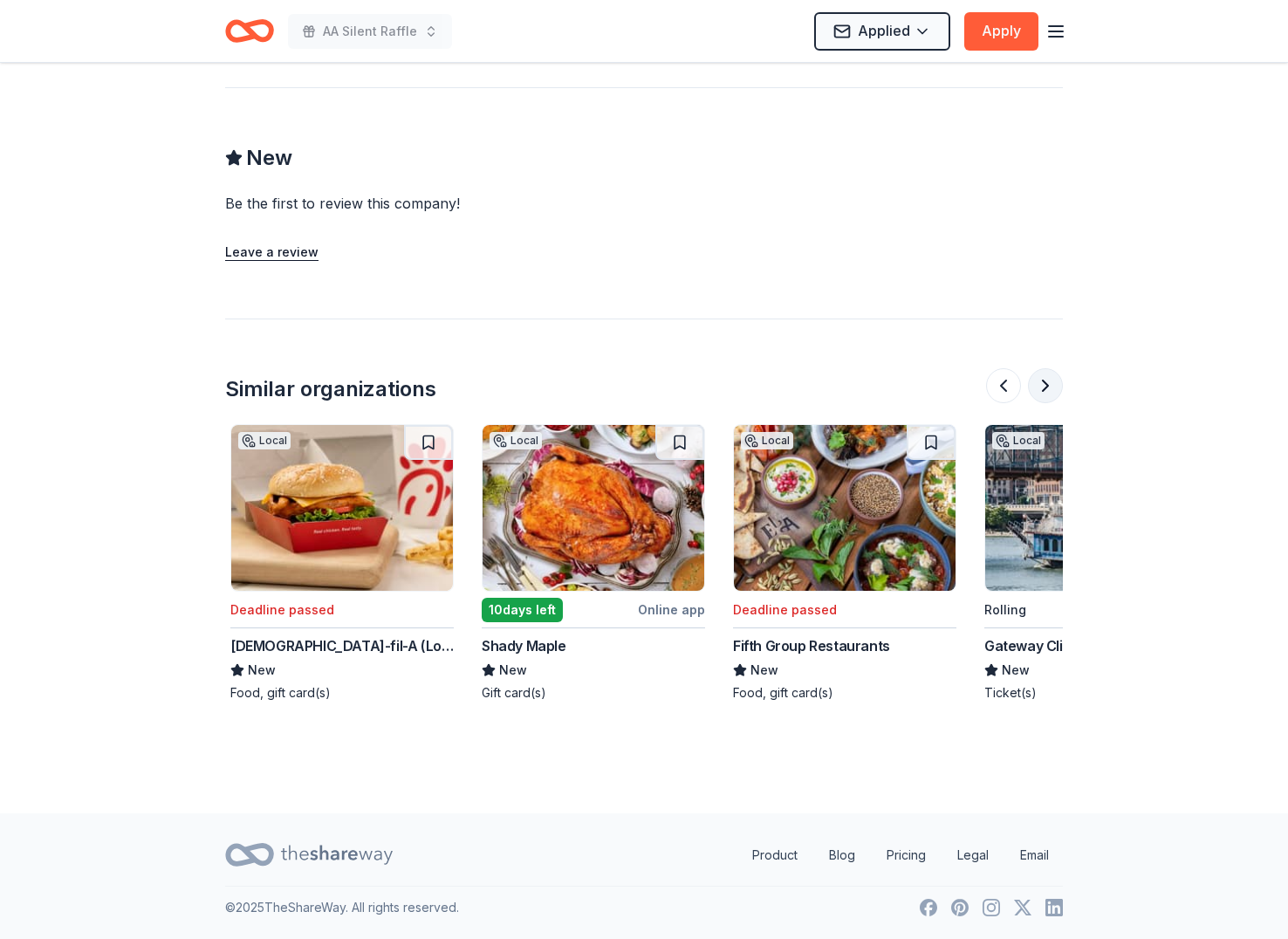
click at [1043, 393] on button at bounding box center [1045, 385] width 35 height 35
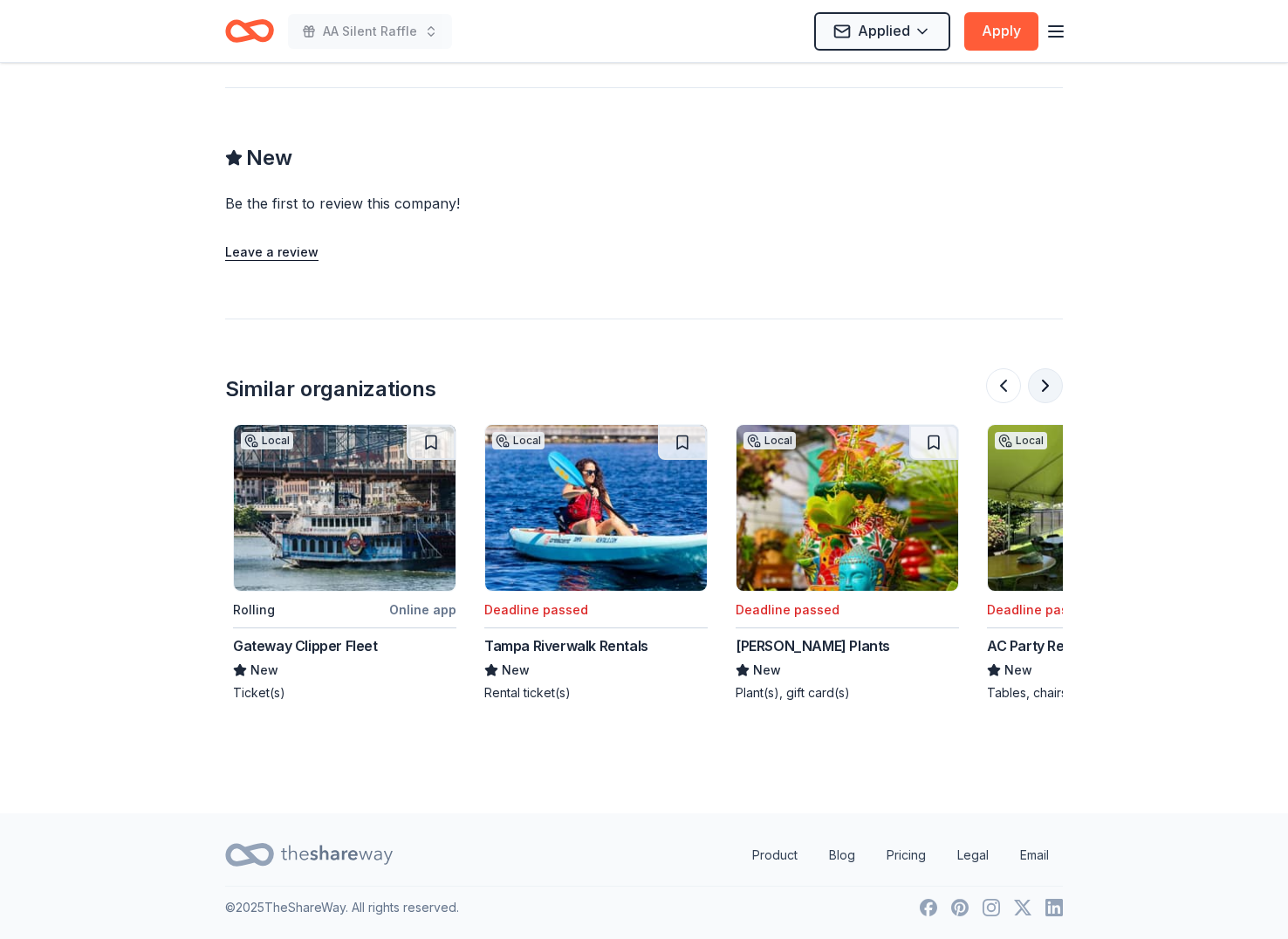
scroll to position [0, 1508]
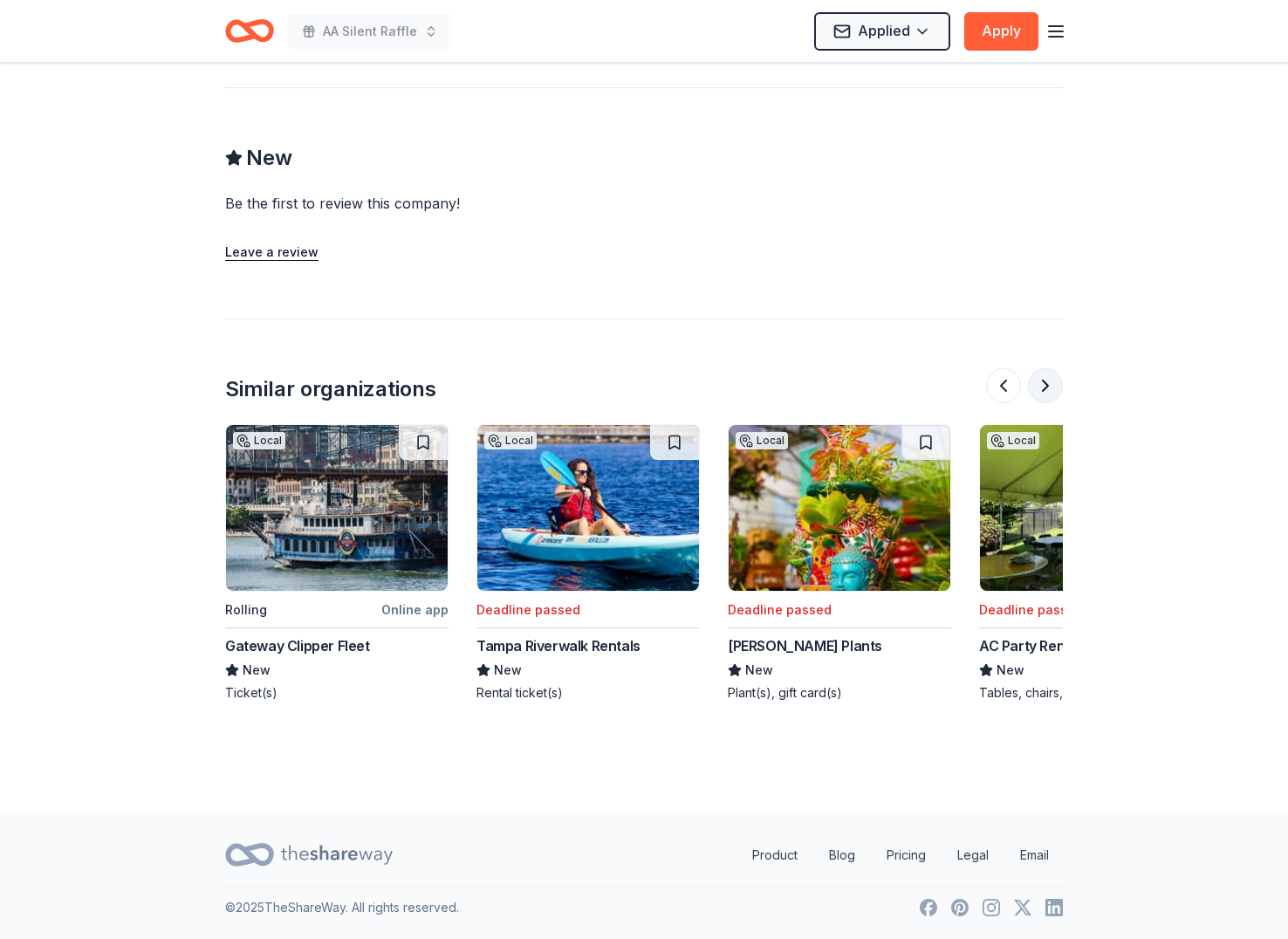
click at [1043, 393] on button at bounding box center [1045, 385] width 35 height 35
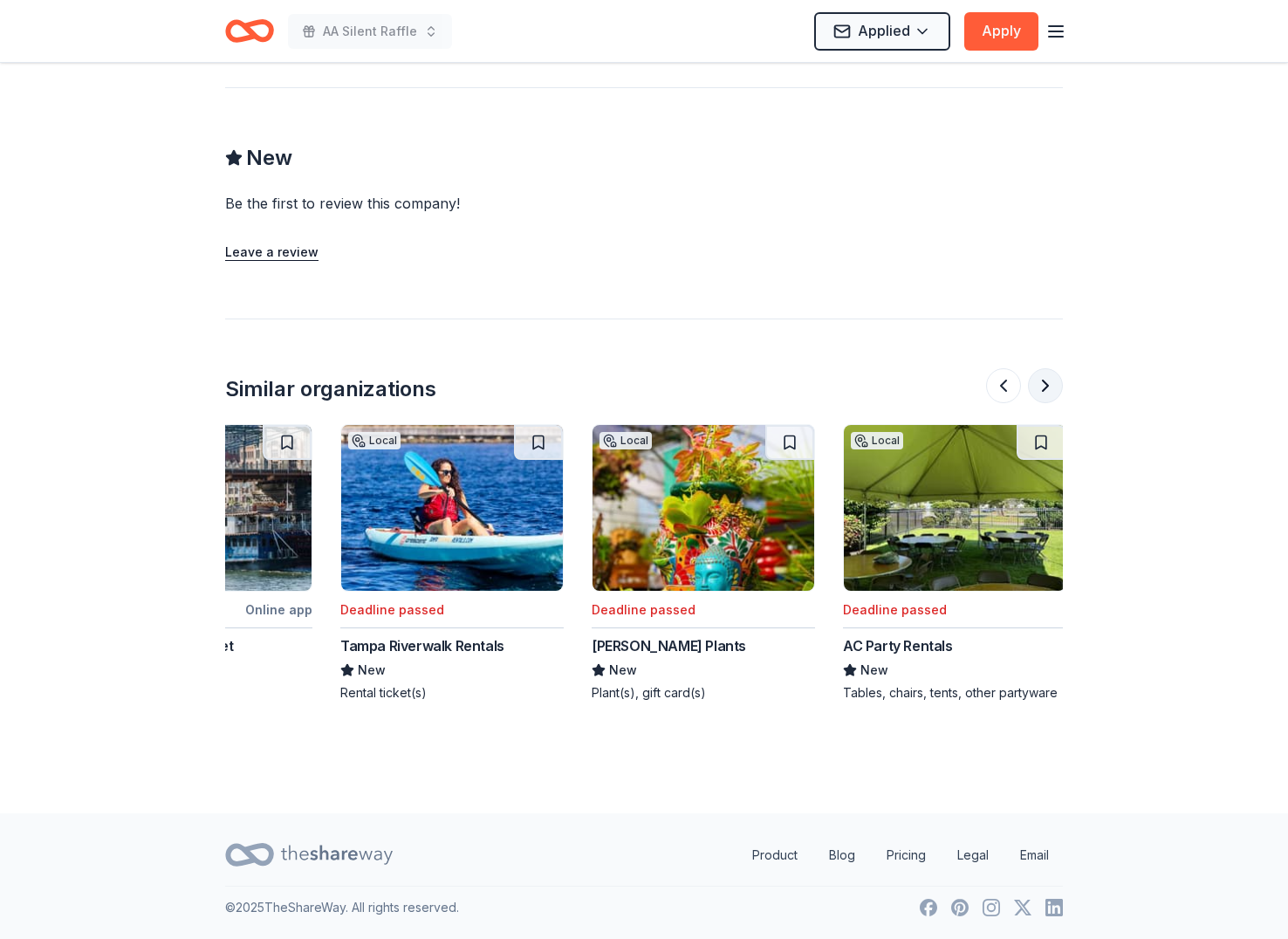
scroll to position [0, 1648]
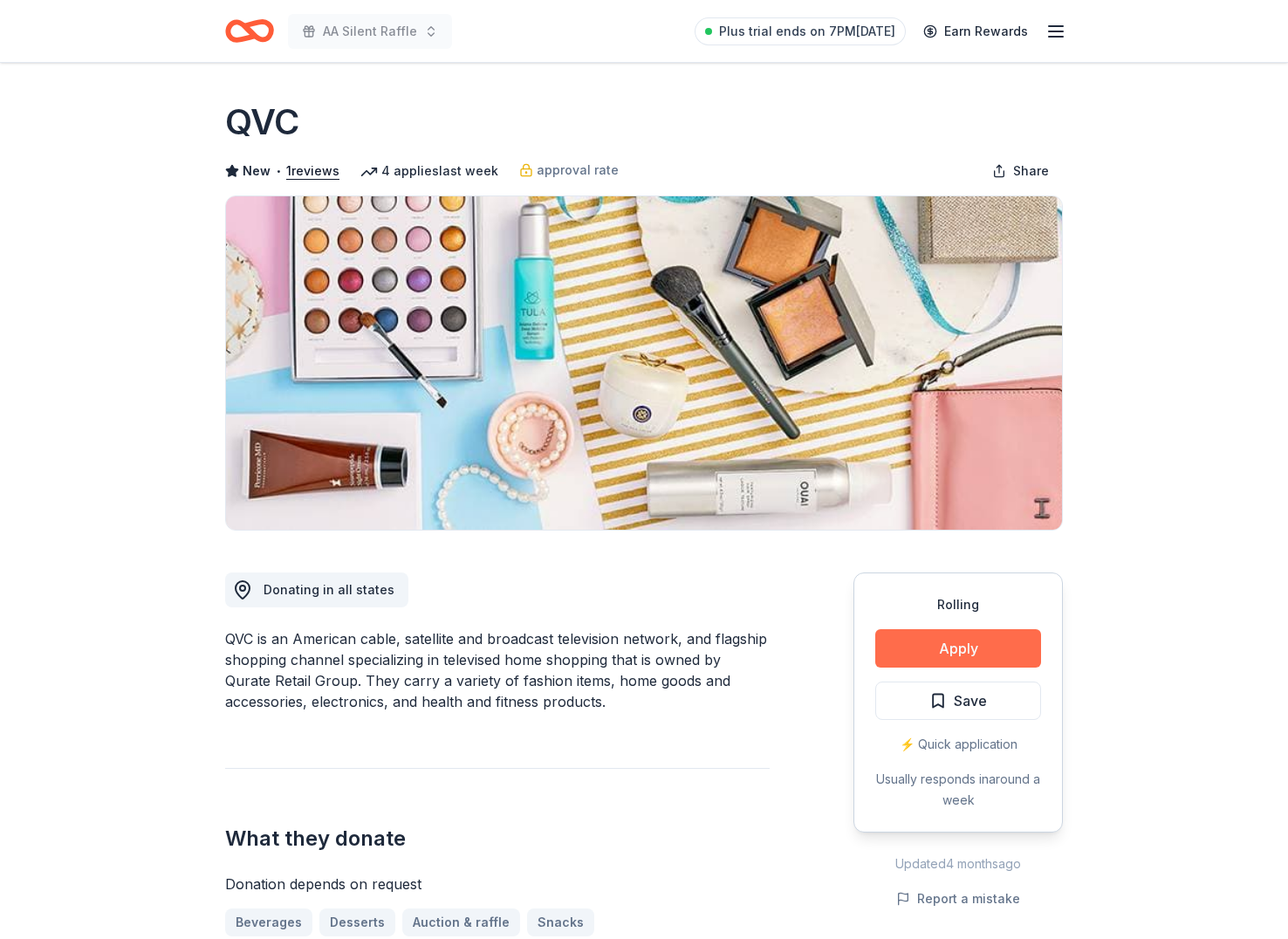
click at [928, 644] on button "Apply" at bounding box center [958, 648] width 166 height 38
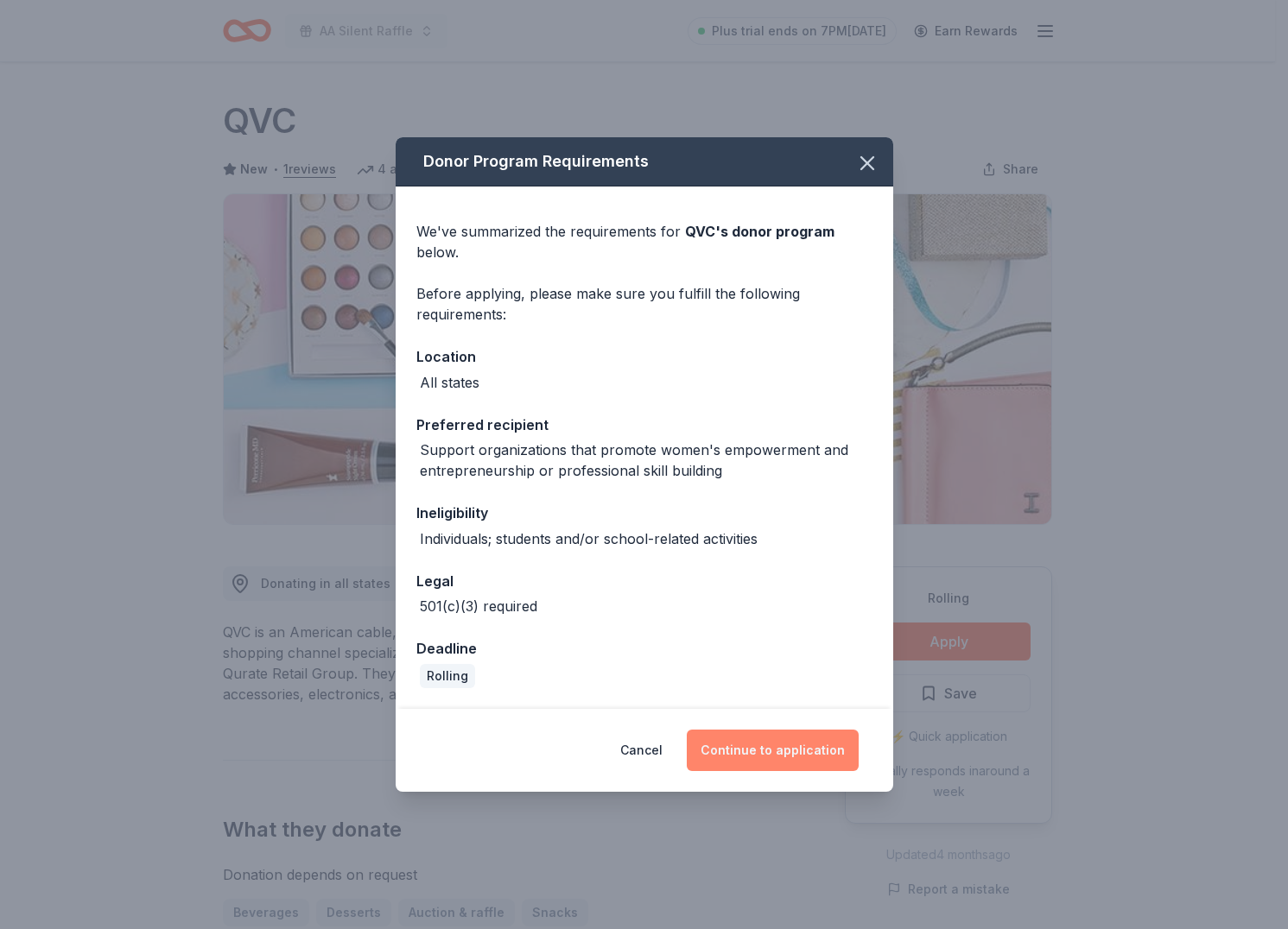
click at [799, 747] on button "Continue to application" at bounding box center [772, 750] width 172 height 42
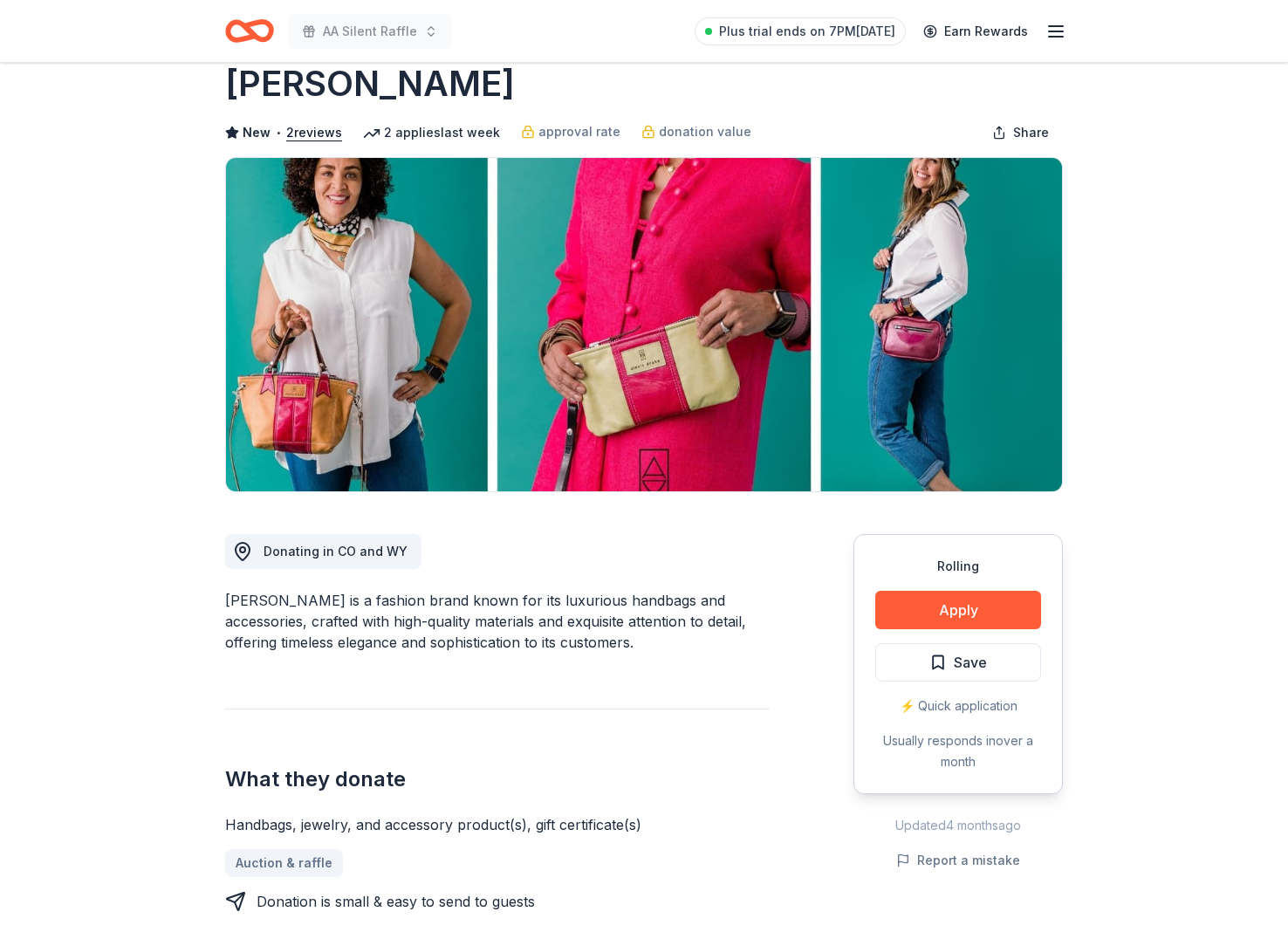
scroll to position [48, 0]
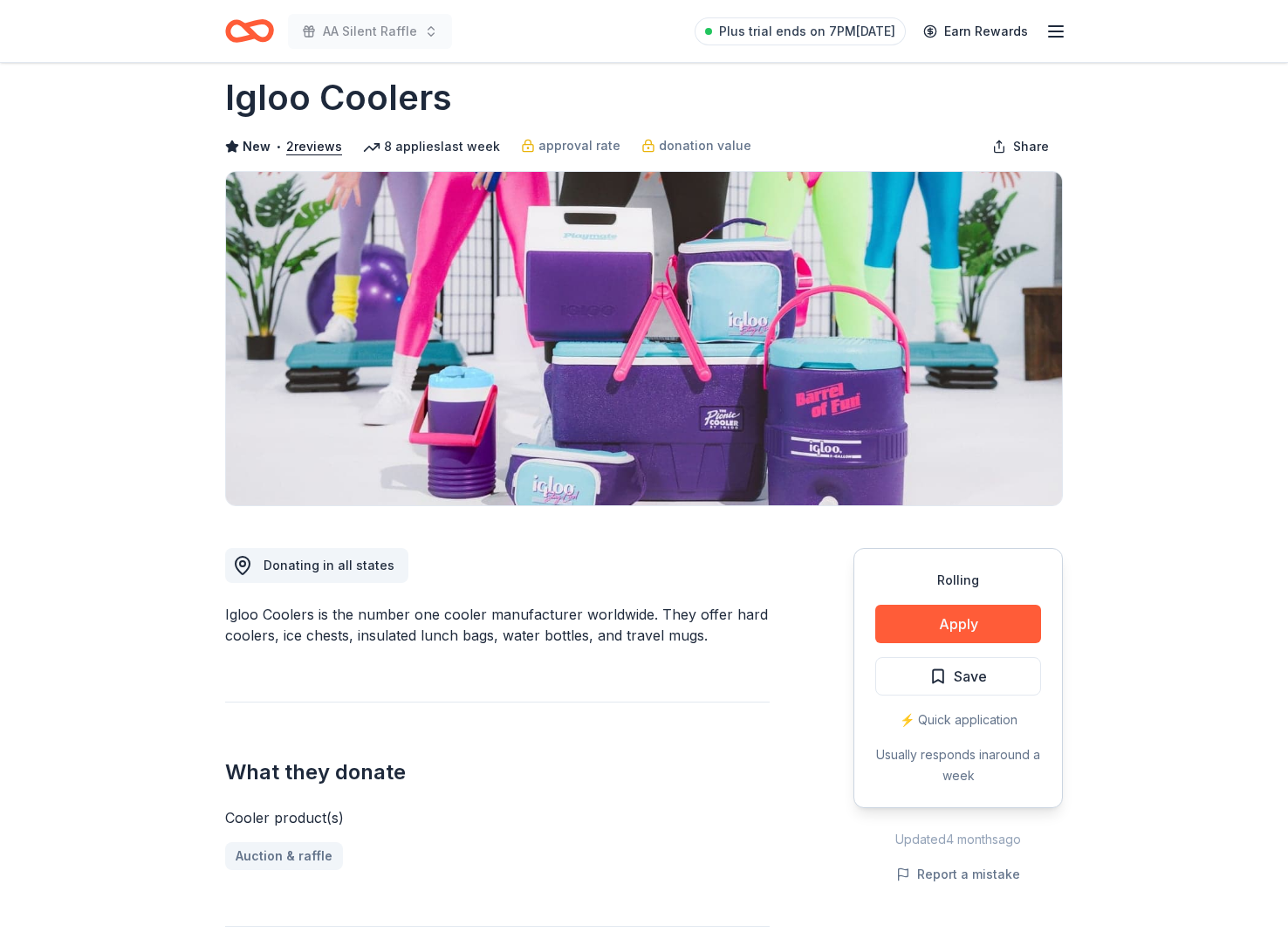
scroll to position [26, 0]
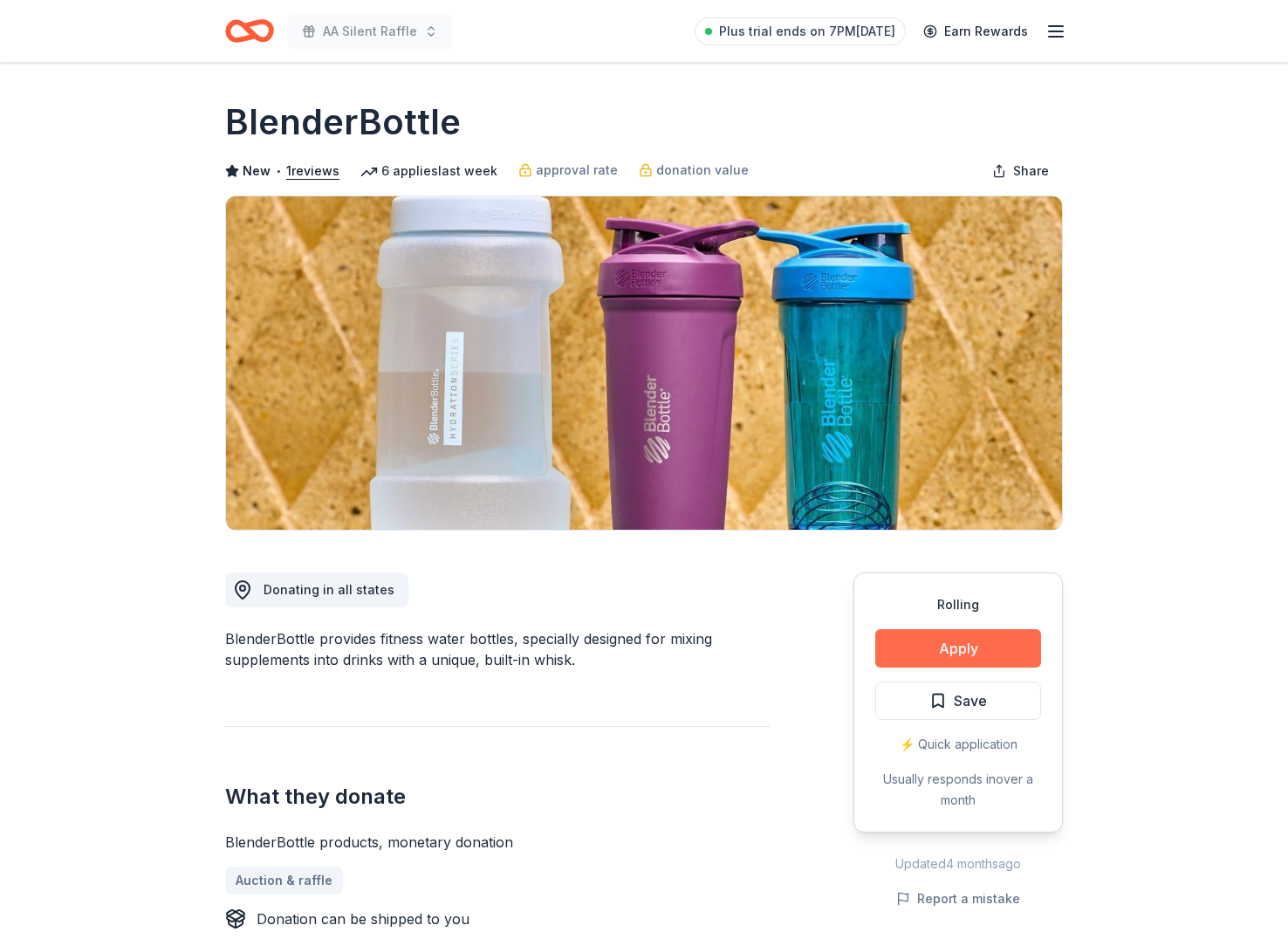
click at [985, 658] on button "Apply" at bounding box center [958, 648] width 166 height 38
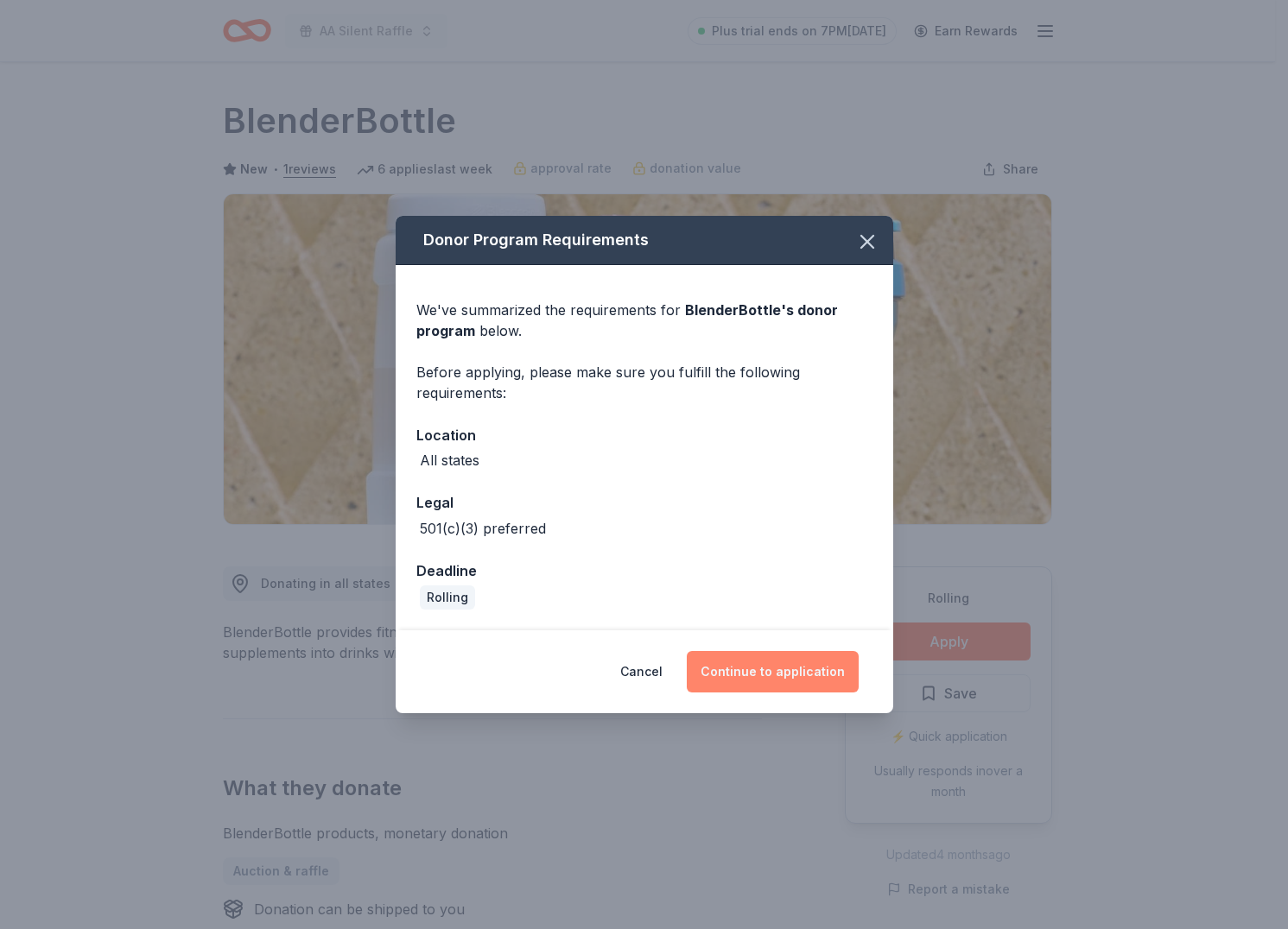
click at [776, 663] on button "Continue to application" at bounding box center [772, 672] width 172 height 42
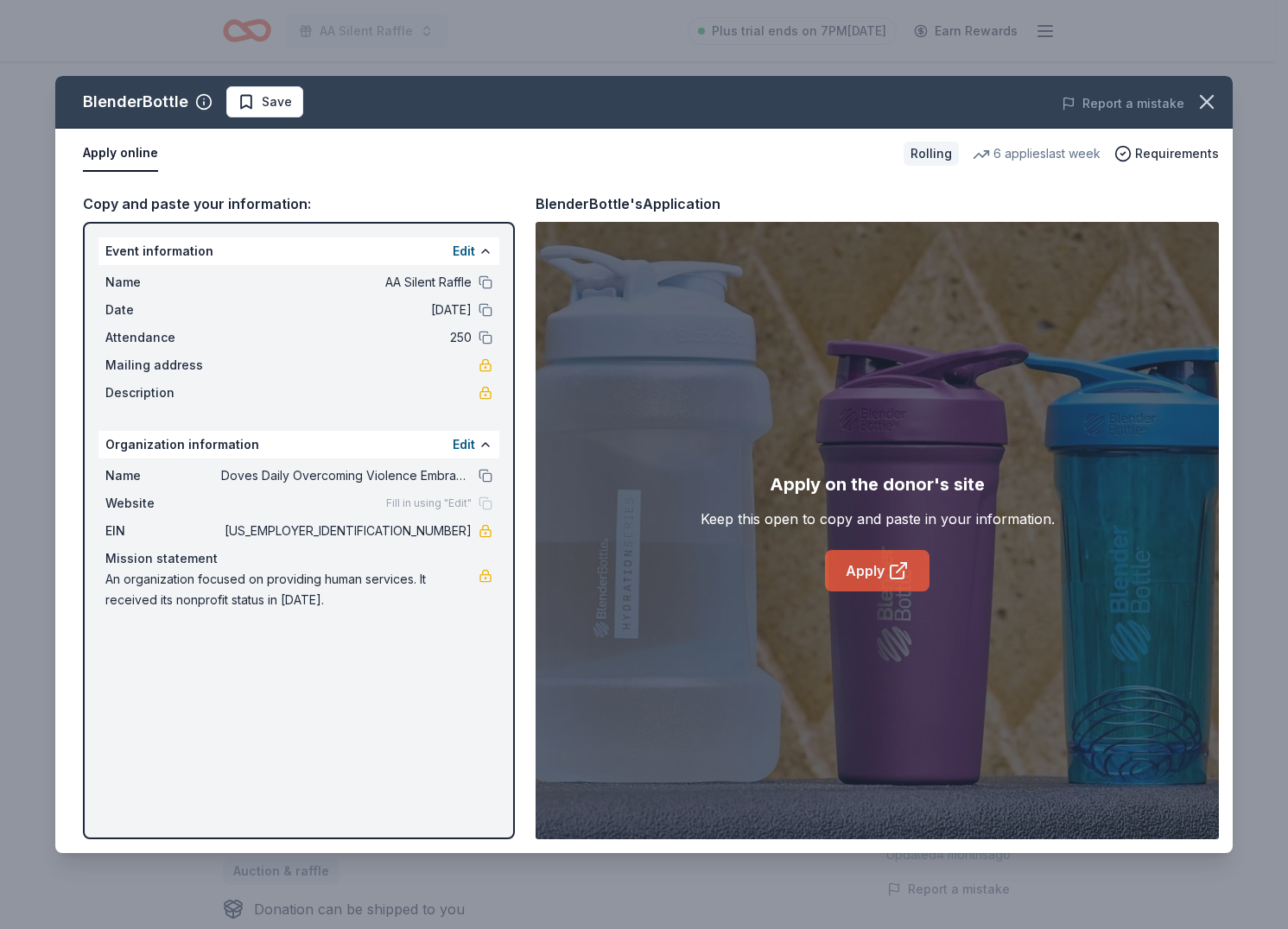
click at [849, 569] on link "Apply" at bounding box center [877, 570] width 104 height 42
click at [272, 120] on div "BlenderBottle Save Report a mistake" at bounding box center [643, 102] width 1177 height 53
click at [274, 115] on button "Save" at bounding box center [264, 101] width 77 height 31
click at [280, 94] on html "AA Silent Raffle Plus trial ends on 7PM, 9/25 Earn Rewards Rolling Share Blende…" at bounding box center [644, 464] width 1288 height 929
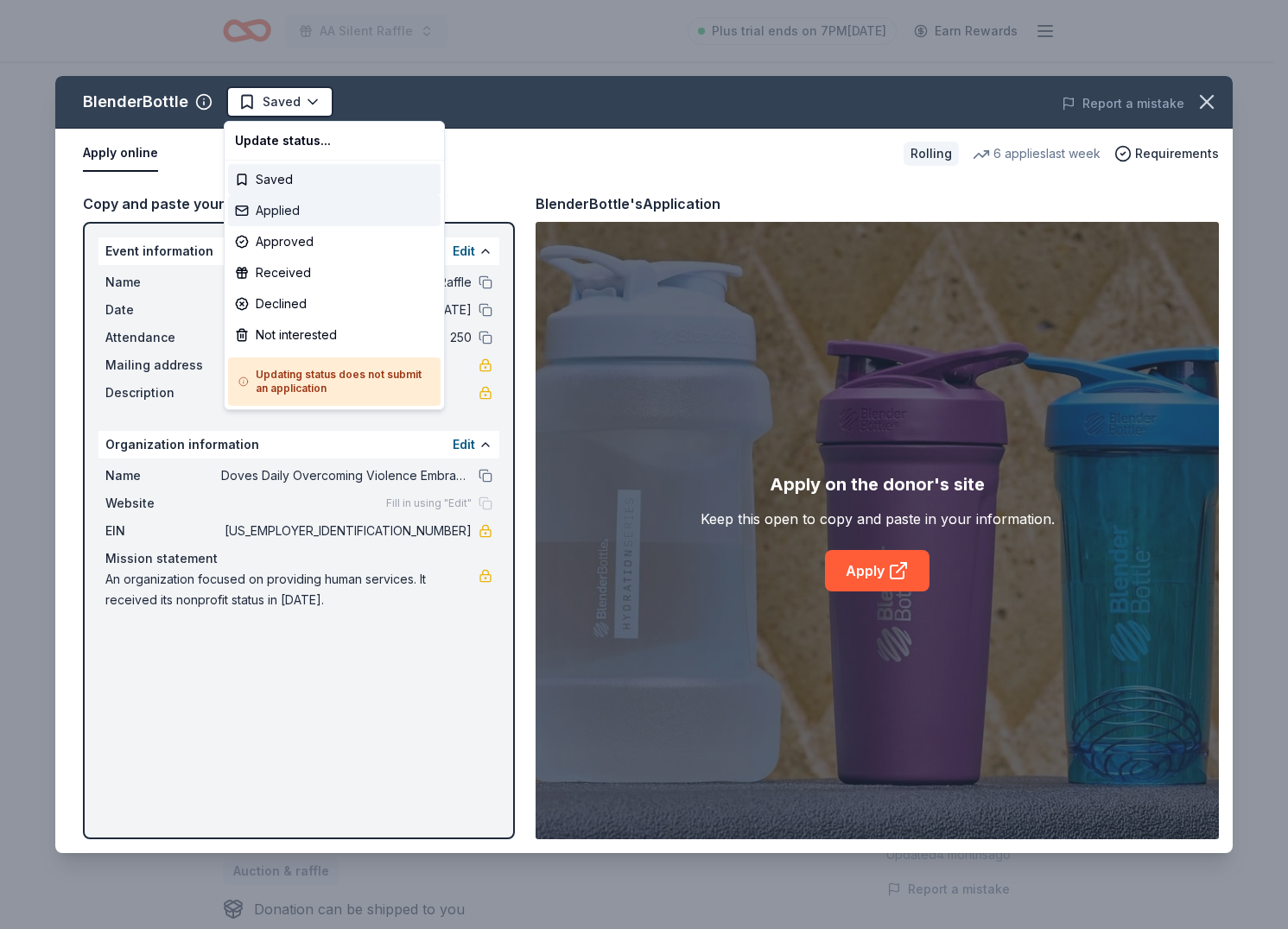
click at [299, 222] on div "Applied" at bounding box center [334, 210] width 213 height 31
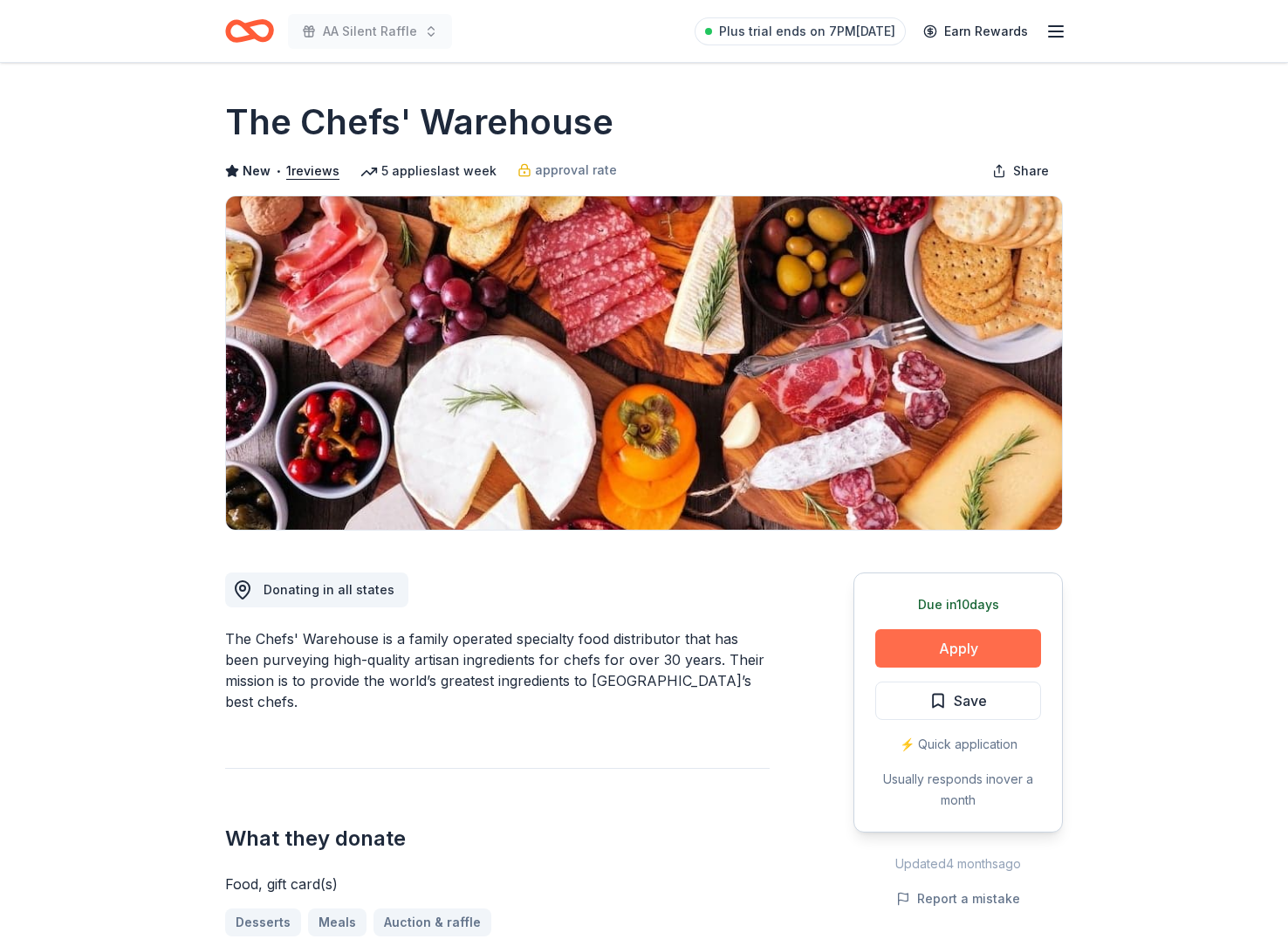
click at [902, 647] on button "Apply" at bounding box center [958, 648] width 166 height 38
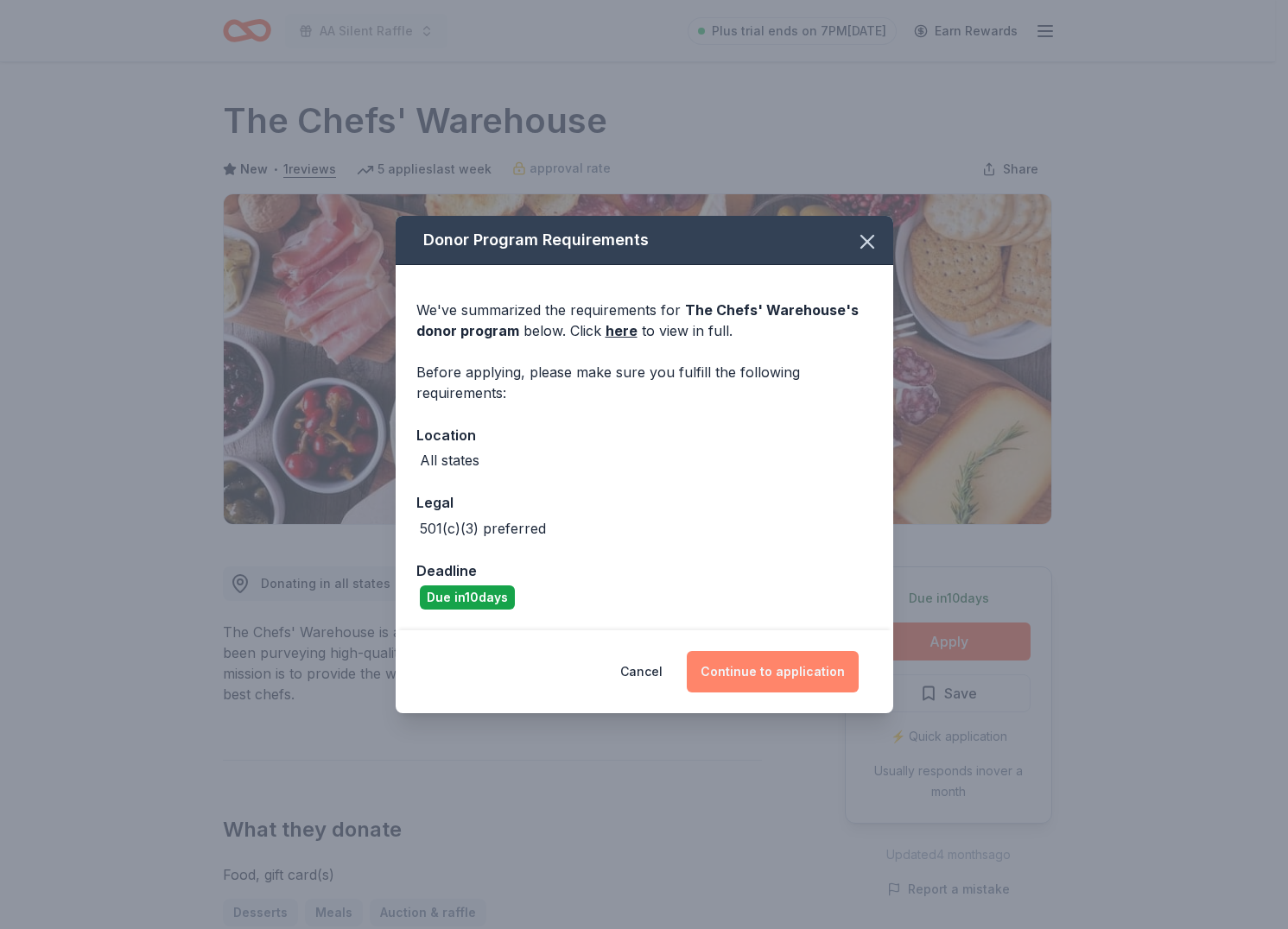
click at [777, 678] on button "Continue to application" at bounding box center [772, 672] width 172 height 42
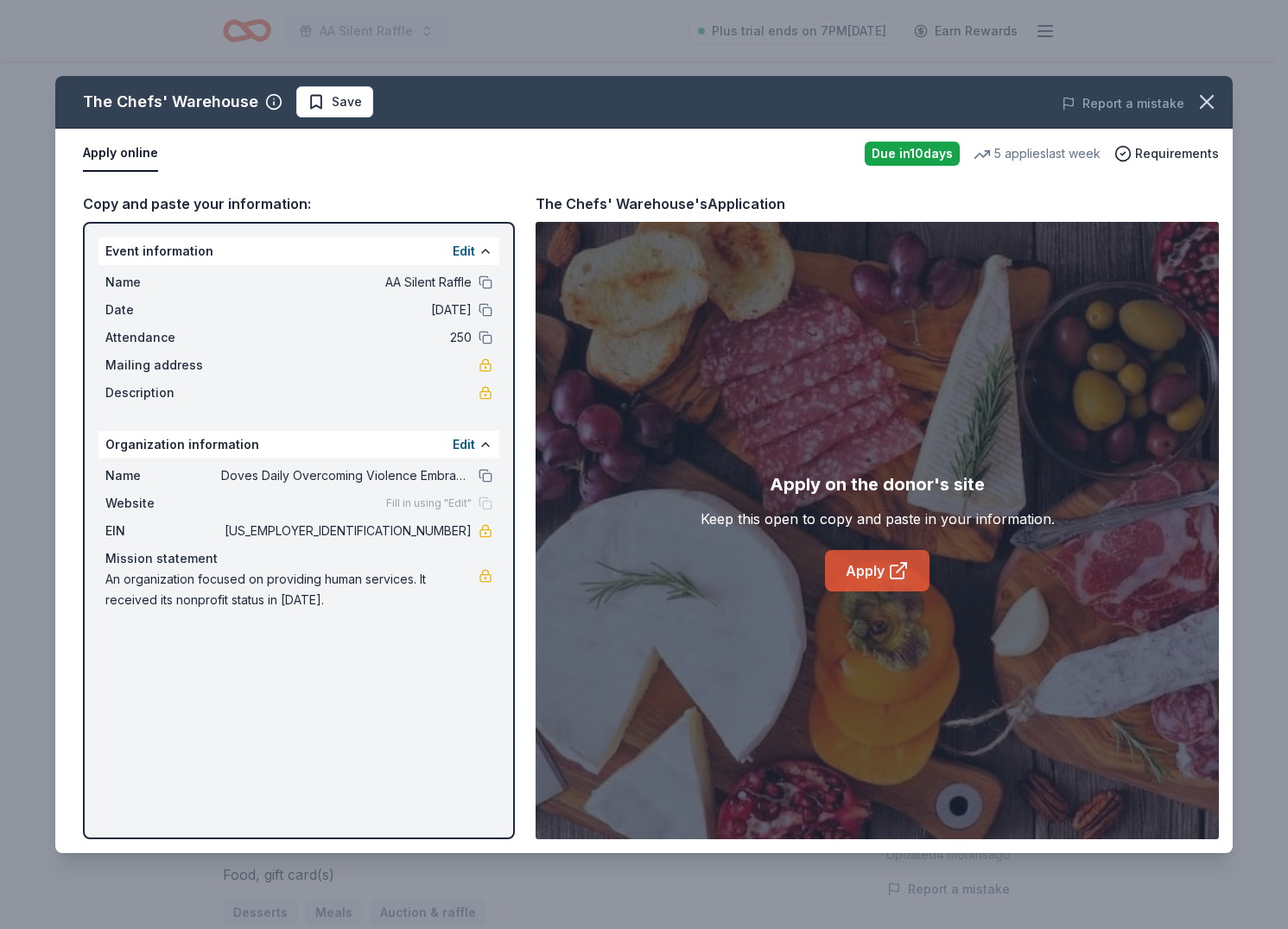
click at [877, 575] on link "Apply" at bounding box center [877, 570] width 104 height 42
click at [335, 114] on button "Save" at bounding box center [335, 101] width 77 height 31
click at [323, 106] on html "AA Silent Raffle Plus trial ends on 7PM[DATE] Earn Rewards Due [DATE] Share The…" at bounding box center [644, 464] width 1288 height 929
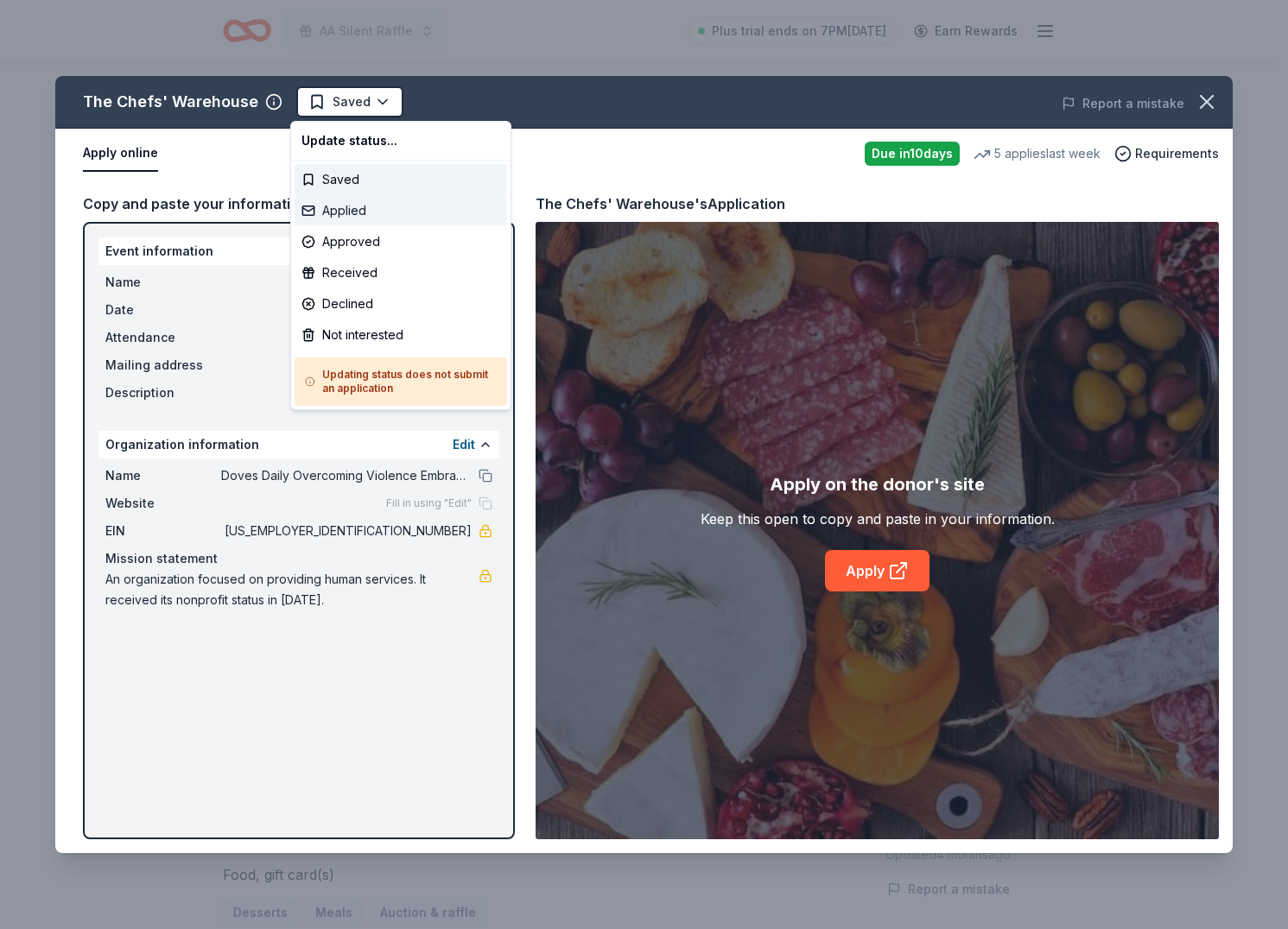
click at [360, 211] on div "Applied" at bounding box center [401, 210] width 213 height 31
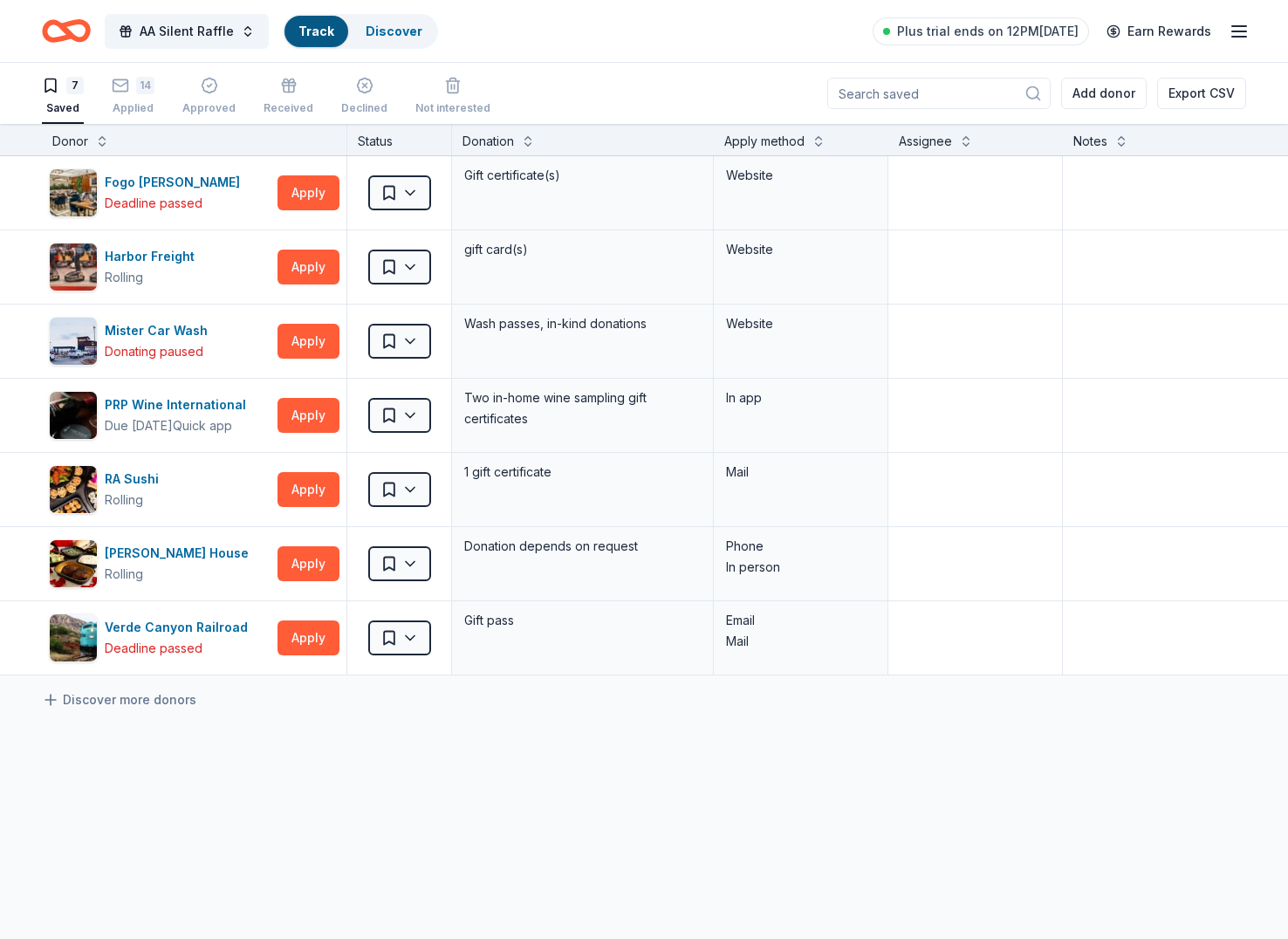
scroll to position [1, 0]
click at [131, 97] on div "14 Applied" at bounding box center [133, 95] width 43 height 38
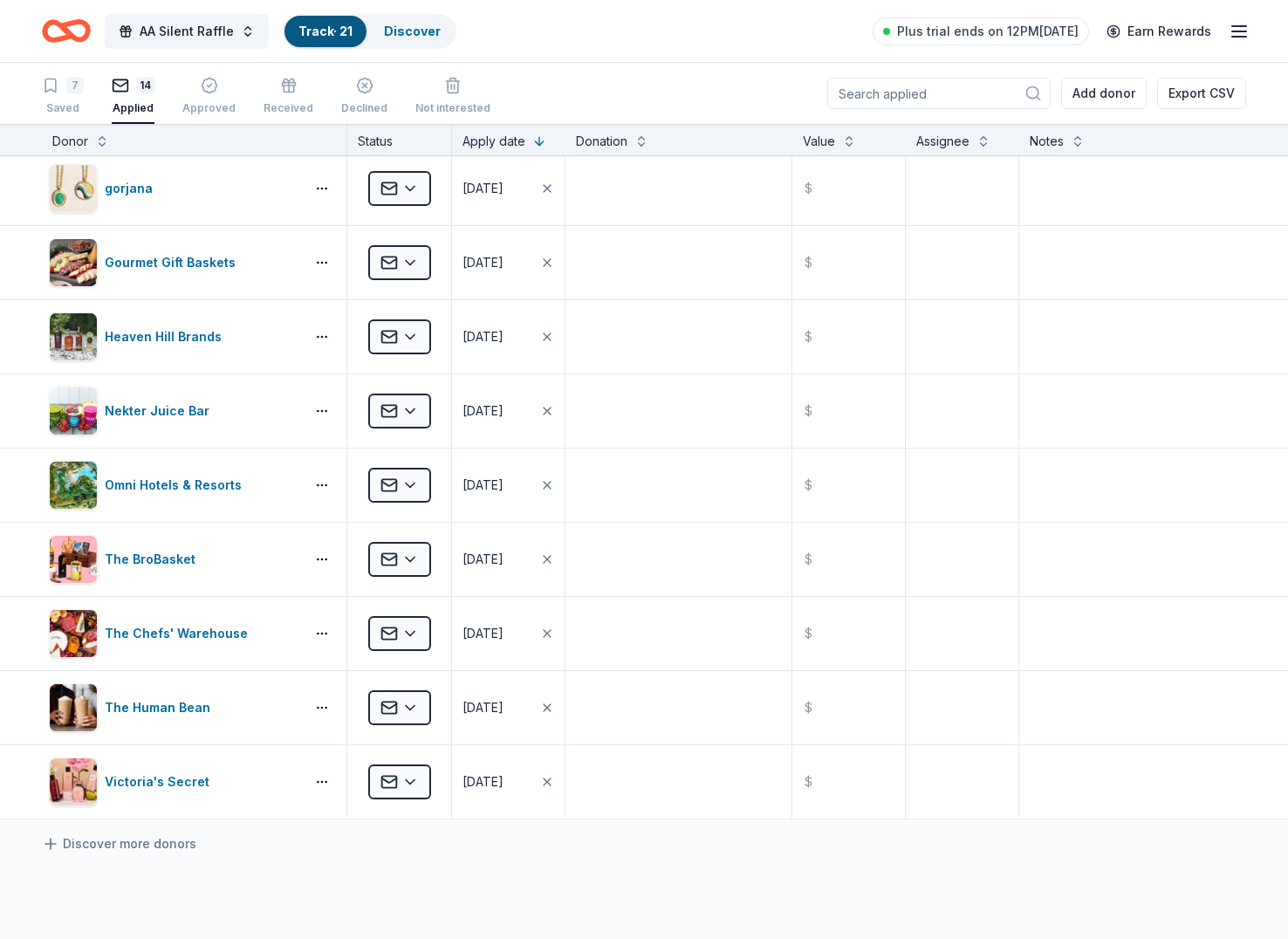
scroll to position [583, 0]
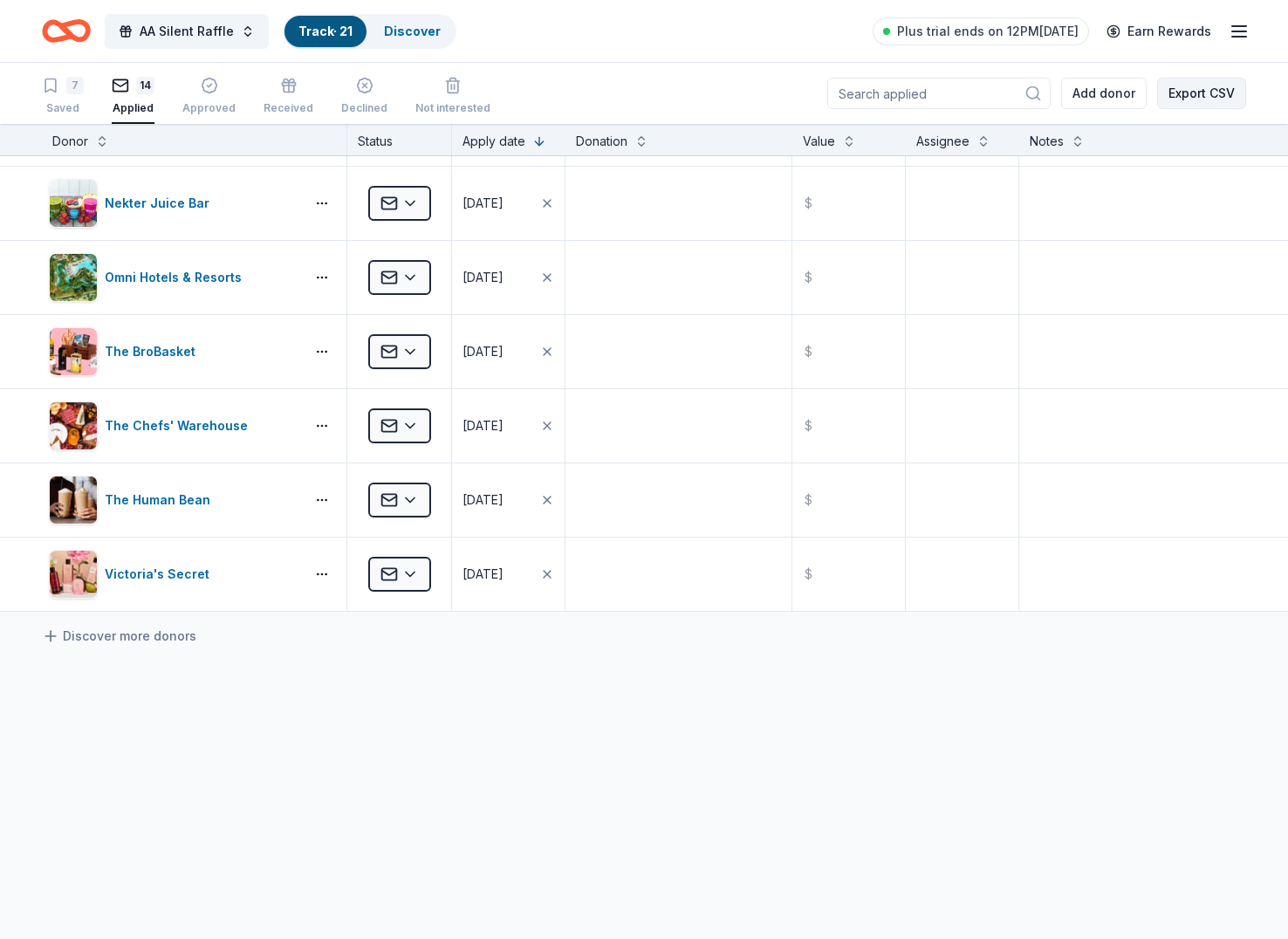
click at [1208, 86] on button "Export CSV" at bounding box center [1201, 93] width 89 height 31
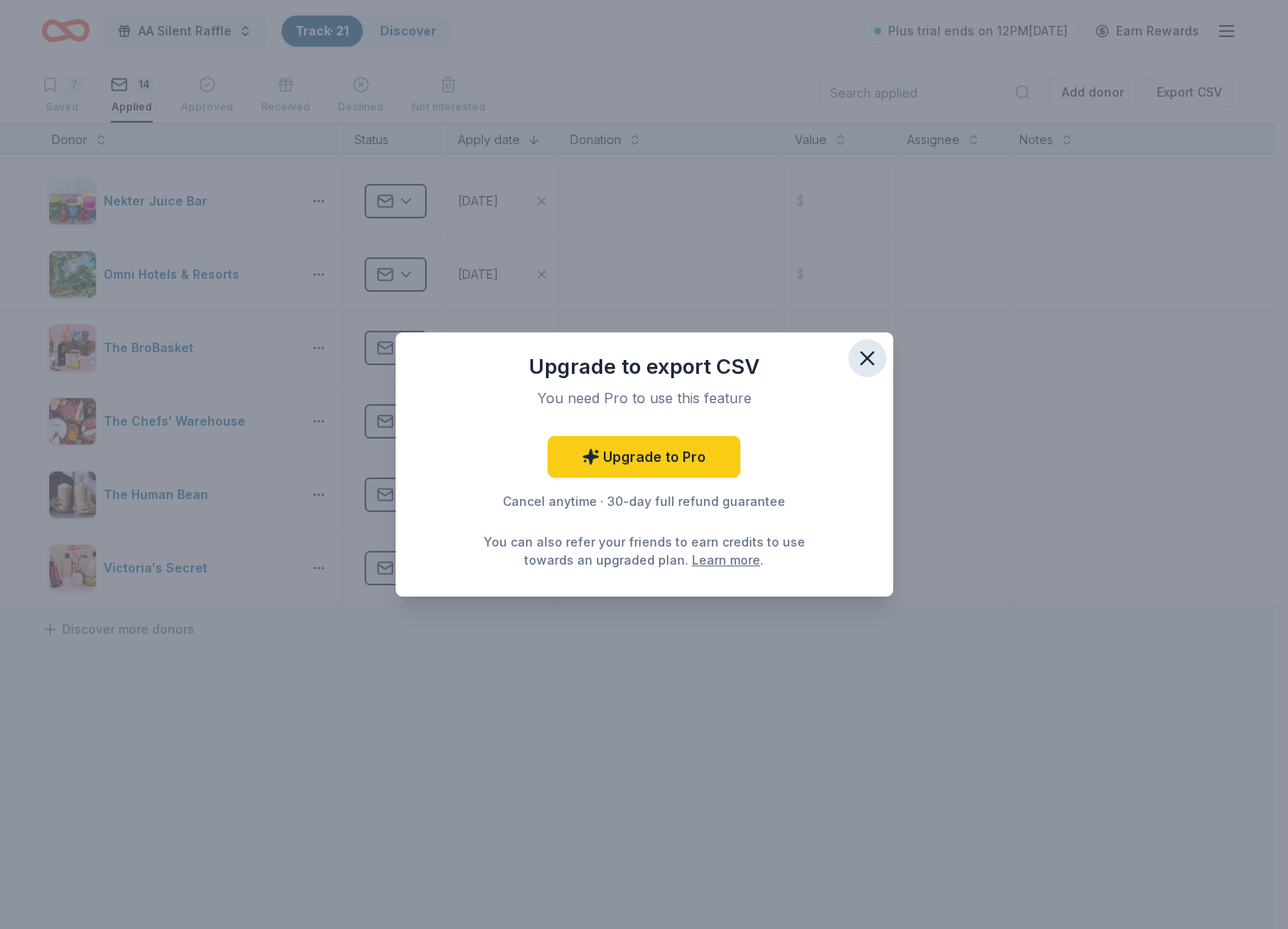
click at [874, 349] on icon "button" at bounding box center [867, 359] width 24 height 24
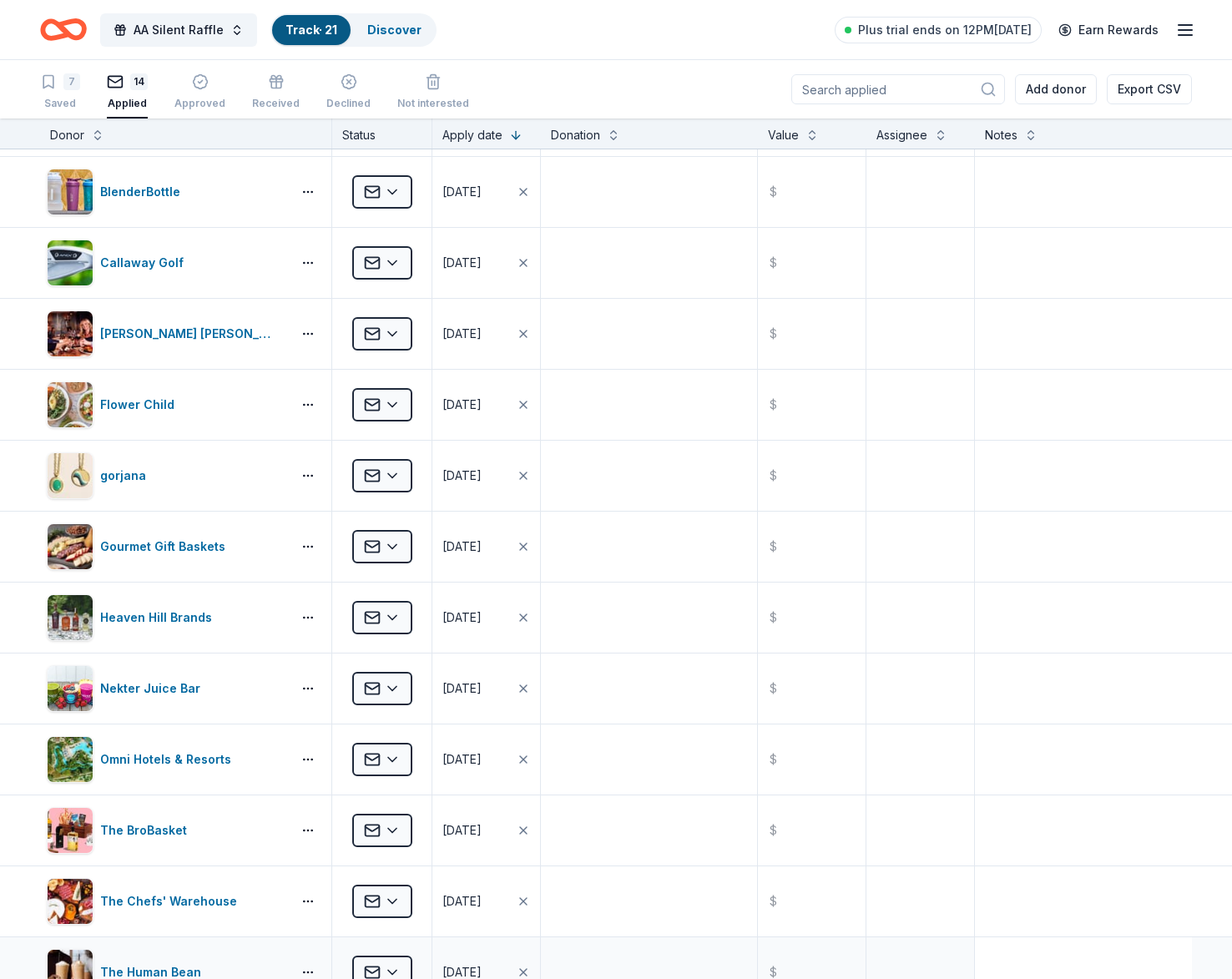
scroll to position [0, 0]
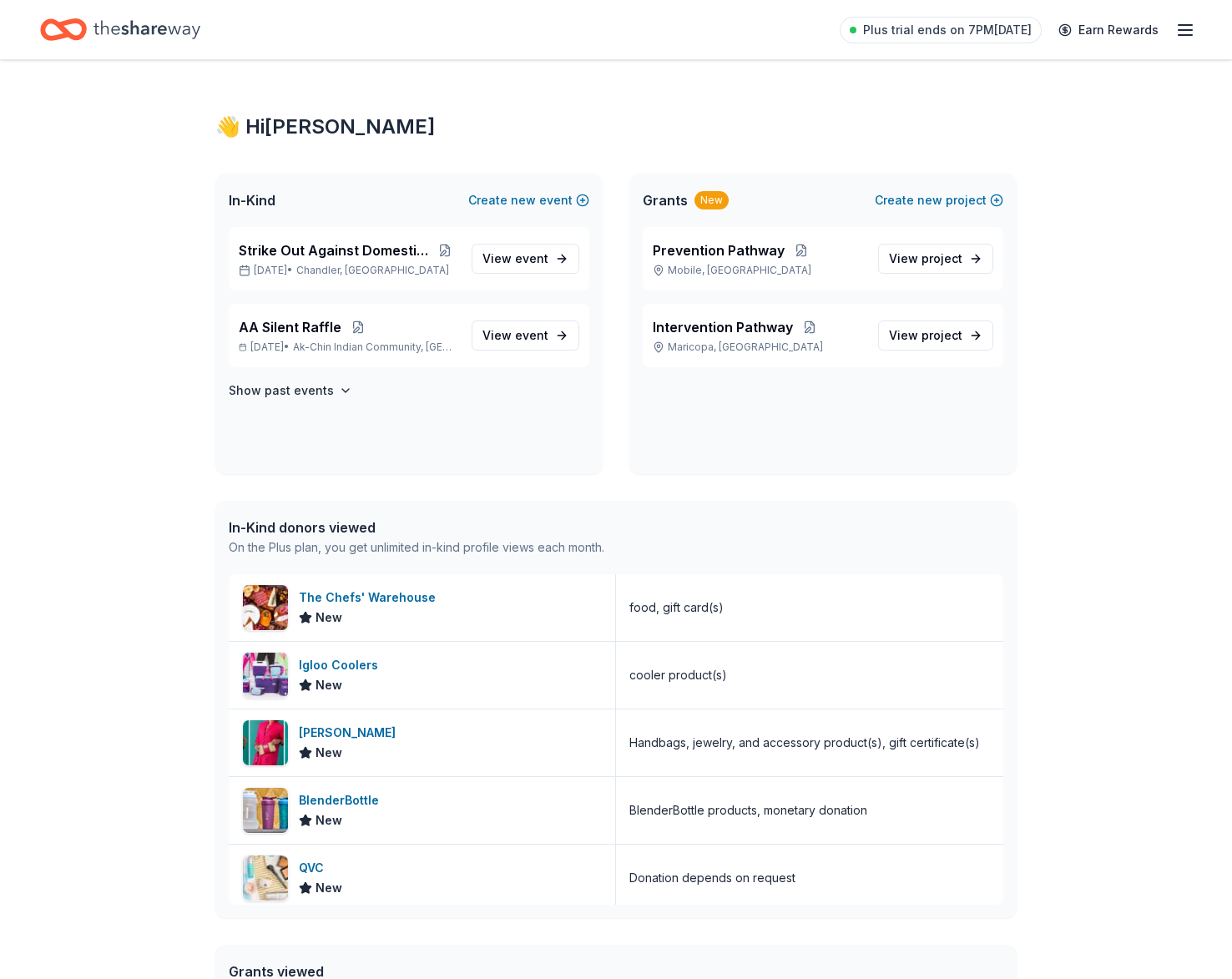
click at [62, 25] on icon "Home" at bounding box center [71, 29] width 26 height 17
click at [988, 32] on span "Plus trial ends on 7PM[DATE]" at bounding box center [947, 30] width 169 height 20
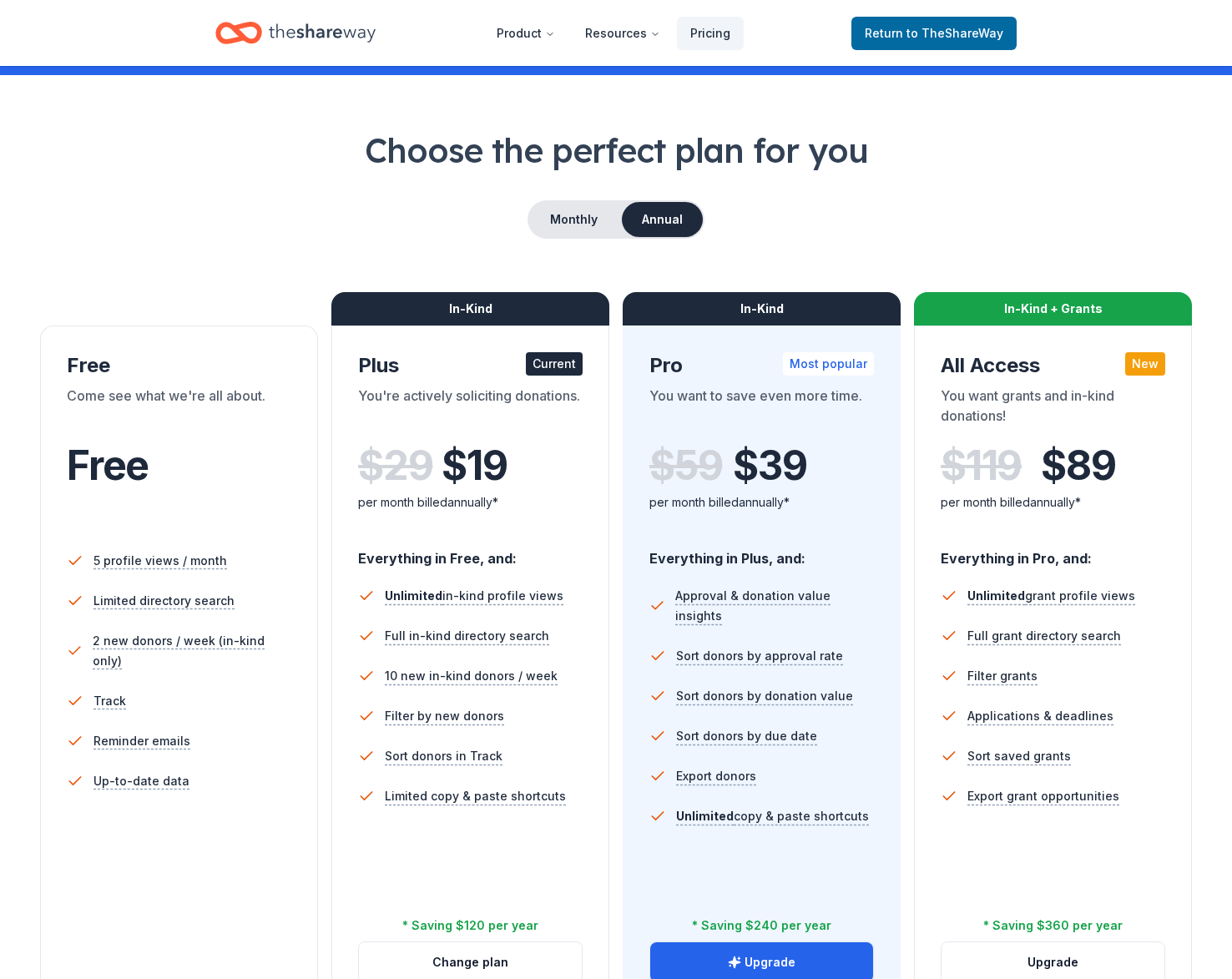
scroll to position [24, 0]
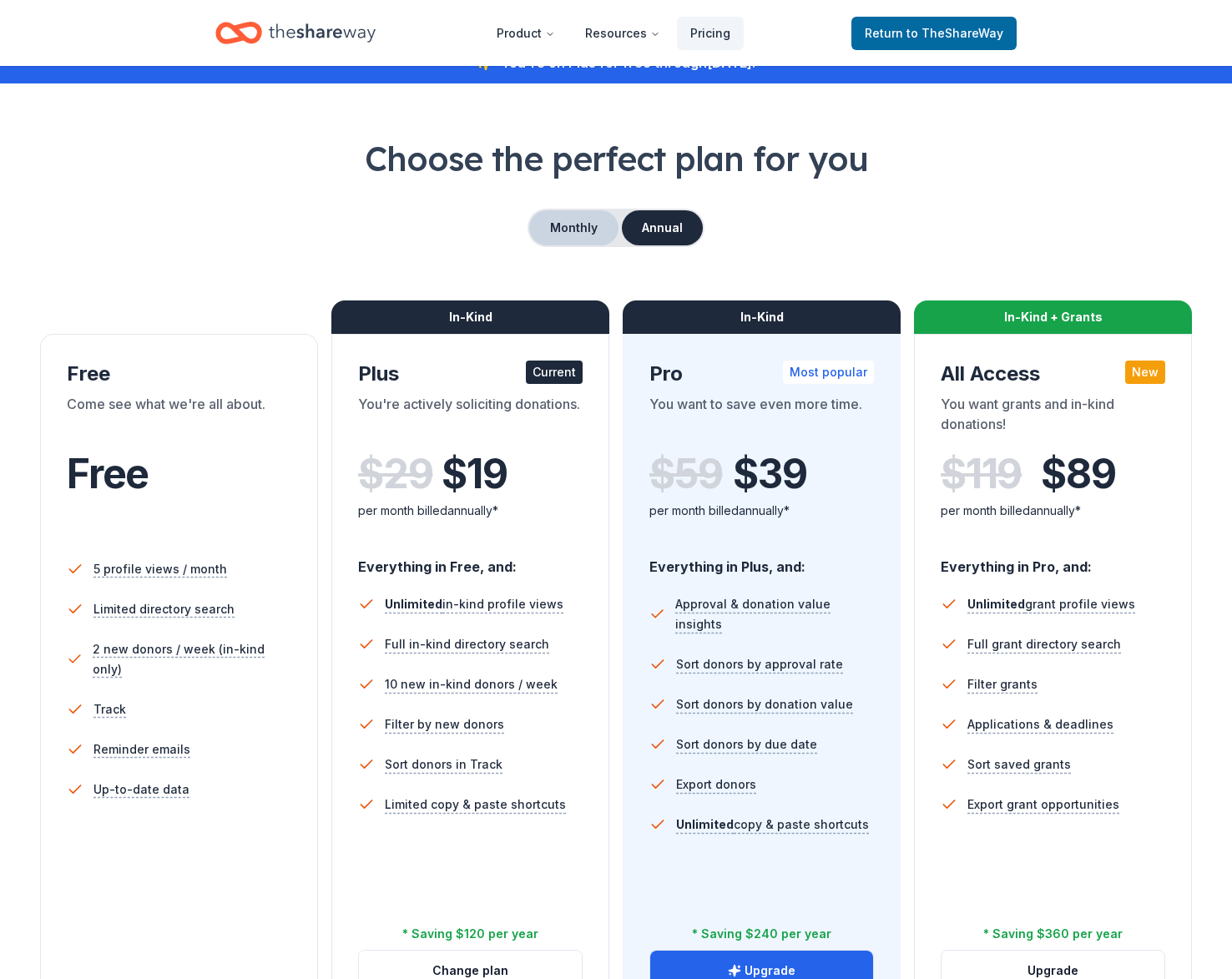
click at [576, 219] on button "Monthly" at bounding box center [573, 227] width 89 height 35
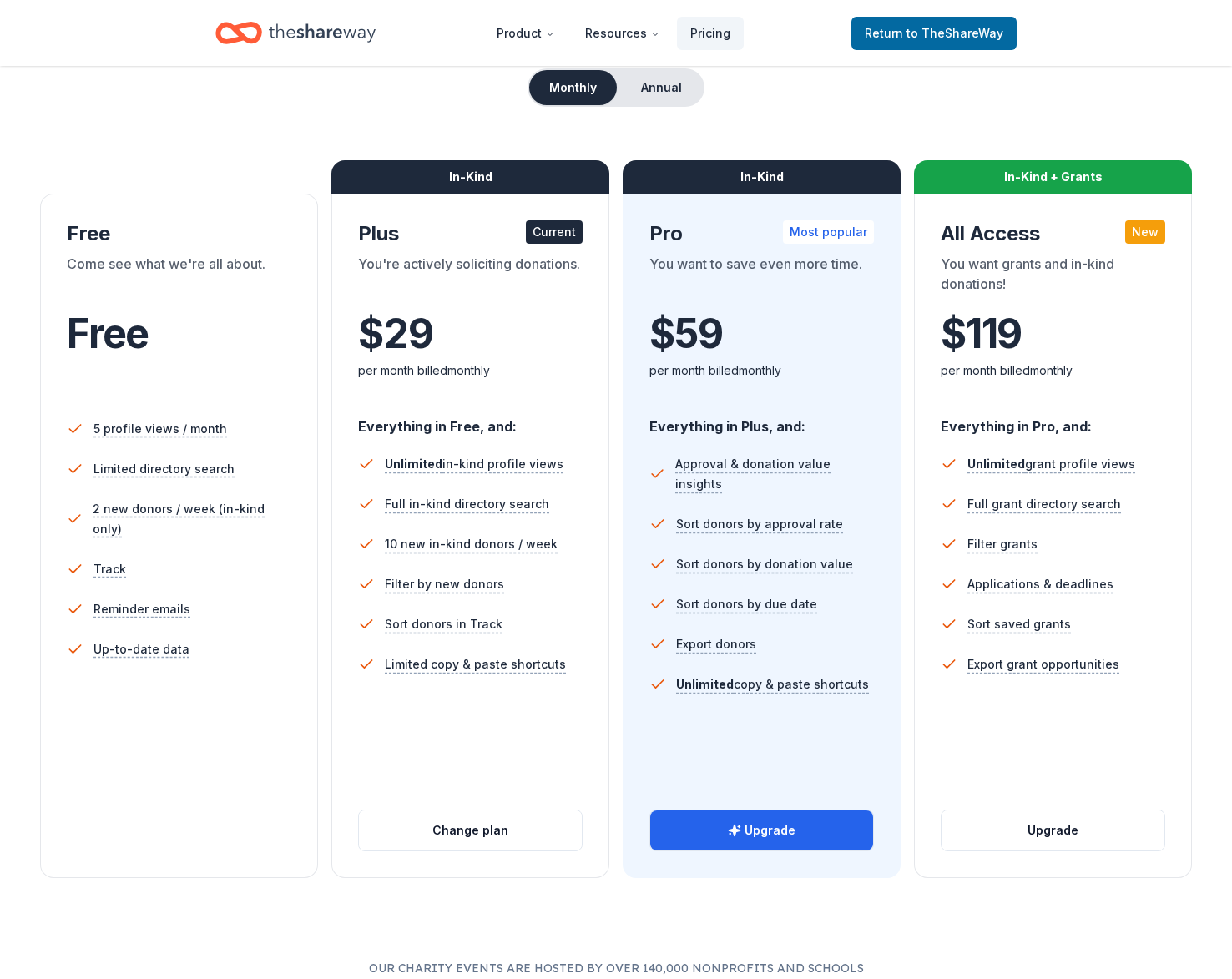
scroll to position [293, 0]
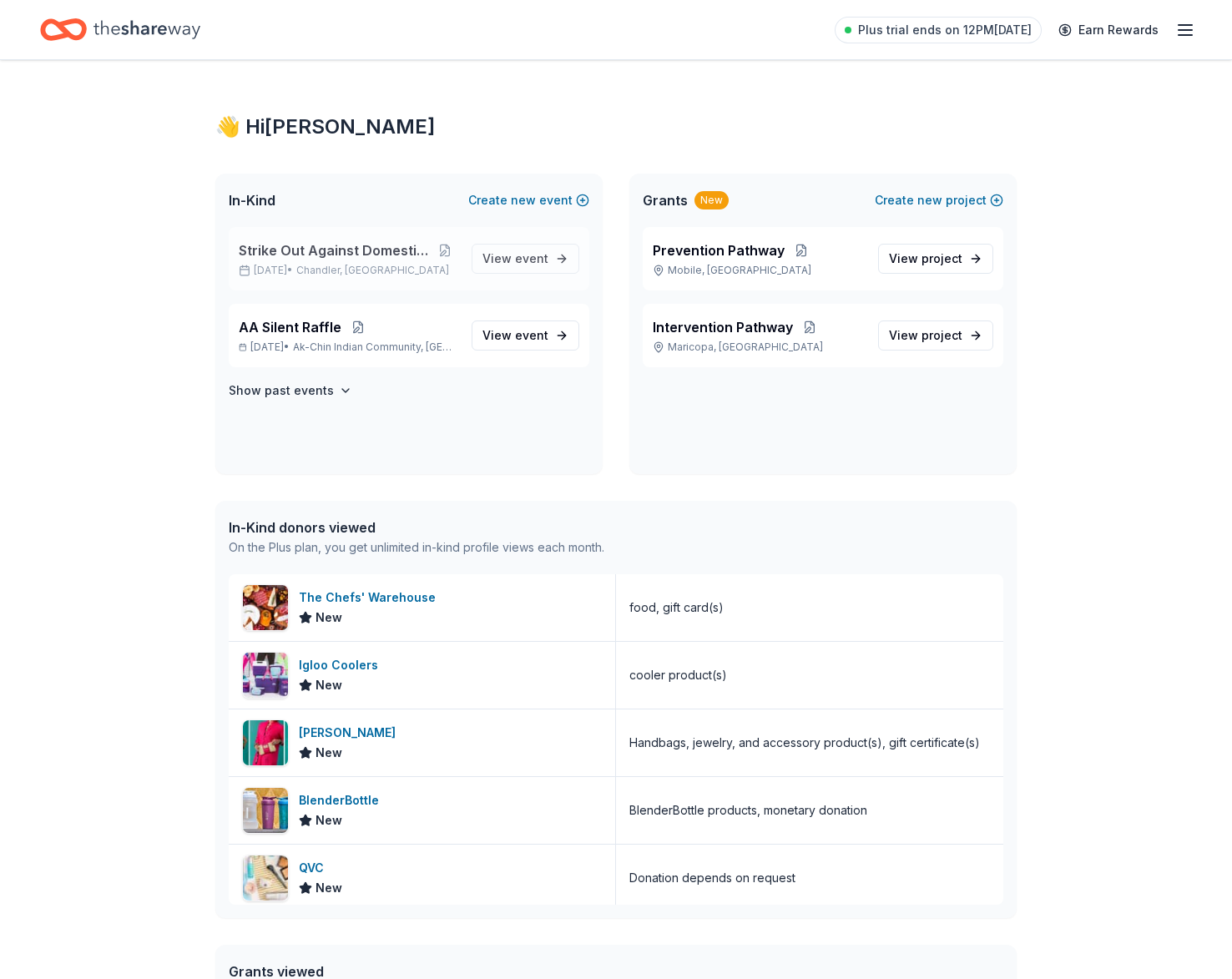
click at [396, 246] on span "Strike Out Against Domestic Violence" at bounding box center [336, 251] width 194 height 20
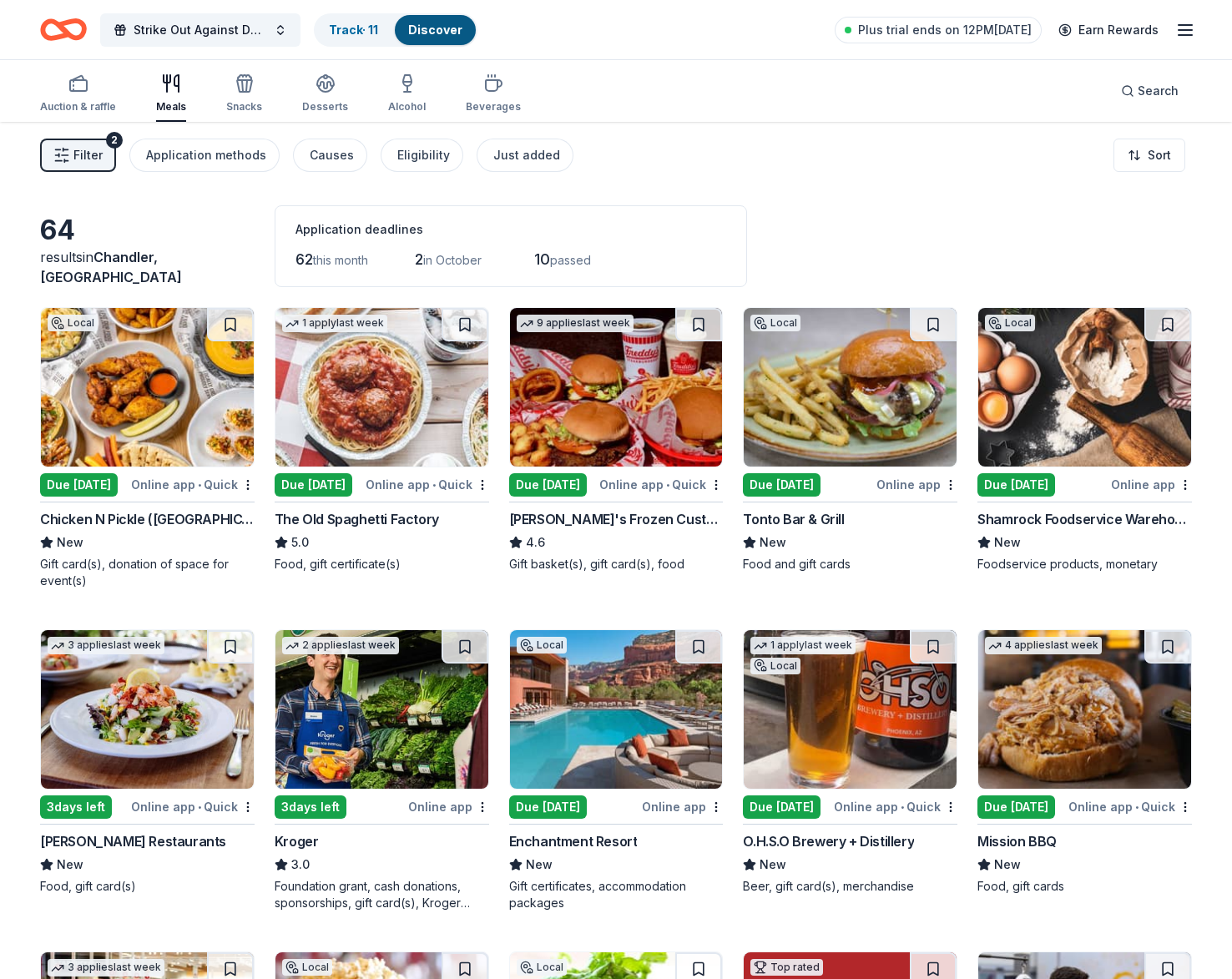
click at [691, 124] on div "Filter 2 Application methods Causes Eligibility Just added Sort" at bounding box center [616, 155] width 1232 height 66
click at [160, 400] on img at bounding box center [147, 387] width 213 height 159
